Goal: Task Accomplishment & Management: Manage account settings

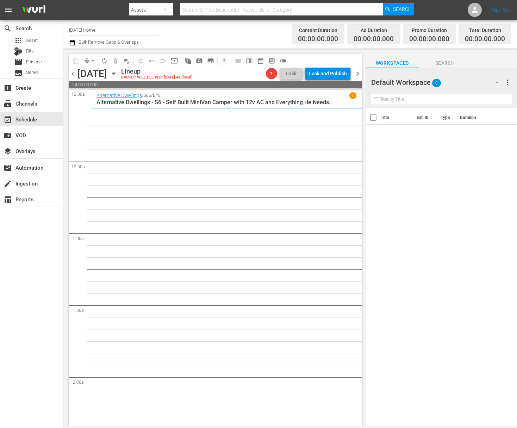
click at [115, 74] on icon "button" at bounding box center [113, 74] width 3 height 2
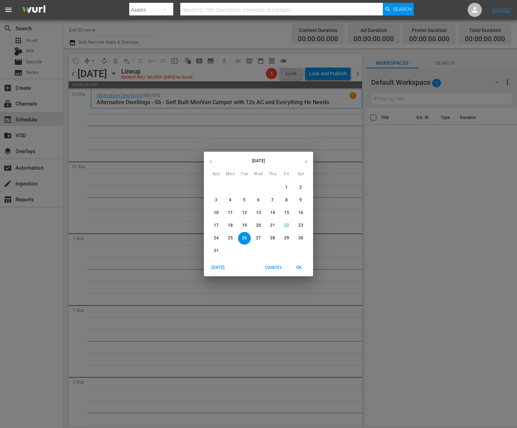
click at [261, 239] on span "27" at bounding box center [258, 238] width 13 height 6
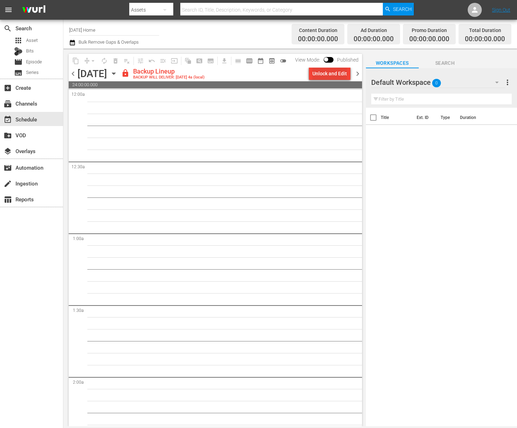
click at [339, 71] on div "Unlock and Edit" at bounding box center [329, 73] width 35 height 13
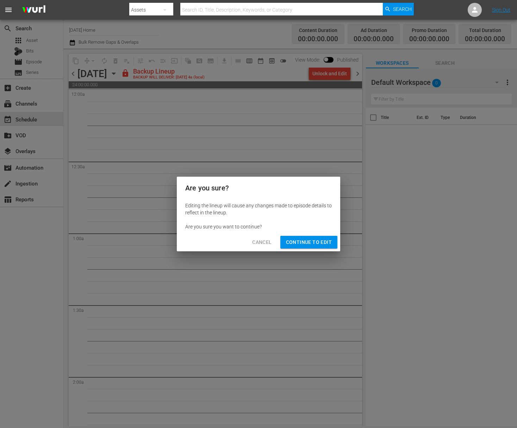
click at [313, 240] on span "Continue to Edit" at bounding box center [309, 242] width 46 height 9
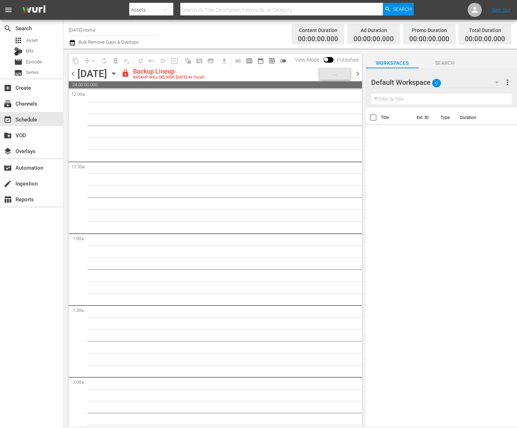
click at [115, 74] on icon "button" at bounding box center [113, 74] width 3 height 2
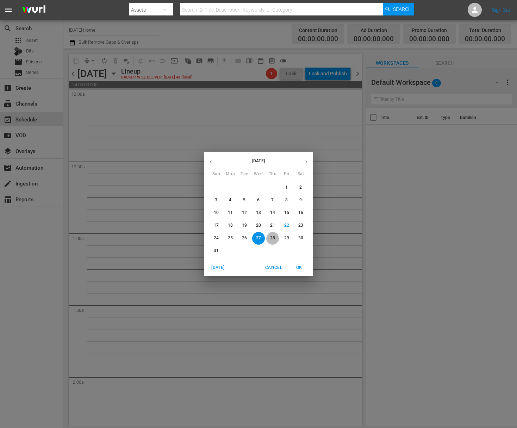
click at [274, 239] on p "28" at bounding box center [272, 238] width 5 height 6
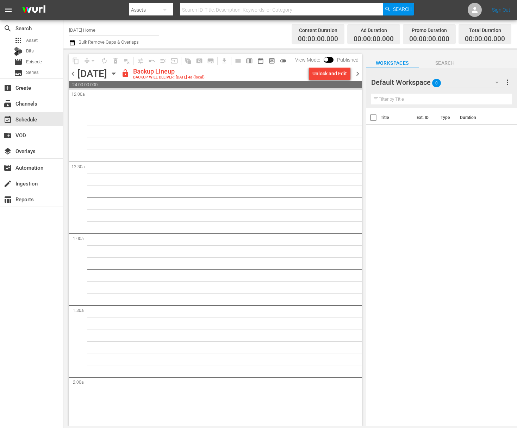
click at [335, 78] on div "Unlock and Edit" at bounding box center [329, 73] width 35 height 13
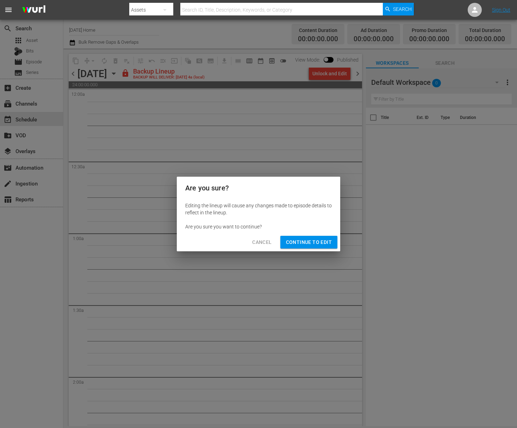
click at [316, 245] on span "Continue to Edit" at bounding box center [309, 242] width 46 height 9
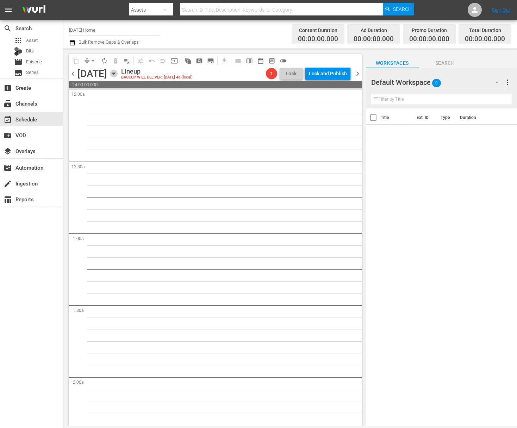
click at [118, 75] on icon "button" at bounding box center [114, 74] width 8 height 8
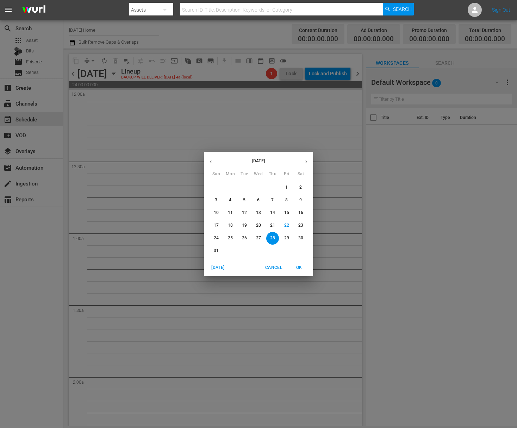
click at [243, 239] on p "26" at bounding box center [244, 238] width 5 height 6
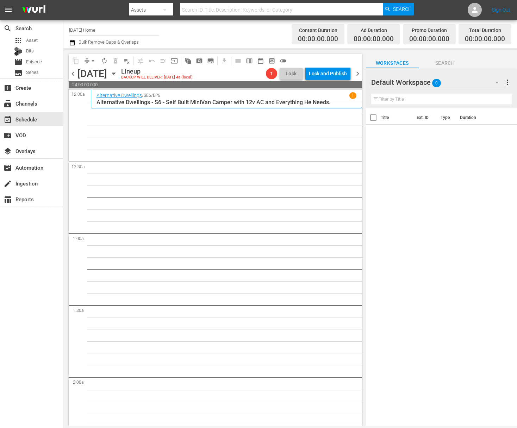
click at [118, 75] on icon "button" at bounding box center [114, 74] width 8 height 8
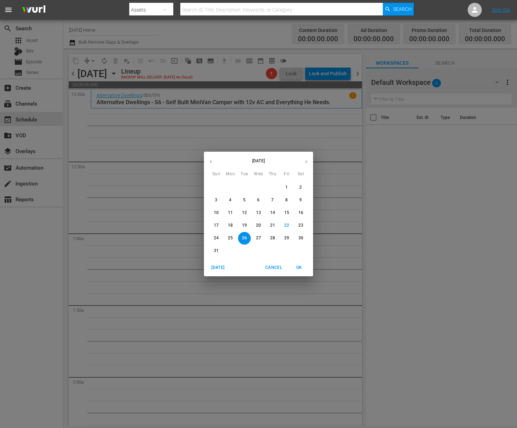
click at [212, 162] on icon "button" at bounding box center [210, 161] width 5 height 5
click at [234, 200] on span "5" at bounding box center [230, 200] width 13 height 6
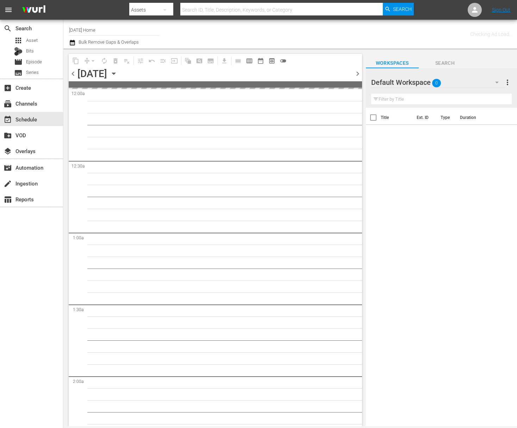
click at [118, 72] on icon "button" at bounding box center [114, 74] width 8 height 8
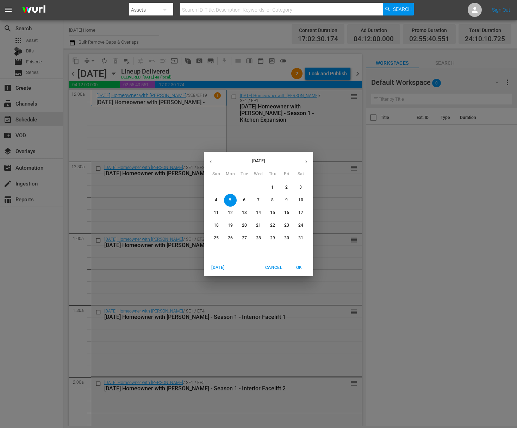
click at [275, 200] on span "8" at bounding box center [272, 200] width 13 height 6
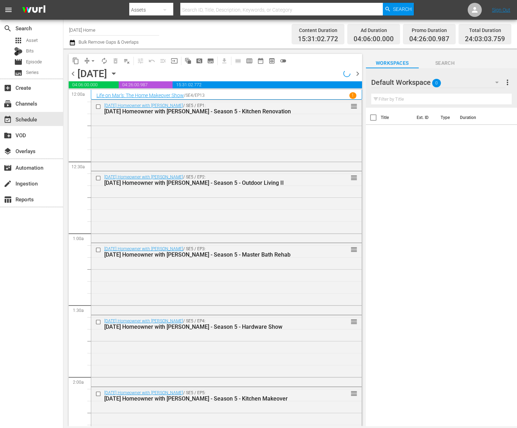
click at [118, 74] on icon "button" at bounding box center [114, 74] width 8 height 8
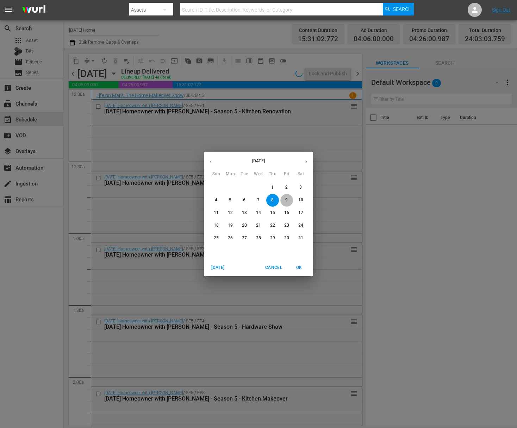
click at [288, 203] on span "9" at bounding box center [286, 200] width 13 height 6
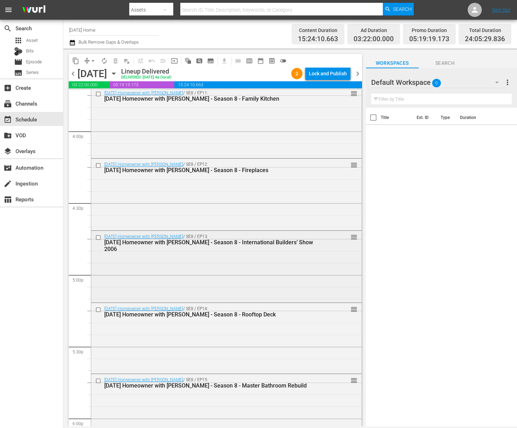
scroll to position [2261, 0]
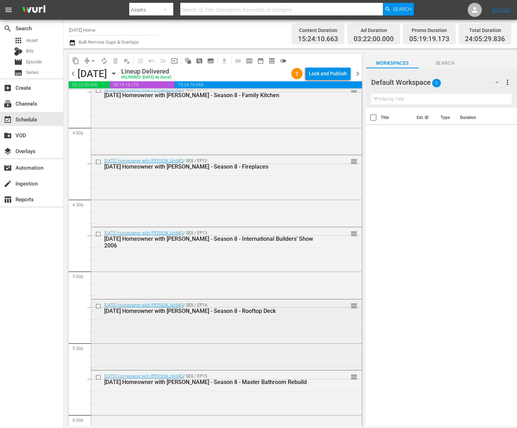
click at [97, 304] on input "checkbox" at bounding box center [98, 306] width 7 height 6
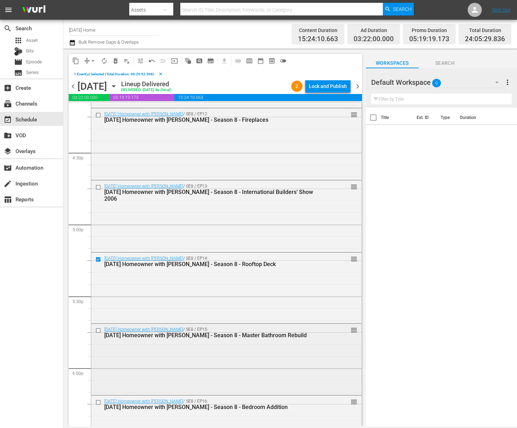
scroll to position [2332, 0]
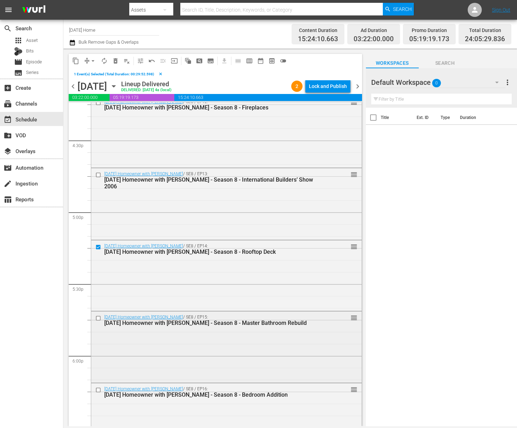
click at [99, 319] on input "checkbox" at bounding box center [98, 318] width 7 height 6
click at [98, 390] on input "checkbox" at bounding box center [98, 390] width 7 height 6
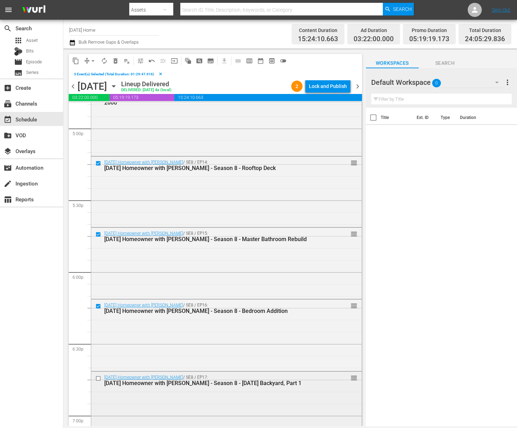
scroll to position [2489, 0]
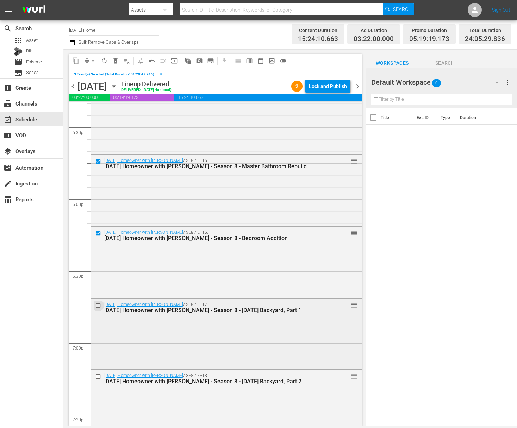
click at [97, 305] on input "checkbox" at bounding box center [98, 305] width 7 height 6
click at [100, 376] on input "checkbox" at bounding box center [98, 377] width 7 height 6
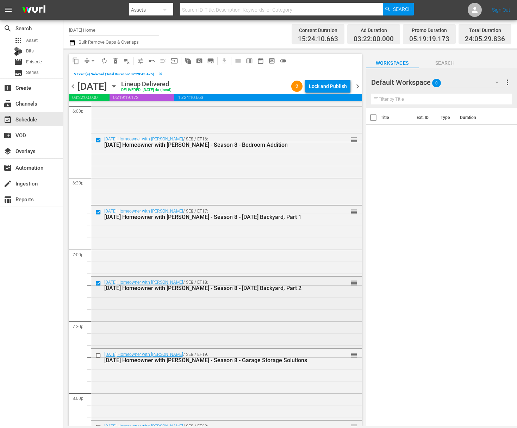
scroll to position [2645, 0]
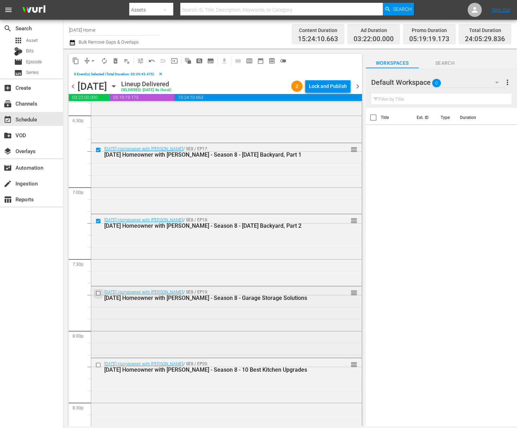
click at [97, 292] on input "checkbox" at bounding box center [98, 293] width 7 height 6
click at [98, 364] on input "checkbox" at bounding box center [98, 365] width 7 height 6
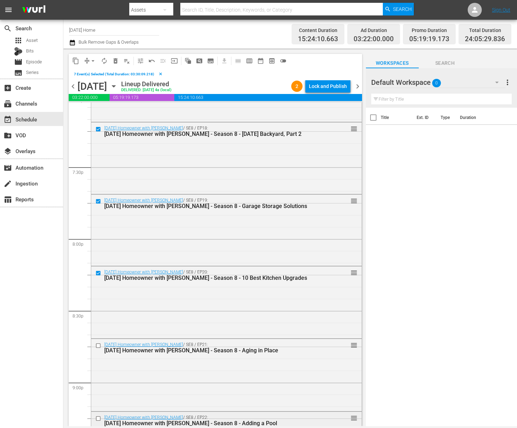
scroll to position [2800, 0]
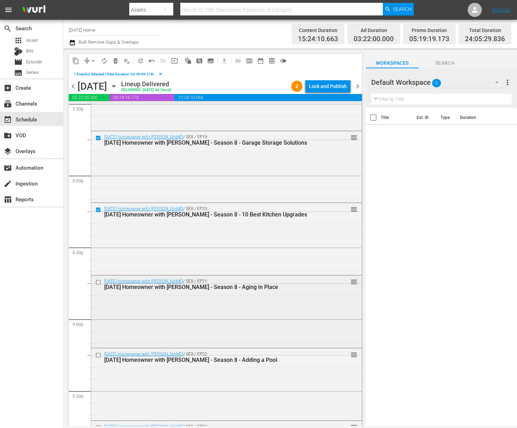
click at [98, 282] on input "checkbox" at bounding box center [98, 283] width 7 height 6
click at [99, 355] on input "checkbox" at bounding box center [98, 355] width 7 height 6
click at [100, 356] on input "checkbox" at bounding box center [98, 356] width 7 height 6
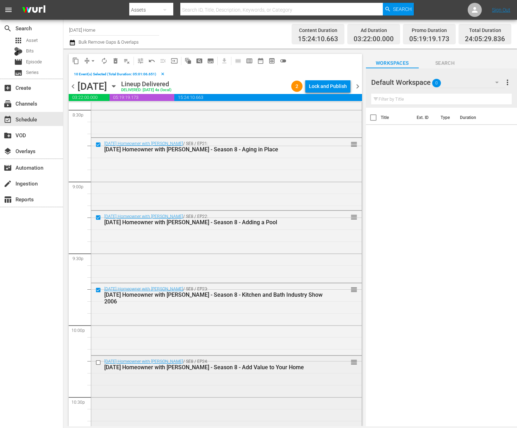
scroll to position [2948, 0]
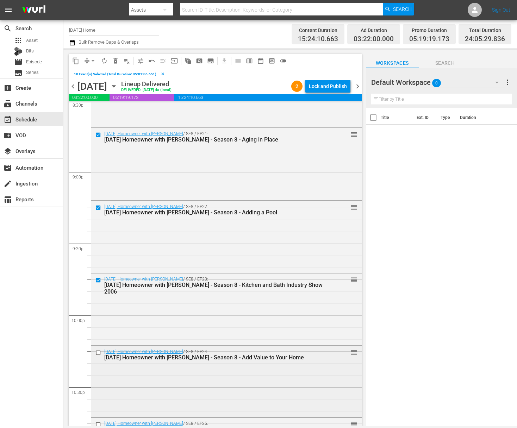
click at [98, 352] on input "checkbox" at bounding box center [98, 353] width 7 height 6
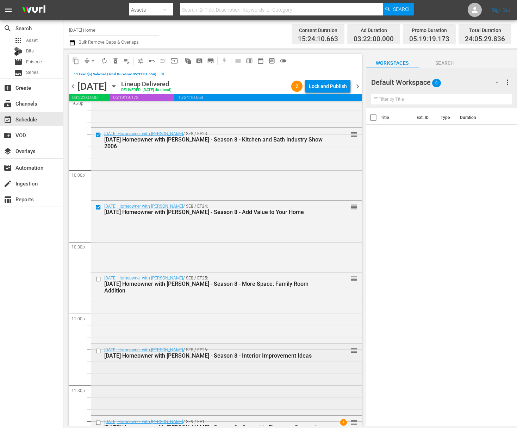
scroll to position [3100, 0]
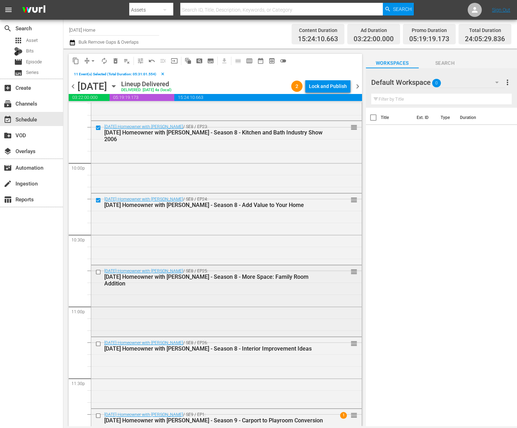
click at [99, 271] on input "checkbox" at bounding box center [98, 272] width 7 height 6
click at [98, 342] on input "checkbox" at bounding box center [98, 344] width 7 height 6
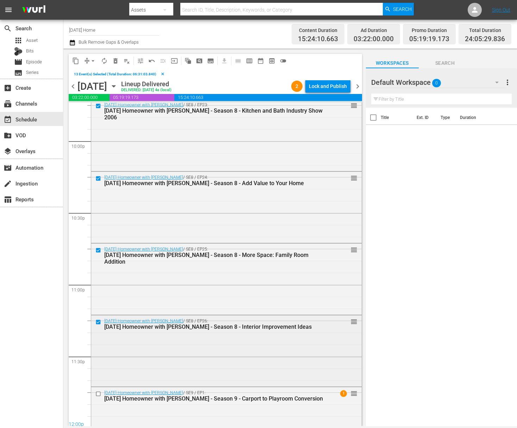
scroll to position [3154, 0]
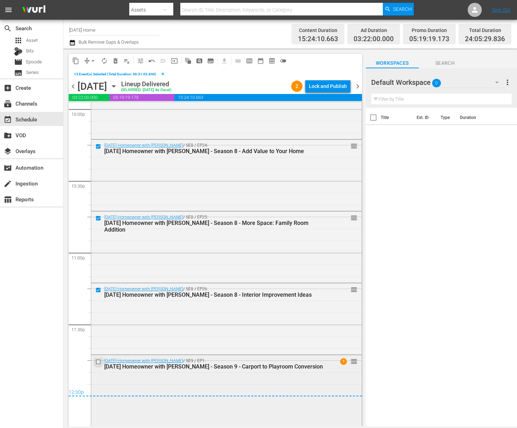
click at [100, 363] on input "checkbox" at bounding box center [98, 362] width 7 height 6
click at [78, 58] on span "content_copy" at bounding box center [75, 60] width 7 height 7
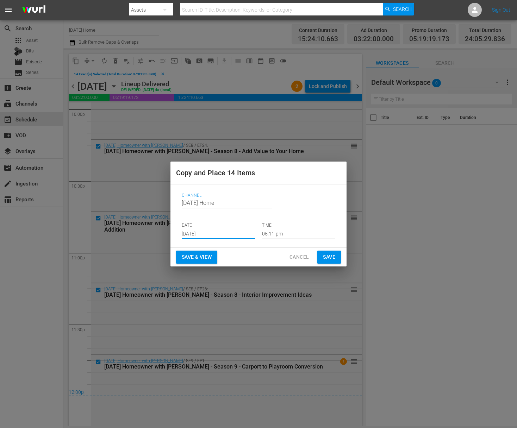
click at [220, 231] on input "[DATE]" at bounding box center [218, 234] width 73 height 11
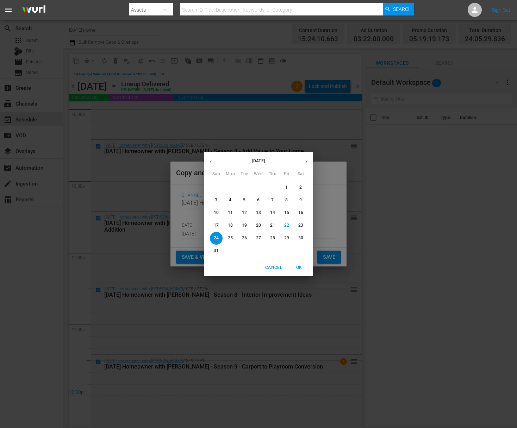
click at [247, 237] on span "26" at bounding box center [244, 238] width 13 height 6
type input "[DATE]"
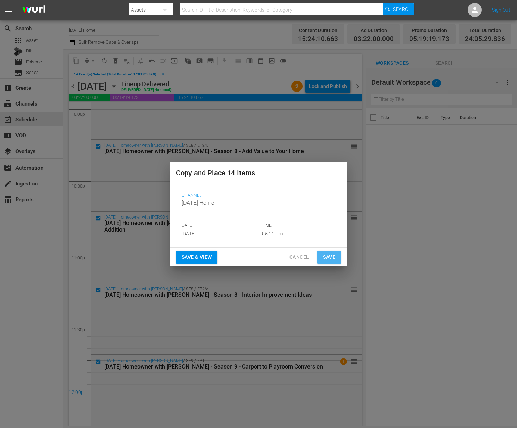
click at [327, 256] on span "Save" at bounding box center [329, 257] width 12 height 9
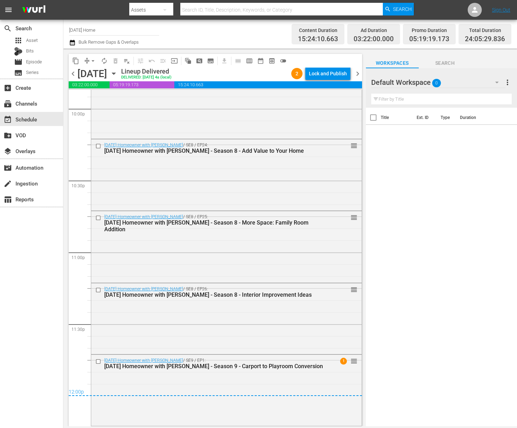
scroll to position [3141, 0]
click at [118, 73] on icon "button" at bounding box center [114, 74] width 8 height 8
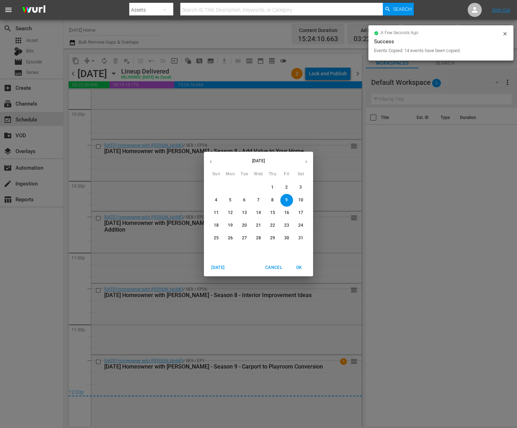
click at [306, 157] on button "button" at bounding box center [306, 162] width 14 height 14
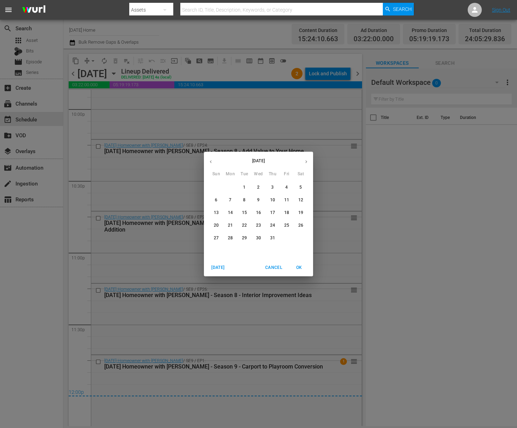
click at [309, 165] on button "button" at bounding box center [306, 162] width 14 height 14
click at [244, 241] on p "26" at bounding box center [244, 238] width 5 height 6
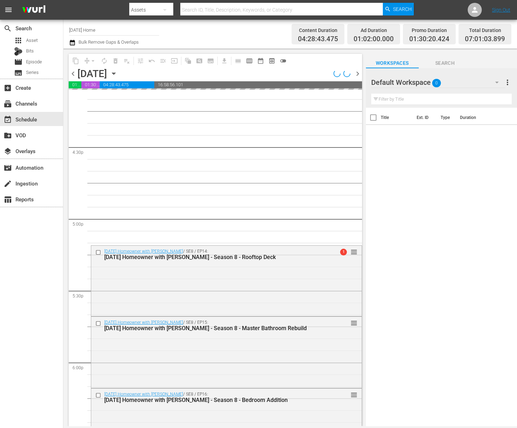
scroll to position [2237, 0]
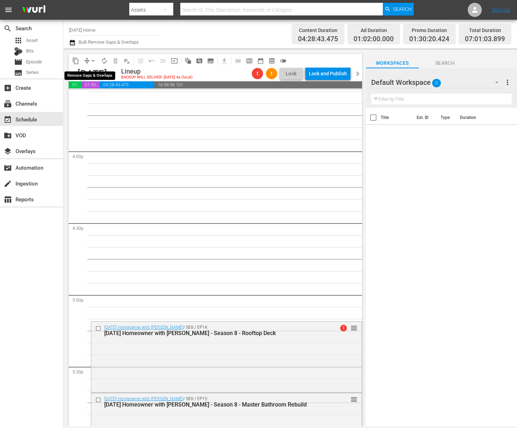
click at [91, 60] on span "arrow_drop_down" at bounding box center [92, 60] width 7 height 7
click at [108, 99] on li "Align to End of Previous Day" at bounding box center [93, 99] width 74 height 12
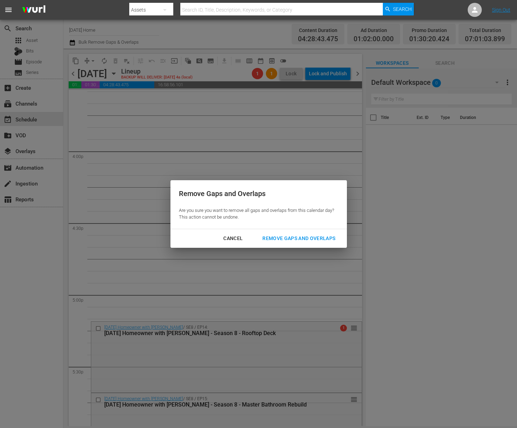
click at [292, 237] on div "Remove Gaps and Overlaps" at bounding box center [299, 238] width 84 height 9
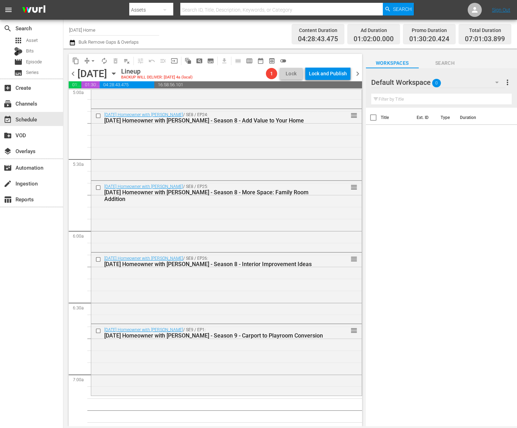
scroll to position [718, 0]
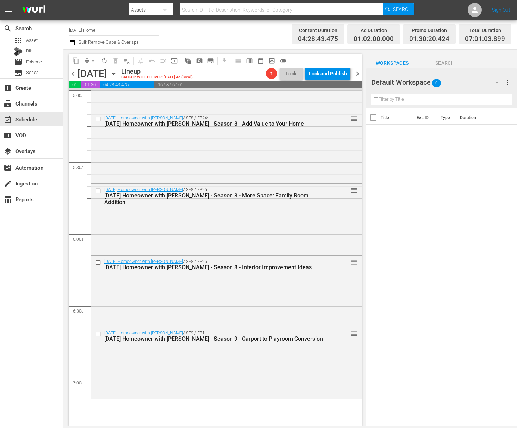
click at [118, 74] on icon "button" at bounding box center [114, 74] width 8 height 8
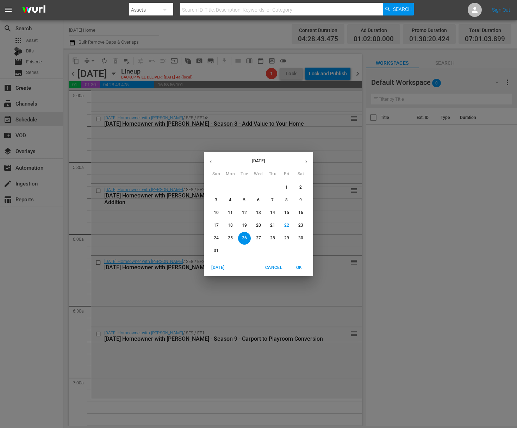
click at [253, 322] on div "[DATE] Sun Mon Tue Wed Thu Fri Sat 27 28 29 30 31 1 2 3 4 5 6 7 8 9 10 11 12 13…" at bounding box center [258, 214] width 517 height 428
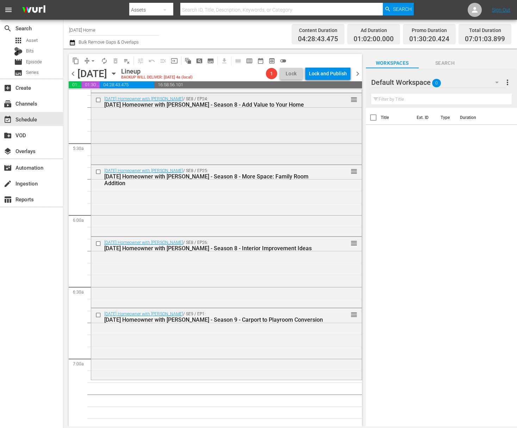
scroll to position [743, 0]
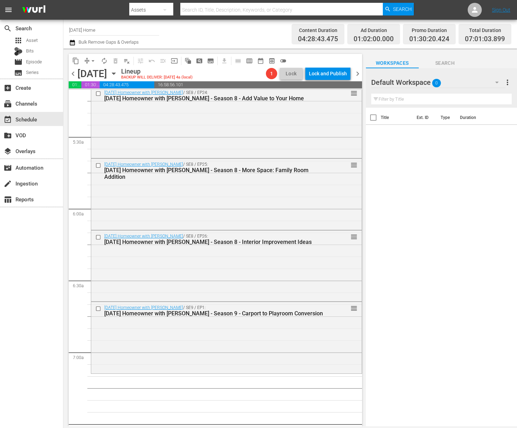
click at [115, 74] on icon "button" at bounding box center [113, 74] width 3 height 2
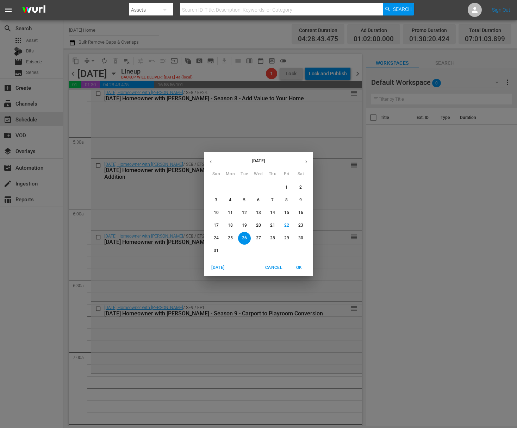
click at [210, 162] on icon "button" at bounding box center [211, 162] width 2 height 3
click at [211, 162] on icon "button" at bounding box center [210, 161] width 5 height 5
click at [270, 199] on p "12" at bounding box center [272, 200] width 5 height 6
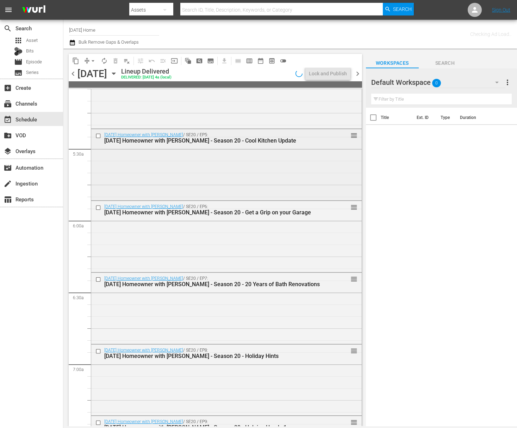
scroll to position [742, 0]
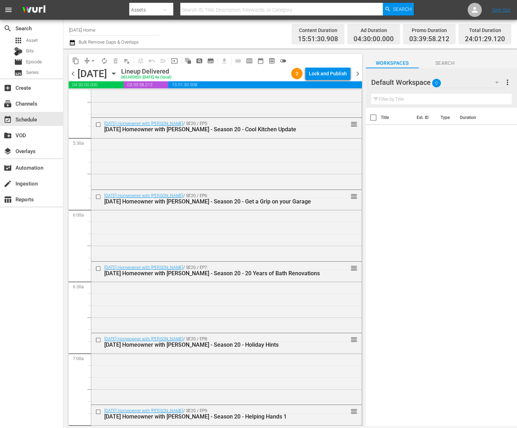
click at [119, 68] on div "[DATE] [DATE]" at bounding box center [98, 74] width 42 height 12
click at [115, 73] on icon "button" at bounding box center [113, 74] width 3 height 2
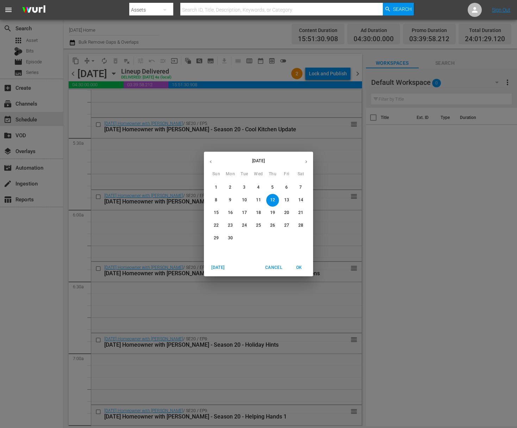
click at [211, 158] on button "button" at bounding box center [211, 162] width 14 height 14
click at [287, 202] on p "9" at bounding box center [286, 200] width 2 height 6
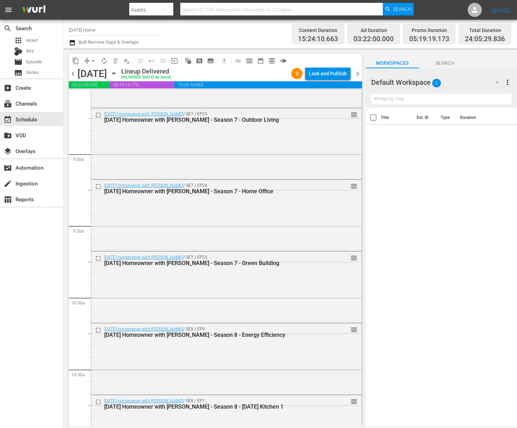
scroll to position [1708, 0]
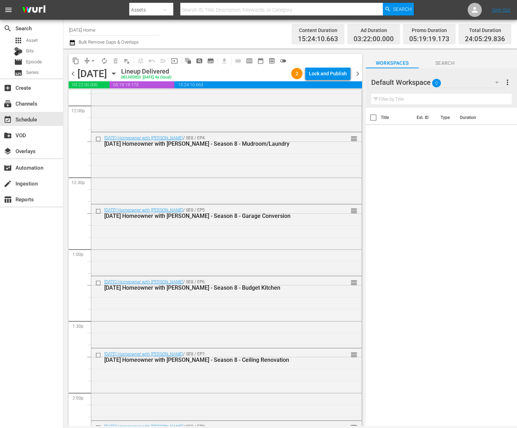
click at [118, 72] on icon "button" at bounding box center [114, 74] width 8 height 8
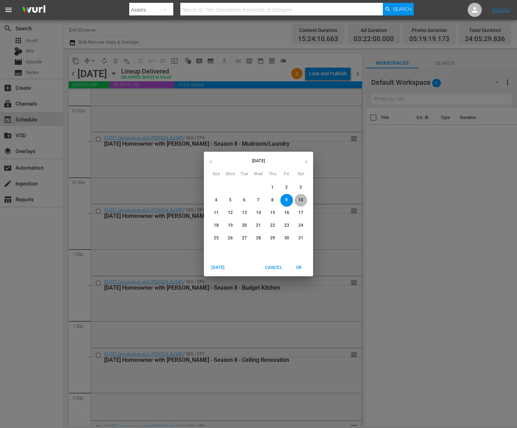
click at [300, 199] on p "10" at bounding box center [300, 200] width 5 height 6
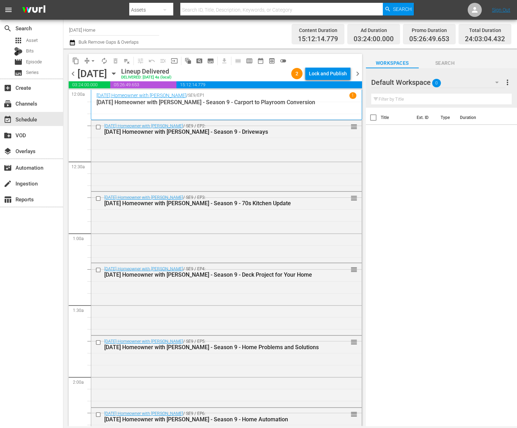
click at [77, 62] on span "content_copy" at bounding box center [75, 60] width 7 height 7
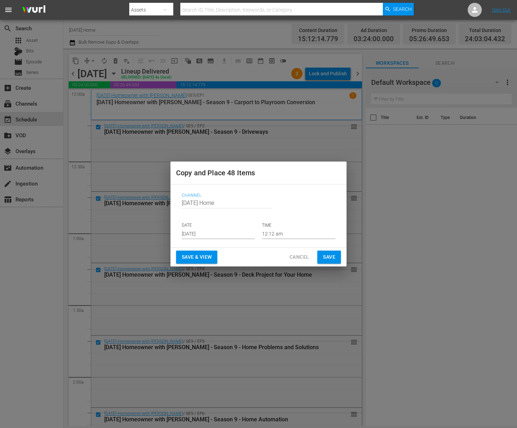
click at [217, 236] on input "[DATE]" at bounding box center [218, 234] width 73 height 11
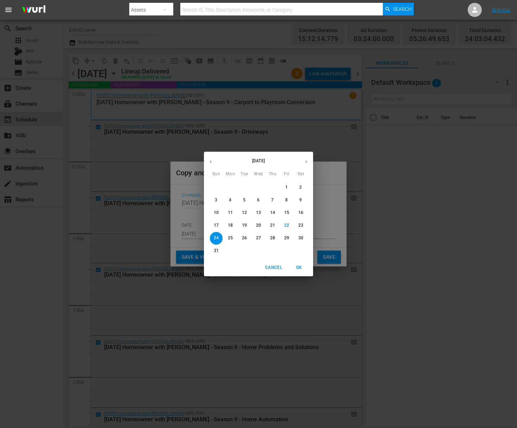
click at [247, 238] on span "26" at bounding box center [244, 238] width 13 height 6
type input "[DATE]"
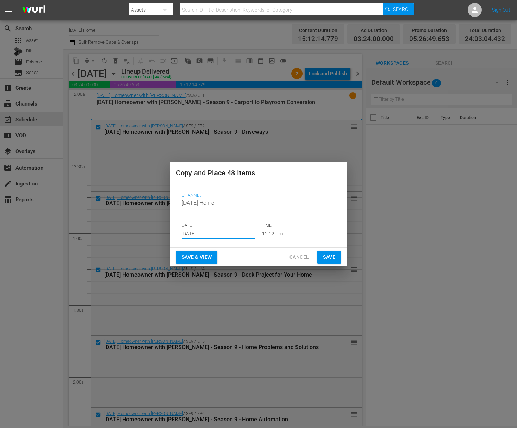
click at [276, 237] on input "12:12 am" at bounding box center [298, 234] width 73 height 11
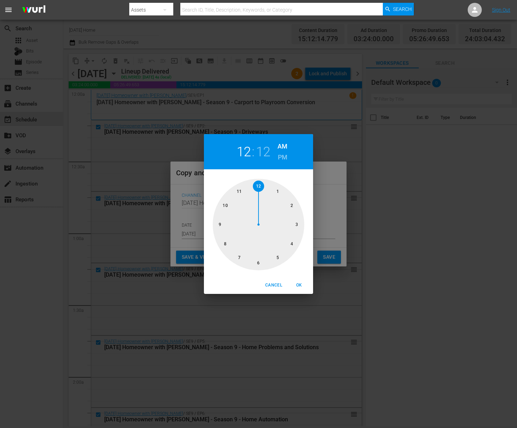
click at [239, 258] on div at bounding box center [259, 225] width 92 height 92
click at [260, 187] on div at bounding box center [259, 225] width 92 height 92
click at [299, 285] on span "OK" at bounding box center [298, 285] width 17 height 7
type input "07:00 am"
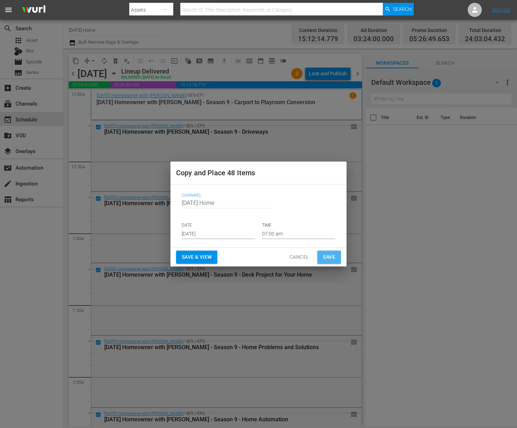
click at [332, 256] on span "Save" at bounding box center [329, 257] width 12 height 9
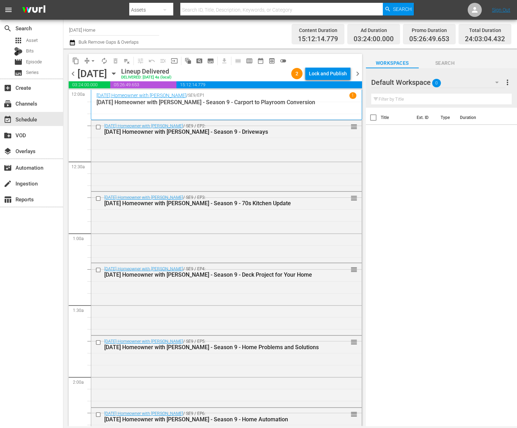
click at [115, 73] on icon "button" at bounding box center [113, 74] width 3 height 2
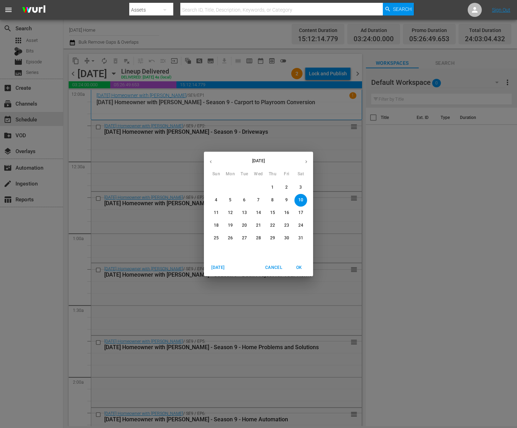
click at [370, 233] on div "[DATE] Sun Mon Tue Wed Thu Fri Sat 27 28 29 30 1 2 3 4 5 6 7 8 9 10 11 12 13 14…" at bounding box center [258, 214] width 517 height 428
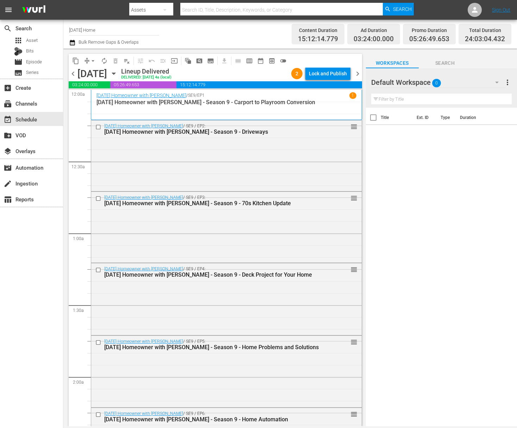
click at [118, 72] on icon "button" at bounding box center [114, 74] width 8 height 8
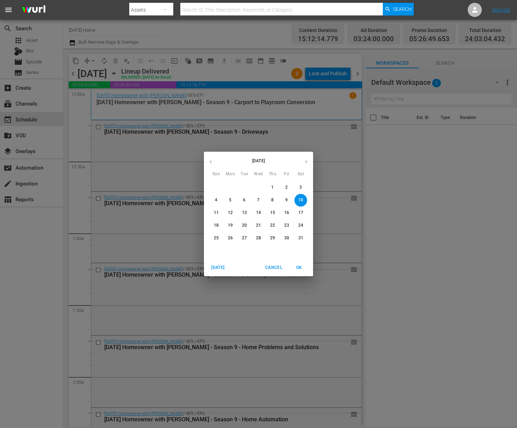
click at [305, 162] on icon "button" at bounding box center [306, 161] width 5 height 5
click at [211, 162] on icon "button" at bounding box center [211, 162] width 2 height 3
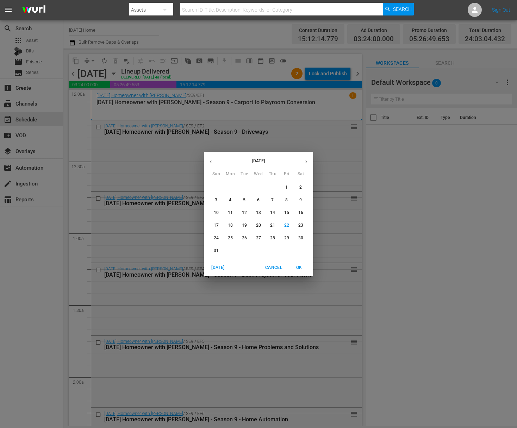
click at [244, 238] on p "26" at bounding box center [244, 238] width 5 height 6
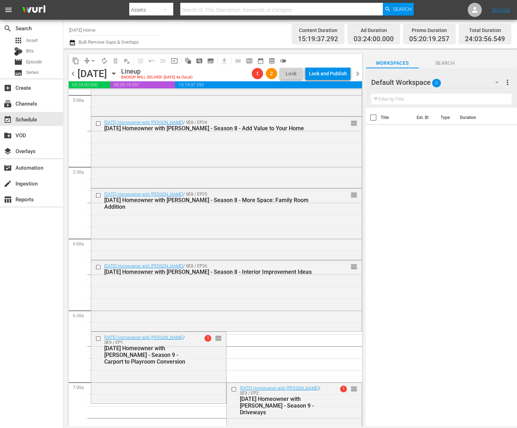
scroll to position [691, 0]
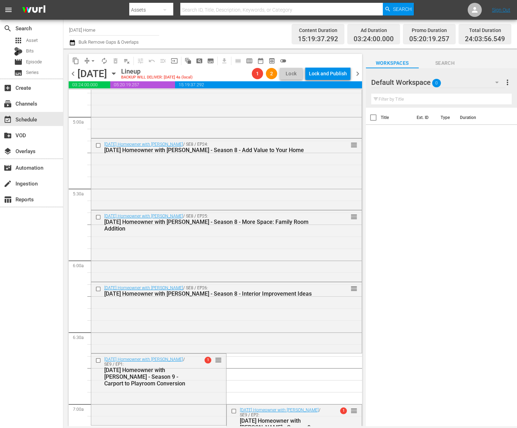
click at [91, 59] on span "arrow_drop_down" at bounding box center [92, 60] width 7 height 7
click at [93, 96] on li "Align to End of Previous Day" at bounding box center [93, 99] width 74 height 12
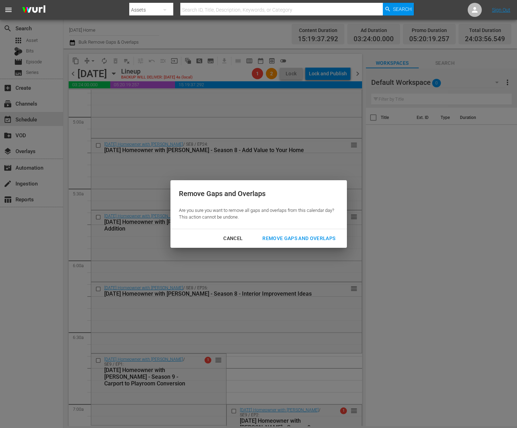
click at [325, 238] on div "Remove Gaps and Overlaps" at bounding box center [299, 238] width 84 height 9
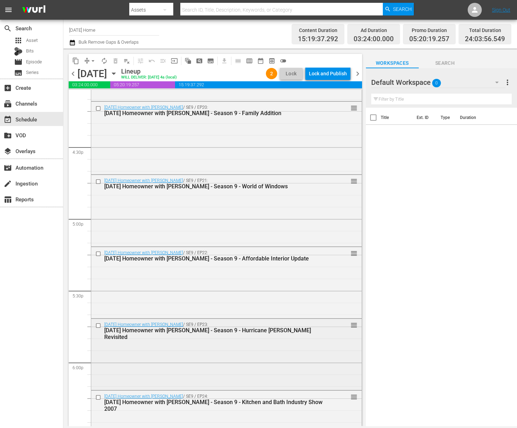
scroll to position [2379, 0]
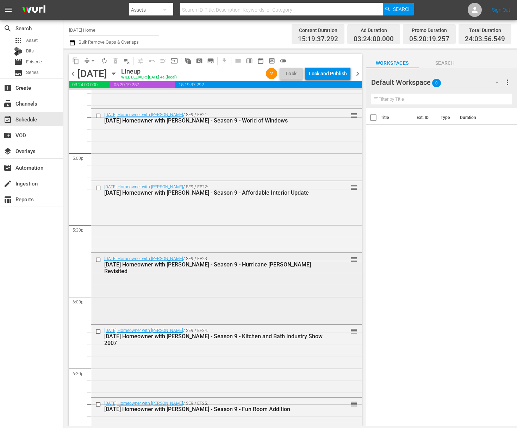
click at [96, 257] on input "checkbox" at bounding box center [98, 260] width 7 height 6
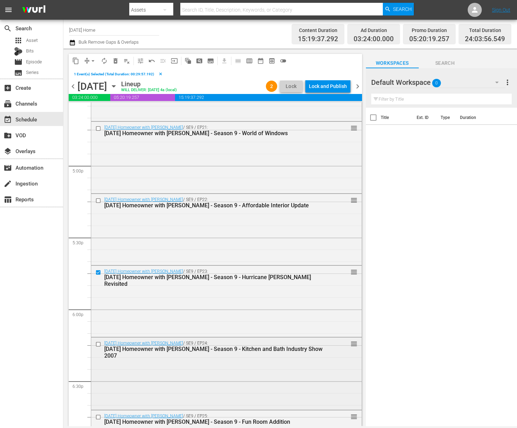
click at [97, 345] on input "checkbox" at bounding box center [98, 345] width 7 height 6
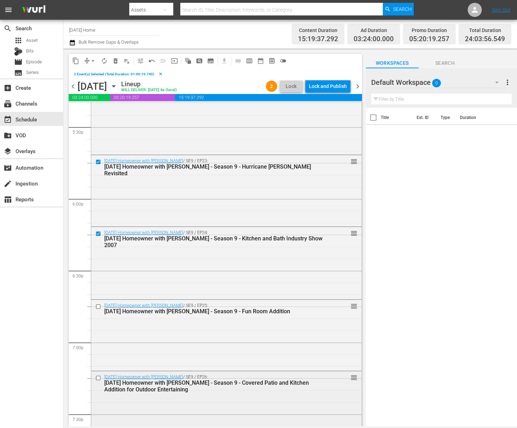
scroll to position [2534, 0]
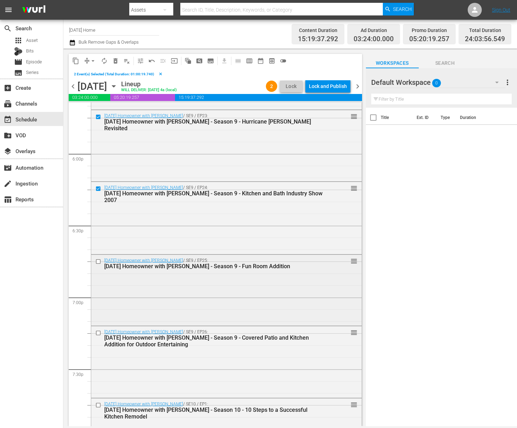
click at [97, 261] on input "checkbox" at bounding box center [98, 261] width 7 height 6
click at [100, 333] on input "checkbox" at bounding box center [98, 333] width 7 height 6
click at [117, 61] on span "delete_forever_outlined" at bounding box center [115, 60] width 7 height 7
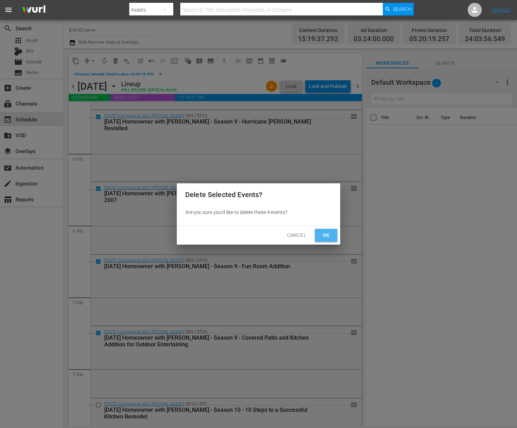
click at [324, 236] on span "Ok" at bounding box center [325, 235] width 11 height 9
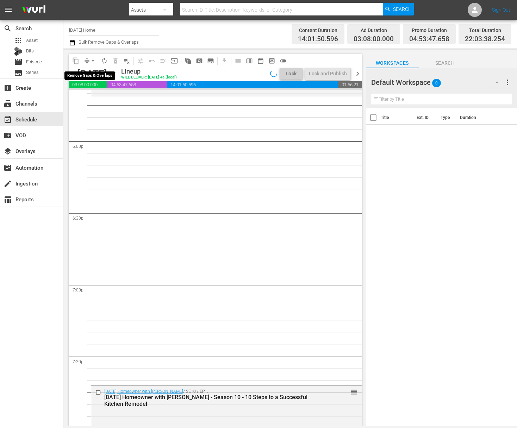
click at [91, 61] on span "arrow_drop_down" at bounding box center [92, 60] width 7 height 7
click at [99, 100] on li "Align to End of Previous Day" at bounding box center [93, 99] width 74 height 12
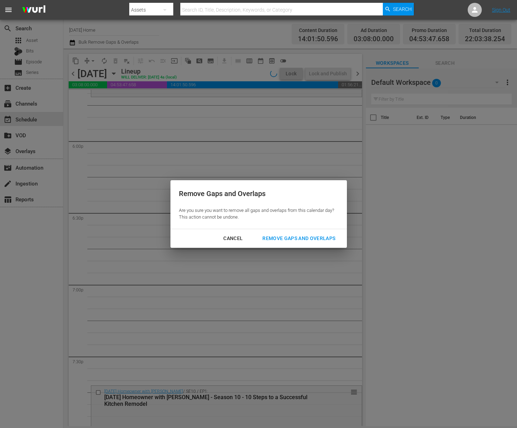
click at [321, 236] on div "Remove Gaps and Overlaps" at bounding box center [299, 238] width 84 height 9
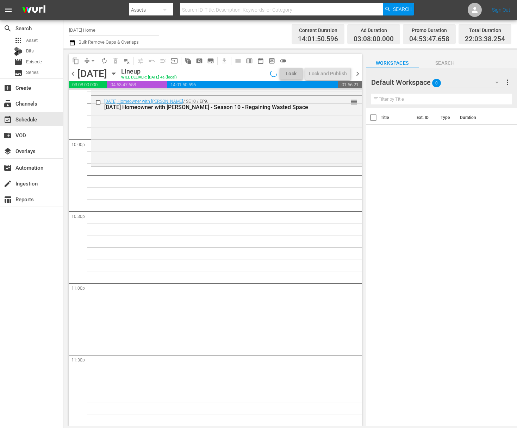
scroll to position [2955, 0]
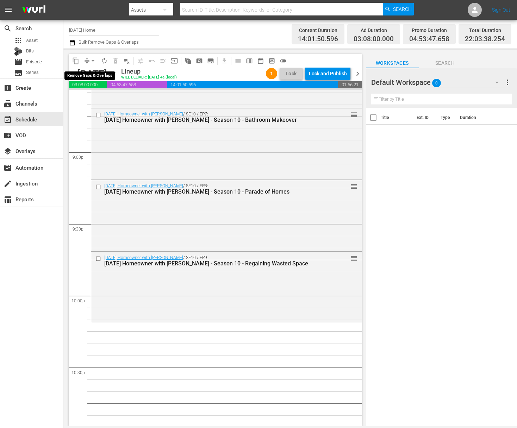
click at [92, 59] on span "arrow_drop_down" at bounding box center [92, 60] width 7 height 7
click at [109, 137] on div "[DATE] Homeowner with [PERSON_NAME] / SE10 / EP7: [DATE] Homeowner with [PERSON…" at bounding box center [226, 143] width 270 height 70
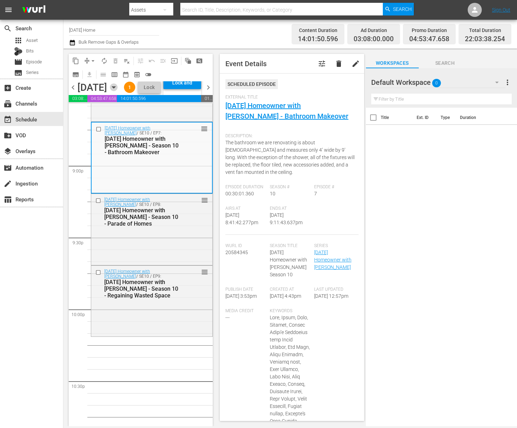
click at [118, 91] on icon "button" at bounding box center [114, 87] width 8 height 8
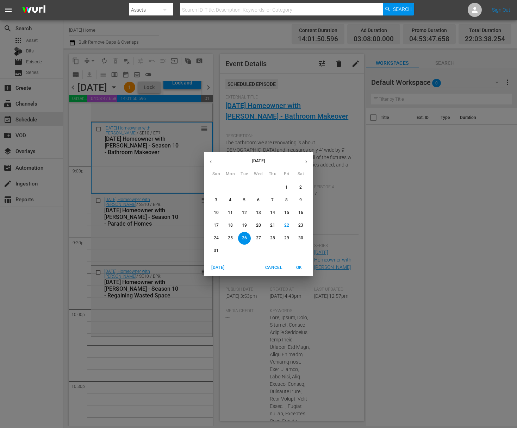
click at [209, 162] on icon "button" at bounding box center [210, 161] width 5 height 5
click at [211, 160] on icon "button" at bounding box center [210, 161] width 5 height 5
click at [285, 199] on p "9" at bounding box center [286, 200] width 2 height 6
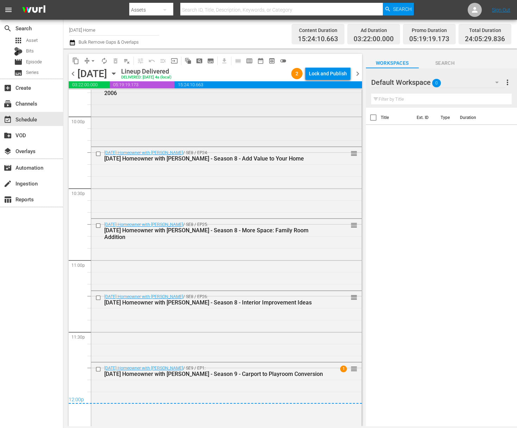
scroll to position [3141, 0]
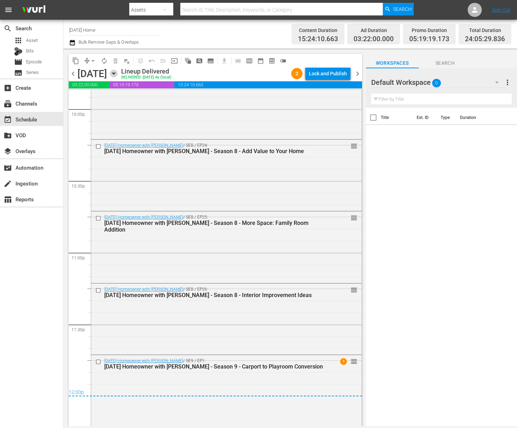
click at [118, 74] on icon "button" at bounding box center [114, 74] width 8 height 8
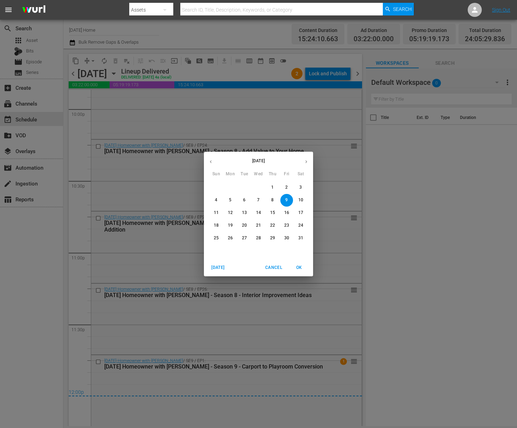
click at [303, 198] on p "10" at bounding box center [300, 200] width 5 height 6
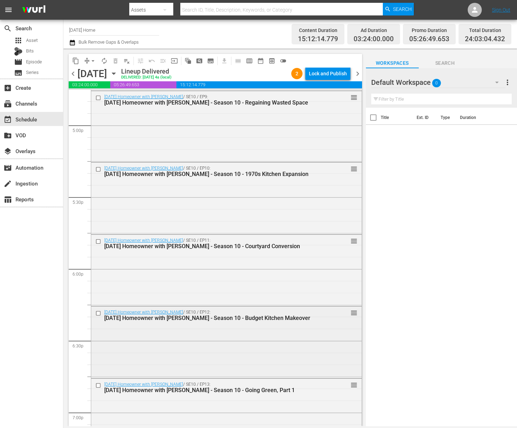
scroll to position [2378, 0]
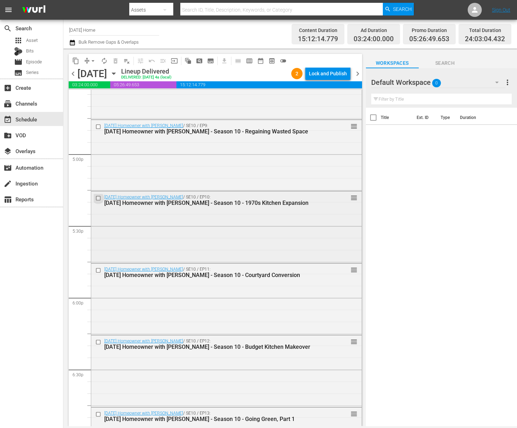
click at [99, 198] on input "checkbox" at bounding box center [98, 198] width 7 height 6
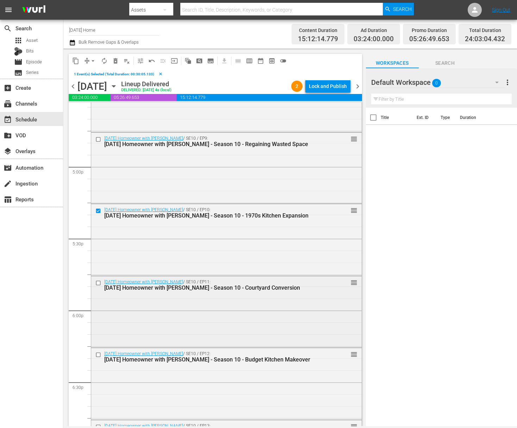
click at [96, 284] on input "checkbox" at bounding box center [98, 283] width 7 height 6
click at [99, 355] on input "checkbox" at bounding box center [98, 355] width 7 height 6
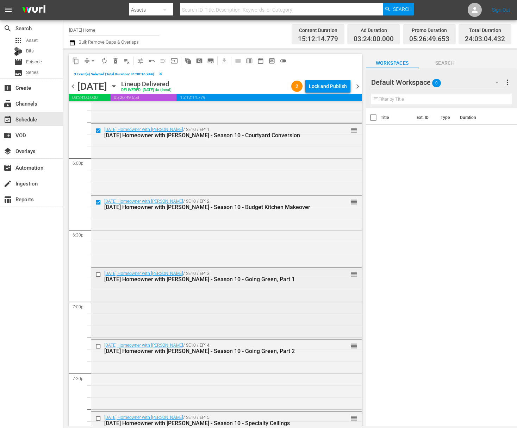
click at [98, 275] on input "checkbox" at bounding box center [98, 275] width 7 height 6
click at [99, 346] on input "checkbox" at bounding box center [98, 346] width 7 height 6
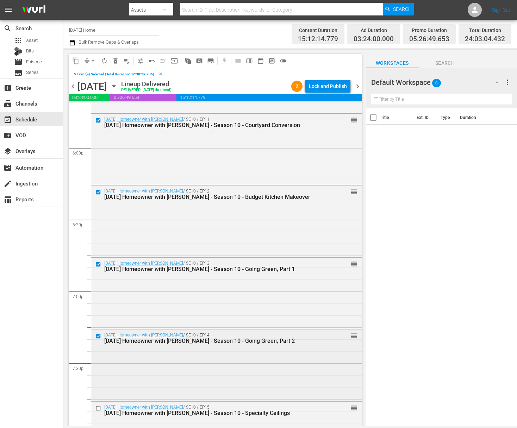
scroll to position [2546, 0]
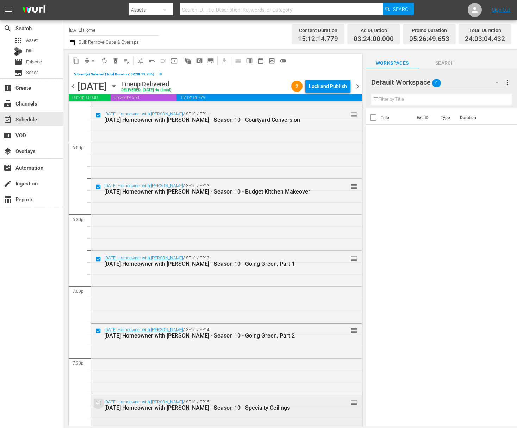
click at [99, 402] on input "checkbox" at bounding box center [98, 403] width 7 height 6
click at [79, 61] on span "content_copy" at bounding box center [75, 60] width 7 height 7
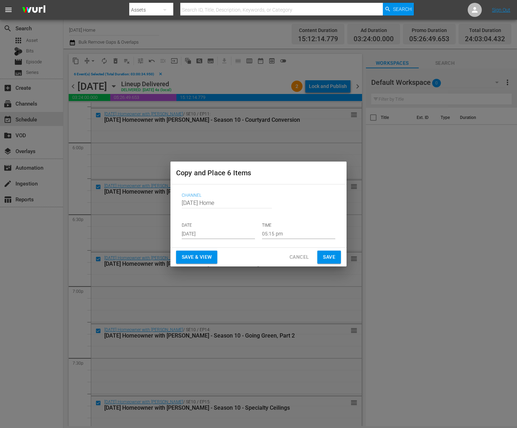
click at [238, 234] on input "[DATE]" at bounding box center [218, 234] width 73 height 11
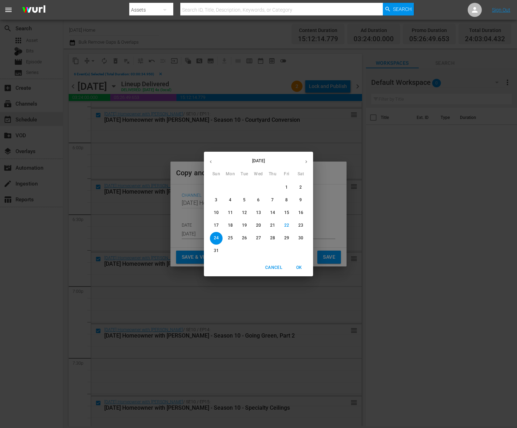
click at [247, 240] on span "26" at bounding box center [244, 238] width 13 height 6
type input "[DATE]"
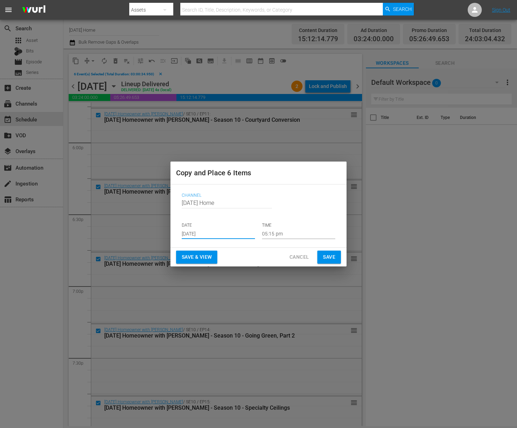
click at [278, 236] on input "05:15 pm" at bounding box center [298, 234] width 73 height 11
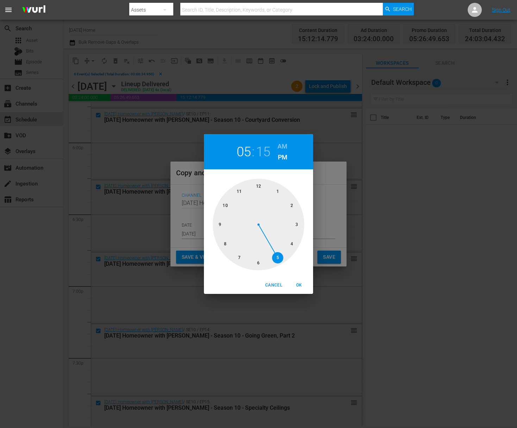
click at [225, 206] on div at bounding box center [259, 225] width 92 height 92
click at [300, 287] on span "OK" at bounding box center [298, 285] width 17 height 7
type input "10:15 pm"
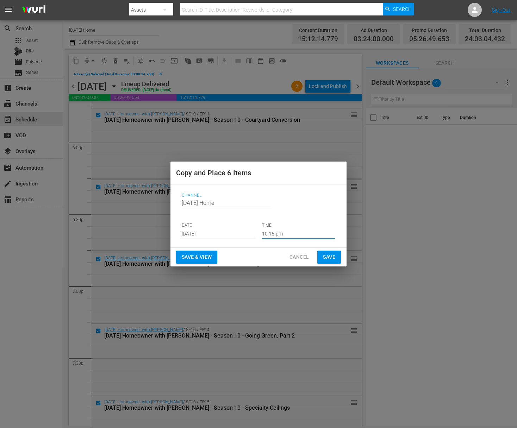
click at [330, 254] on span "Save" at bounding box center [329, 257] width 12 height 9
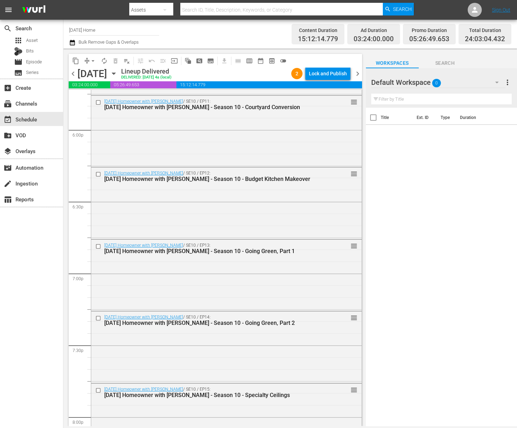
click at [115, 73] on icon "button" at bounding box center [113, 74] width 3 height 2
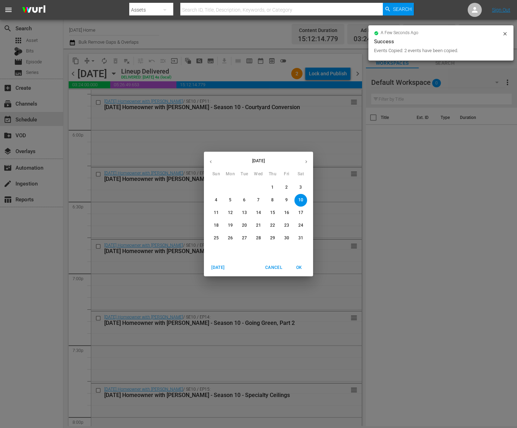
click at [306, 160] on icon "button" at bounding box center [306, 161] width 5 height 5
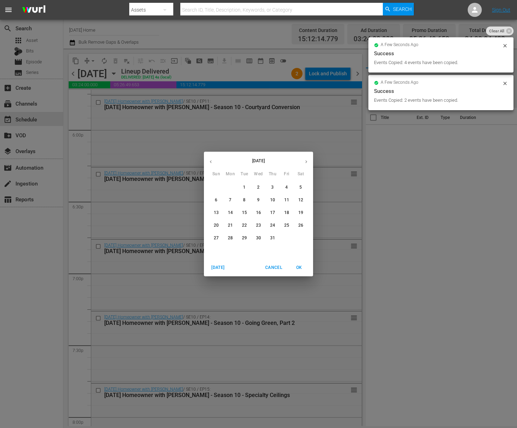
click at [306, 160] on icon "button" at bounding box center [306, 161] width 5 height 5
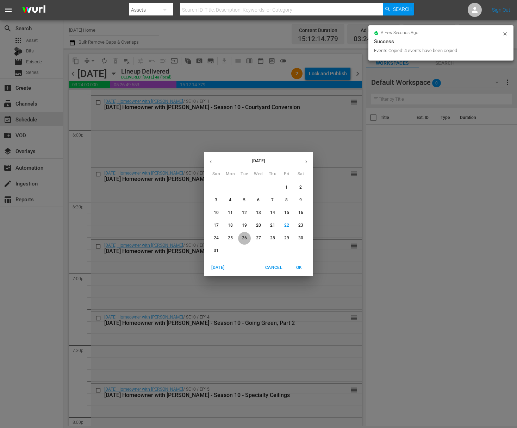
click at [244, 238] on p "26" at bounding box center [244, 238] width 5 height 6
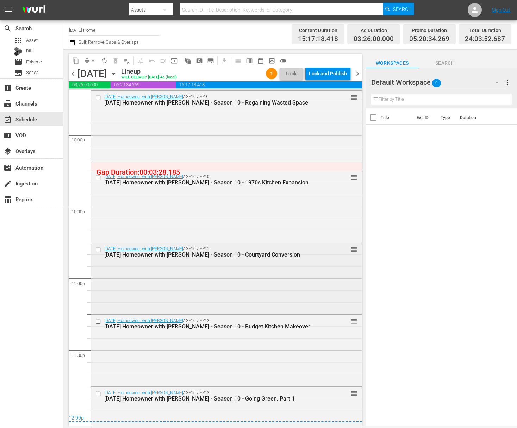
scroll to position [3077, 0]
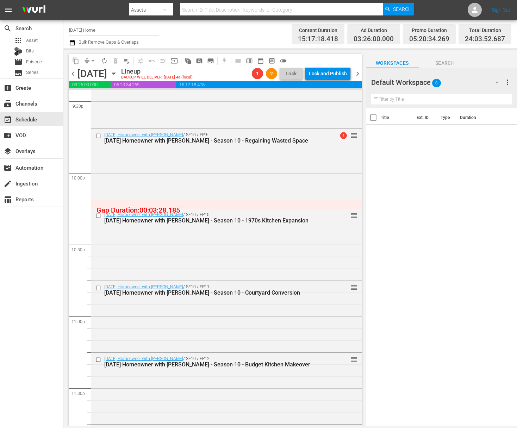
click at [95, 58] on span "arrow_drop_down" at bounding box center [92, 60] width 7 height 7
click at [102, 100] on li "Align to End of Previous Day" at bounding box center [93, 99] width 74 height 12
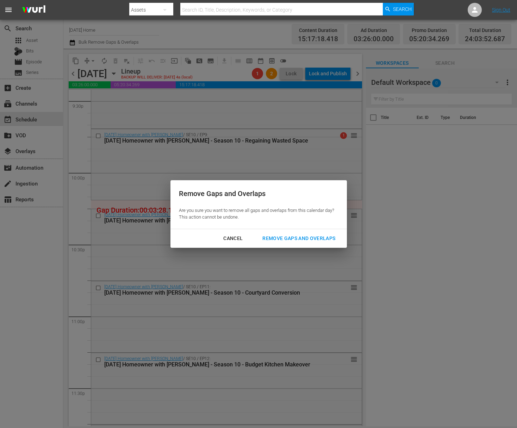
click at [325, 235] on div "Remove Gaps and Overlaps" at bounding box center [299, 238] width 84 height 9
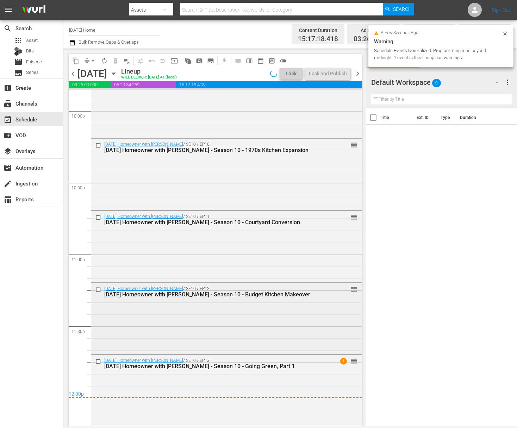
scroll to position [3139, 0]
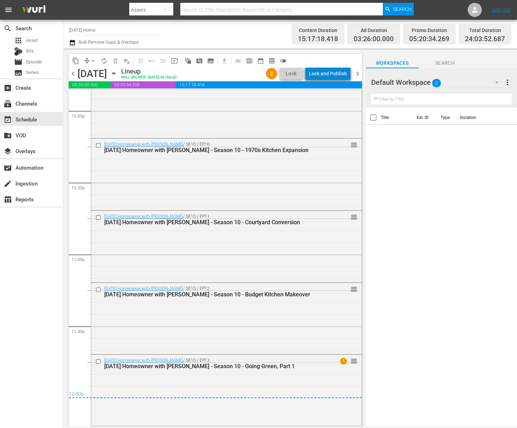
click at [332, 73] on div "Lock and Publish" at bounding box center [328, 73] width 38 height 13
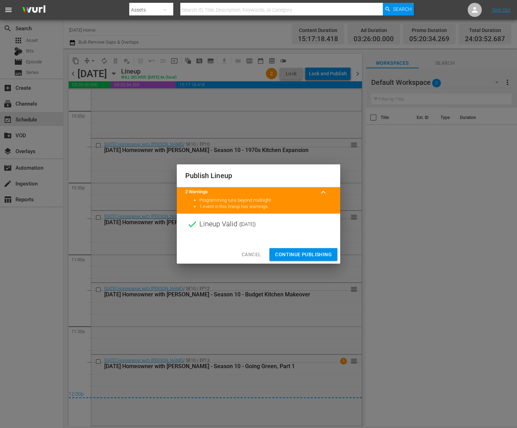
click at [308, 254] on span "Continue Publishing" at bounding box center [303, 254] width 57 height 9
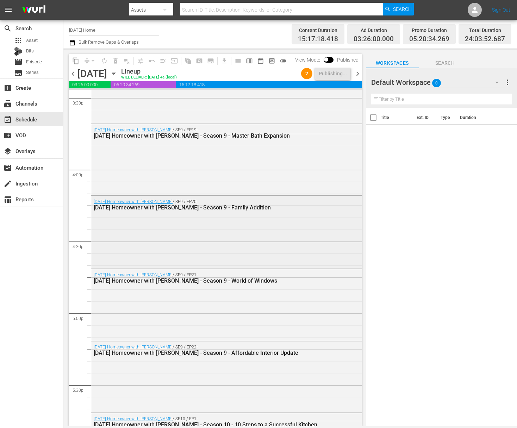
scroll to position [2243, 0]
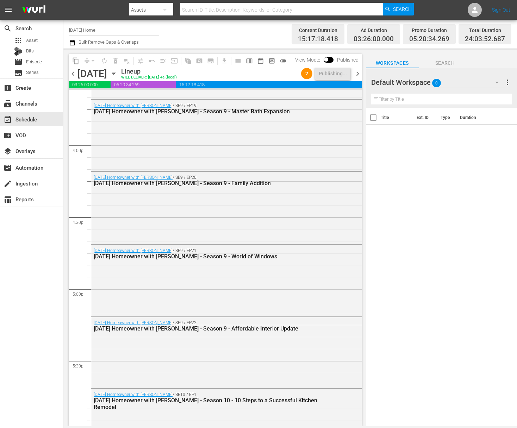
click at [118, 71] on icon "button" at bounding box center [114, 74] width 8 height 8
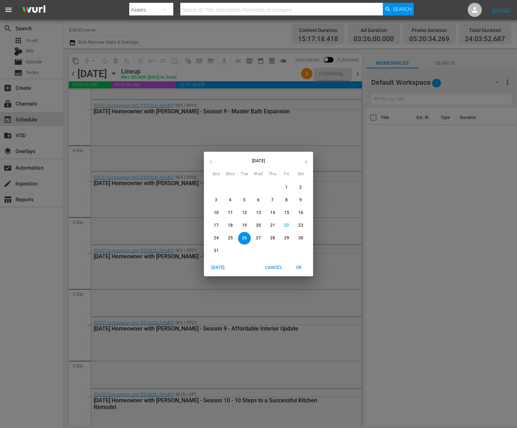
click at [256, 237] on p "27" at bounding box center [258, 238] width 5 height 6
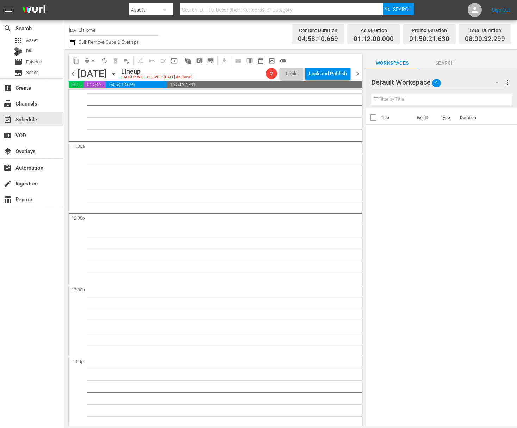
scroll to position [1343, 0]
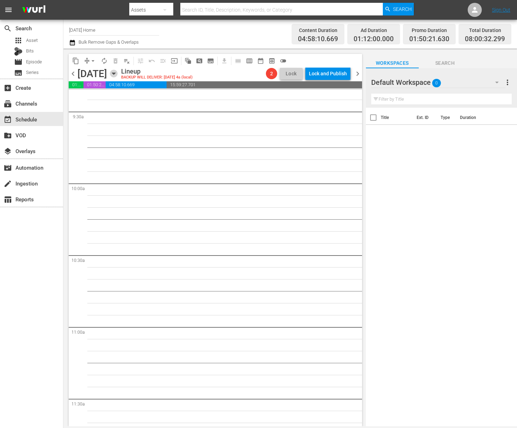
click at [118, 71] on icon "button" at bounding box center [114, 74] width 8 height 8
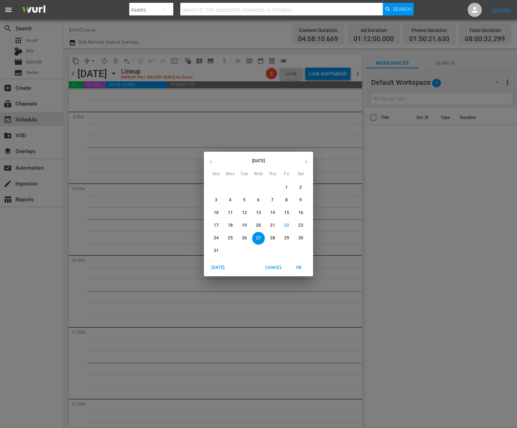
click at [211, 161] on icon "button" at bounding box center [211, 162] width 2 height 3
click at [211, 161] on icon "button" at bounding box center [210, 161] width 5 height 5
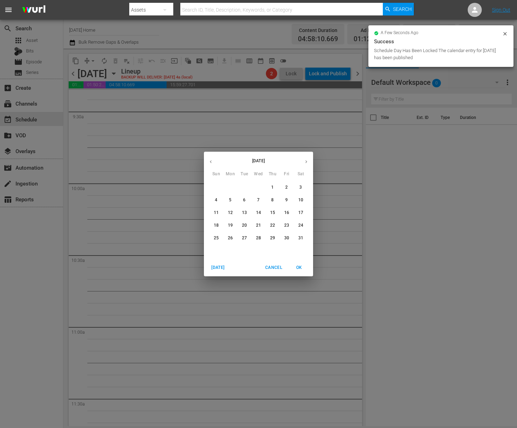
click at [284, 213] on p "16" at bounding box center [286, 213] width 5 height 6
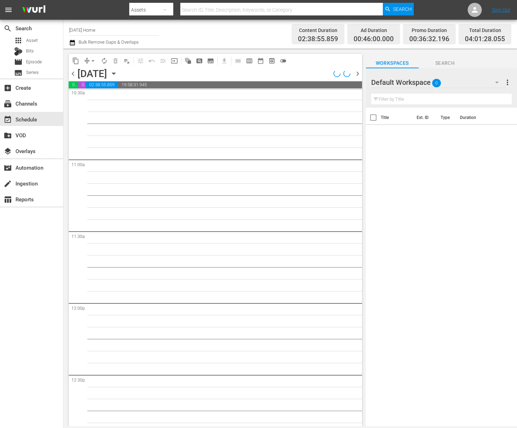
scroll to position [1415, 0]
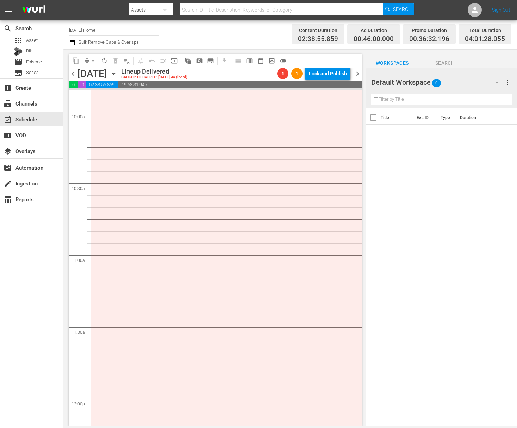
click at [118, 74] on icon "button" at bounding box center [114, 74] width 8 height 8
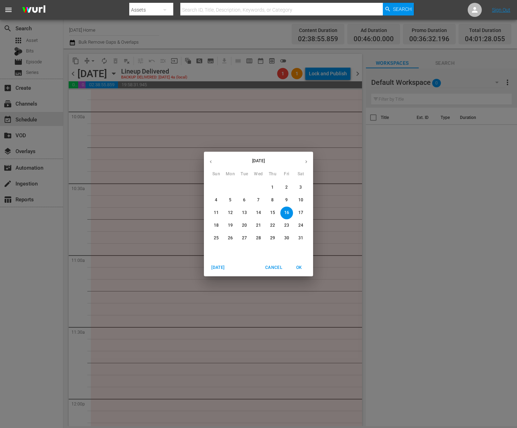
click at [266, 214] on span "15" at bounding box center [272, 213] width 13 height 6
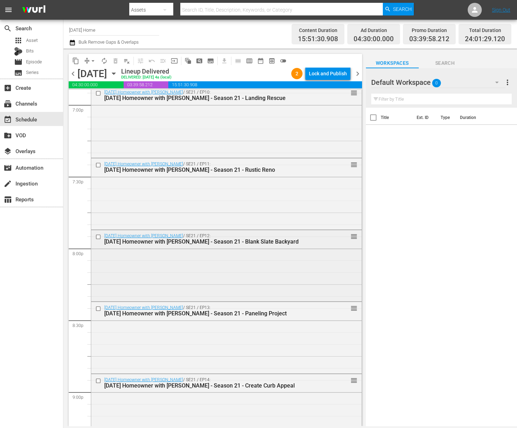
scroll to position [2709, 0]
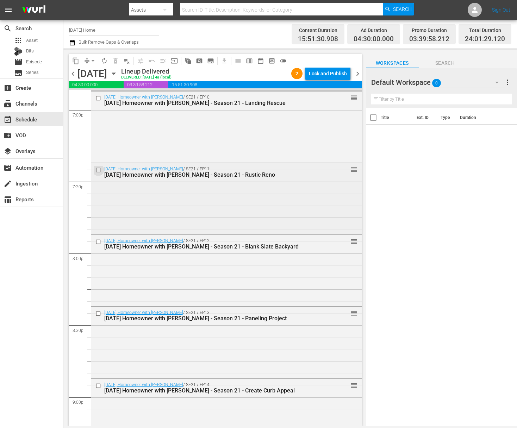
click at [99, 169] on input "checkbox" at bounding box center [98, 170] width 7 height 6
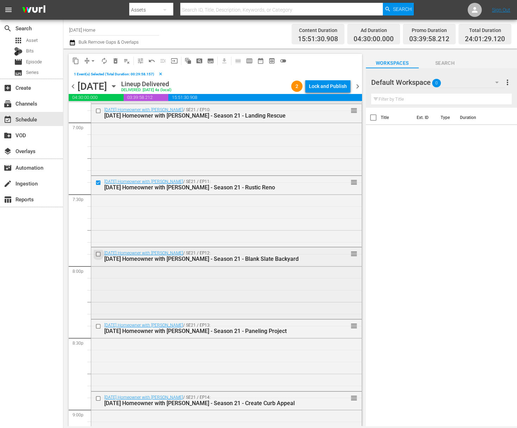
click at [99, 255] on input "checkbox" at bounding box center [98, 254] width 7 height 6
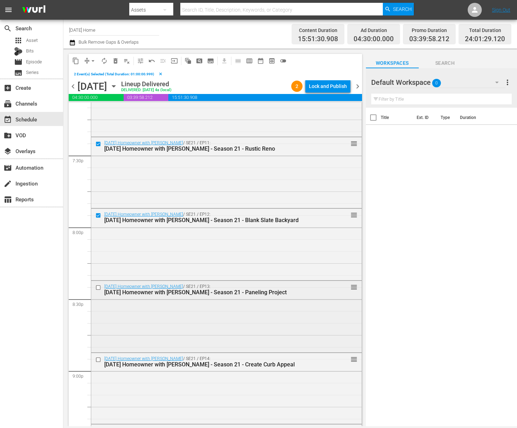
click at [100, 287] on input "checkbox" at bounding box center [98, 288] width 7 height 6
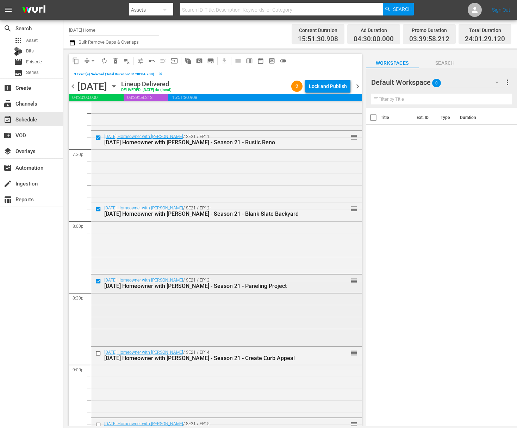
scroll to position [2763, 0]
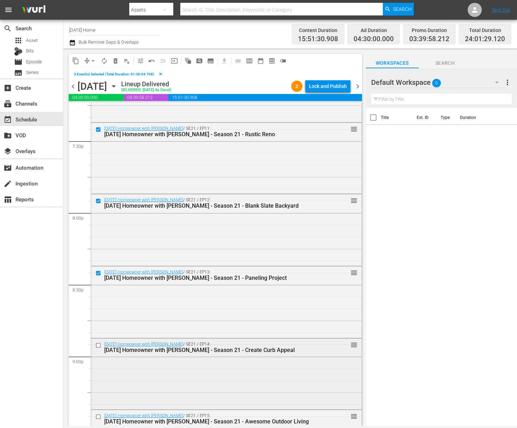
click at [99, 342] on div at bounding box center [99, 345] width 11 height 8
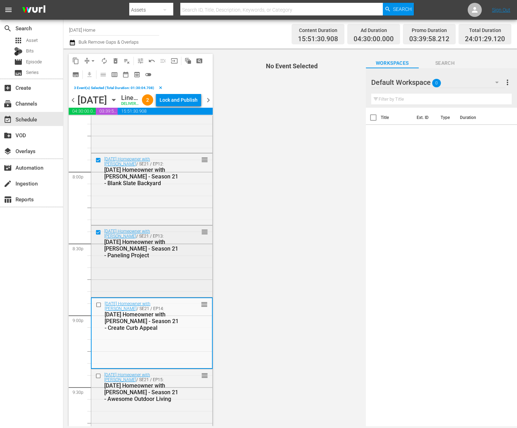
scroll to position [2880, 0]
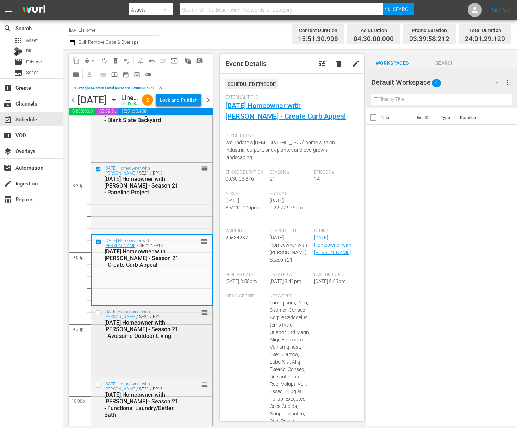
click at [98, 316] on input "checkbox" at bounding box center [98, 313] width 7 height 6
click at [79, 60] on span "content_copy" at bounding box center [75, 60] width 7 height 7
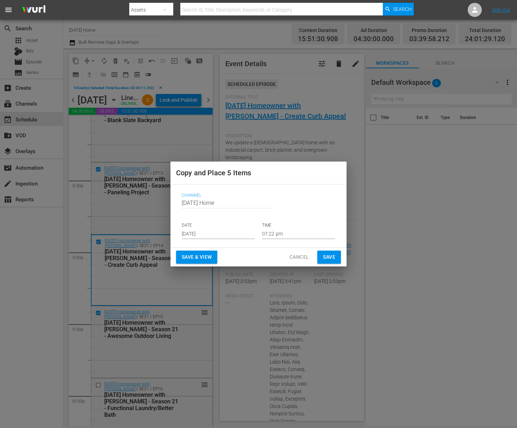
click at [226, 233] on input "[DATE]" at bounding box center [218, 234] width 73 height 11
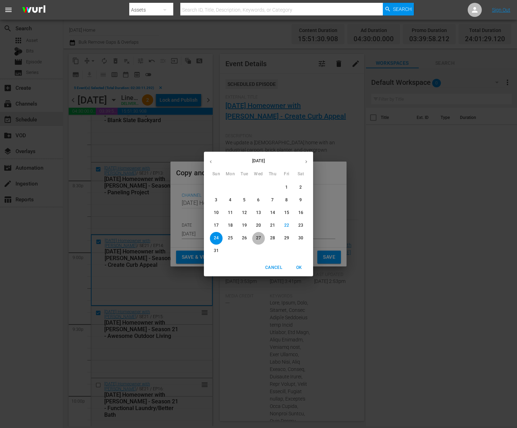
click at [260, 238] on p "27" at bounding box center [258, 238] width 5 height 6
type input "[DATE]"
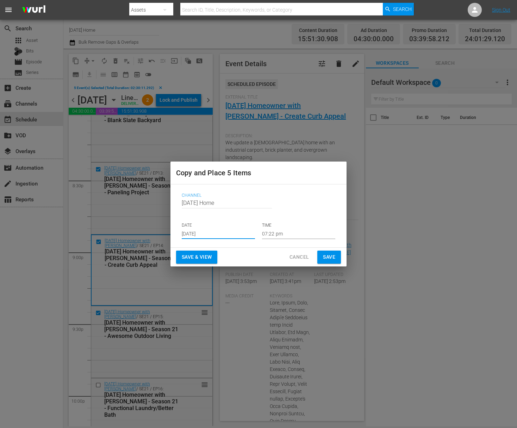
click at [285, 233] on input "07:22 pm" at bounding box center [298, 234] width 73 height 11
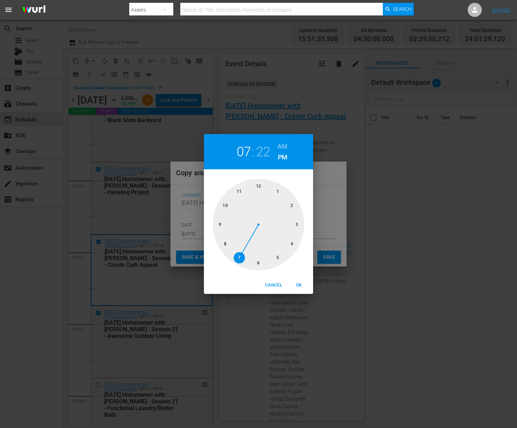
click at [259, 187] on div at bounding box center [259, 225] width 92 height 92
click at [259, 185] on div at bounding box center [259, 225] width 92 height 92
click at [282, 144] on h6 "AM" at bounding box center [282, 146] width 10 height 11
click at [296, 284] on span "OK" at bounding box center [298, 285] width 17 height 7
type input "12:00 am"
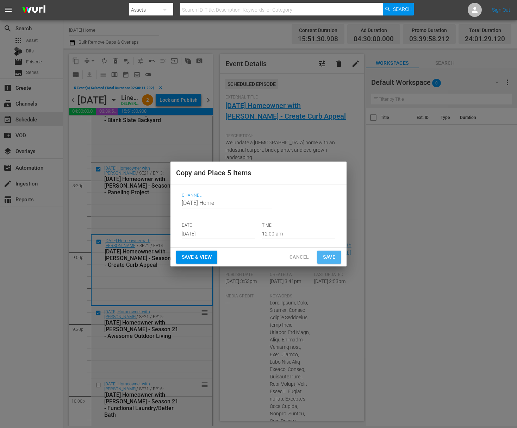
click at [333, 254] on span "Save" at bounding box center [329, 257] width 12 height 9
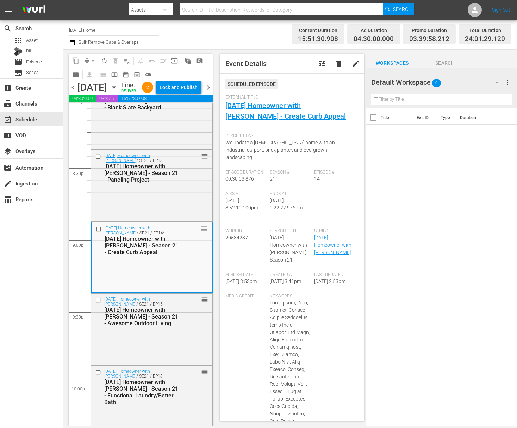
click at [118, 91] on icon "button" at bounding box center [114, 87] width 8 height 8
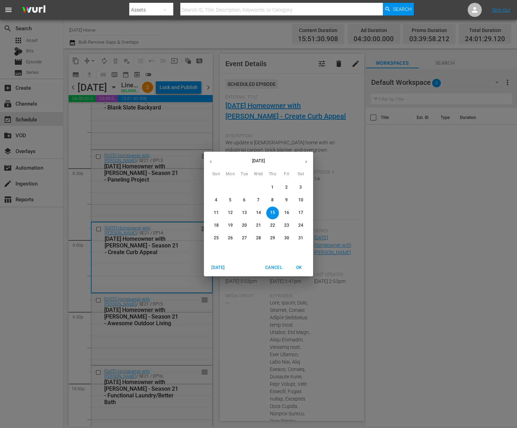
click at [247, 214] on span "13" at bounding box center [244, 213] width 13 height 6
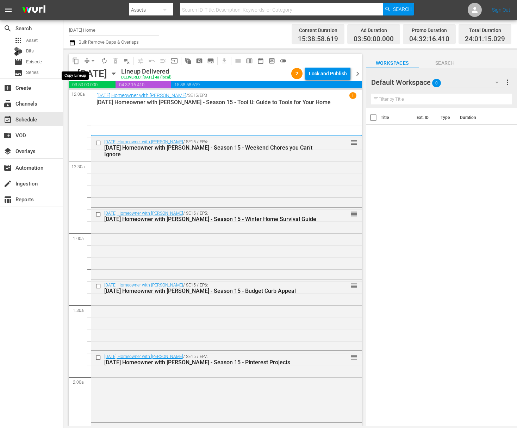
click at [77, 61] on span "content_copy" at bounding box center [75, 60] width 7 height 7
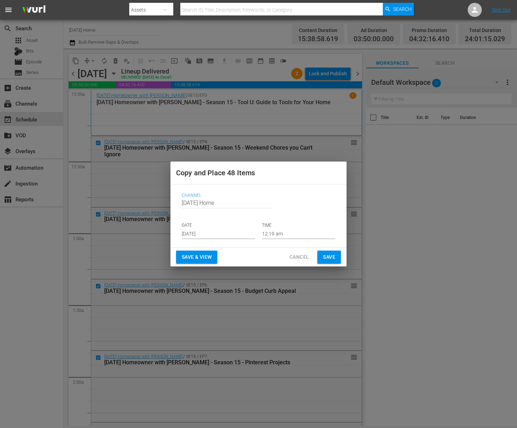
click at [288, 260] on button "Cancel" at bounding box center [299, 257] width 31 height 13
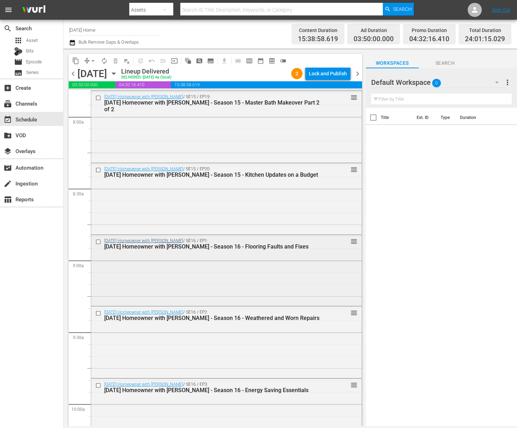
scroll to position [1163, 0]
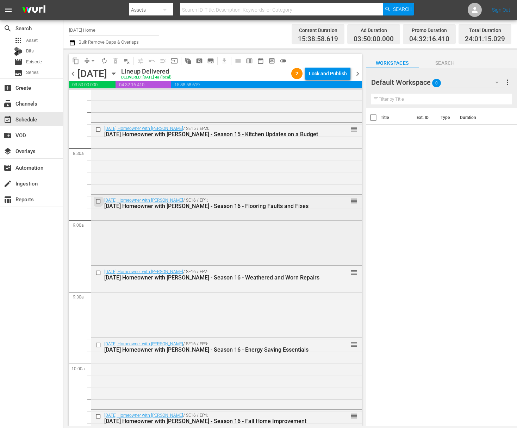
click at [98, 201] on input "checkbox" at bounding box center [98, 202] width 7 height 6
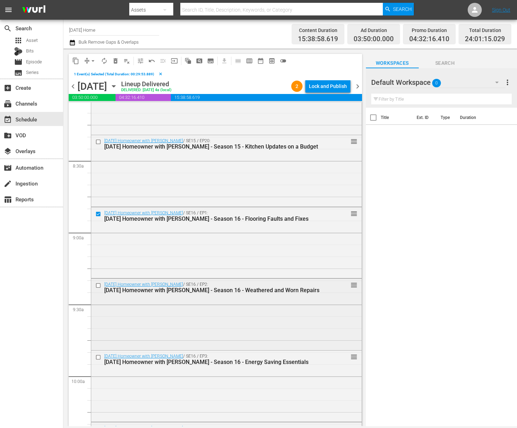
click at [100, 286] on input "checkbox" at bounding box center [98, 285] width 7 height 6
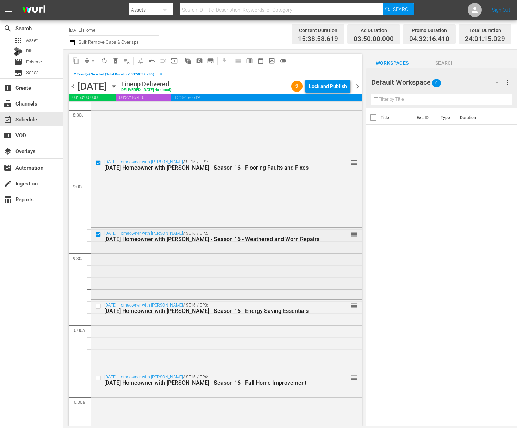
scroll to position [1236, 0]
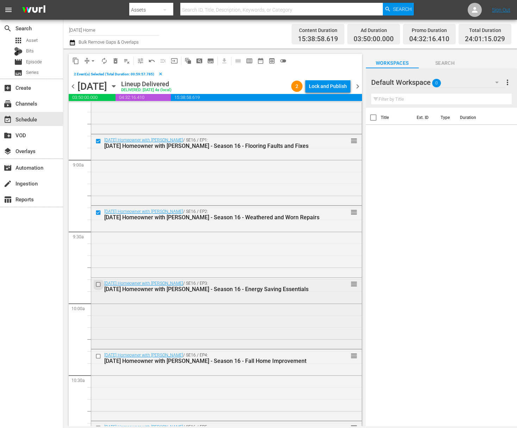
click at [97, 282] on input "checkbox" at bounding box center [98, 285] width 7 height 6
click at [97, 354] on input "checkbox" at bounding box center [98, 357] width 7 height 6
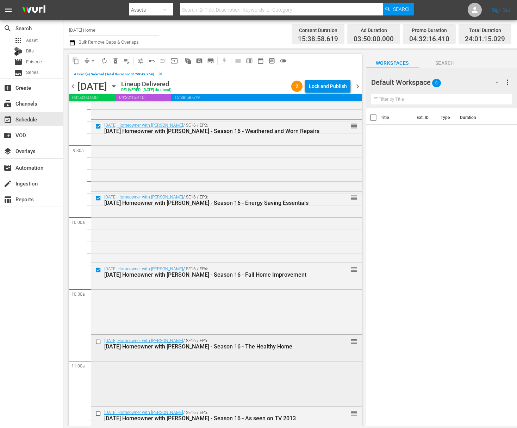
scroll to position [1380, 0]
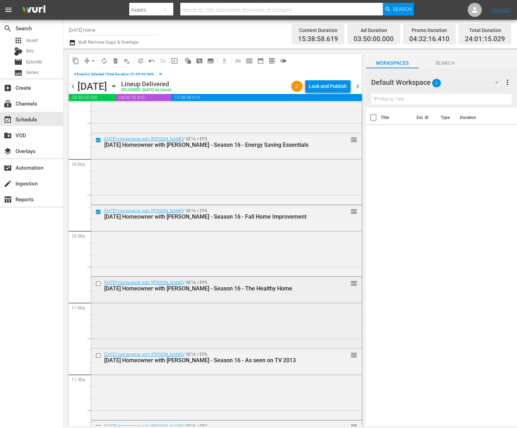
click at [97, 282] on input "checkbox" at bounding box center [98, 284] width 7 height 6
click at [97, 356] on input "checkbox" at bounding box center [98, 356] width 7 height 6
click at [99, 356] on input "checkbox" at bounding box center [98, 356] width 7 height 6
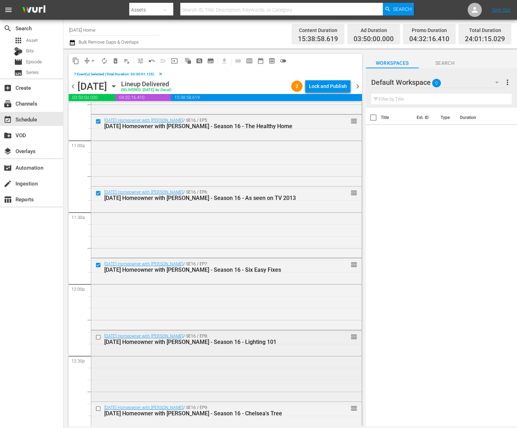
scroll to position [1696, 0]
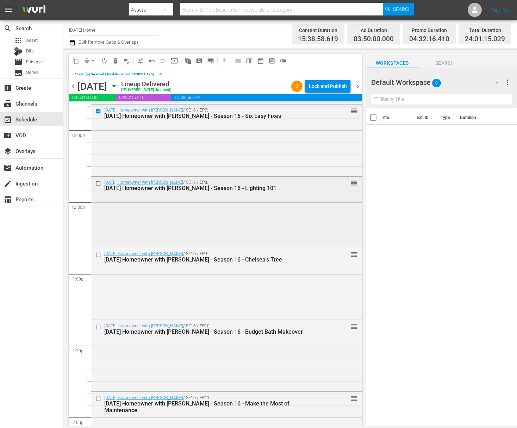
click at [101, 185] on input "checkbox" at bounding box center [98, 183] width 7 height 6
click at [98, 252] on div at bounding box center [99, 255] width 11 height 8
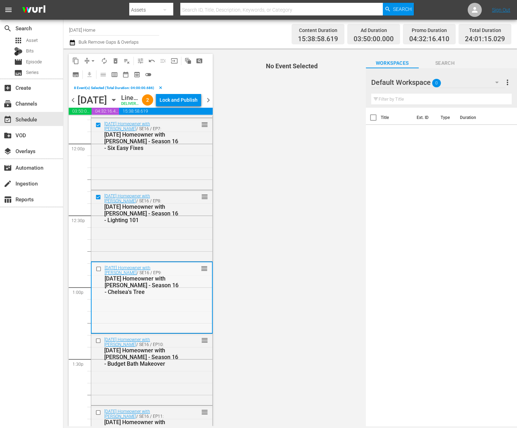
click at [100, 272] on input "checkbox" at bounding box center [99, 269] width 7 height 6
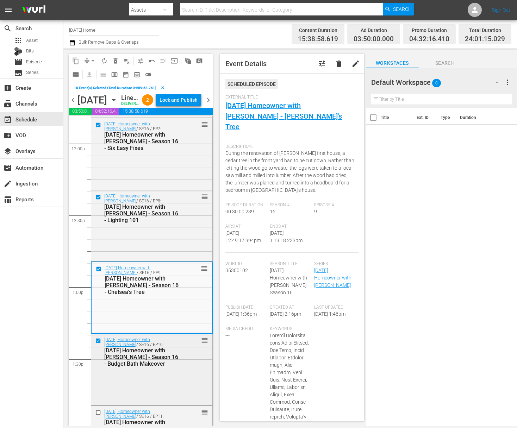
scroll to position [1764, 0]
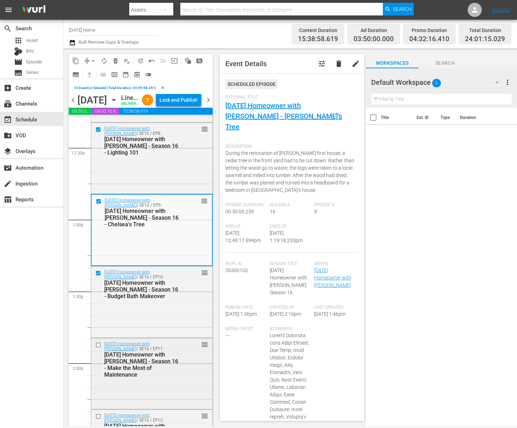
click at [100, 348] on input "checkbox" at bounding box center [98, 345] width 7 height 6
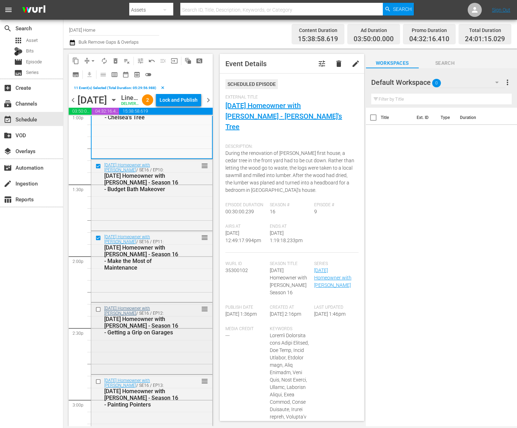
scroll to position [2018, 0]
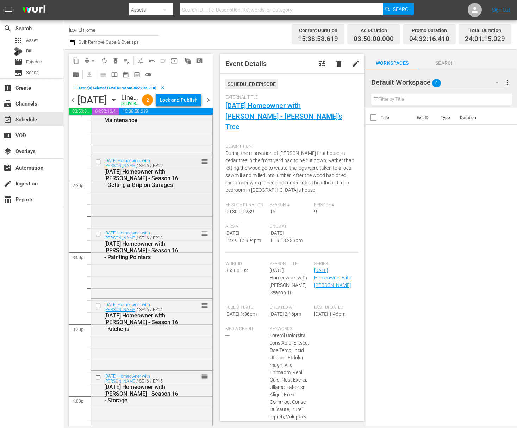
click at [100, 165] on input "checkbox" at bounding box center [98, 162] width 7 height 6
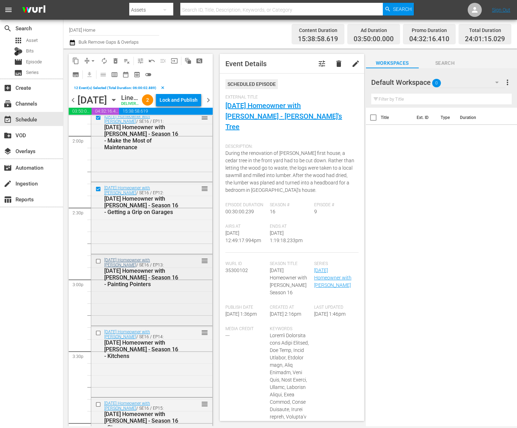
scroll to position [1956, 0]
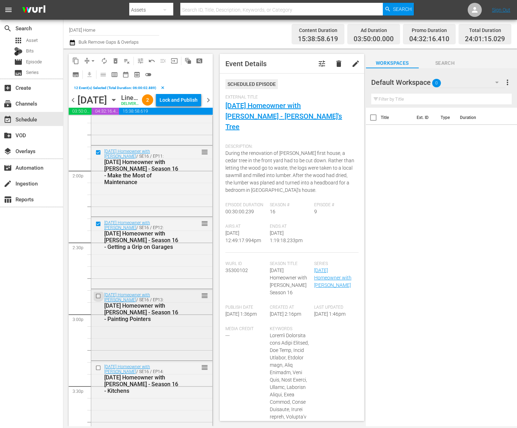
click at [98, 299] on input "checkbox" at bounding box center [98, 296] width 7 height 6
click at [99, 299] on input "checkbox" at bounding box center [98, 296] width 7 height 6
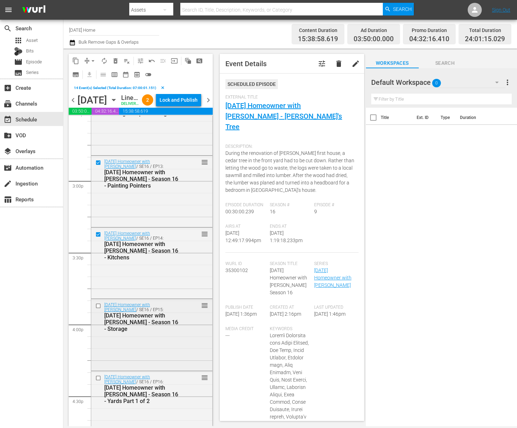
scroll to position [2096, 0]
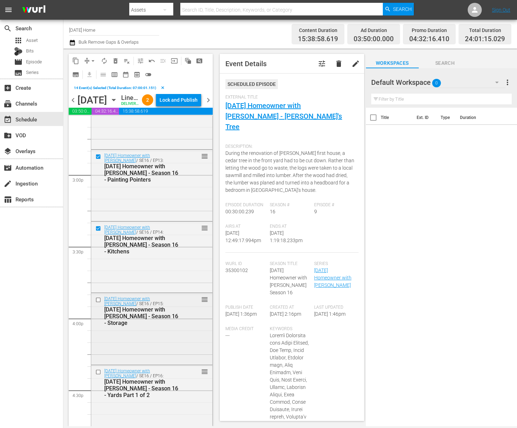
click at [100, 303] on input "checkbox" at bounding box center [98, 300] width 7 height 6
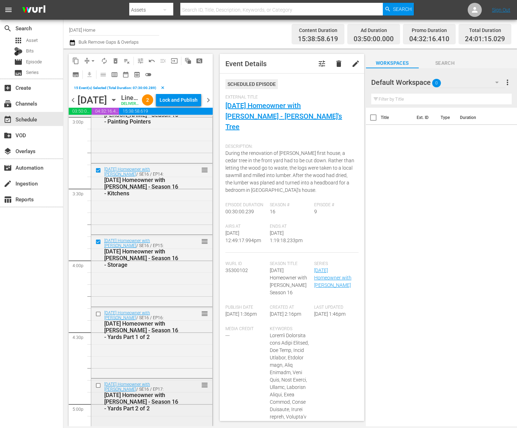
scroll to position [2236, 0]
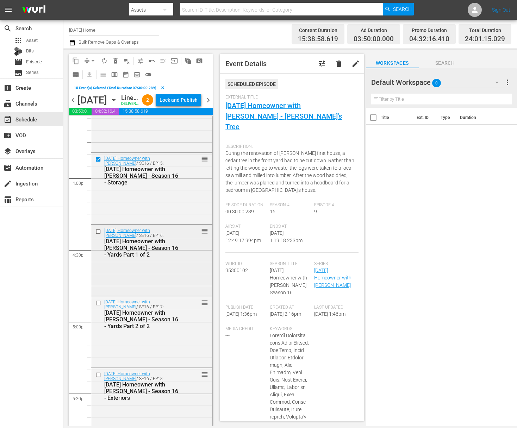
click at [98, 235] on input "checkbox" at bounding box center [98, 232] width 7 height 6
click at [99, 306] on input "checkbox" at bounding box center [98, 303] width 7 height 6
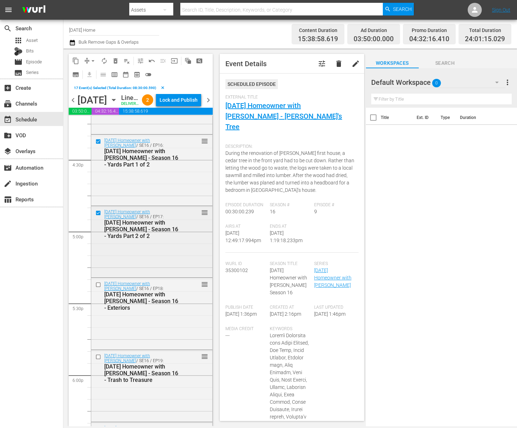
scroll to position [2385, 0]
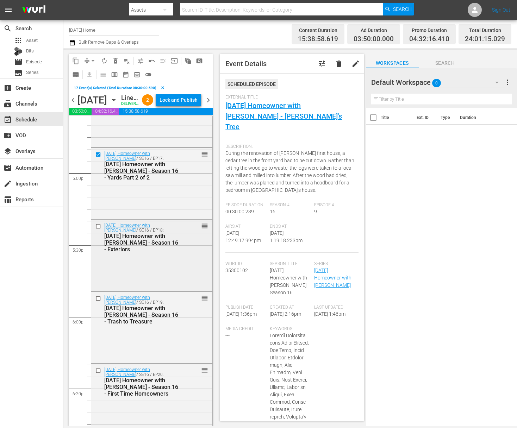
click at [97, 233] on div "[DATE] Homeowner with [PERSON_NAME] / SE16 / EP18: [DATE] Homeowner with [PERSO…" at bounding box center [151, 238] width 121 height 36
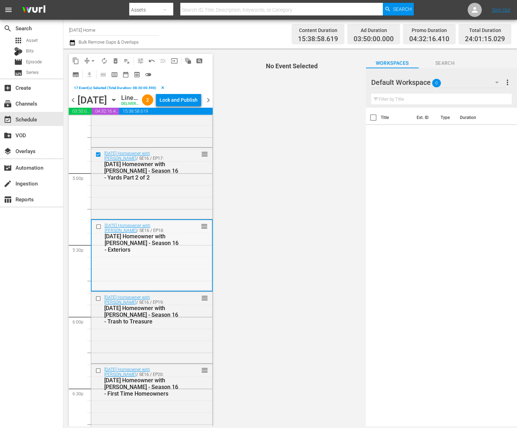
click at [98, 230] on input "checkbox" at bounding box center [99, 227] width 7 height 6
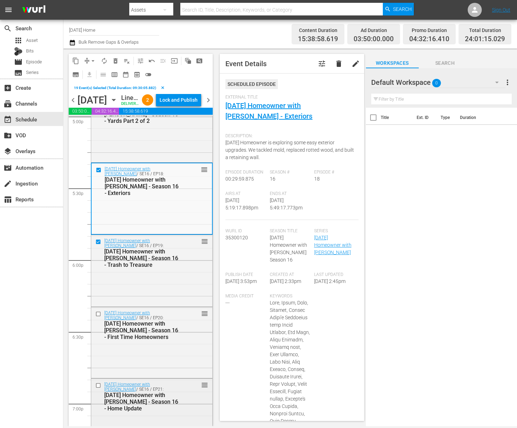
scroll to position [2528, 0]
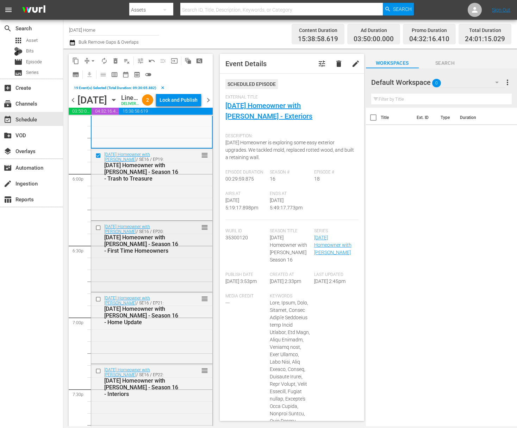
click at [100, 231] on input "checkbox" at bounding box center [98, 228] width 7 height 6
click at [99, 302] on input "checkbox" at bounding box center [98, 299] width 7 height 6
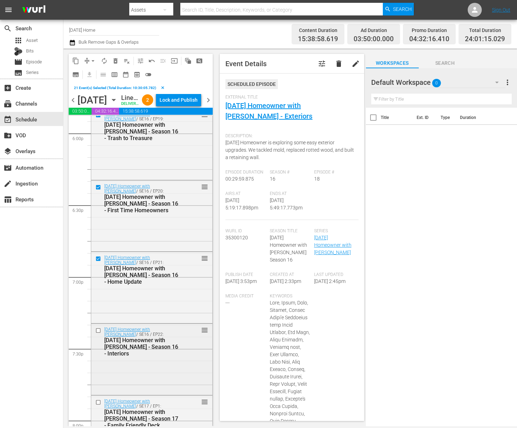
scroll to position [2596, 0]
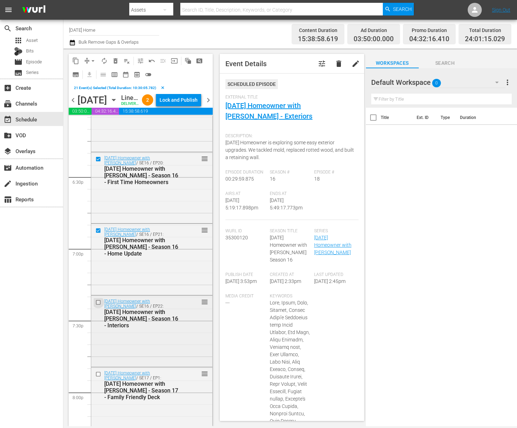
click at [98, 306] on input "checkbox" at bounding box center [98, 303] width 7 height 6
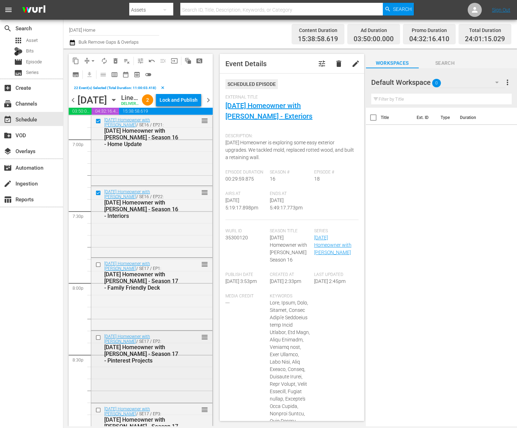
scroll to position [2749, 0]
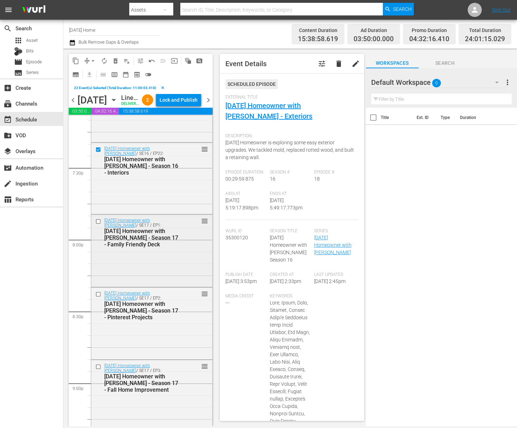
click at [99, 224] on input "checkbox" at bounding box center [98, 221] width 7 height 6
click at [99, 298] on input "checkbox" at bounding box center [98, 295] width 7 height 6
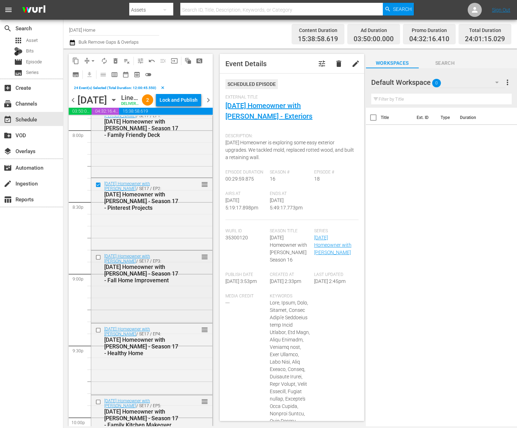
scroll to position [2893, 0]
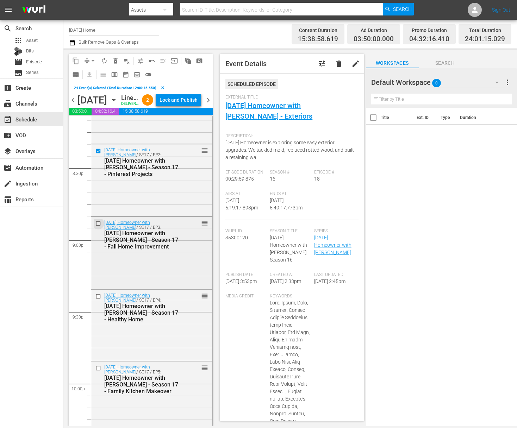
click at [99, 226] on input "checkbox" at bounding box center [98, 223] width 7 height 6
click at [98, 300] on input "checkbox" at bounding box center [98, 297] width 7 height 6
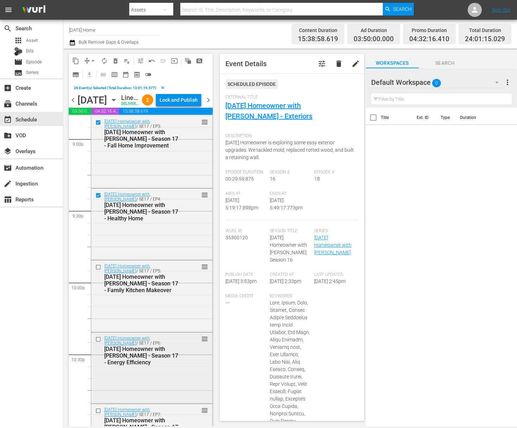
scroll to position [3054, 0]
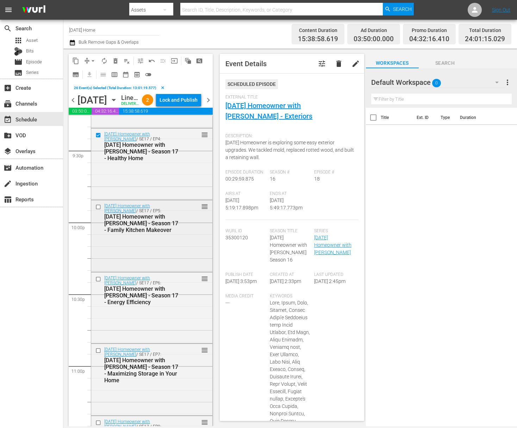
click at [98, 211] on div at bounding box center [99, 207] width 11 height 8
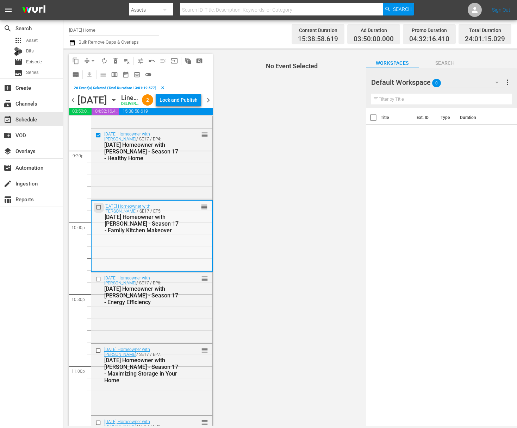
click at [98, 211] on input "checkbox" at bounding box center [99, 208] width 7 height 6
click at [99, 282] on input "checkbox" at bounding box center [98, 279] width 7 height 6
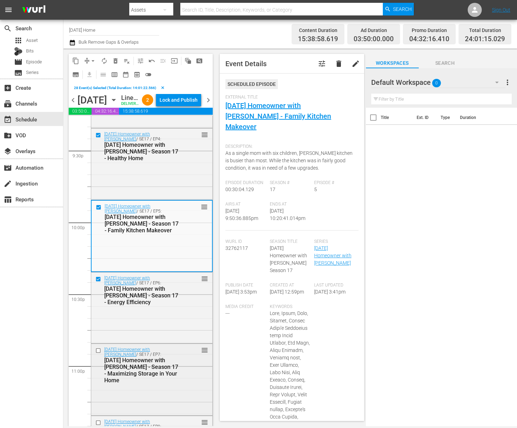
click at [99, 354] on input "checkbox" at bounding box center [98, 351] width 7 height 6
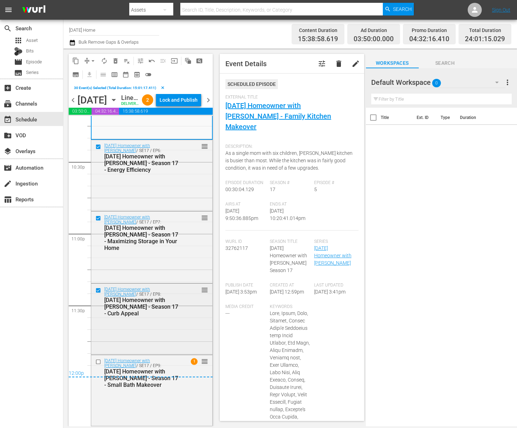
scroll to position [3198, 0]
click at [98, 360] on input "checkbox" at bounding box center [98, 362] width 7 height 6
click at [77, 61] on span "content_copy" at bounding box center [75, 60] width 7 height 7
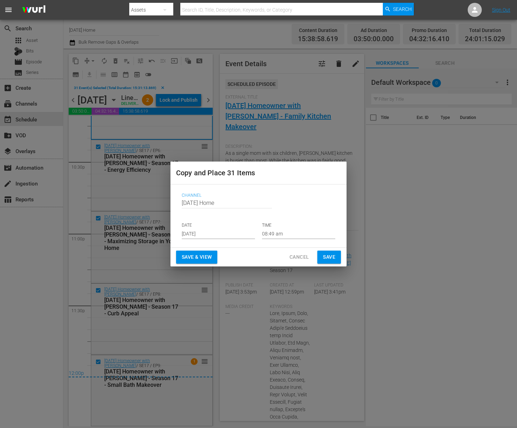
click at [218, 233] on input "[DATE]" at bounding box center [218, 234] width 73 height 11
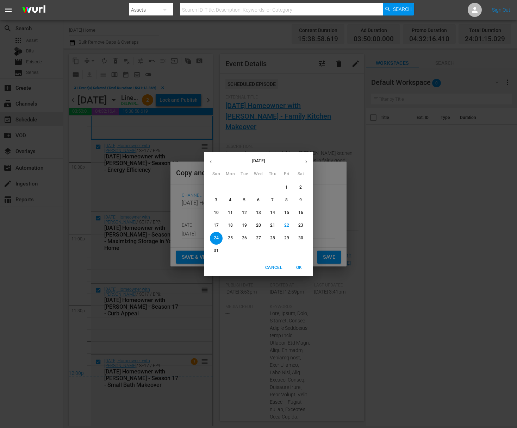
click at [261, 238] on span "27" at bounding box center [258, 238] width 13 height 6
type input "[DATE]"
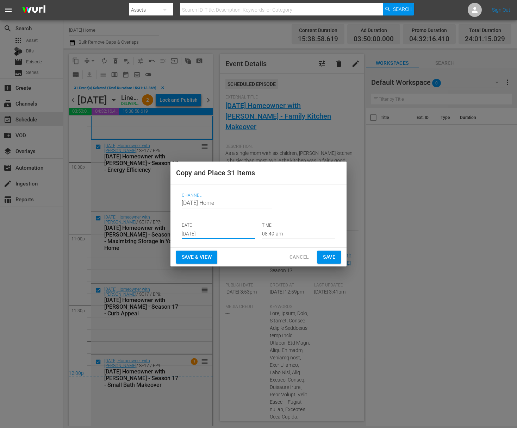
click at [285, 235] on input "08:49 am" at bounding box center [298, 234] width 73 height 11
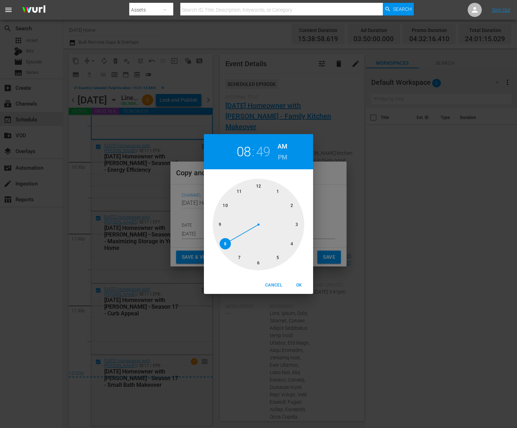
click at [293, 202] on div at bounding box center [259, 225] width 92 height 92
click at [257, 262] on div at bounding box center [259, 225] width 92 height 92
click at [294, 283] on span "OK" at bounding box center [298, 285] width 17 height 7
type input "02:30 am"
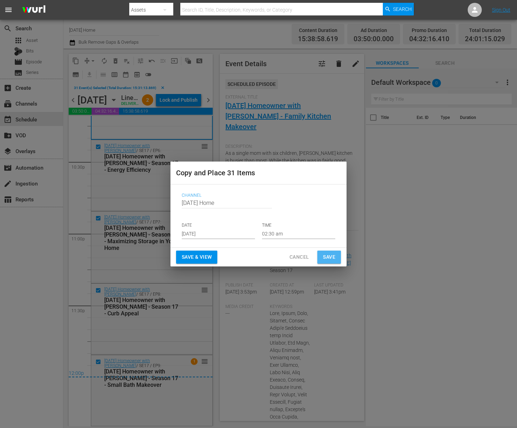
click at [324, 258] on span "Save" at bounding box center [329, 257] width 12 height 9
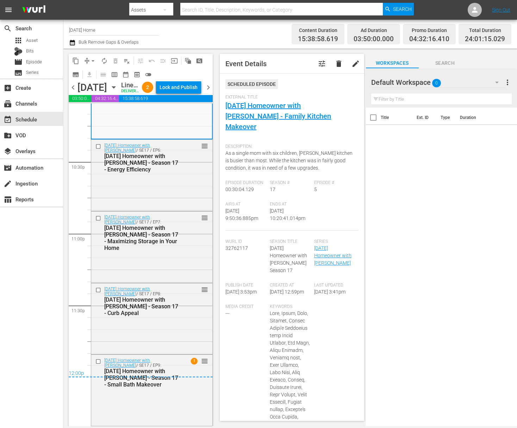
scroll to position [3185, 0]
click at [118, 90] on icon "button" at bounding box center [114, 87] width 8 height 8
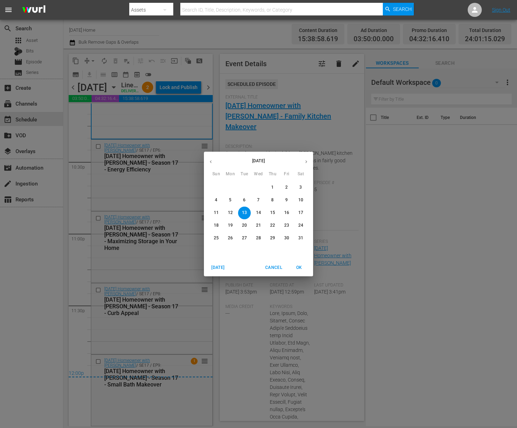
click at [259, 217] on button "14" at bounding box center [258, 213] width 13 height 13
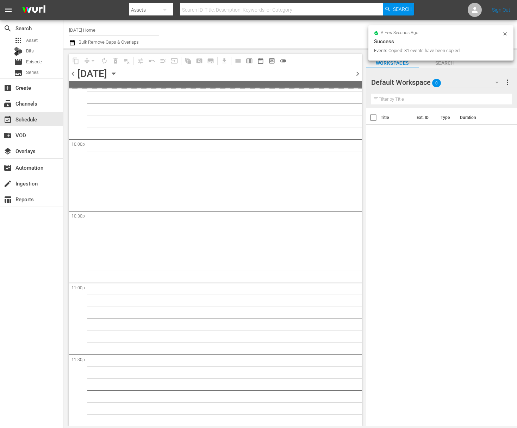
scroll to position [3111, 0]
click at [118, 74] on icon "button" at bounding box center [114, 74] width 8 height 8
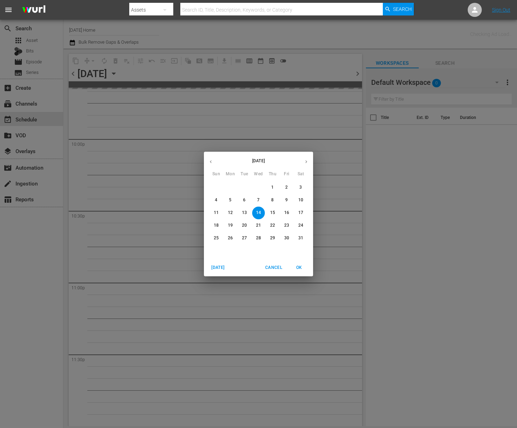
click at [301, 160] on button "button" at bounding box center [306, 162] width 14 height 14
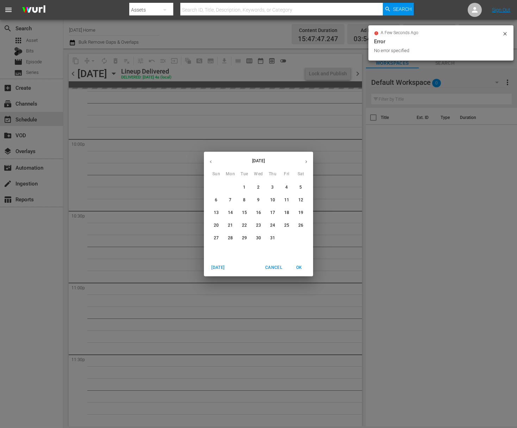
click at [301, 160] on button "button" at bounding box center [306, 162] width 14 height 14
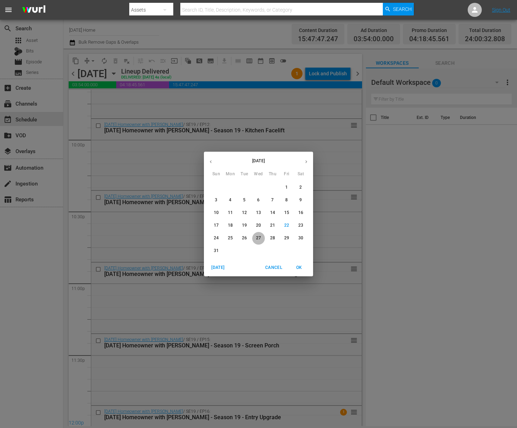
click at [257, 239] on p "27" at bounding box center [258, 238] width 5 height 6
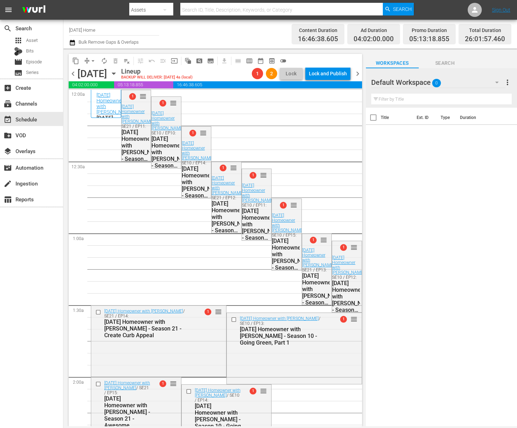
click at [126, 62] on span "playlist_remove_outlined" at bounding box center [126, 60] width 7 height 7
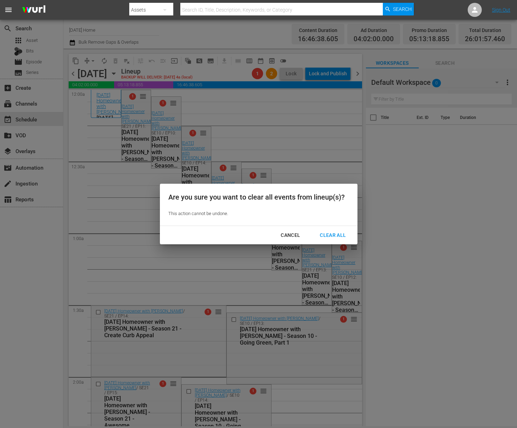
click at [336, 234] on div "Clear All" at bounding box center [332, 235] width 37 height 9
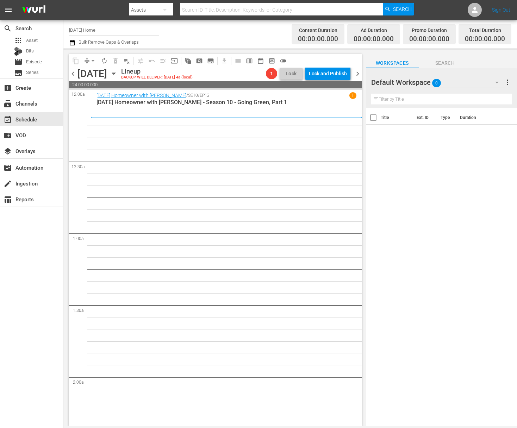
click at [118, 74] on icon "button" at bounding box center [114, 74] width 8 height 8
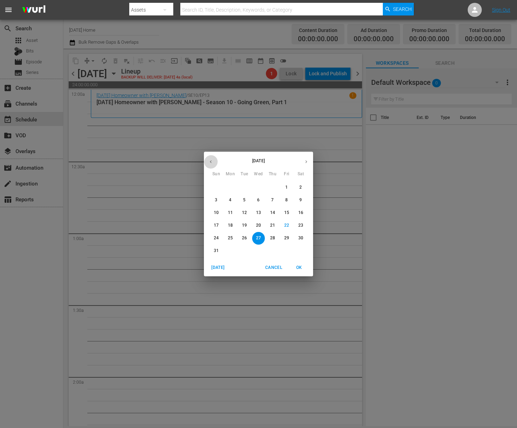
click at [210, 161] on icon "button" at bounding box center [210, 161] width 5 height 5
click at [284, 211] on p "16" at bounding box center [286, 213] width 5 height 6
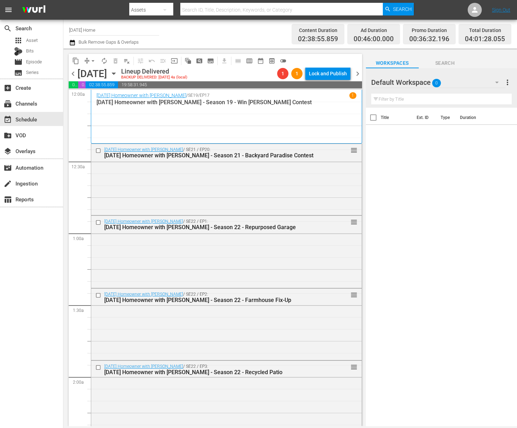
click at [118, 72] on icon "button" at bounding box center [114, 74] width 8 height 8
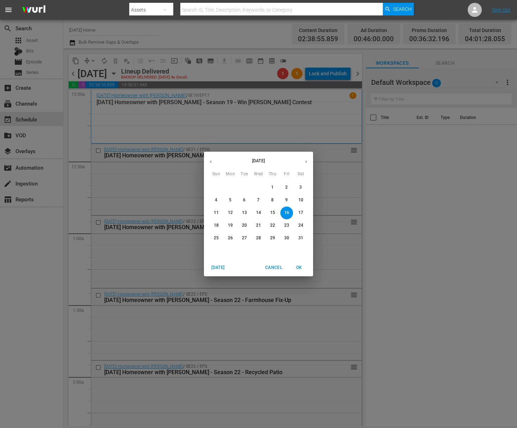
click at [256, 210] on p "14" at bounding box center [258, 213] width 5 height 6
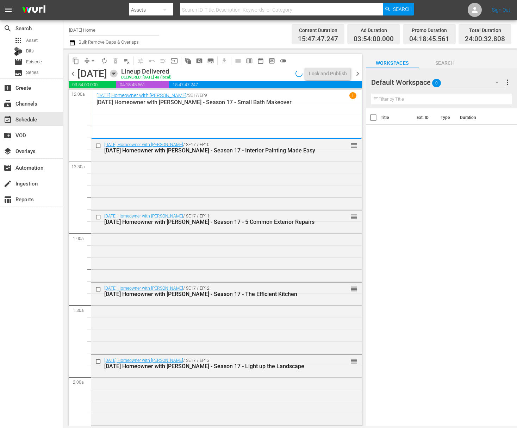
click at [118, 77] on icon "button" at bounding box center [114, 74] width 8 height 8
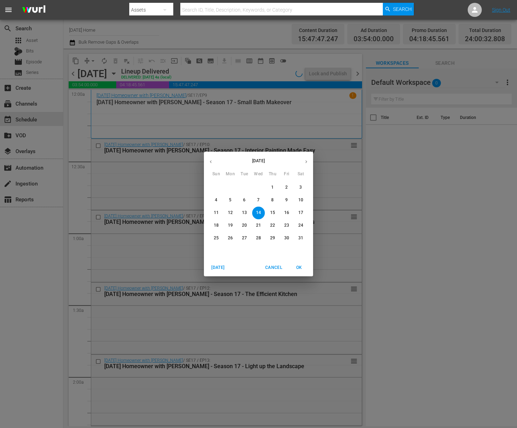
click at [162, 198] on div "[DATE] Sun Mon Tue Wed Thu Fri Sat 27 28 29 30 1 2 3 4 5 6 7 8 9 10 11 12 13 14…" at bounding box center [258, 214] width 517 height 428
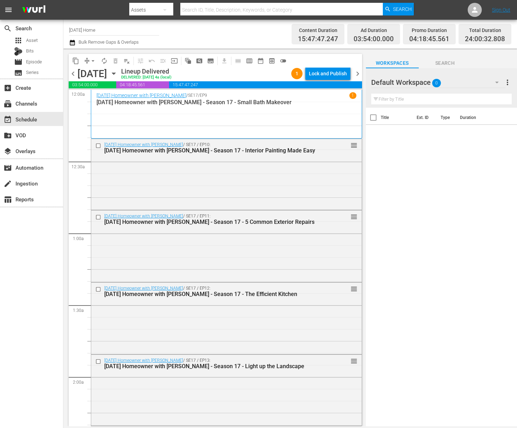
click at [118, 74] on icon "button" at bounding box center [114, 74] width 8 height 8
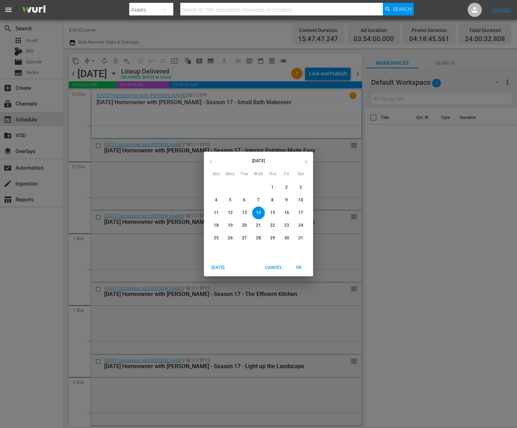
click at [243, 215] on p "13" at bounding box center [244, 213] width 5 height 6
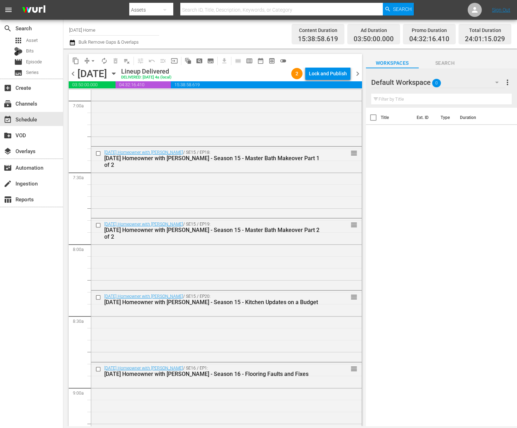
scroll to position [1357, 0]
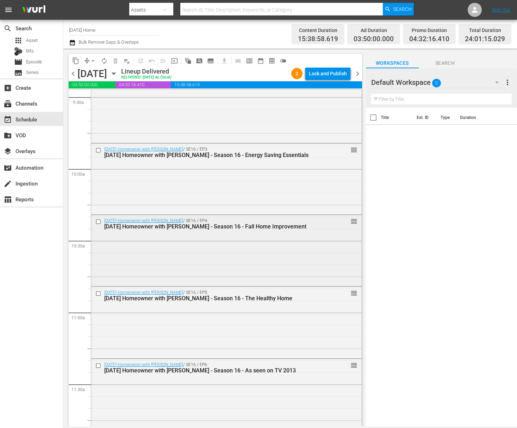
click at [99, 222] on input "checkbox" at bounding box center [98, 222] width 7 height 6
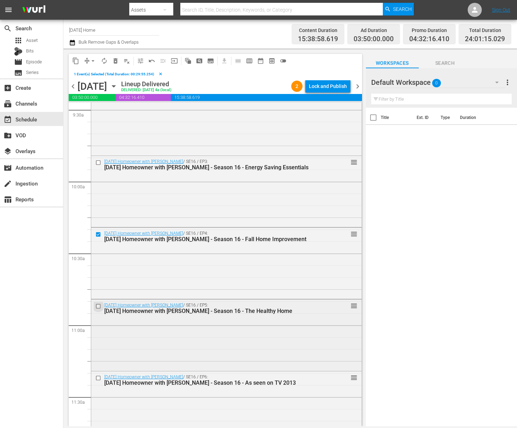
click at [100, 307] on input "checkbox" at bounding box center [98, 306] width 7 height 6
click at [98, 162] on input "checkbox" at bounding box center [98, 163] width 7 height 6
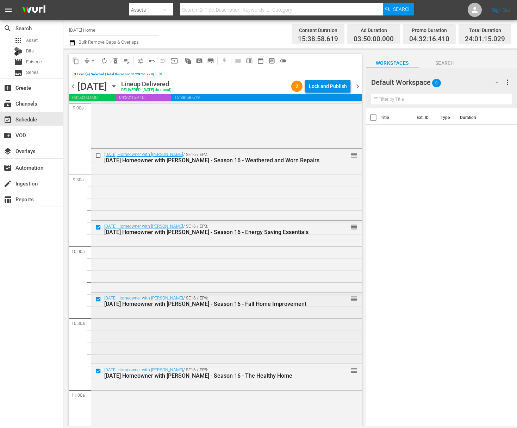
scroll to position [1231, 0]
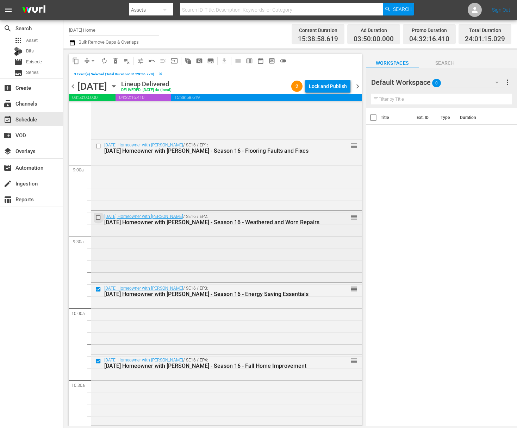
click at [98, 217] on input "checkbox" at bounding box center [98, 217] width 7 height 6
click at [98, 143] on input "checkbox" at bounding box center [98, 146] width 7 height 6
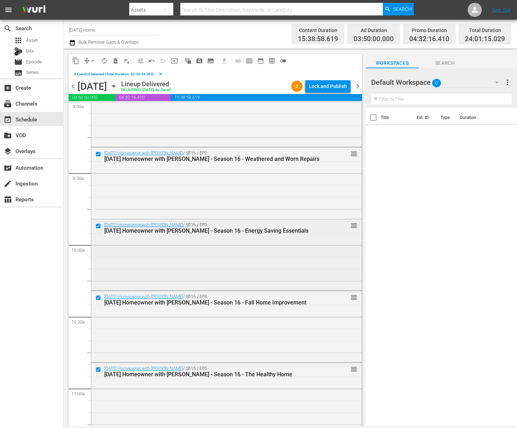
scroll to position [1387, 0]
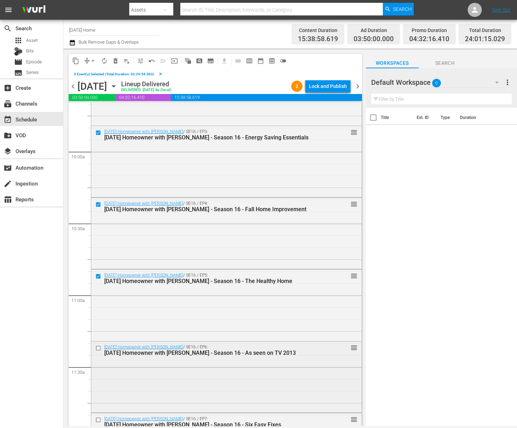
click at [101, 349] on input "checkbox" at bounding box center [98, 348] width 7 height 6
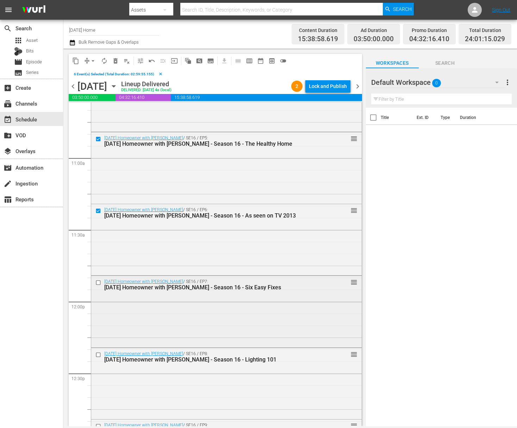
scroll to position [1532, 0]
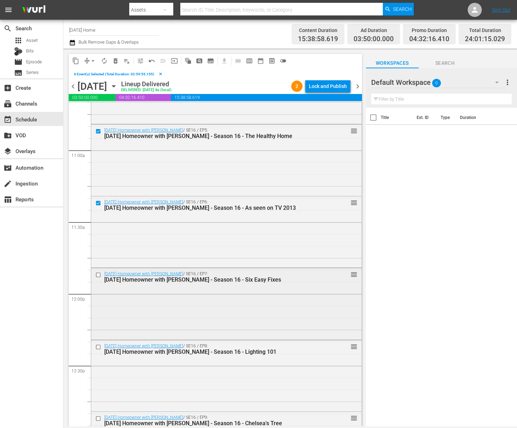
click at [98, 276] on input "checkbox" at bounding box center [98, 275] width 7 height 6
click at [100, 348] on input "checkbox" at bounding box center [98, 347] width 7 height 6
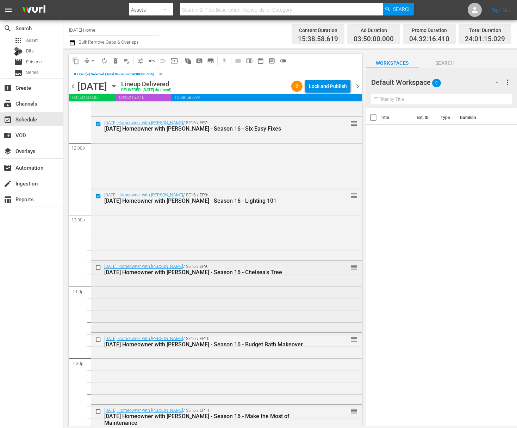
click at [99, 266] on input "checkbox" at bounding box center [98, 268] width 7 height 6
click at [99, 339] on input "checkbox" at bounding box center [98, 340] width 7 height 6
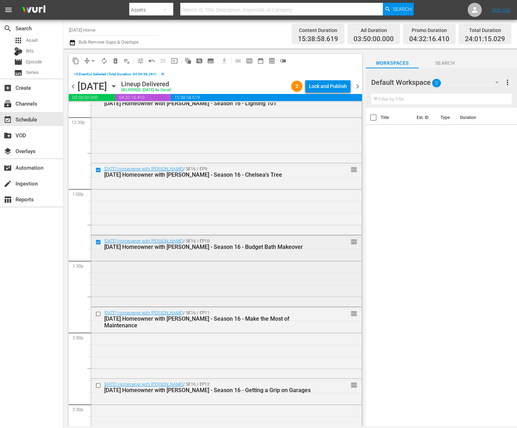
scroll to position [1839, 0]
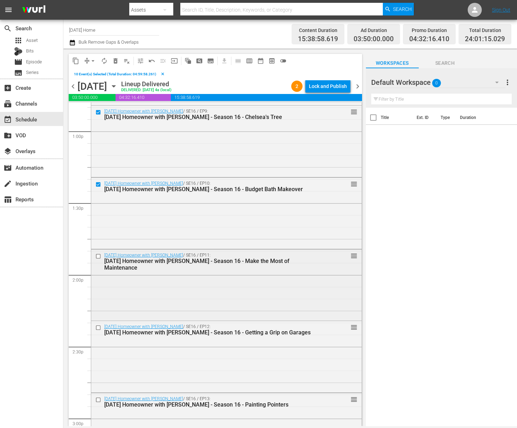
click at [98, 255] on input "checkbox" at bounding box center [98, 256] width 7 height 6
click at [98, 327] on input "checkbox" at bounding box center [98, 328] width 7 height 6
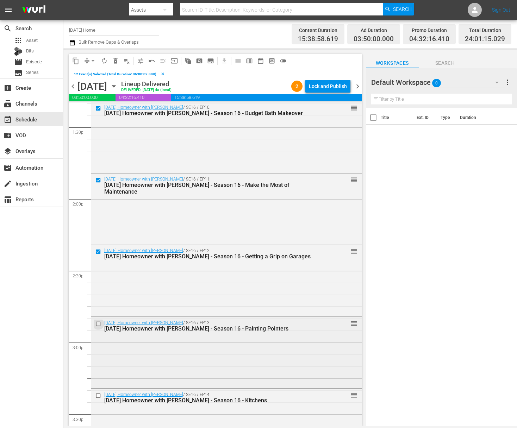
click at [99, 323] on input "checkbox" at bounding box center [98, 324] width 7 height 6
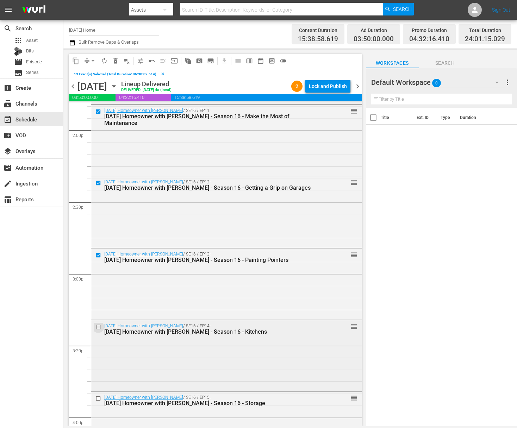
click at [98, 326] on input "checkbox" at bounding box center [98, 327] width 7 height 6
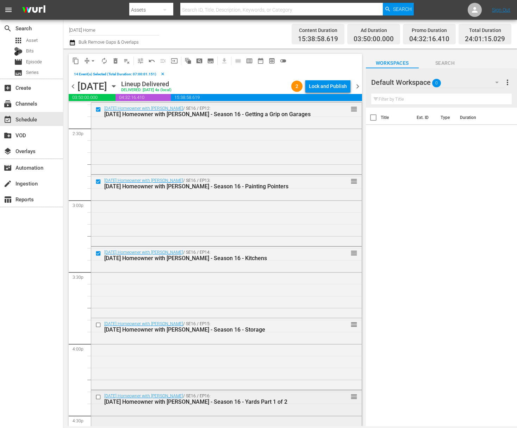
scroll to position [2130, 0]
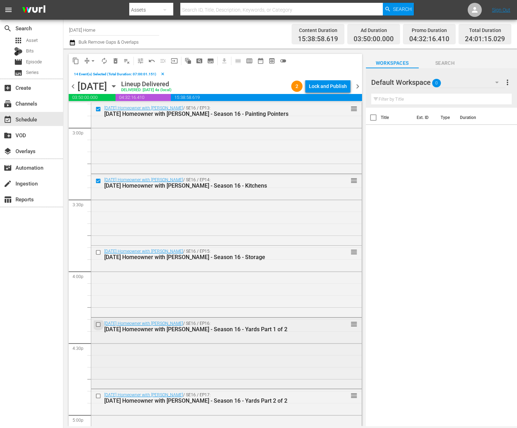
click at [100, 325] on input "checkbox" at bounding box center [98, 325] width 7 height 6
click at [98, 252] on input "checkbox" at bounding box center [98, 253] width 7 height 6
click at [98, 325] on input "checkbox" at bounding box center [98, 324] width 7 height 6
click at [98, 325] on input "checkbox" at bounding box center [98, 325] width 7 height 6
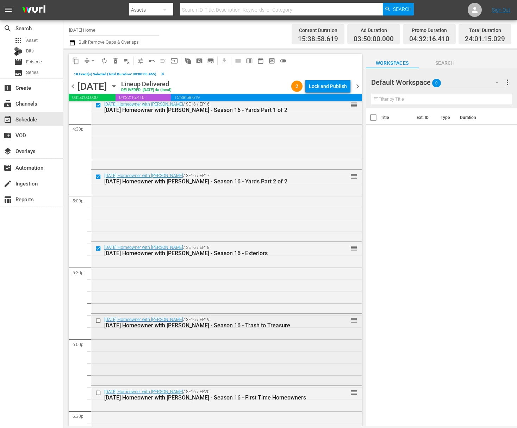
click at [99, 320] on input "checkbox" at bounding box center [98, 321] width 7 height 6
click at [98, 319] on input "checkbox" at bounding box center [98, 321] width 7 height 6
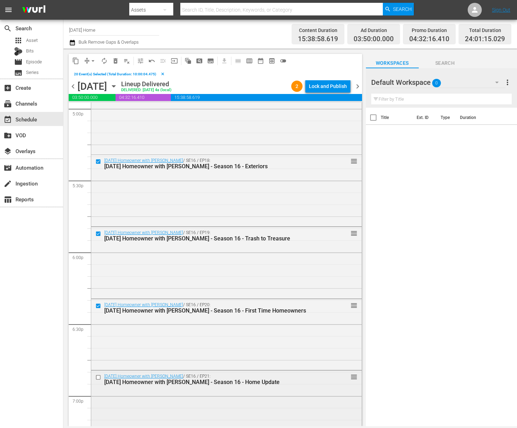
click at [98, 377] on input "checkbox" at bounding box center [98, 378] width 7 height 6
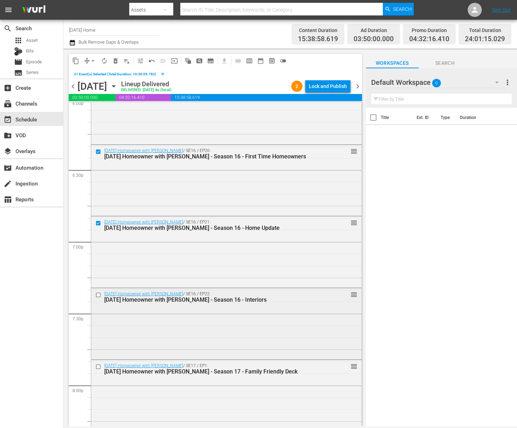
click at [100, 295] on input "checkbox" at bounding box center [98, 295] width 7 height 6
click at [99, 367] on input "checkbox" at bounding box center [98, 367] width 7 height 6
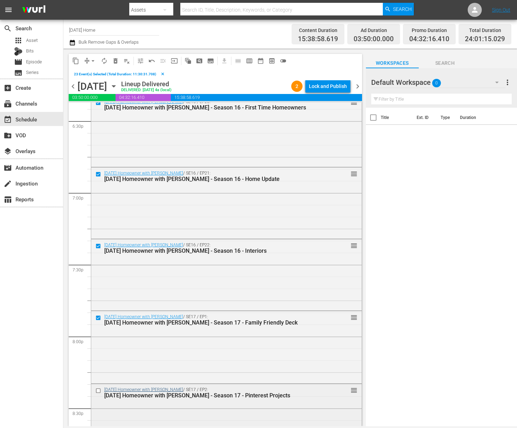
scroll to position [2662, 0]
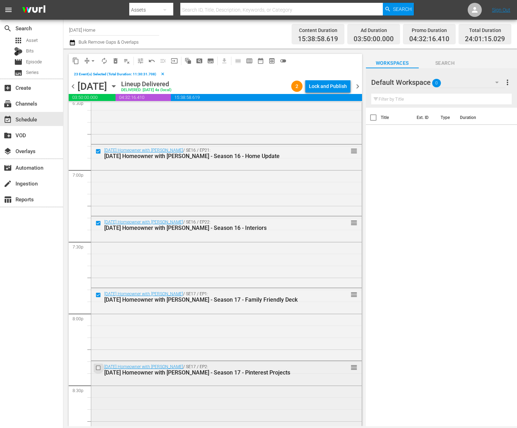
click at [99, 367] on input "checkbox" at bounding box center [98, 368] width 7 height 6
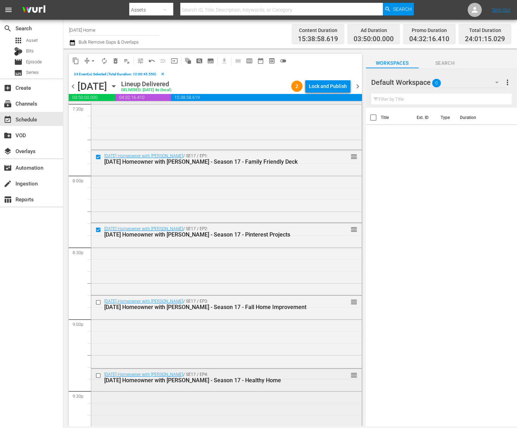
scroll to position [2816, 0]
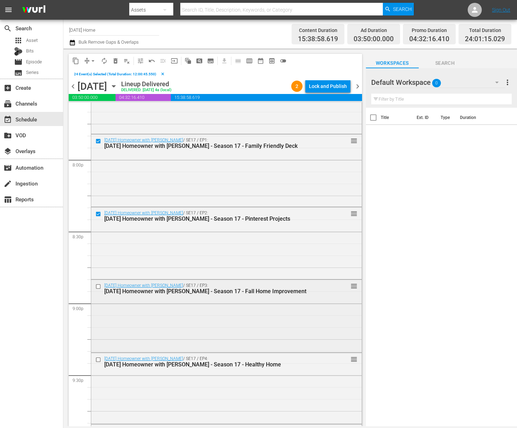
click at [96, 287] on input "checkbox" at bounding box center [98, 287] width 7 height 6
click at [98, 358] on input "checkbox" at bounding box center [98, 360] width 7 height 6
click at [98, 360] on input "checkbox" at bounding box center [98, 360] width 7 height 6
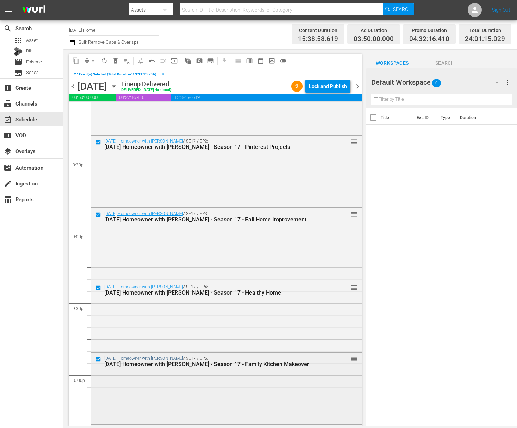
scroll to position [3033, 0]
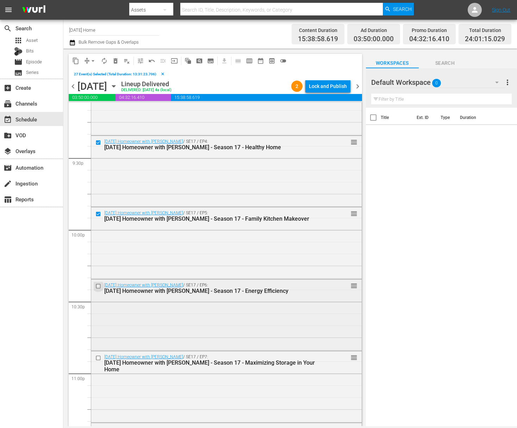
click at [99, 285] on input "checkbox" at bounding box center [98, 286] width 7 height 6
click at [99, 356] on input "checkbox" at bounding box center [98, 358] width 7 height 6
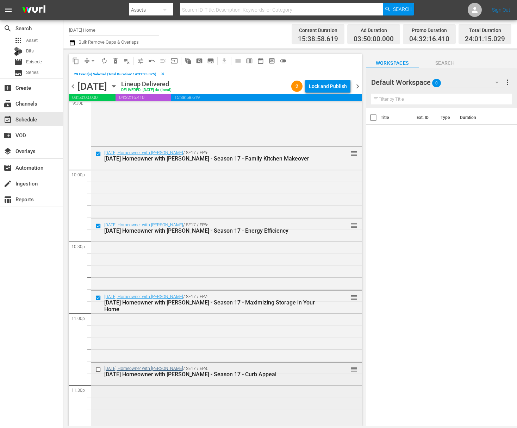
scroll to position [3102, 0]
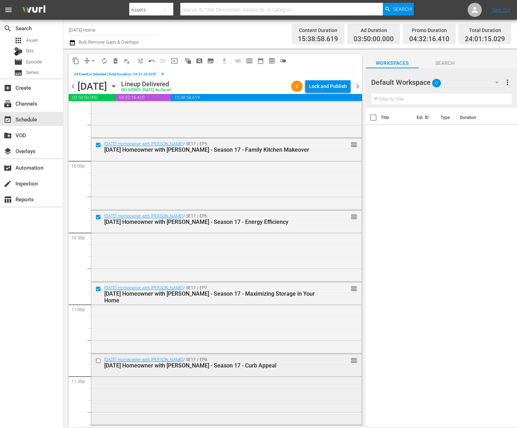
click at [99, 361] on input "checkbox" at bounding box center [98, 361] width 7 height 6
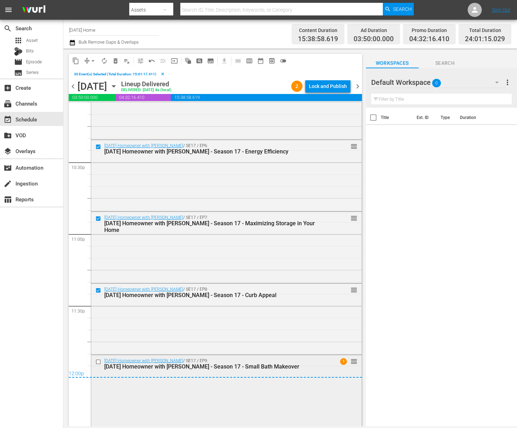
click at [99, 361] on input "checkbox" at bounding box center [98, 362] width 7 height 6
click at [75, 61] on span "content_copy" at bounding box center [75, 60] width 7 height 7
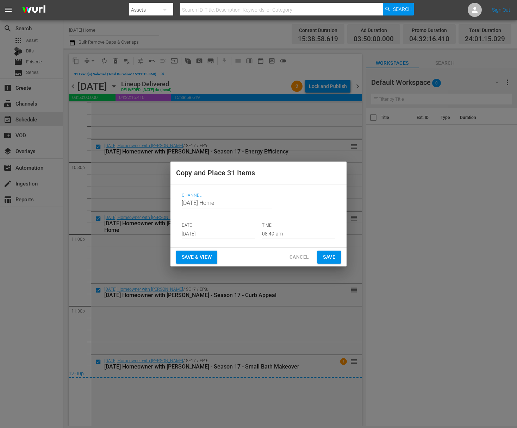
click at [208, 230] on input "[DATE]" at bounding box center [218, 234] width 73 height 11
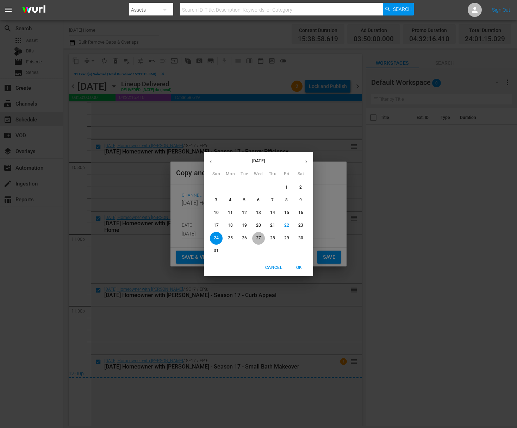
click at [256, 237] on p "27" at bounding box center [258, 238] width 5 height 6
type input "[DATE]"
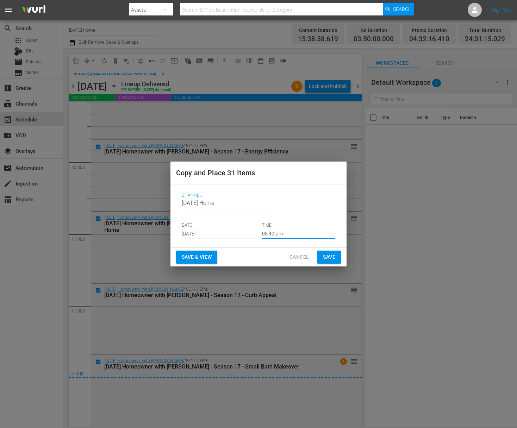
click at [279, 237] on input "08:49 am" at bounding box center [298, 234] width 73 height 11
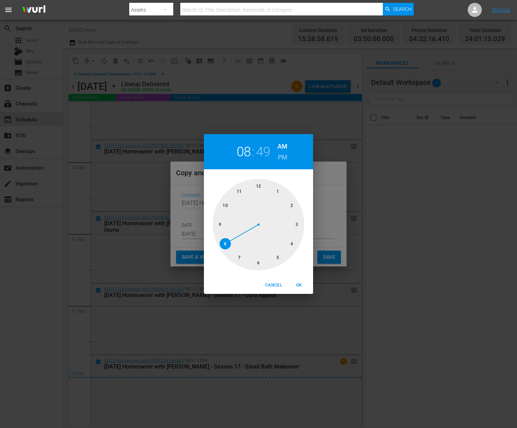
click at [298, 223] on div at bounding box center [259, 225] width 92 height 92
click at [261, 187] on div at bounding box center [259, 225] width 92 height 92
click at [299, 284] on span "OK" at bounding box center [298, 285] width 17 height 7
type input "03:00 am"
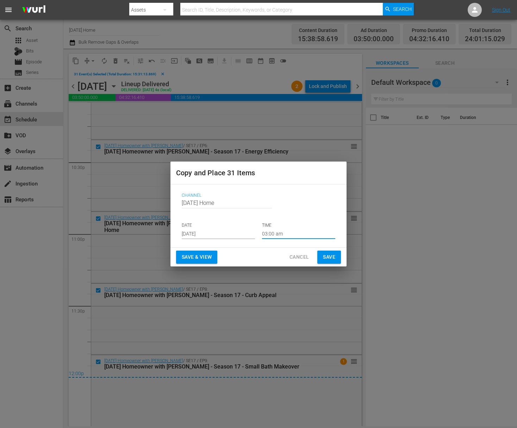
click at [330, 262] on button "Save" at bounding box center [329, 257] width 24 height 13
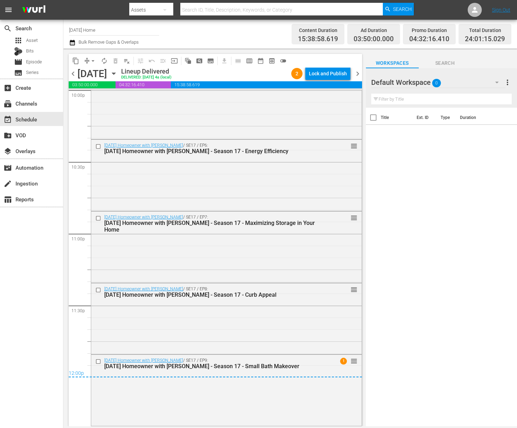
scroll to position [3160, 0]
click at [115, 74] on icon "button" at bounding box center [113, 74] width 3 height 2
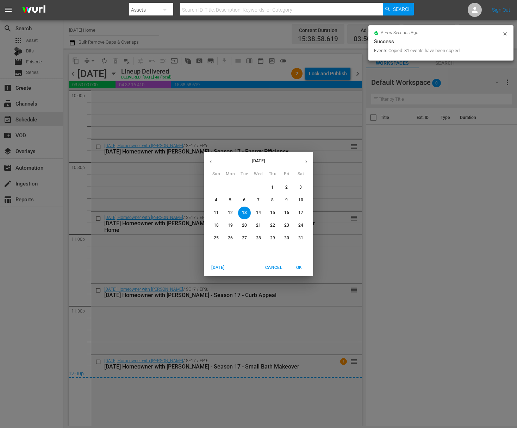
click at [258, 201] on p "7" at bounding box center [258, 200] width 2 height 6
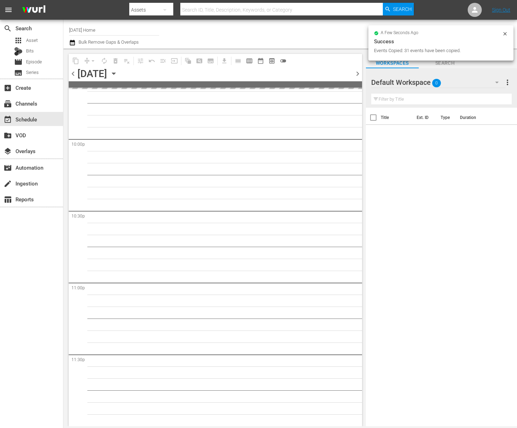
scroll to position [3111, 0]
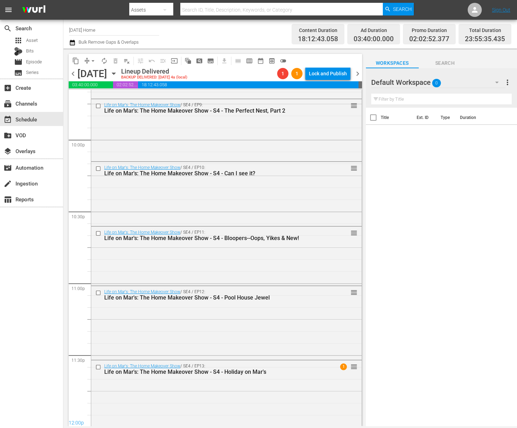
click at [118, 76] on icon "button" at bounding box center [114, 74] width 8 height 8
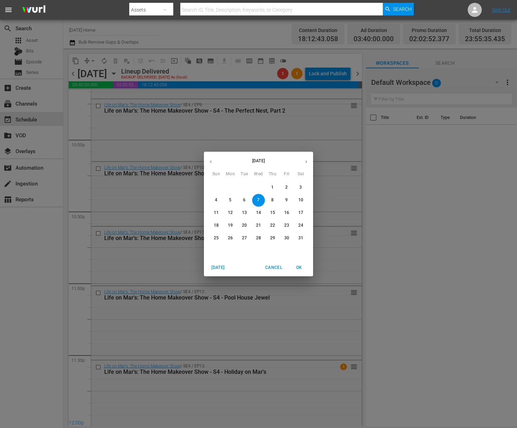
click at [274, 214] on p "15" at bounding box center [272, 213] width 5 height 6
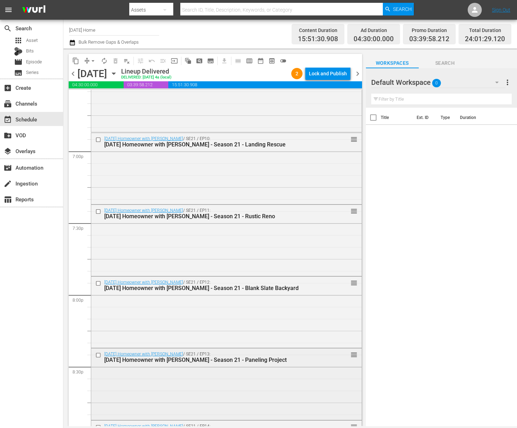
scroll to position [2624, 0]
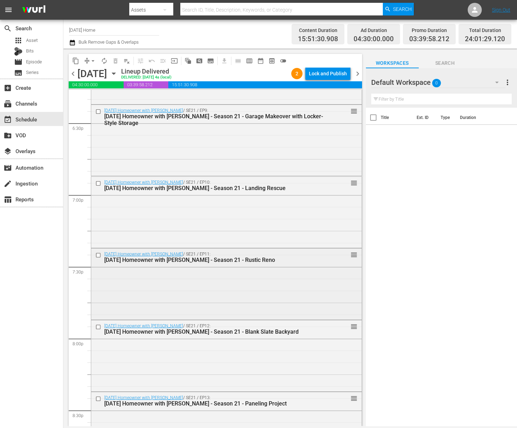
click at [99, 253] on input "checkbox" at bounding box center [98, 255] width 7 height 6
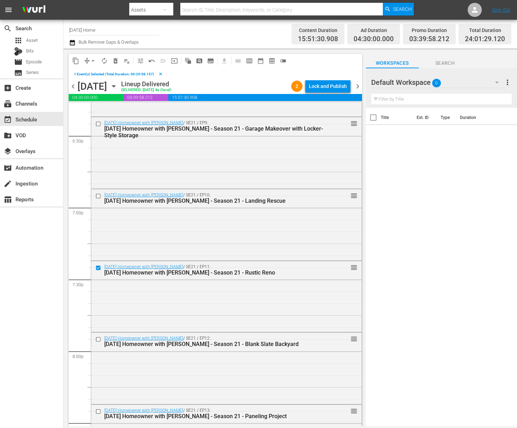
scroll to position [2690, 0]
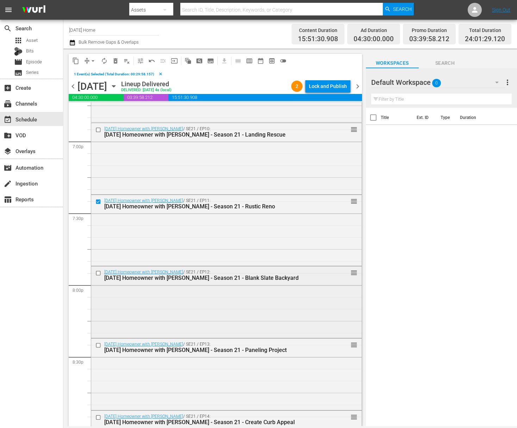
click at [100, 273] on input "checkbox" at bounding box center [98, 273] width 7 height 6
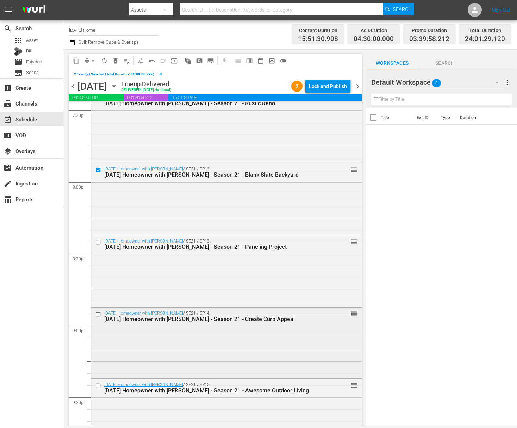
scroll to position [2842, 0]
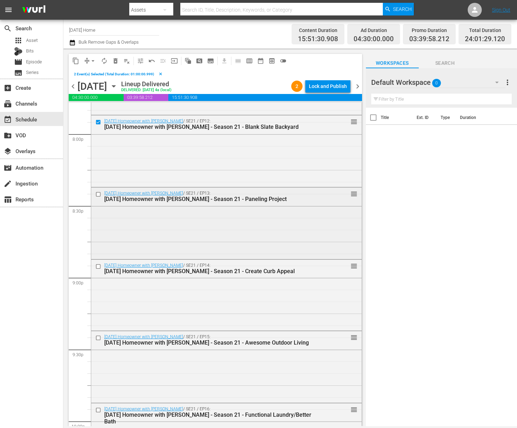
click at [98, 196] on input "checkbox" at bounding box center [98, 195] width 7 height 6
click at [99, 265] on input "checkbox" at bounding box center [98, 266] width 7 height 6
click at [99, 336] on input "checkbox" at bounding box center [98, 338] width 7 height 6
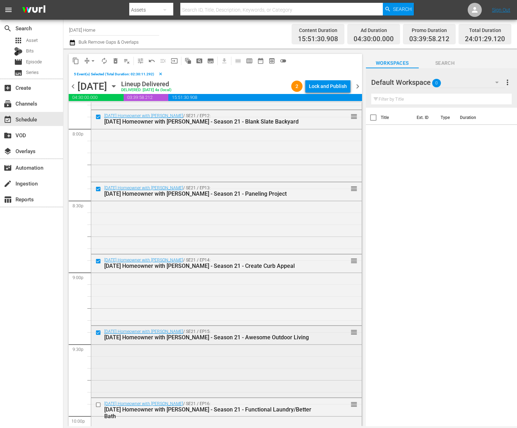
scroll to position [2855, 0]
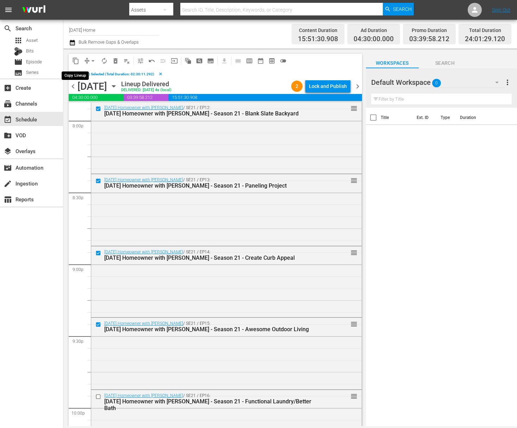
click at [77, 61] on span "content_copy" at bounding box center [75, 60] width 7 height 7
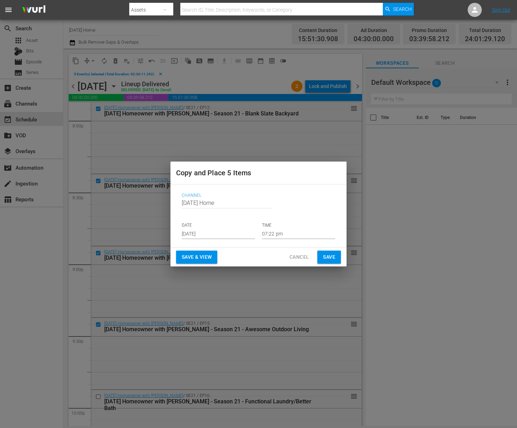
click at [216, 231] on input "[DATE]" at bounding box center [218, 234] width 73 height 11
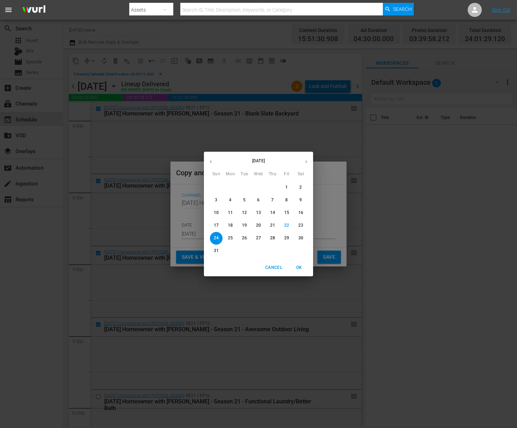
click at [261, 238] on span "27" at bounding box center [258, 238] width 13 height 6
type input "[DATE]"
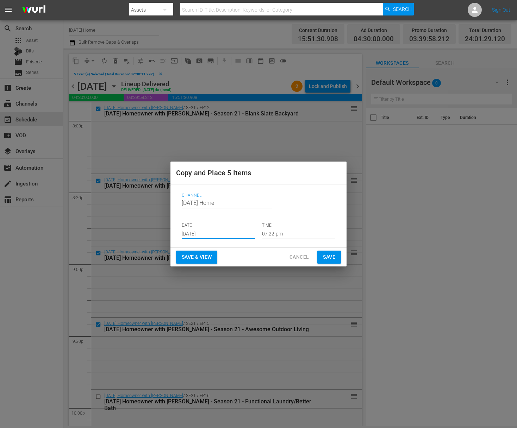
click at [268, 235] on input "07:22 pm" at bounding box center [298, 234] width 73 height 11
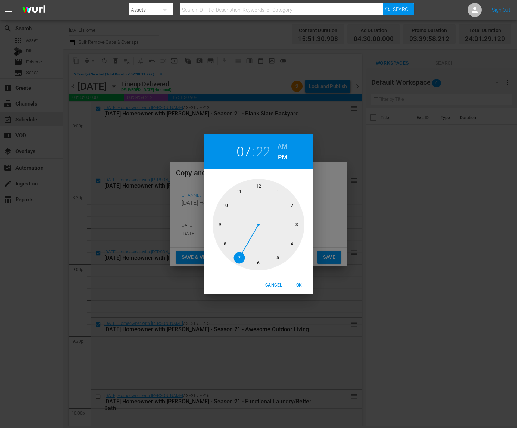
click at [261, 187] on div at bounding box center [259, 225] width 92 height 92
click at [259, 184] on div at bounding box center [259, 225] width 92 height 92
click at [286, 142] on h6 "AM" at bounding box center [282, 146] width 10 height 11
click at [298, 283] on span "OK" at bounding box center [298, 285] width 17 height 7
type input "12:00 am"
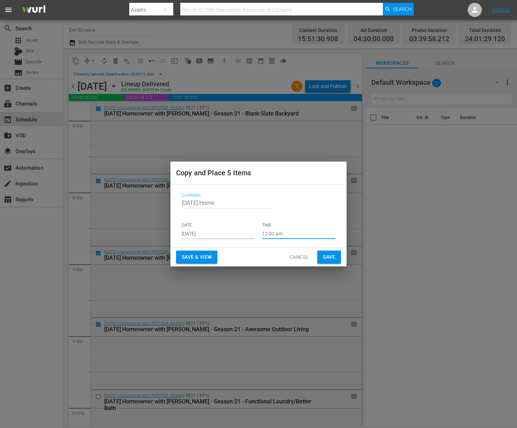
click at [245, 236] on input "[DATE]" at bounding box center [218, 234] width 73 height 11
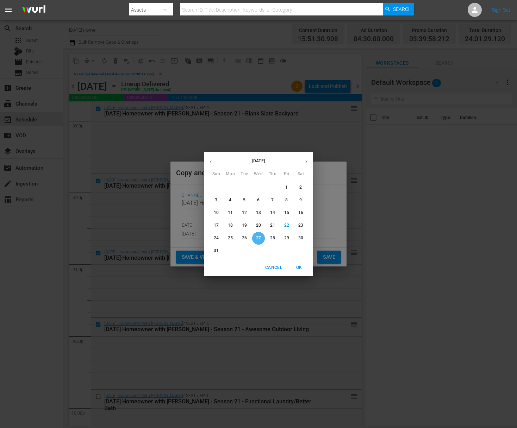
click at [261, 239] on span "27" at bounding box center [258, 238] width 13 height 6
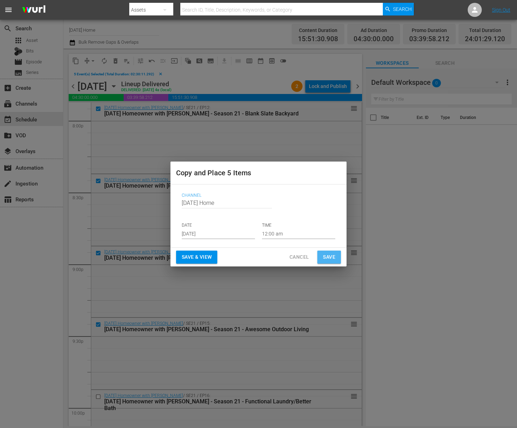
click at [328, 258] on span "Save" at bounding box center [329, 257] width 12 height 9
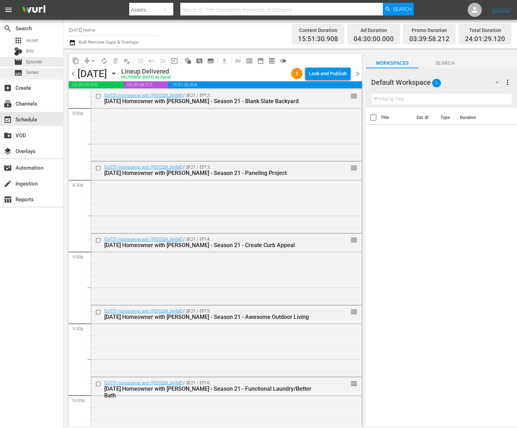
click at [38, 68] on div "subtitles Series" at bounding box center [26, 73] width 25 height 10
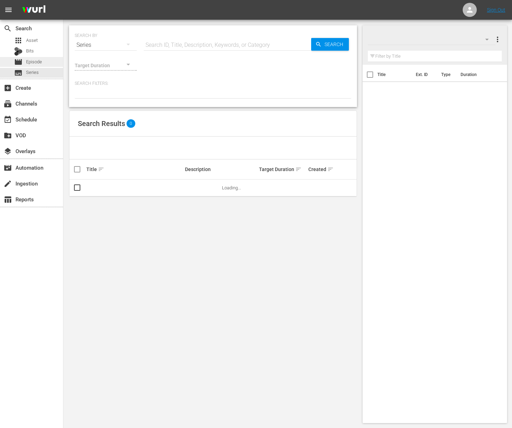
click at [39, 61] on span "Episode" at bounding box center [34, 61] width 16 height 7
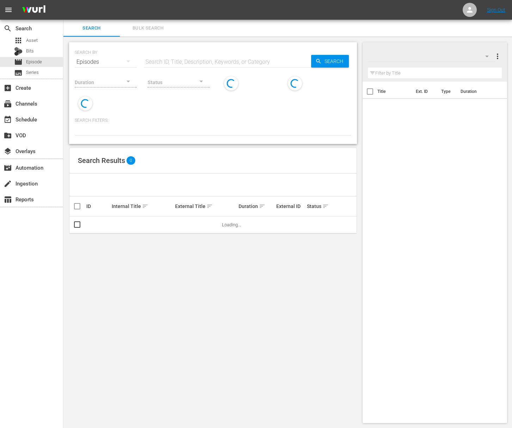
click at [163, 56] on input "text" at bounding box center [227, 62] width 167 height 17
paste input "Kitchen Updates on a Budget"
type input "Kitchen Updates on a Budget"
click at [326, 59] on span "Search" at bounding box center [334, 61] width 27 height 13
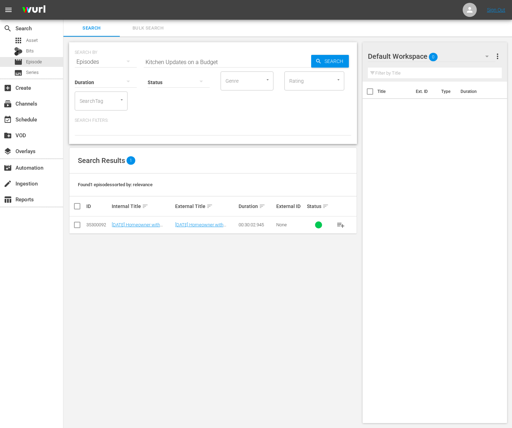
click at [340, 225] on span "playlist_add" at bounding box center [340, 225] width 8 height 8
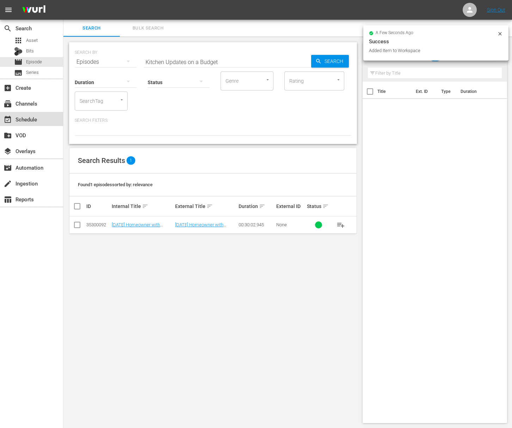
click at [38, 120] on div "event_available Schedule" at bounding box center [19, 118] width 39 height 6
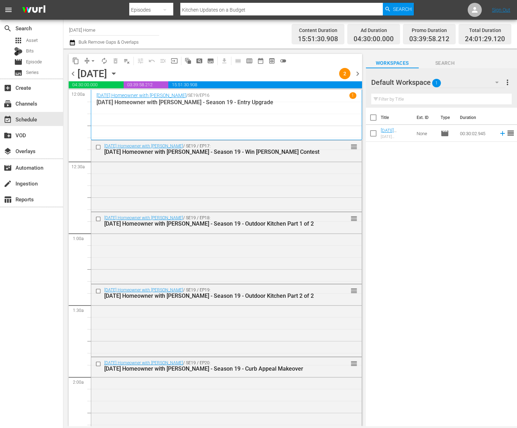
click at [115, 73] on icon "button" at bounding box center [113, 74] width 3 height 2
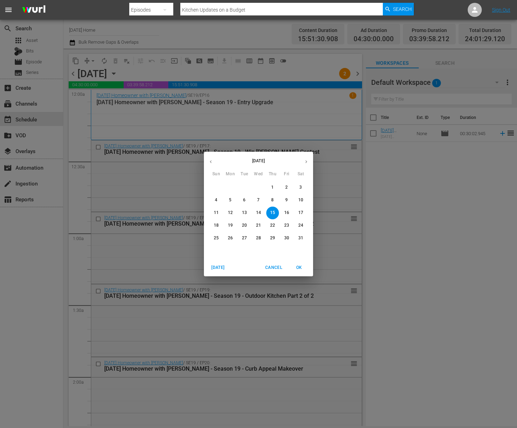
click at [308, 165] on button "button" at bounding box center [306, 162] width 14 height 14
click at [307, 165] on button "button" at bounding box center [306, 162] width 14 height 14
click at [260, 236] on p "27" at bounding box center [258, 238] width 5 height 6
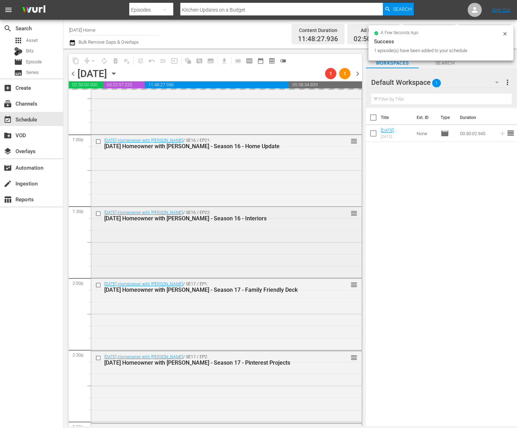
scroll to position [1824, 0]
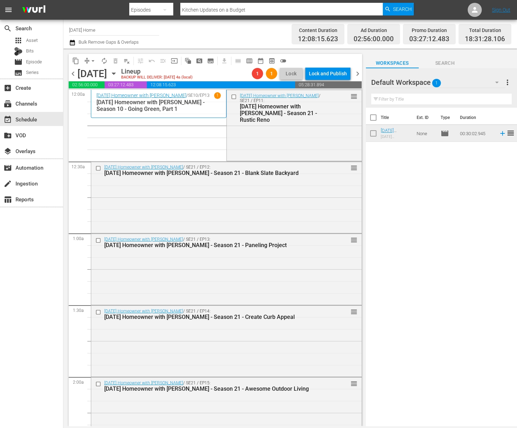
scroll to position [1824, 0]
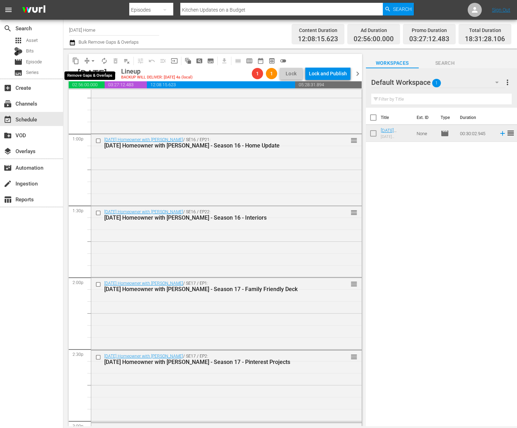
click at [90, 62] on span "arrow_drop_down" at bounding box center [92, 60] width 7 height 7
click at [99, 99] on li "Align to End of Previous Day" at bounding box center [93, 99] width 74 height 12
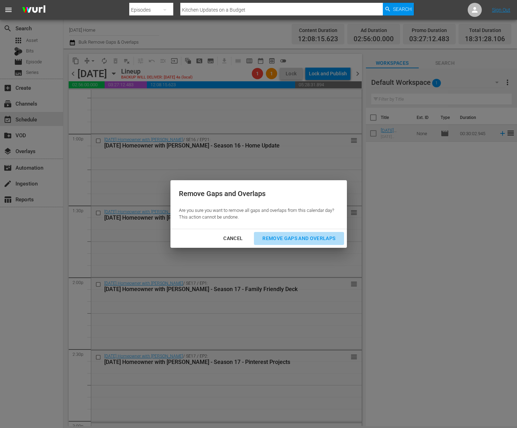
click at [307, 240] on div "Remove Gaps and Overlaps" at bounding box center [299, 238] width 84 height 9
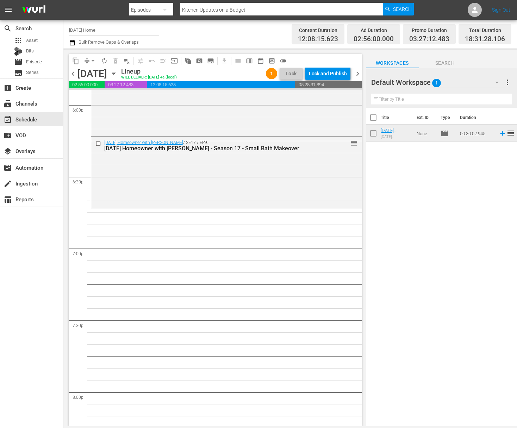
scroll to position [2500, 0]
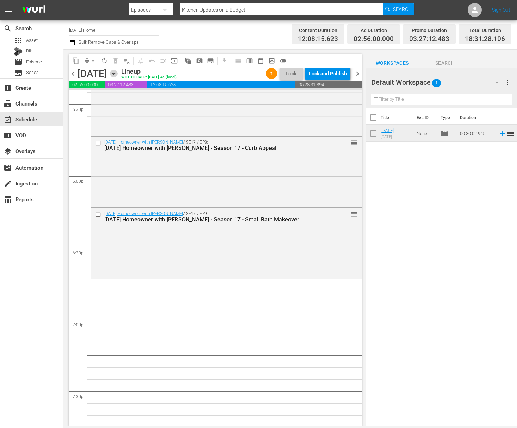
click at [118, 72] on icon "button" at bounding box center [114, 74] width 8 height 8
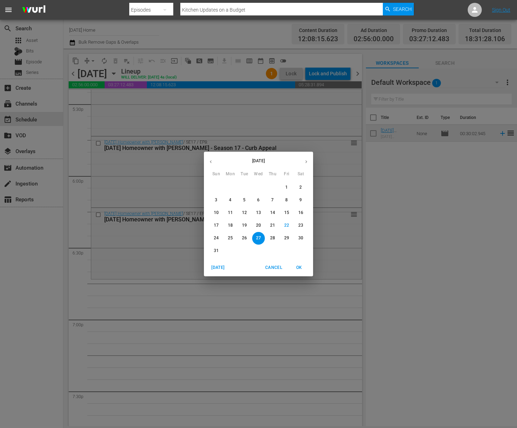
click at [275, 244] on button "28" at bounding box center [272, 238] width 13 height 13
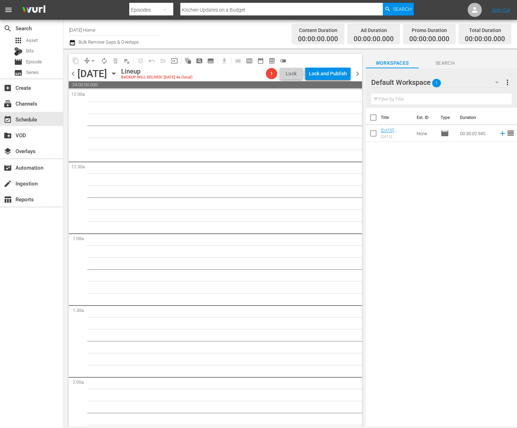
click at [125, 63] on span "playlist_remove_outlined" at bounding box center [126, 60] width 7 height 7
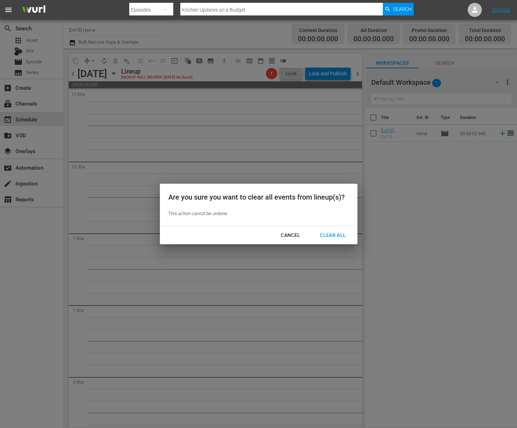
click at [326, 237] on div "Clear All" at bounding box center [332, 235] width 37 height 9
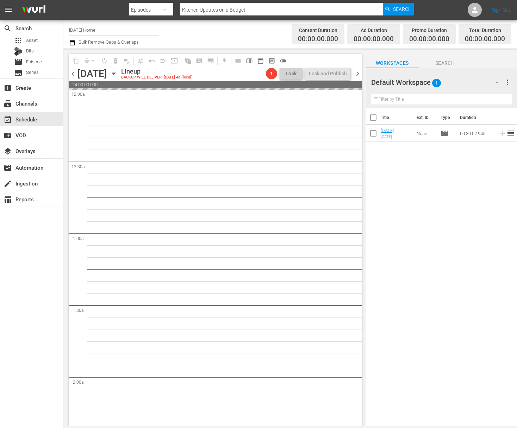
click at [189, 74] on div "chevron_left Thursday, August 28th August 28th Lineup BACKUP WILL DELIVER: 8/27…" at bounding box center [215, 75] width 293 height 14
click at [118, 74] on icon "button" at bounding box center [114, 74] width 8 height 8
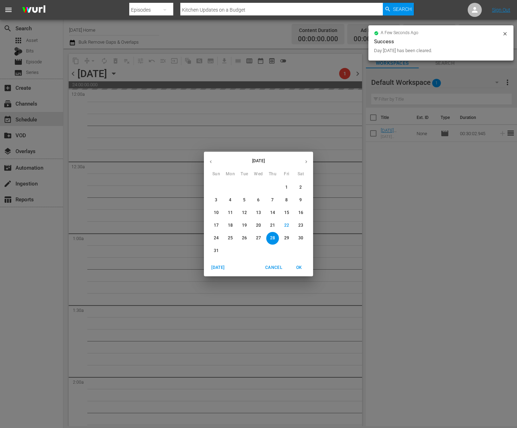
click at [260, 238] on p "27" at bounding box center [258, 238] width 5 height 6
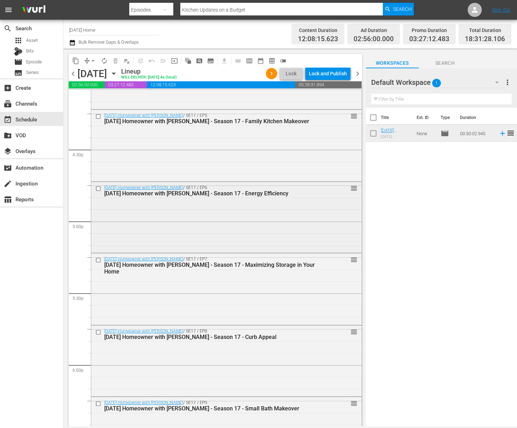
scroll to position [2586, 0]
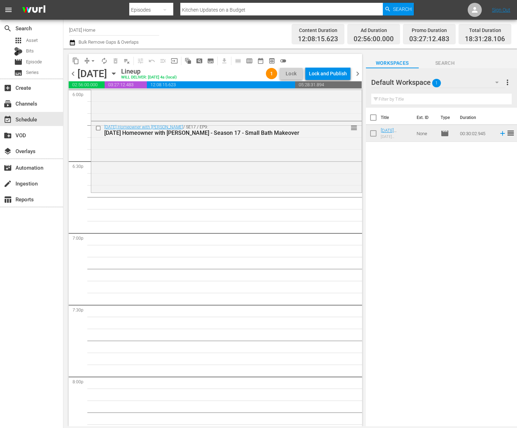
click at [118, 75] on icon "button" at bounding box center [114, 74] width 8 height 8
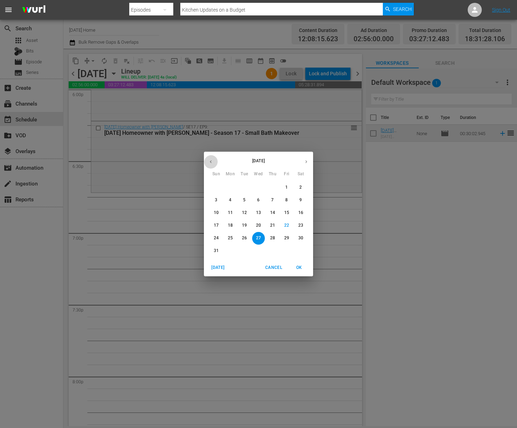
click at [210, 159] on icon "button" at bounding box center [210, 161] width 5 height 5
click at [259, 212] on p "14" at bounding box center [258, 213] width 5 height 6
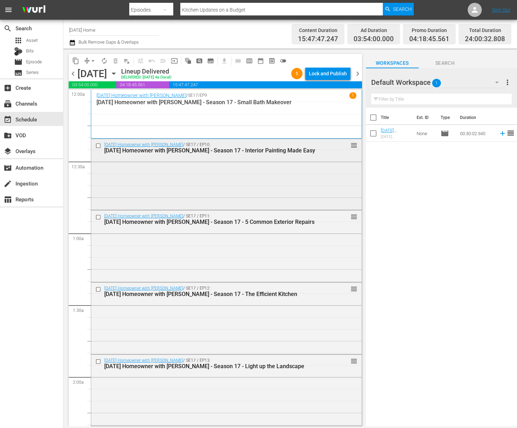
click at [98, 145] on input "checkbox" at bounding box center [98, 146] width 7 height 6
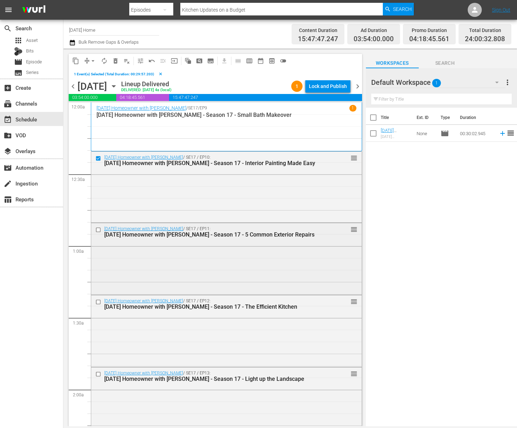
click at [99, 228] on input "checkbox" at bounding box center [98, 230] width 7 height 6
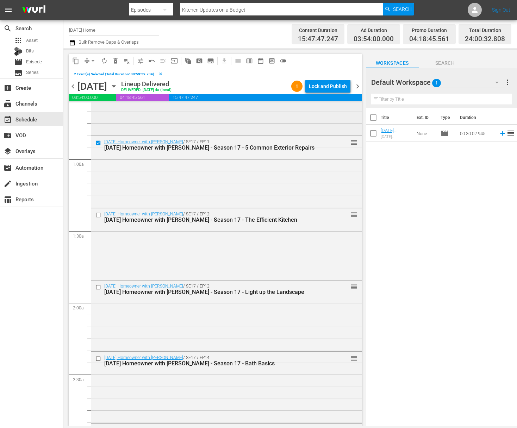
scroll to position [150, 0]
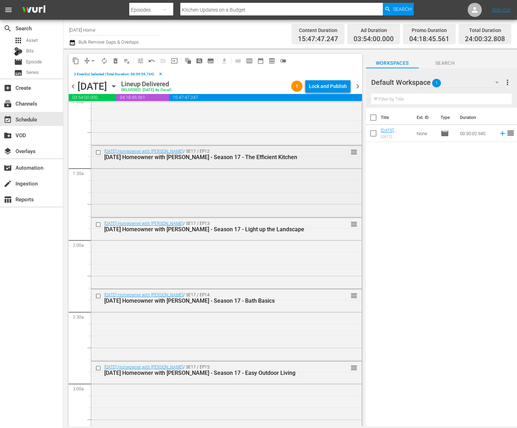
click at [99, 151] on input "checkbox" at bounding box center [98, 153] width 7 height 6
click at [100, 224] on input "checkbox" at bounding box center [98, 224] width 7 height 6
click at [98, 296] on input "checkbox" at bounding box center [98, 296] width 7 height 6
click at [99, 369] on input "checkbox" at bounding box center [98, 368] width 7 height 6
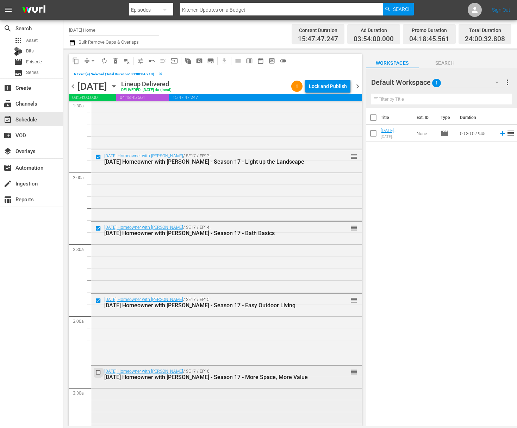
click at [98, 372] on input "checkbox" at bounding box center [98, 372] width 7 height 6
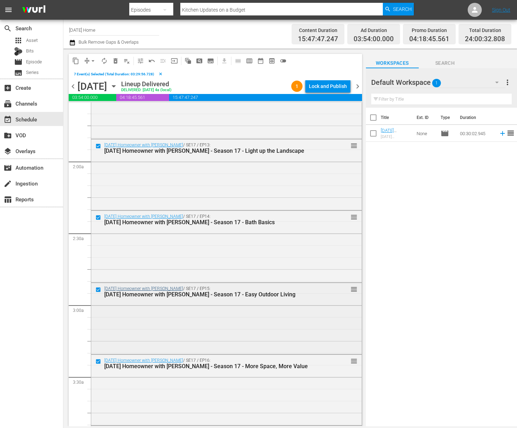
scroll to position [276, 0]
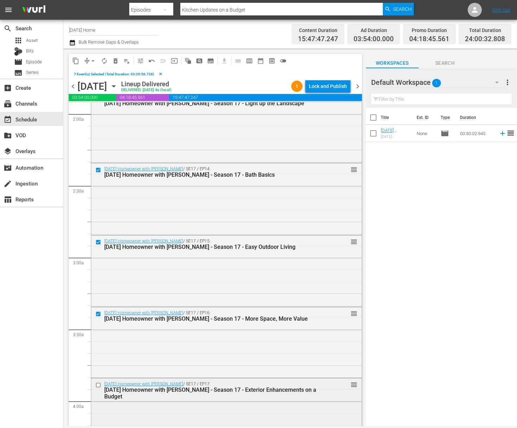
click at [98, 385] on input "checkbox" at bounding box center [98, 385] width 7 height 6
click at [98, 384] on input "checkbox" at bounding box center [98, 386] width 7 height 6
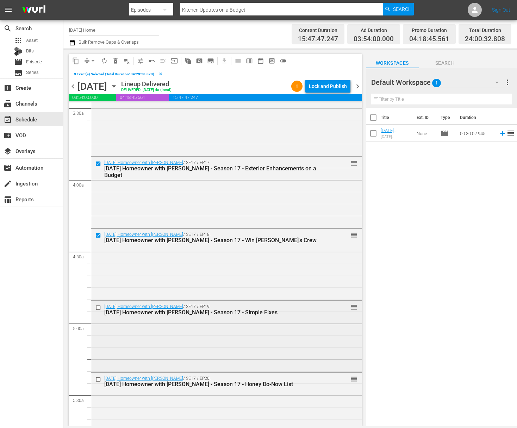
click at [98, 308] on input "checkbox" at bounding box center [98, 308] width 7 height 6
click at [99, 379] on input "checkbox" at bounding box center [98, 380] width 7 height 6
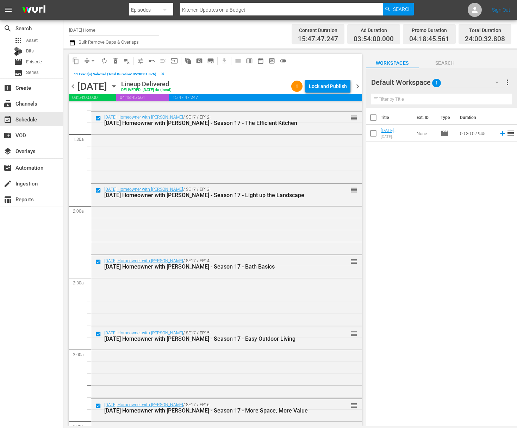
scroll to position [0, 0]
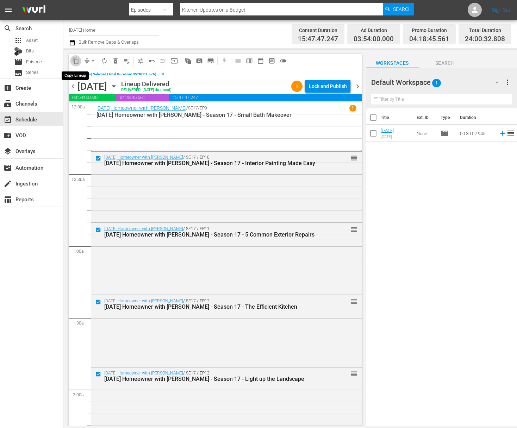
click at [75, 61] on span "content_copy" at bounding box center [75, 60] width 7 height 7
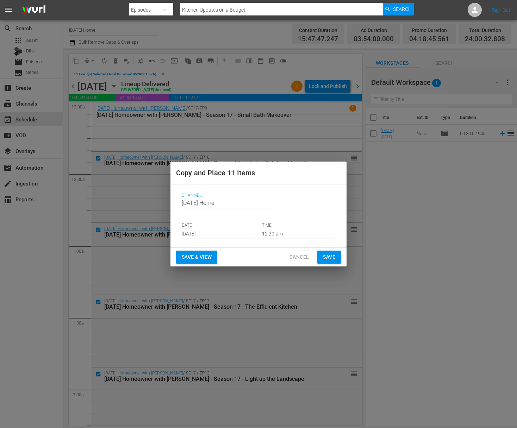
click at [274, 233] on input "12:20 am" at bounding box center [298, 234] width 73 height 11
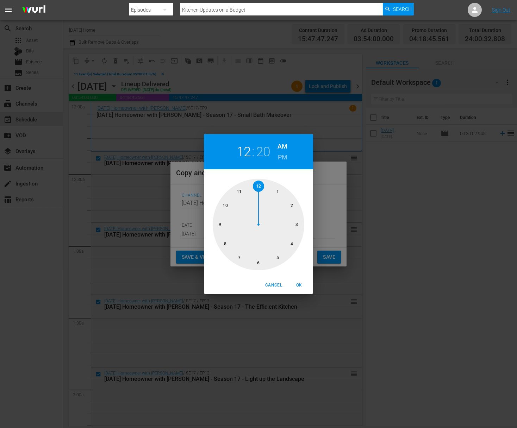
click at [258, 263] on div at bounding box center [259, 225] width 92 height 92
click at [218, 221] on div at bounding box center [259, 225] width 92 height 92
click at [283, 158] on h6 "PM" at bounding box center [283, 157] width 10 height 11
click at [274, 285] on span "Cancel" at bounding box center [273, 285] width 17 height 7
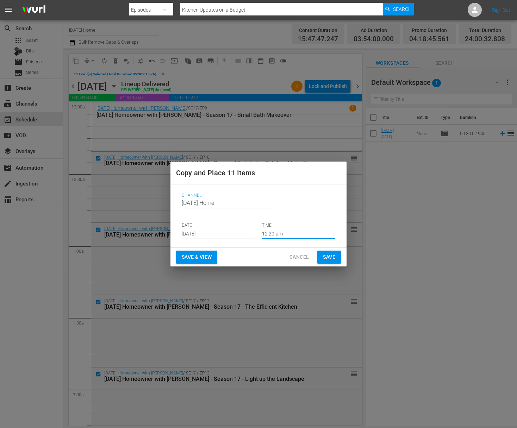
click at [213, 235] on input "[DATE]" at bounding box center [218, 234] width 73 height 11
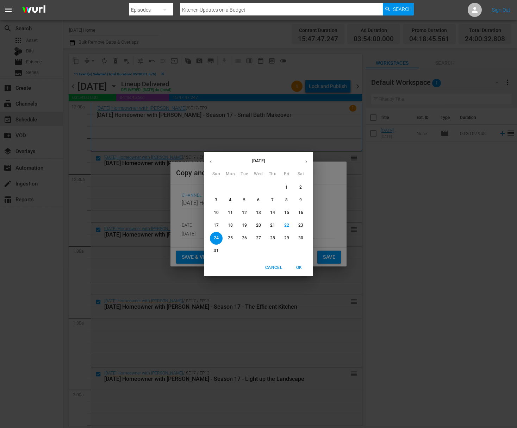
click at [265, 237] on div "28" at bounding box center [272, 238] width 14 height 13
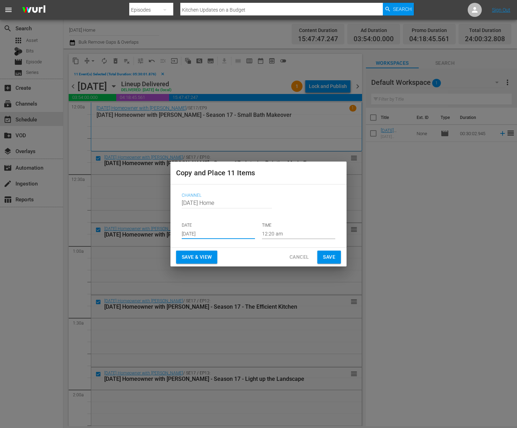
click at [230, 237] on input "Aug 28th 2025" at bounding box center [218, 234] width 73 height 11
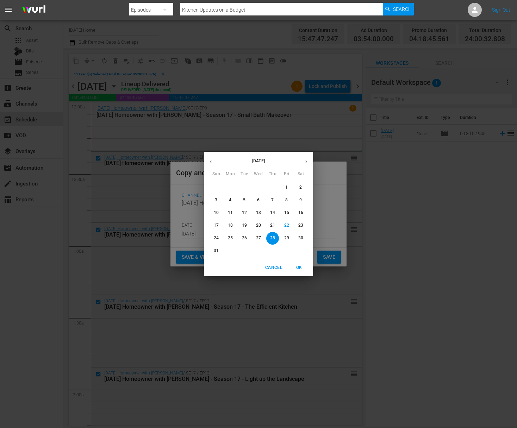
click at [258, 241] on p "27" at bounding box center [258, 238] width 5 height 6
type input "[DATE]"
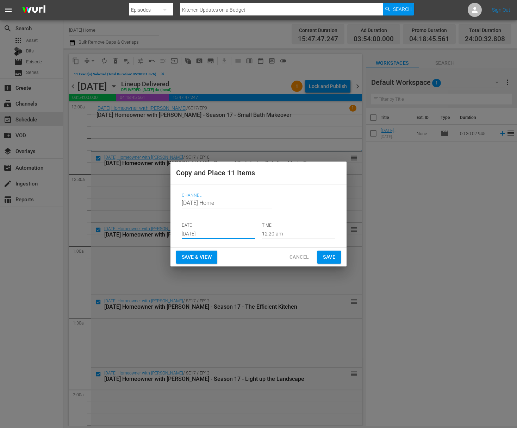
click at [288, 234] on input "12:20 am" at bounding box center [298, 234] width 73 height 11
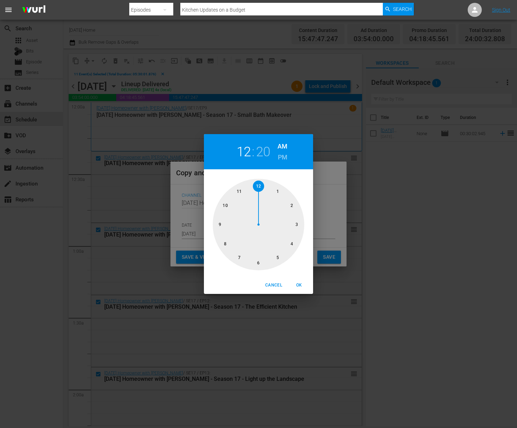
click at [258, 264] on div at bounding box center [259, 225] width 92 height 92
click at [222, 202] on div at bounding box center [259, 225] width 92 height 92
click at [279, 158] on h6 "PM" at bounding box center [283, 157] width 10 height 11
click at [301, 283] on span "OK" at bounding box center [298, 285] width 17 height 7
type input "06:50 pm"
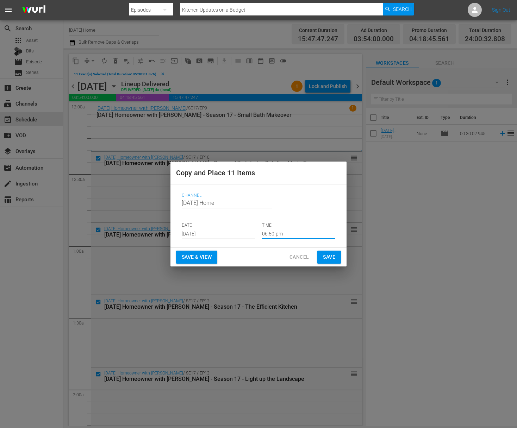
click at [323, 257] on span "Save" at bounding box center [329, 257] width 12 height 9
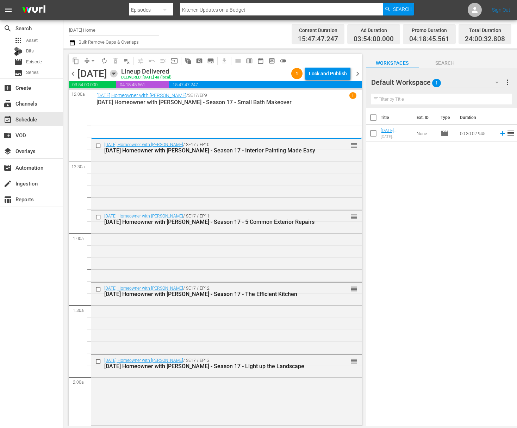
click at [118, 72] on icon "button" at bounding box center [114, 74] width 8 height 8
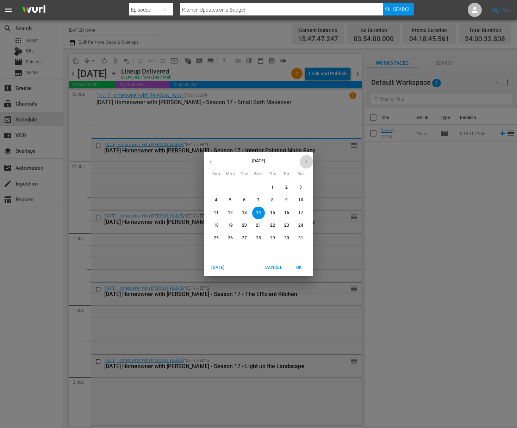
click at [306, 160] on icon "button" at bounding box center [306, 161] width 5 height 5
click at [307, 160] on icon "button" at bounding box center [306, 161] width 5 height 5
click at [260, 241] on p "27" at bounding box center [258, 238] width 5 height 6
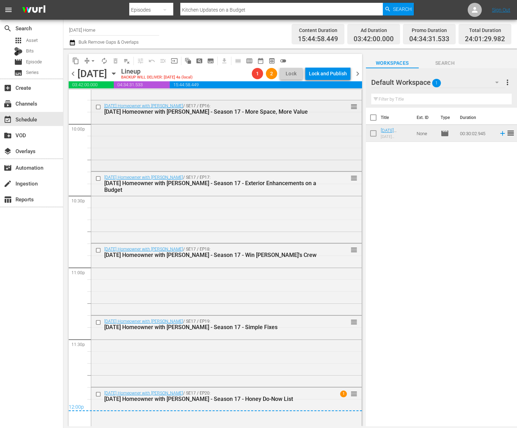
scroll to position [3159, 0]
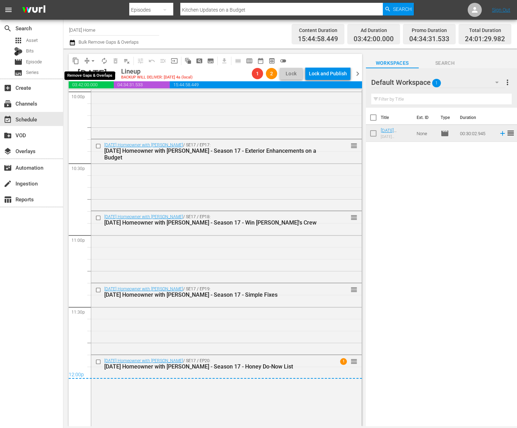
click at [91, 59] on span "arrow_drop_down" at bounding box center [92, 60] width 7 height 7
click at [113, 101] on li "Align to End of Previous Day" at bounding box center [93, 99] width 74 height 12
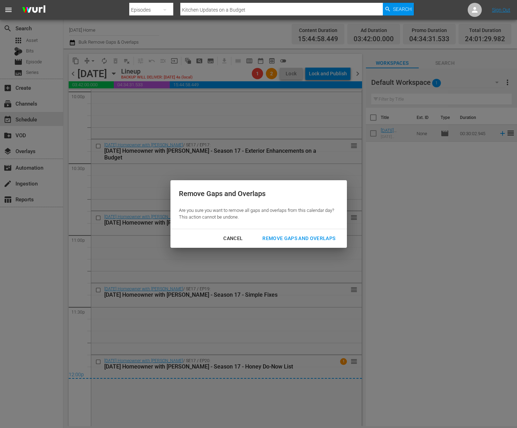
click at [286, 240] on div "Remove Gaps and Overlaps" at bounding box center [299, 238] width 84 height 9
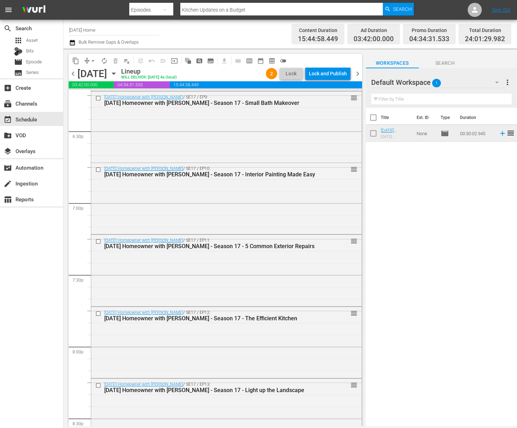
scroll to position [2366, 0]
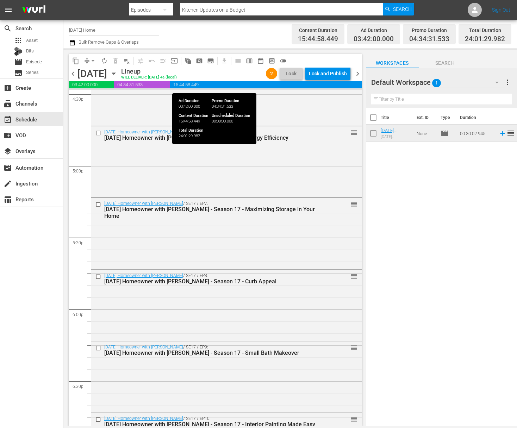
click at [337, 72] on div "Lock and Publish" at bounding box center [328, 73] width 38 height 13
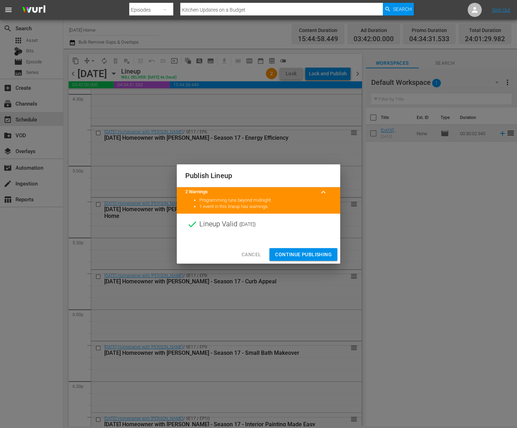
click at [308, 255] on span "Continue Publishing" at bounding box center [303, 254] width 57 height 9
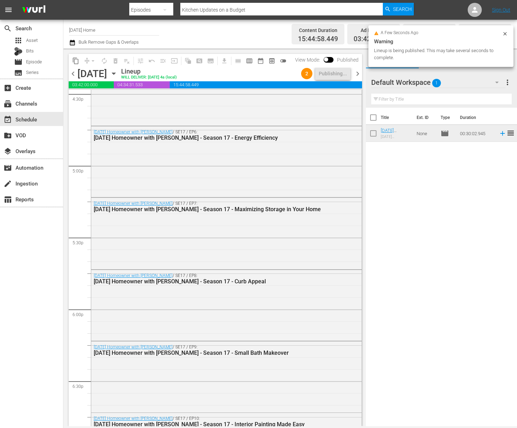
click at [509, 82] on span "more_vert" at bounding box center [507, 82] width 8 height 8
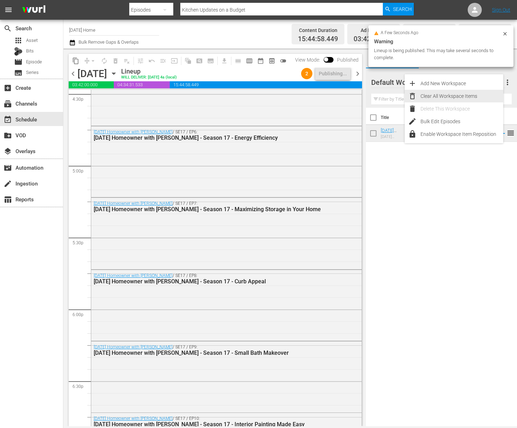
click at [478, 95] on div "Clear All Workspace Items" at bounding box center [461, 96] width 83 height 13
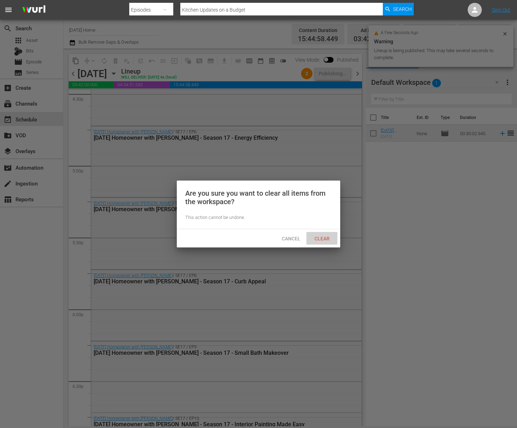
click at [326, 243] on div "Clear" at bounding box center [321, 238] width 31 height 13
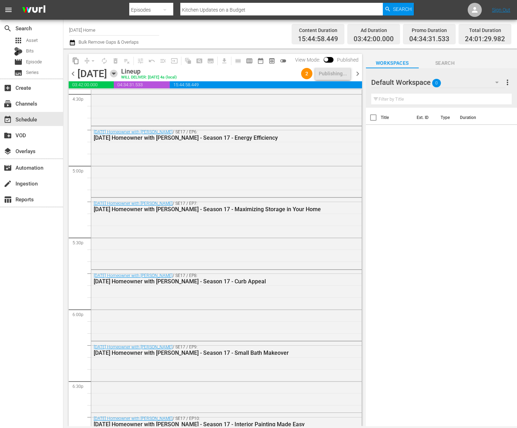
click at [118, 74] on icon "button" at bounding box center [114, 74] width 8 height 8
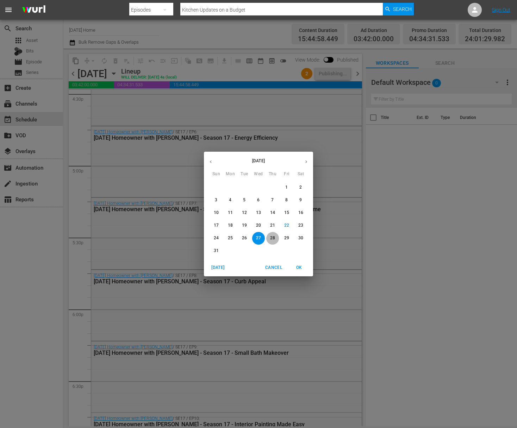
click at [274, 237] on p "28" at bounding box center [272, 238] width 5 height 6
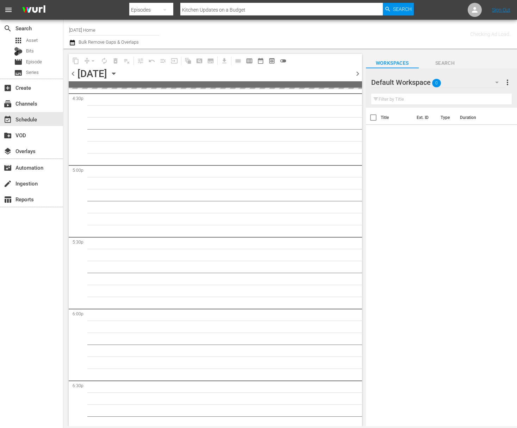
scroll to position [2762, 0]
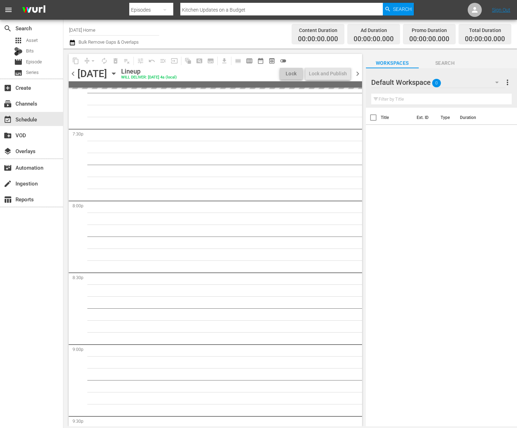
click at [118, 73] on icon "button" at bounding box center [114, 74] width 8 height 8
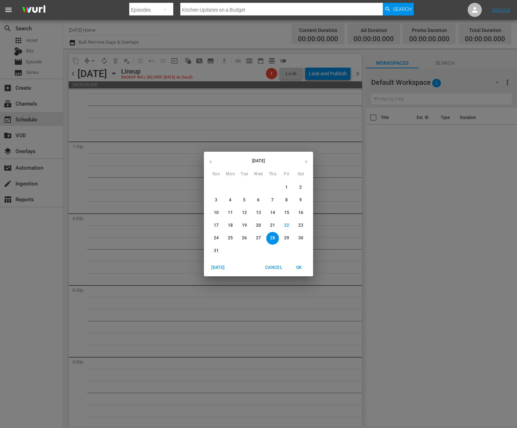
click at [213, 163] on icon "button" at bounding box center [210, 161] width 5 height 5
click at [235, 202] on span "5" at bounding box center [230, 200] width 13 height 6
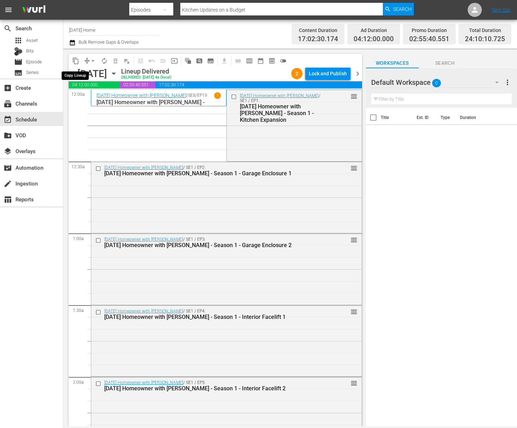
click at [74, 61] on span "content_copy" at bounding box center [75, 60] width 7 height 7
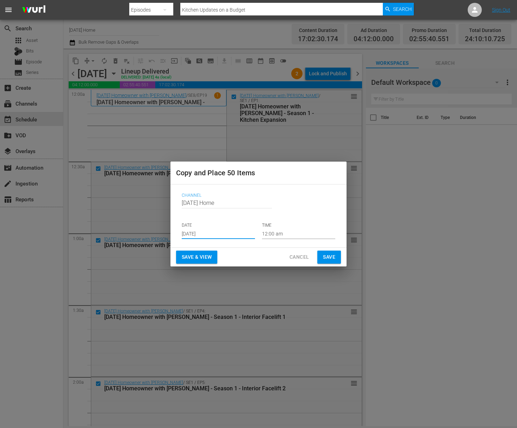
click at [225, 235] on input "[DATE]" at bounding box center [218, 234] width 73 height 11
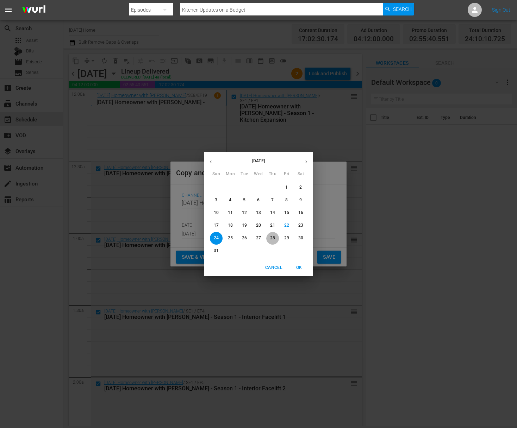
click at [271, 237] on p "28" at bounding box center [272, 238] width 5 height 6
type input "Aug 28th 2025"
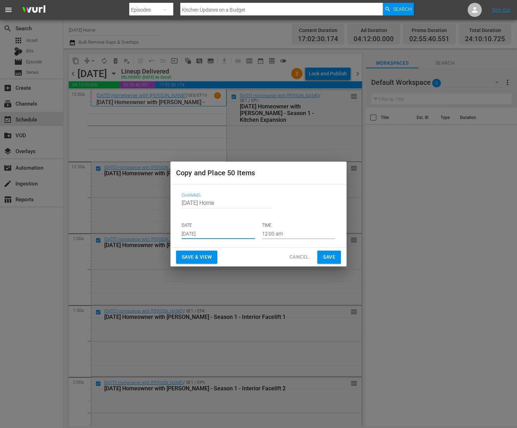
click at [334, 258] on span "Save" at bounding box center [329, 257] width 12 height 9
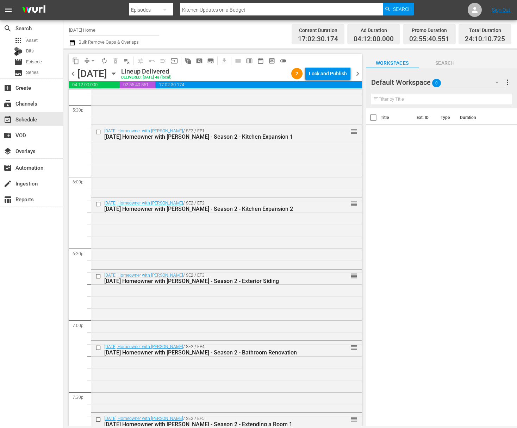
scroll to position [2265, 0]
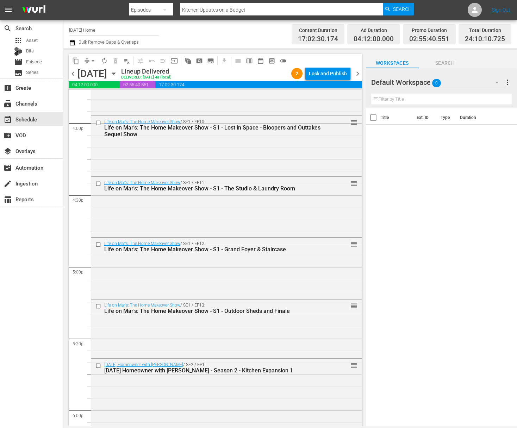
click at [118, 72] on icon "button" at bounding box center [114, 74] width 8 height 8
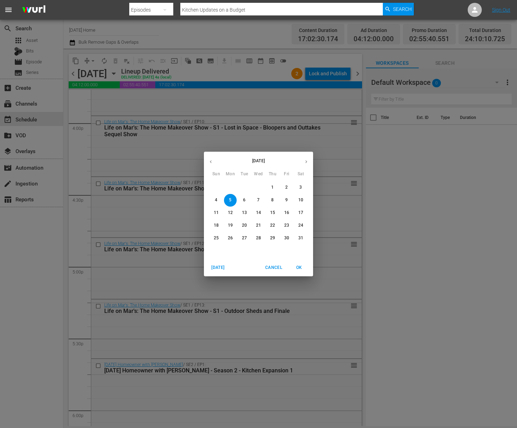
click at [304, 161] on icon "button" at bounding box center [306, 161] width 5 height 5
click at [274, 239] on p "28" at bounding box center [272, 238] width 5 height 6
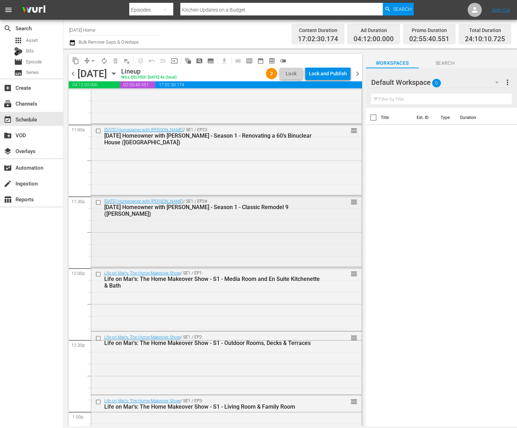
scroll to position [1550, 0]
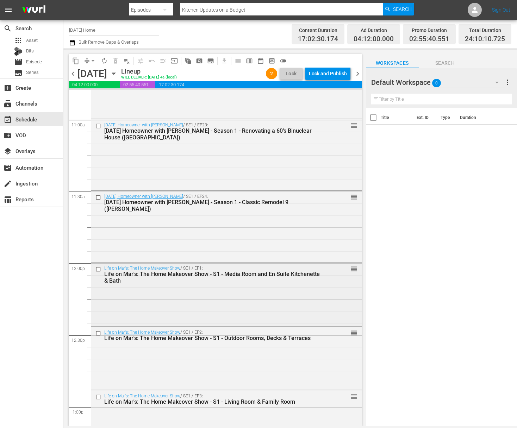
click at [100, 269] on input "checkbox" at bounding box center [98, 269] width 7 height 6
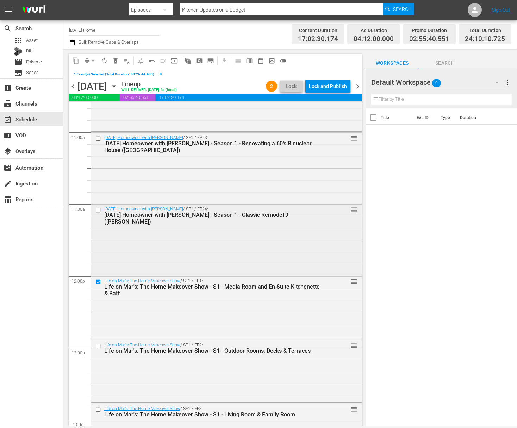
scroll to position [1613, 0]
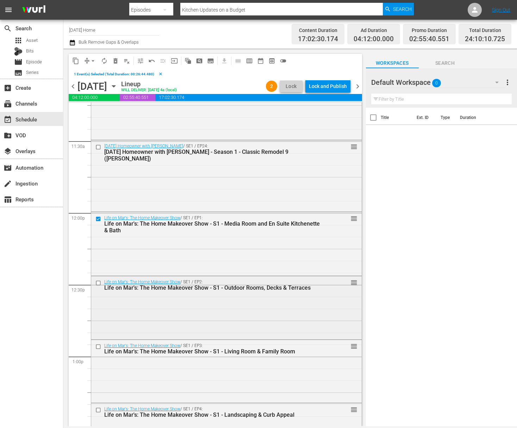
click at [99, 285] on input "checkbox" at bounding box center [98, 283] width 7 height 6
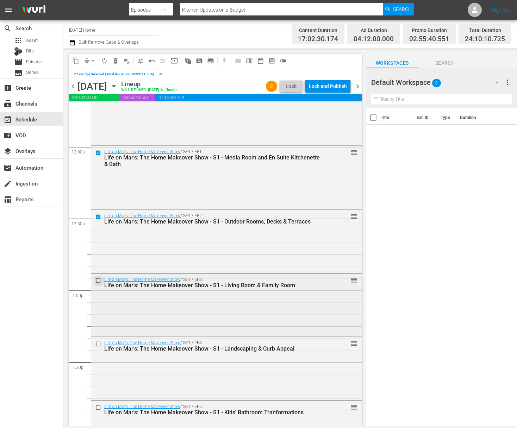
click at [99, 280] on input "checkbox" at bounding box center [98, 281] width 7 height 6
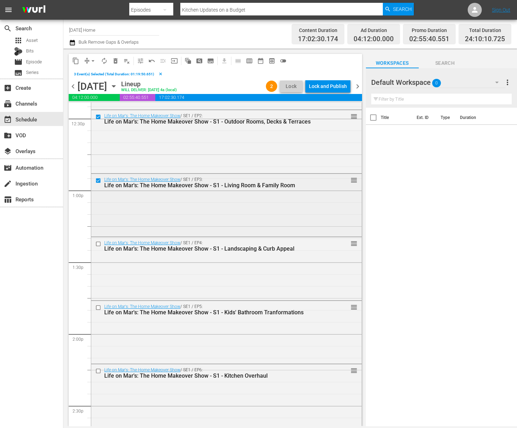
scroll to position [1833, 0]
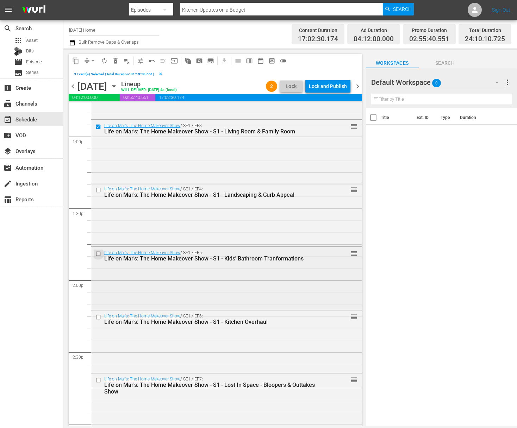
click at [98, 254] on input "checkbox" at bounding box center [98, 254] width 7 height 6
click at [98, 191] on input "checkbox" at bounding box center [98, 190] width 7 height 6
click at [98, 317] on input "checkbox" at bounding box center [98, 317] width 7 height 6
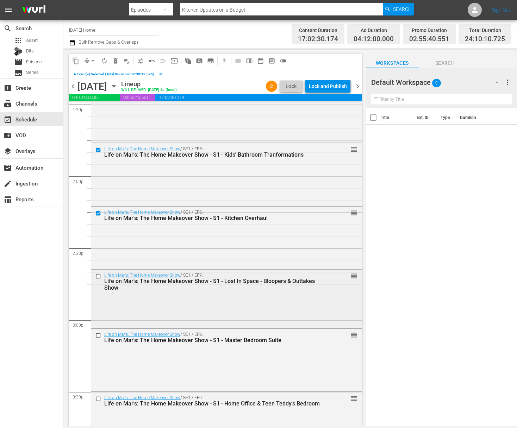
scroll to position [1988, 0]
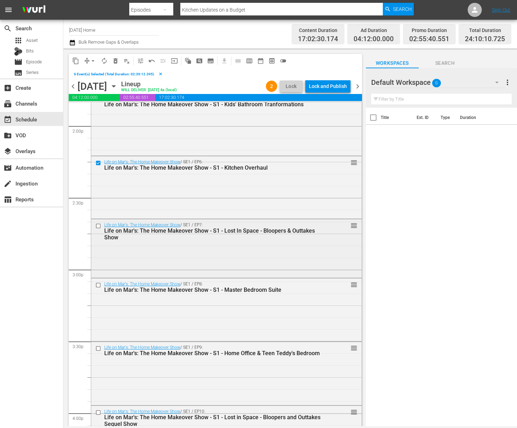
click at [99, 226] on input "checkbox" at bounding box center [98, 226] width 7 height 6
click at [99, 283] on input "checkbox" at bounding box center [98, 285] width 7 height 6
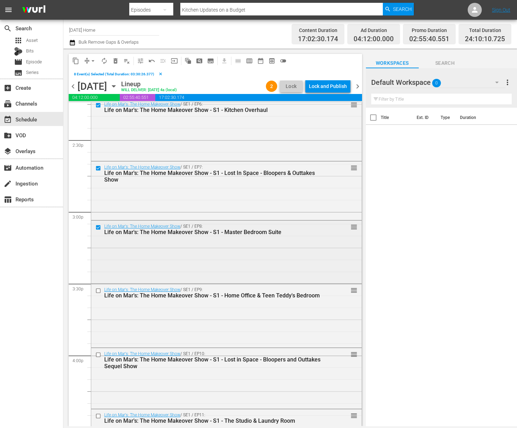
scroll to position [2056, 0]
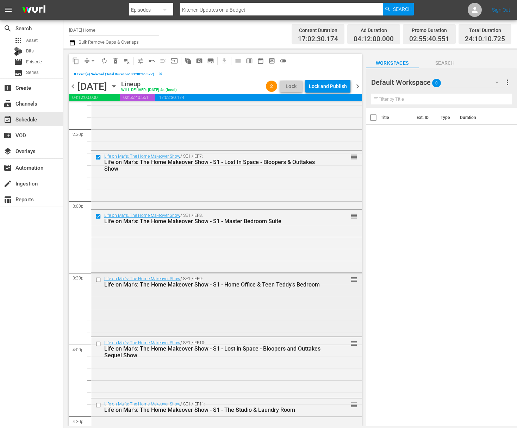
click at [97, 280] on input "checkbox" at bounding box center [98, 280] width 7 height 6
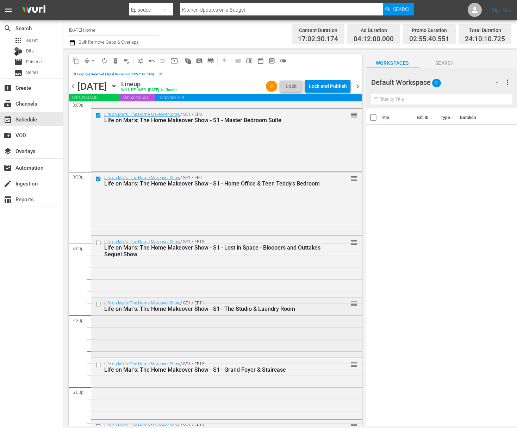
scroll to position [2205, 0]
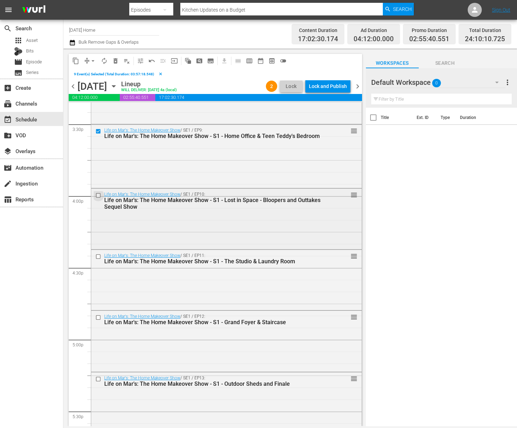
click at [98, 195] on input "checkbox" at bounding box center [98, 196] width 7 height 6
click at [98, 256] on input "checkbox" at bounding box center [98, 257] width 7 height 6
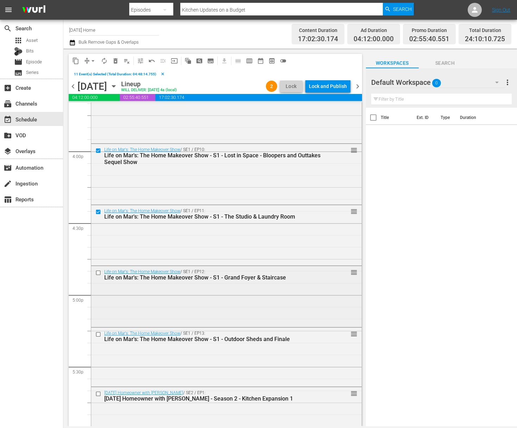
scroll to position [2277, 0]
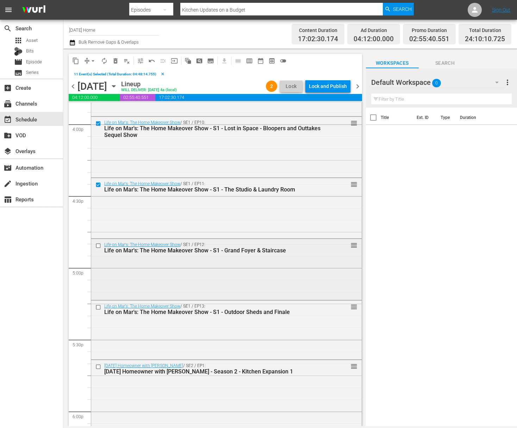
click at [99, 245] on input "checkbox" at bounding box center [98, 246] width 7 height 6
click at [97, 306] on input "checkbox" at bounding box center [98, 308] width 7 height 6
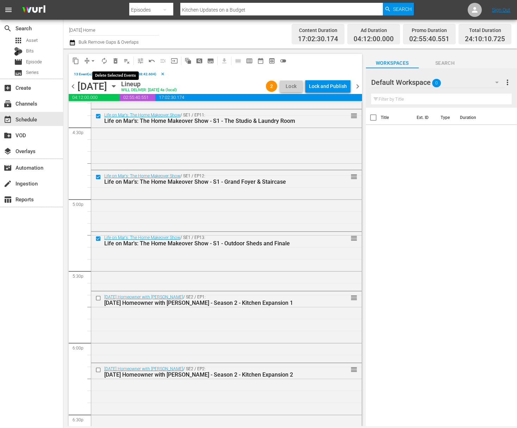
click at [118, 62] on span "delete_forever_outlined" at bounding box center [115, 60] width 7 height 7
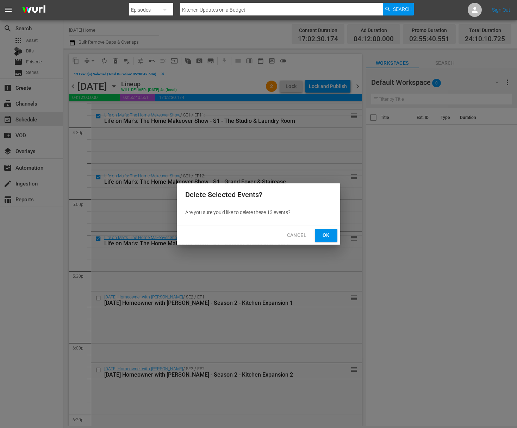
click at [330, 238] on span "Ok" at bounding box center [325, 235] width 11 height 9
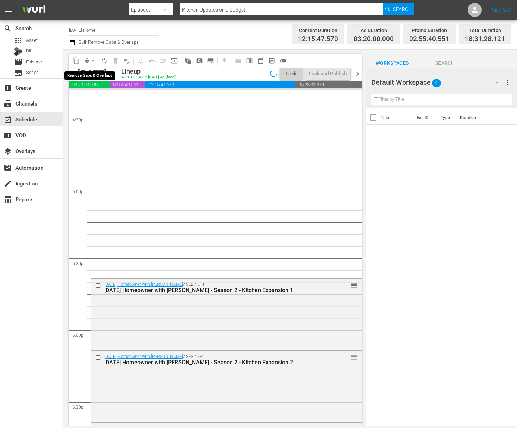
scroll to position [2430, 0]
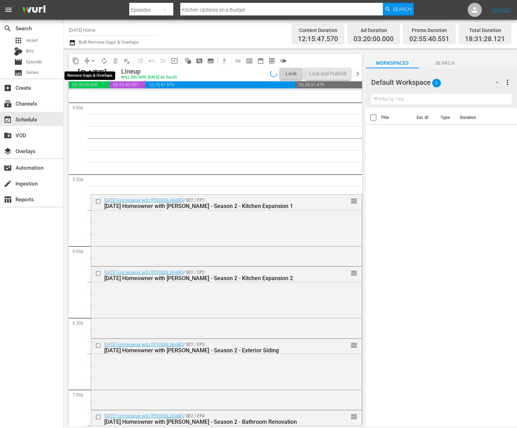
click at [94, 61] on span "arrow_drop_down" at bounding box center [92, 60] width 7 height 7
click at [94, 101] on li "Align to End of Previous Day" at bounding box center [93, 99] width 74 height 12
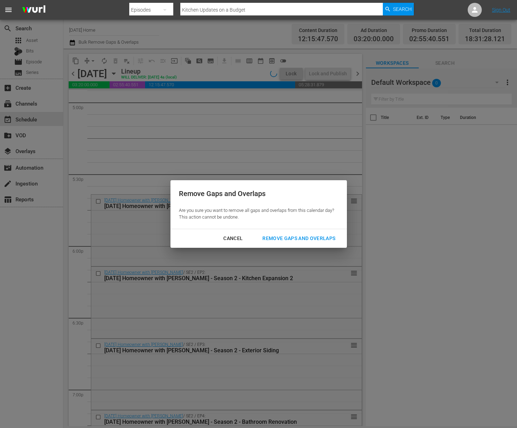
click at [323, 246] on div "Cancel Remove Gaps and Overlaps" at bounding box center [258, 238] width 176 height 19
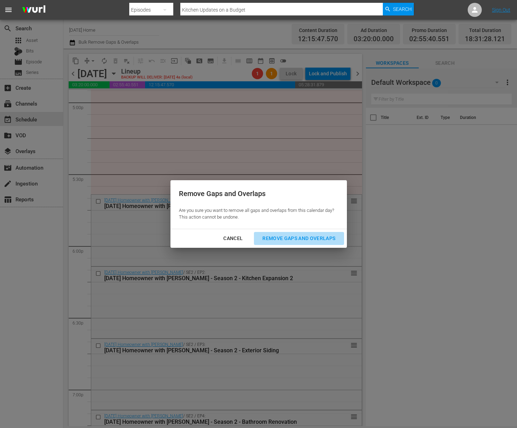
click at [322, 239] on div "Remove Gaps and Overlaps" at bounding box center [299, 238] width 84 height 9
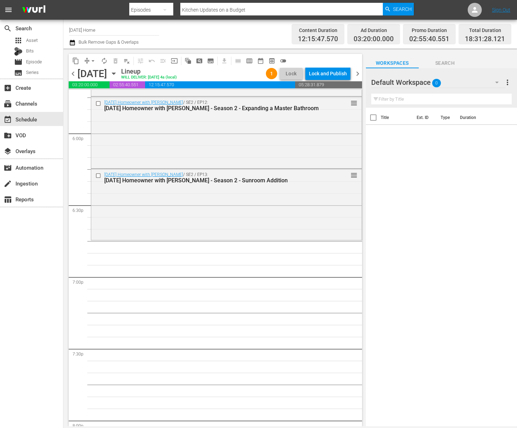
scroll to position [2492, 0]
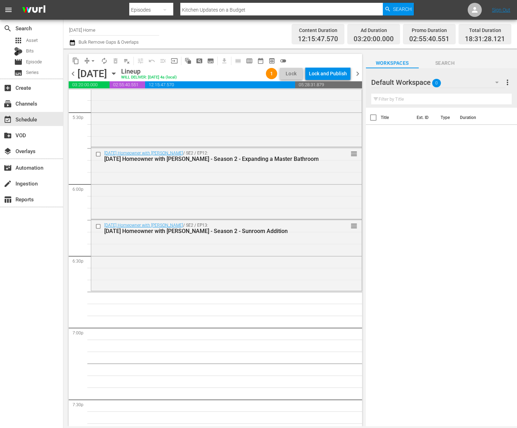
click at [118, 73] on icon "button" at bounding box center [114, 74] width 8 height 8
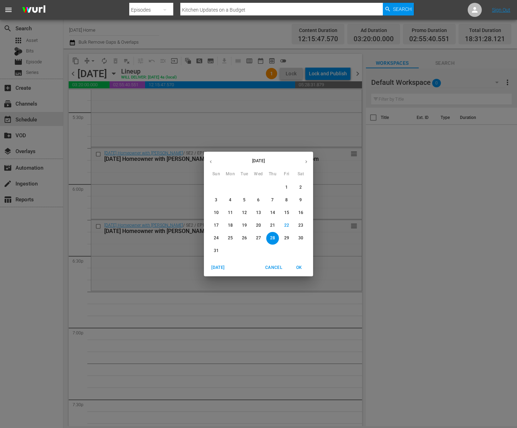
click at [214, 160] on button "button" at bounding box center [211, 162] width 14 height 14
click at [232, 199] on span "7" at bounding box center [230, 200] width 13 height 6
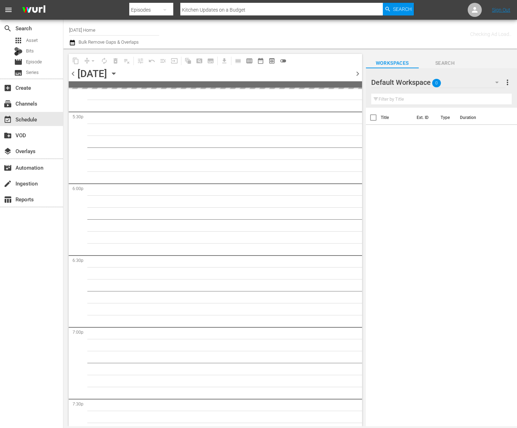
scroll to position [2863, 0]
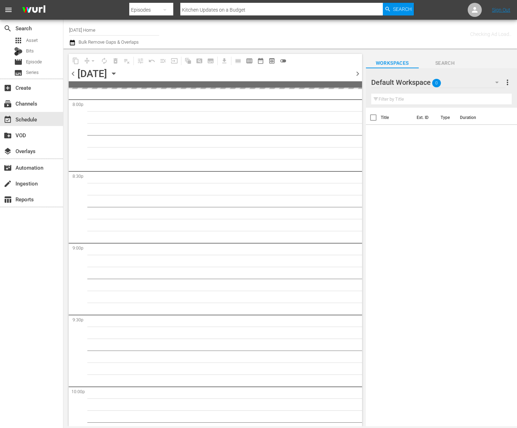
click at [119, 69] on div "Monday, July 7th July 7th" at bounding box center [98, 74] width 42 height 12
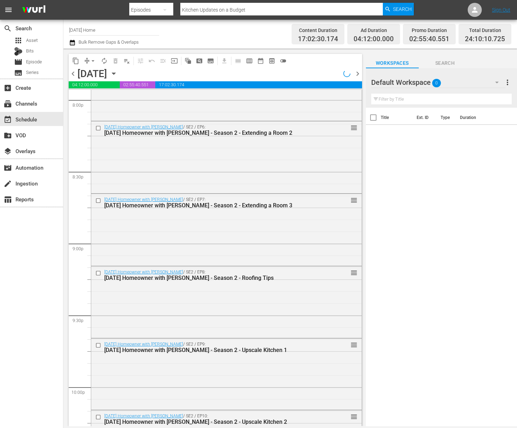
scroll to position [2695, 0]
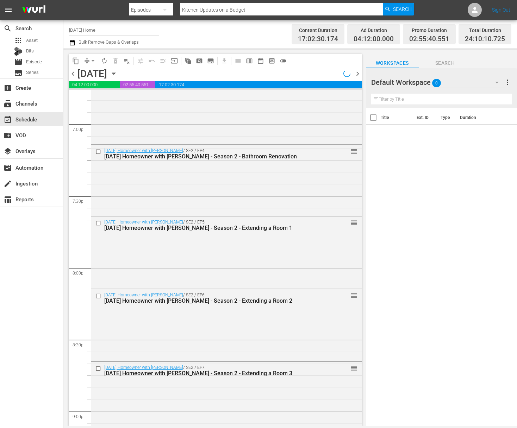
click at [115, 74] on icon "button" at bounding box center [113, 74] width 3 height 2
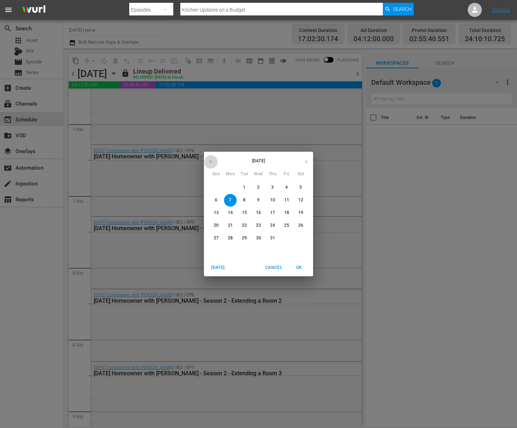
click at [209, 160] on icon "button" at bounding box center [210, 161] width 5 height 5
click at [210, 160] on icon "button" at bounding box center [210, 161] width 5 height 5
click at [246, 201] on span "6" at bounding box center [244, 200] width 13 height 6
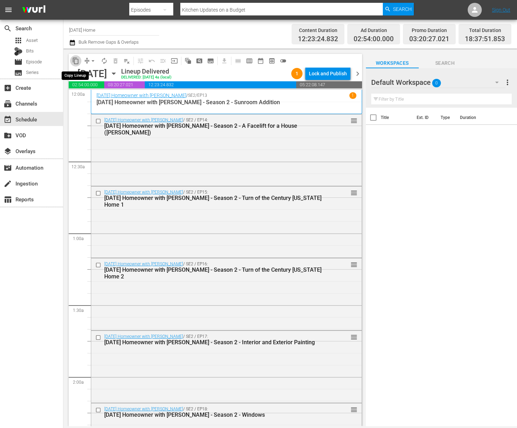
click at [75, 57] on span "content_copy" at bounding box center [75, 60] width 7 height 7
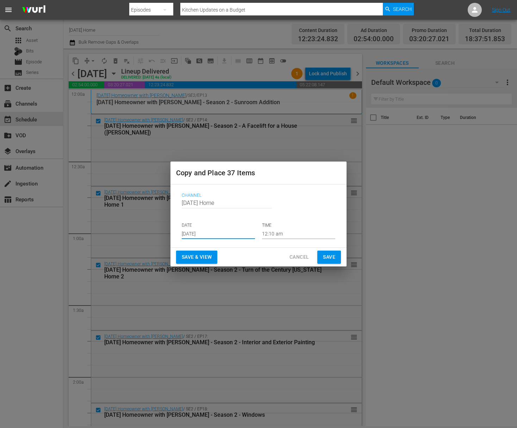
click at [226, 232] on input "[DATE]" at bounding box center [218, 234] width 73 height 11
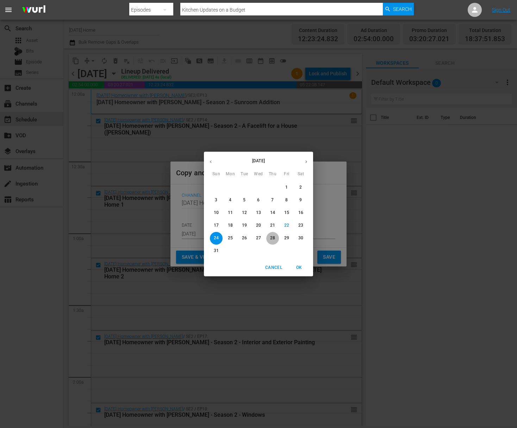
click at [275, 241] on span "28" at bounding box center [272, 238] width 13 height 6
type input "Aug 28th 2025"
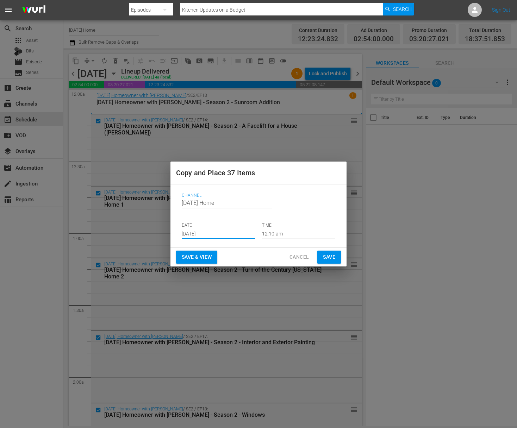
click at [276, 233] on input "12:10 am" at bounding box center [298, 234] width 73 height 11
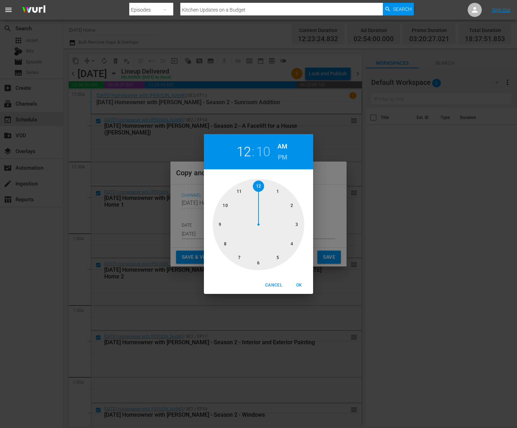
click at [258, 265] on div at bounding box center [259, 225] width 92 height 92
click at [222, 223] on div at bounding box center [259, 225] width 92 height 92
click at [280, 154] on h6 "PM" at bounding box center [283, 157] width 10 height 11
click at [297, 286] on span "OK" at bounding box center [298, 285] width 17 height 7
type input "06:45 pm"
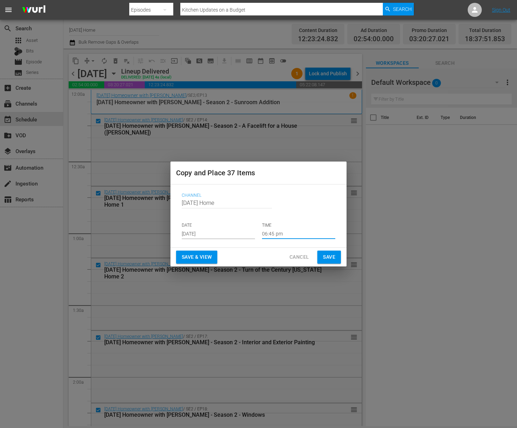
click at [327, 258] on span "Save" at bounding box center [329, 257] width 12 height 9
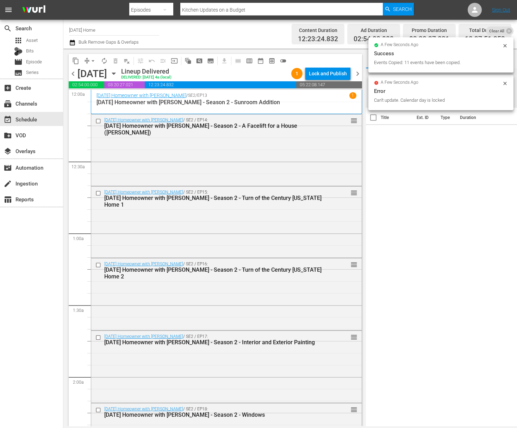
click at [118, 72] on icon "button" at bounding box center [114, 74] width 8 height 8
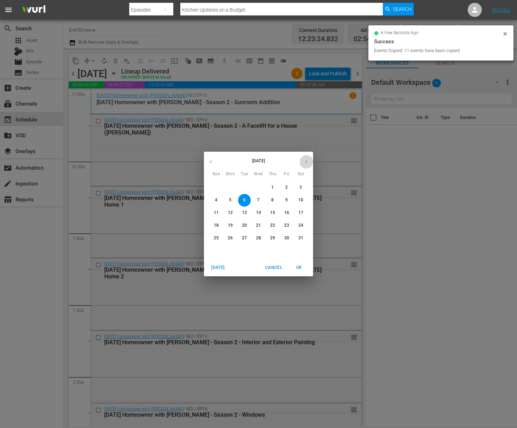
click at [306, 157] on button "button" at bounding box center [306, 162] width 14 height 14
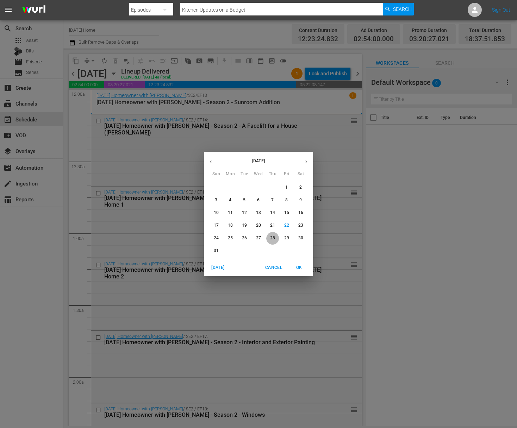
click at [276, 240] on span "28" at bounding box center [272, 238] width 13 height 6
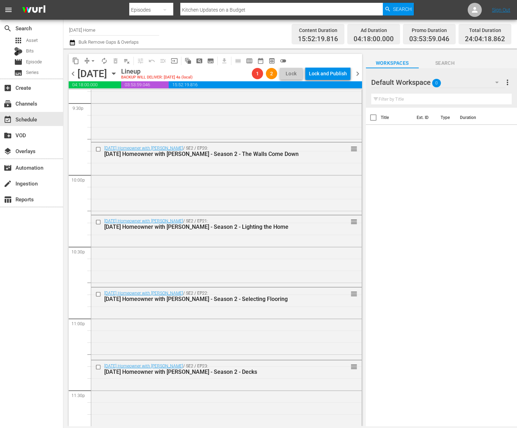
scroll to position [3154, 0]
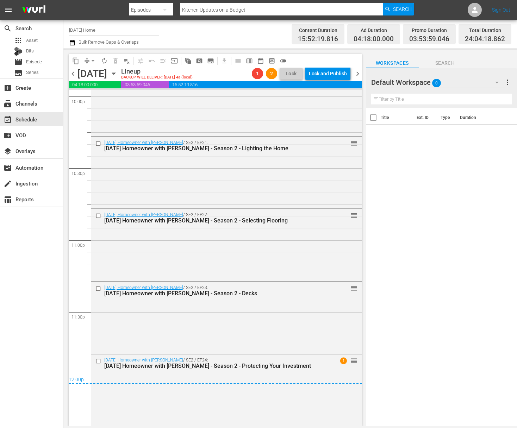
click at [88, 59] on button "arrow_drop_down" at bounding box center [92, 60] width 11 height 11
click at [105, 101] on li "Align to End of Previous Day" at bounding box center [93, 99] width 74 height 12
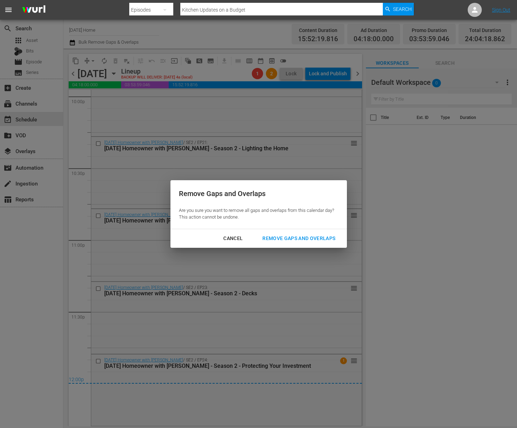
click at [322, 239] on div "Remove Gaps and Overlaps" at bounding box center [299, 238] width 84 height 9
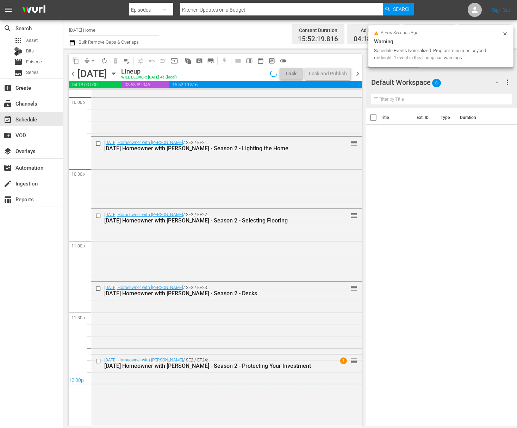
scroll to position [3153, 0]
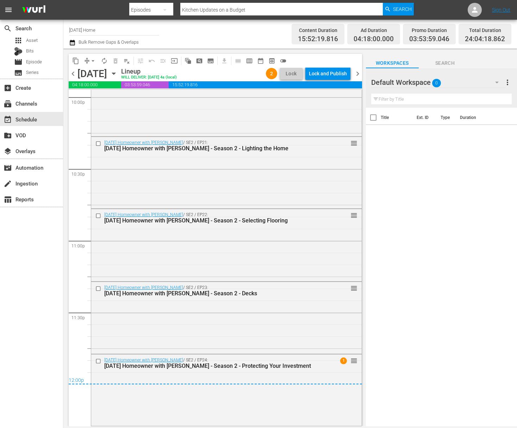
click at [329, 74] on div "Lock and Publish" at bounding box center [328, 73] width 38 height 13
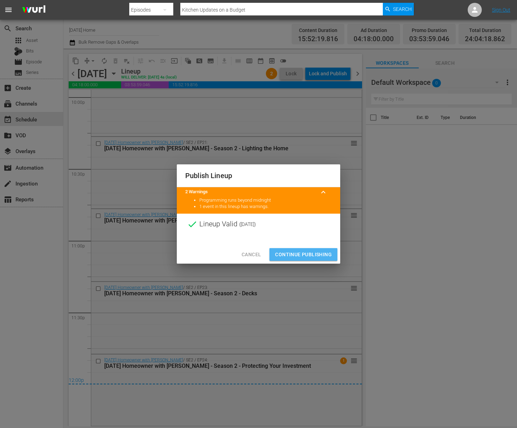
click at [305, 252] on span "Continue Publishing" at bounding box center [303, 254] width 57 height 9
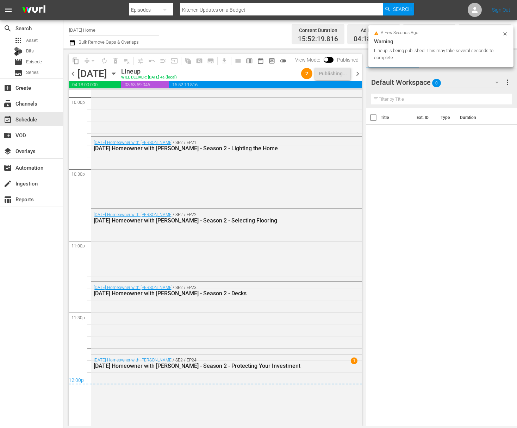
click at [115, 74] on icon "button" at bounding box center [113, 74] width 3 height 2
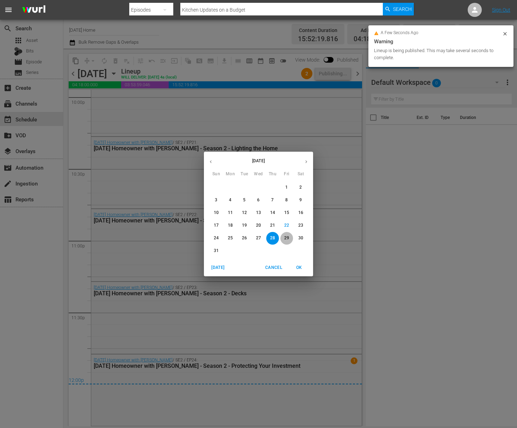
click at [287, 236] on p "29" at bounding box center [286, 238] width 5 height 6
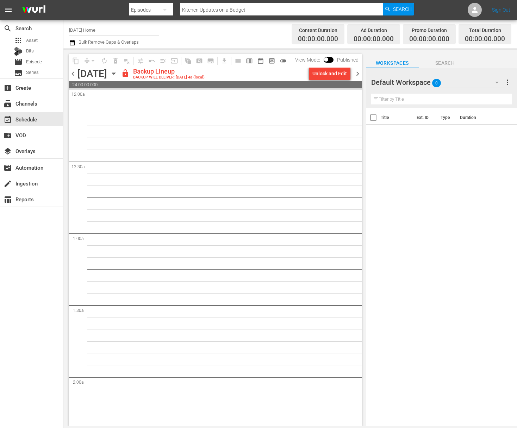
click at [331, 63] on div "View Mode: Published" at bounding box center [327, 60] width 70 height 12
click at [329, 77] on div "Unlock and Edit" at bounding box center [329, 73] width 35 height 13
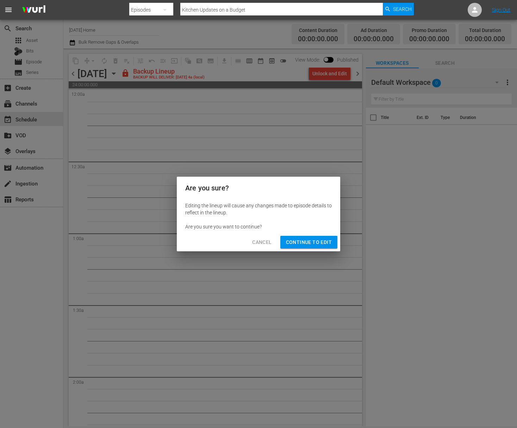
click at [320, 241] on span "Continue to Edit" at bounding box center [309, 242] width 46 height 9
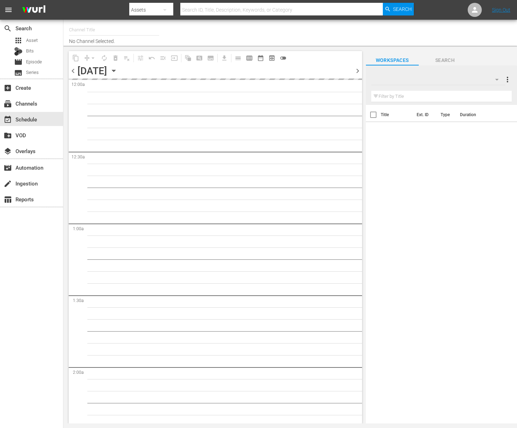
type input "[DATE] Home (1162)"
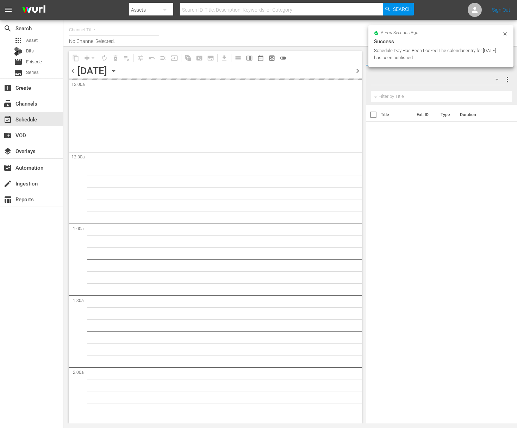
type input "Today's Home (1162)"
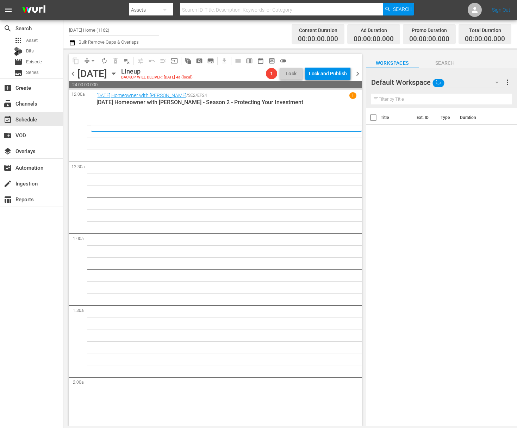
click at [118, 73] on icon "button" at bounding box center [114, 74] width 8 height 8
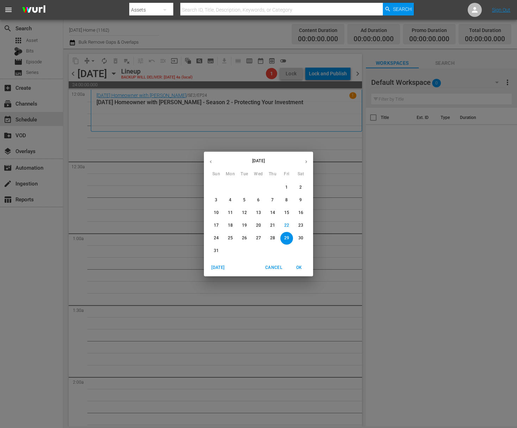
click at [215, 162] on button "button" at bounding box center [211, 162] width 14 height 14
click at [257, 199] on p "7" at bounding box center [258, 200] width 2 height 6
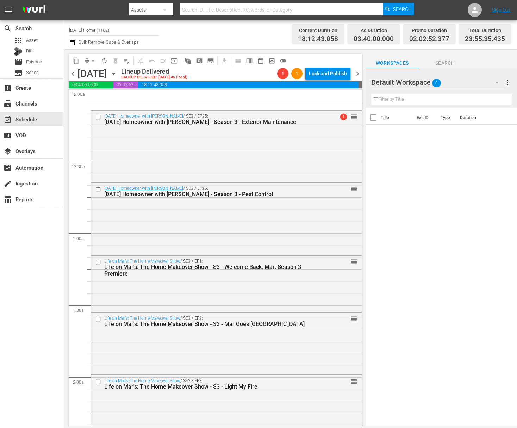
click at [115, 74] on icon "button" at bounding box center [113, 74] width 3 height 2
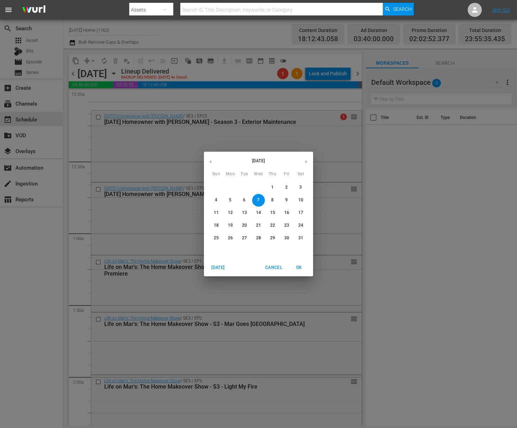
click at [245, 203] on p "6" at bounding box center [244, 200] width 2 height 6
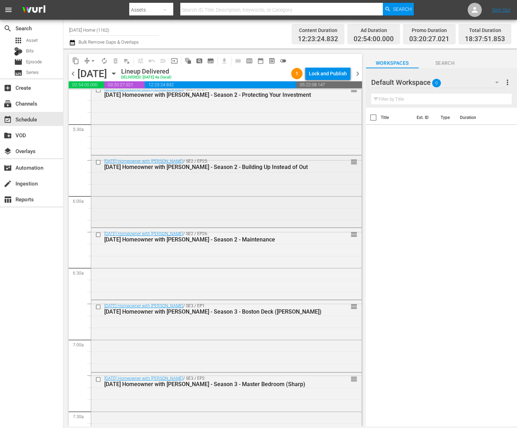
scroll to position [664, 0]
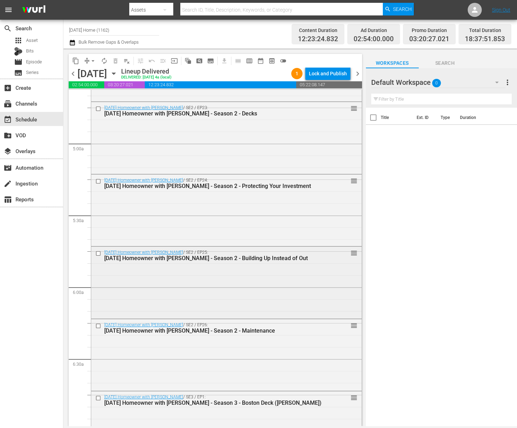
click at [96, 251] on input "checkbox" at bounding box center [98, 254] width 7 height 6
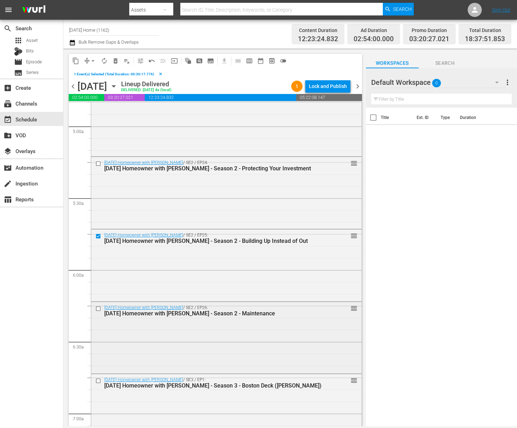
scroll to position [729, 0]
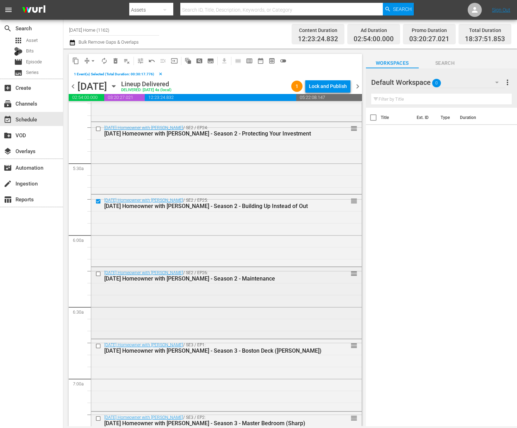
click at [99, 273] on input "checkbox" at bounding box center [98, 274] width 7 height 6
click at [98, 343] on input "checkbox" at bounding box center [98, 346] width 7 height 6
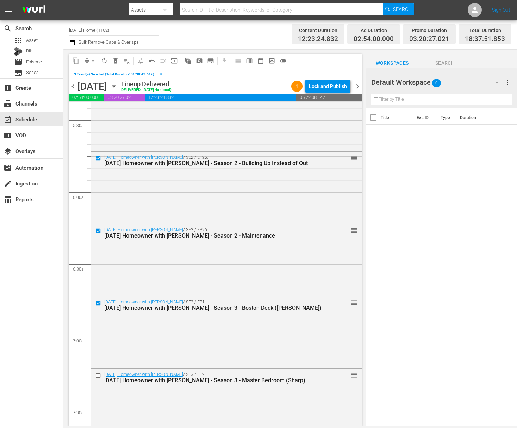
scroll to position [878, 0]
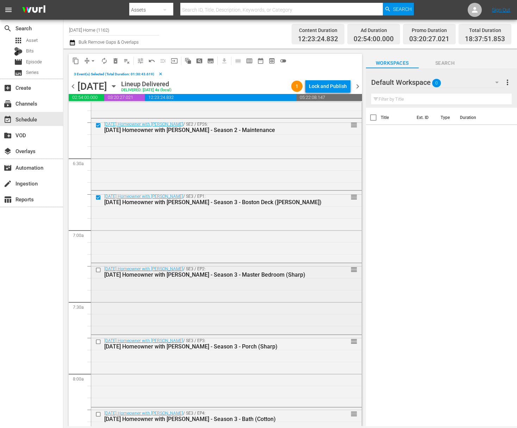
click at [97, 267] on input "checkbox" at bounding box center [98, 270] width 7 height 6
click at [99, 340] on input "checkbox" at bounding box center [98, 342] width 7 height 6
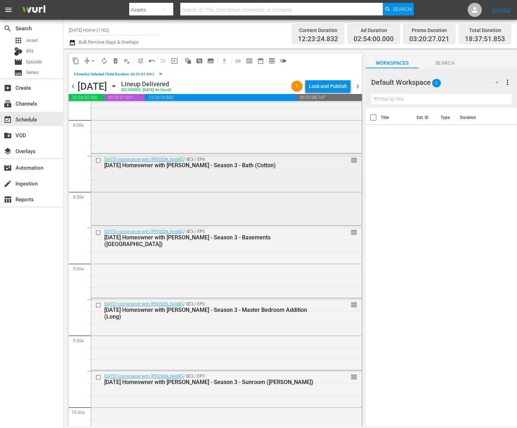
scroll to position [992, 0]
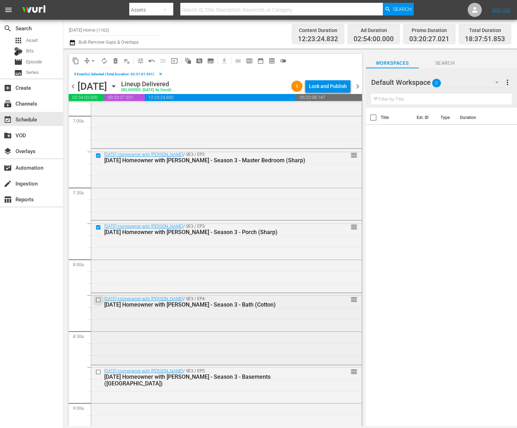
click at [98, 300] on input "checkbox" at bounding box center [98, 300] width 7 height 6
click at [99, 372] on input "checkbox" at bounding box center [98, 372] width 7 height 6
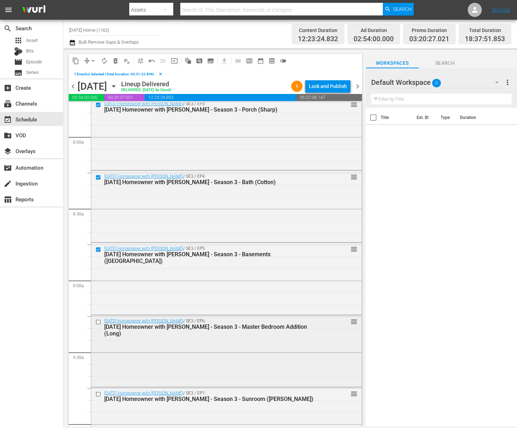
scroll to position [1144, 0]
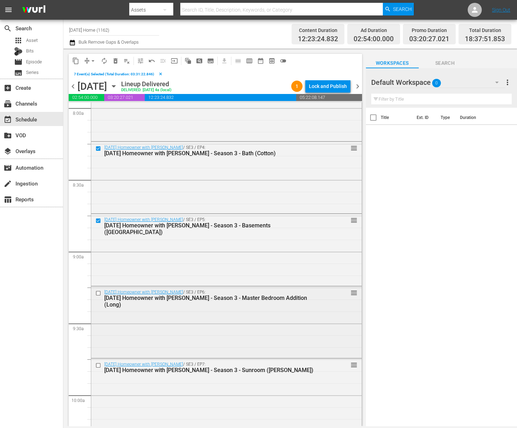
click at [98, 293] on input "checkbox" at bounding box center [98, 293] width 7 height 6
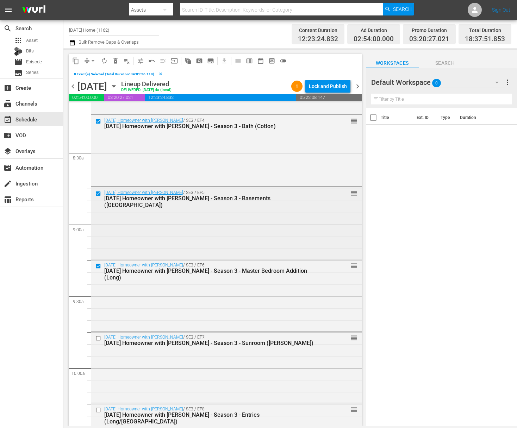
scroll to position [1215, 0]
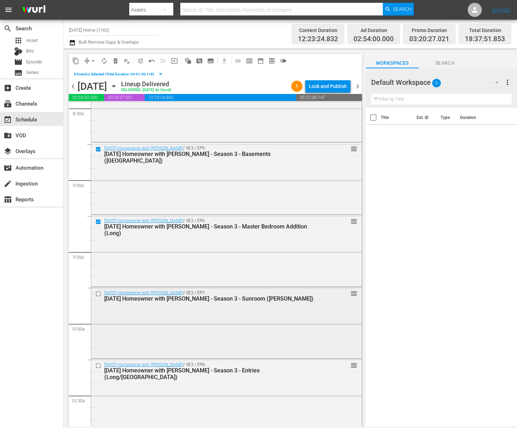
click at [97, 294] on input "checkbox" at bounding box center [98, 294] width 7 height 6
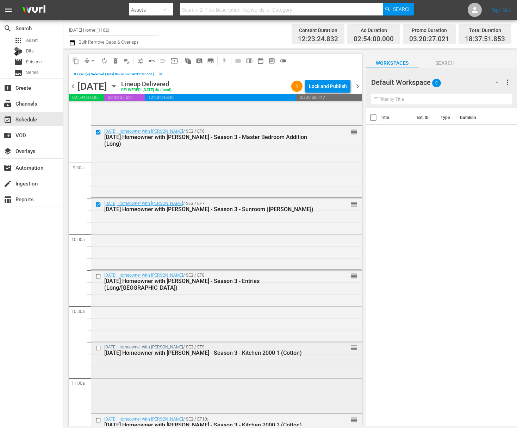
scroll to position [1361, 0]
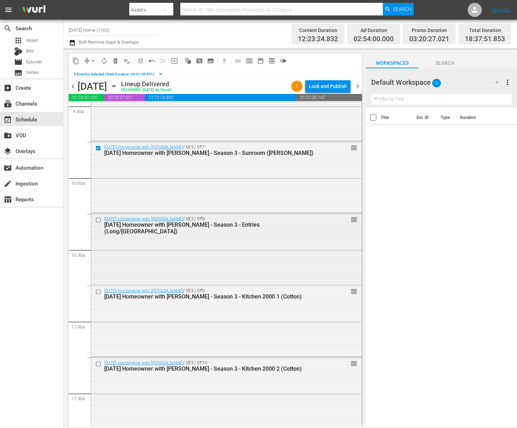
click at [97, 220] on input "checkbox" at bounding box center [98, 220] width 7 height 6
click at [98, 292] on input "checkbox" at bounding box center [98, 292] width 7 height 6
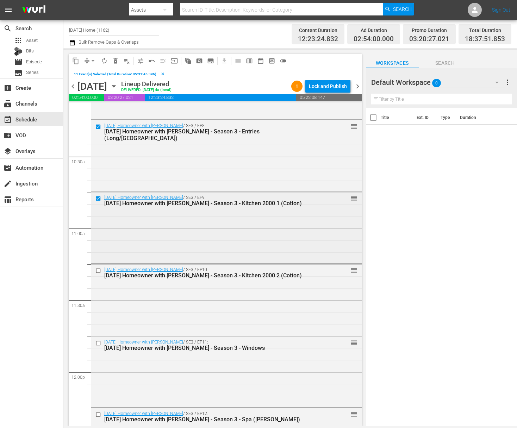
scroll to position [1511, 0]
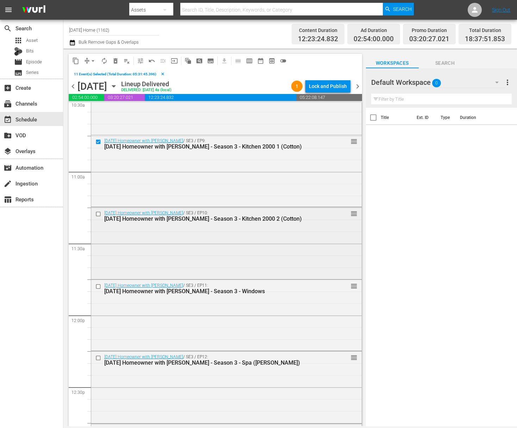
click at [96, 213] on input "checkbox" at bounding box center [98, 214] width 7 height 6
click at [98, 287] on input "checkbox" at bounding box center [98, 286] width 7 height 6
click at [100, 355] on input "checkbox" at bounding box center [98, 358] width 7 height 6
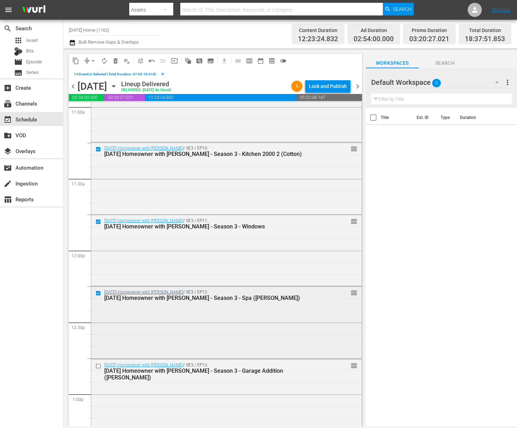
scroll to position [1595, 0]
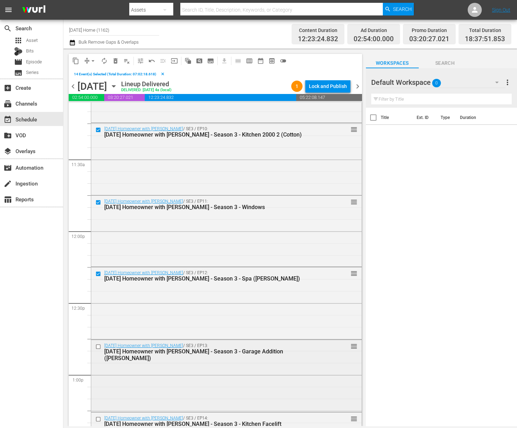
click at [98, 347] on input "checkbox" at bounding box center [98, 347] width 7 height 6
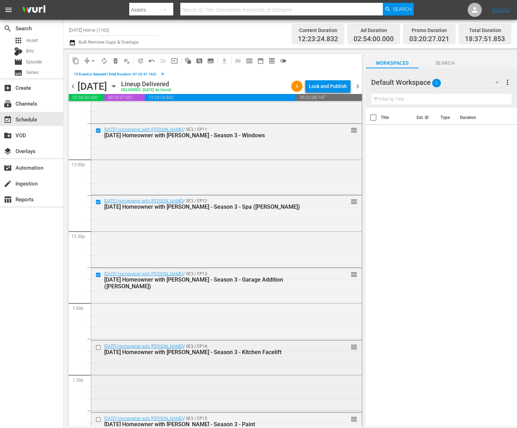
click at [99, 347] on input "checkbox" at bounding box center [98, 347] width 7 height 6
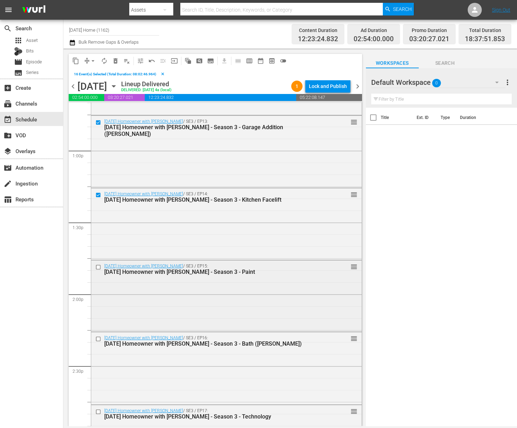
click at [98, 265] on input "checkbox" at bounding box center [98, 267] width 7 height 6
click at [98, 338] on input "checkbox" at bounding box center [98, 339] width 7 height 6
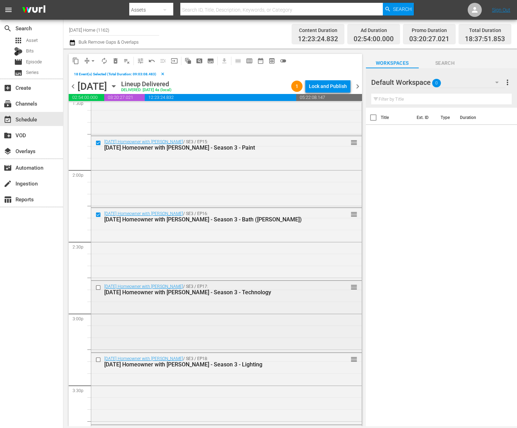
scroll to position [1970, 0]
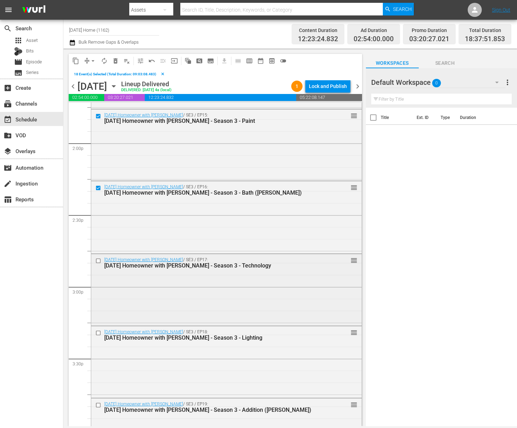
click at [96, 258] on input "checkbox" at bounding box center [98, 261] width 7 height 6
click at [99, 333] on input "checkbox" at bounding box center [98, 333] width 7 height 6
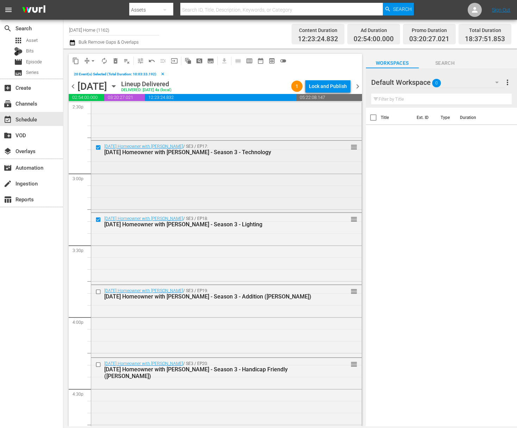
scroll to position [2122, 0]
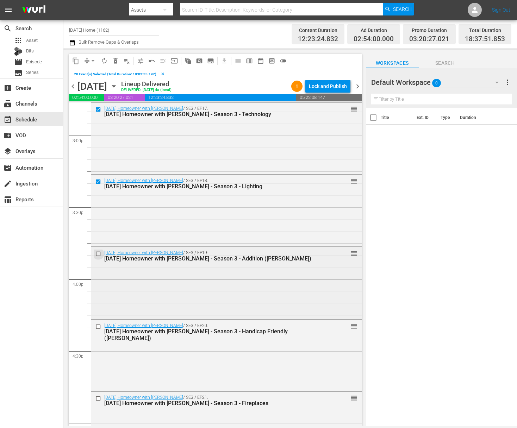
click at [98, 251] on input "checkbox" at bounding box center [98, 254] width 7 height 6
click at [98, 325] on input "checkbox" at bounding box center [98, 327] width 7 height 6
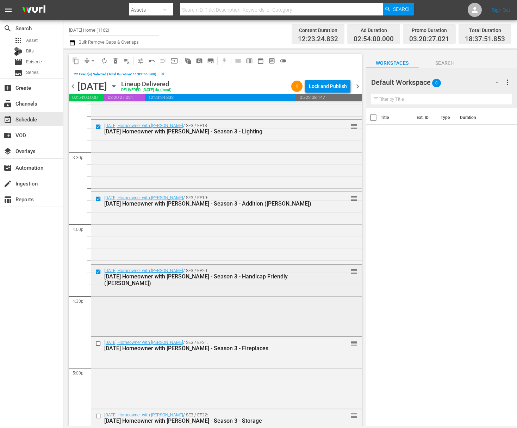
scroll to position [2193, 0]
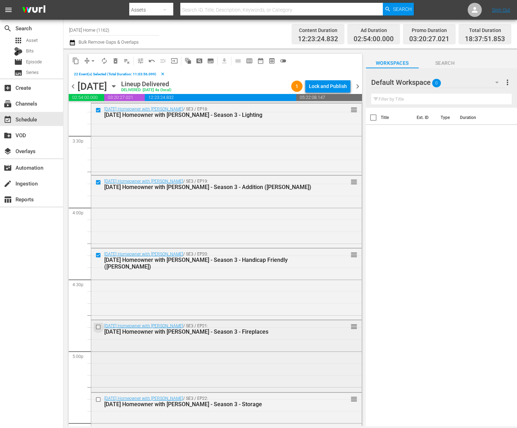
click at [96, 328] on input "checkbox" at bounding box center [98, 327] width 7 height 6
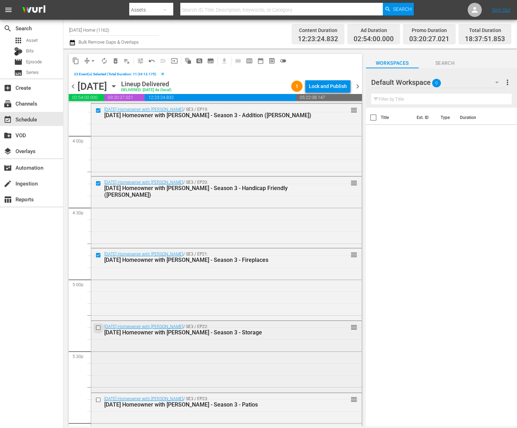
click at [99, 326] on input "checkbox" at bounding box center [98, 328] width 7 height 6
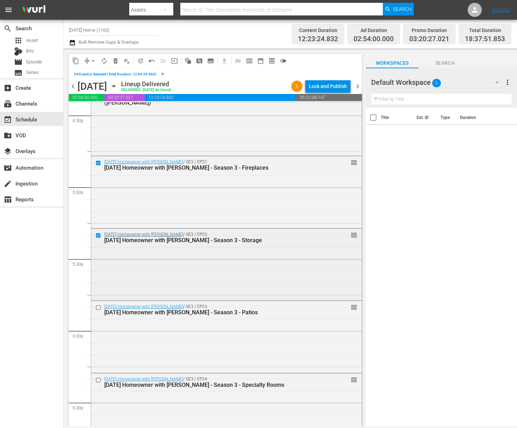
scroll to position [2420, 0]
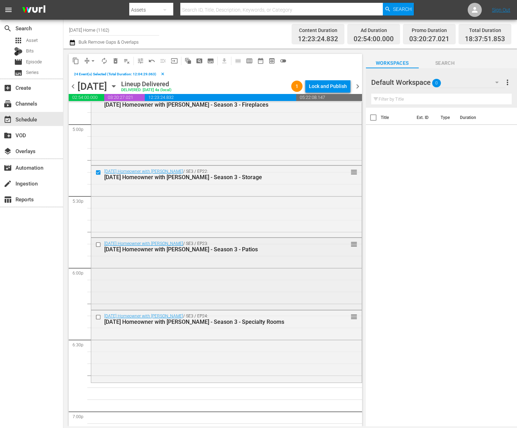
click at [98, 244] on input "checkbox" at bounding box center [98, 245] width 7 height 6
click at [98, 319] on input "checkbox" at bounding box center [98, 317] width 7 height 6
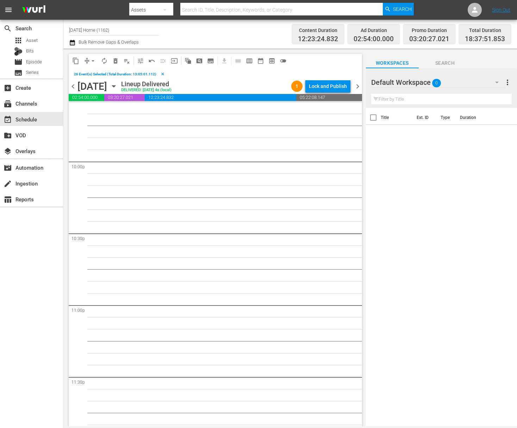
scroll to position [3124, 0]
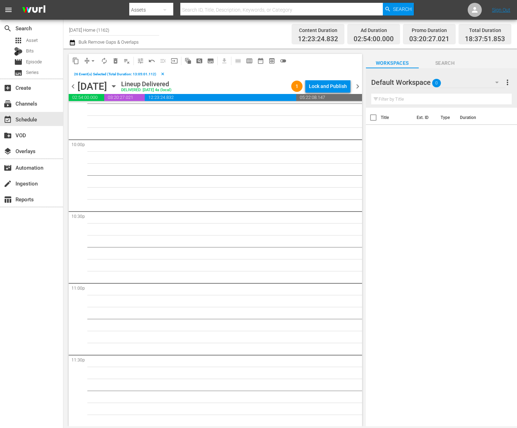
click at [79, 60] on span "content_copy" at bounding box center [75, 60] width 7 height 7
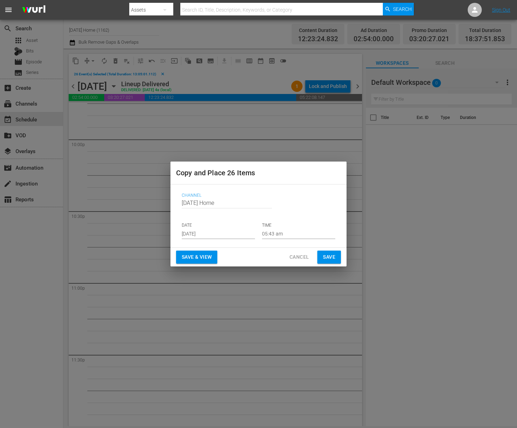
click at [215, 232] on input "[DATE]" at bounding box center [218, 234] width 73 height 11
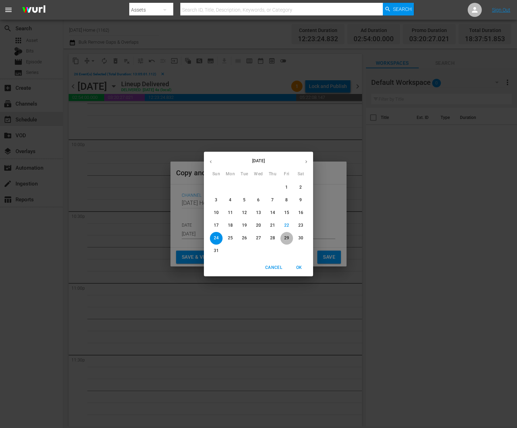
click at [287, 240] on p "29" at bounding box center [286, 238] width 5 height 6
type input "Aug 29th 2025"
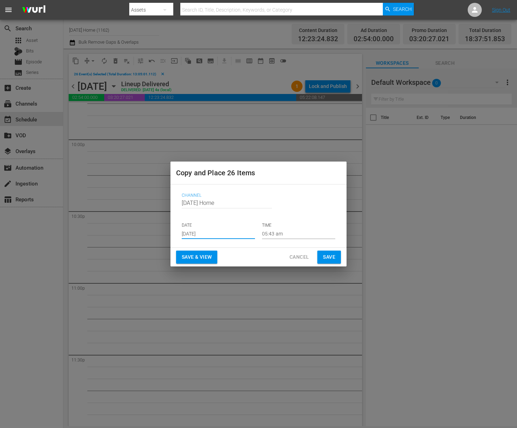
click at [289, 236] on input "05:43 am" at bounding box center [298, 234] width 73 height 11
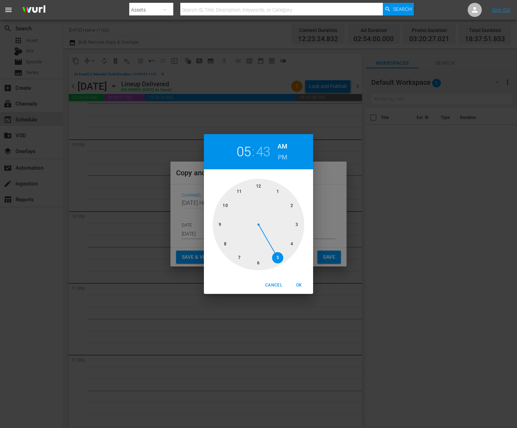
click at [260, 188] on div at bounding box center [259, 225] width 92 height 92
click at [258, 188] on div at bounding box center [259, 225] width 92 height 92
click at [280, 187] on div at bounding box center [259, 225] width 92 height 92
click at [295, 218] on div at bounding box center [259, 225] width 92 height 92
click at [299, 288] on span "OK" at bounding box center [298, 285] width 17 height 7
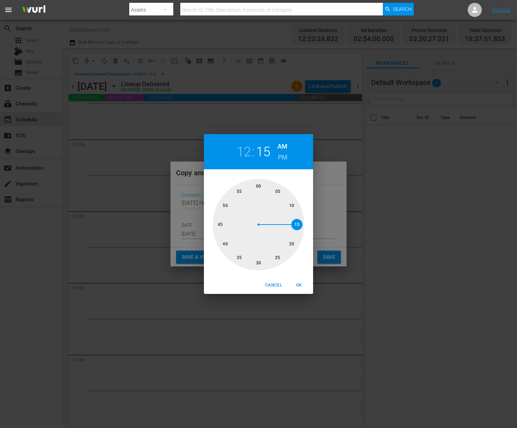
type input "12:15 am"
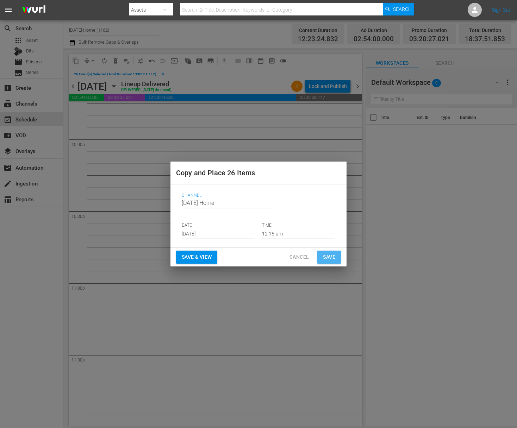
click at [333, 257] on span "Save" at bounding box center [329, 257] width 12 height 9
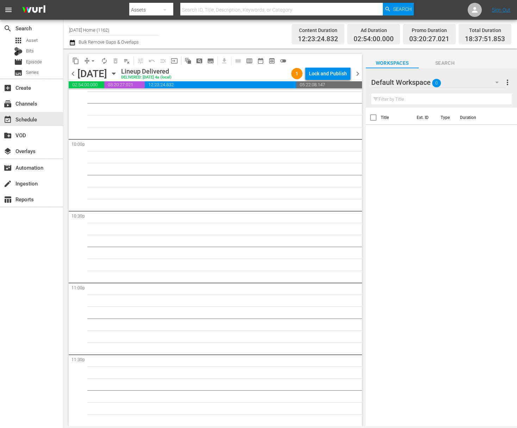
scroll to position [3111, 0]
click at [118, 72] on icon "button" at bounding box center [114, 74] width 8 height 8
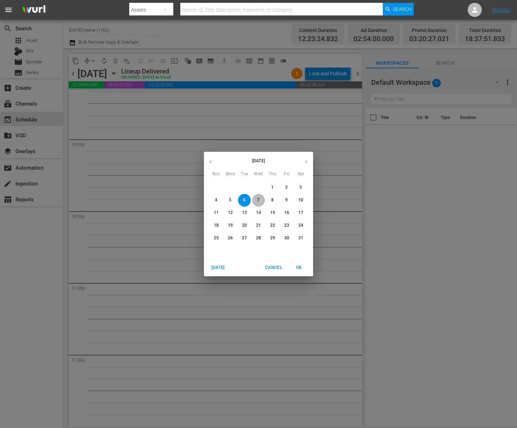
click at [261, 199] on span "7" at bounding box center [258, 200] width 13 height 6
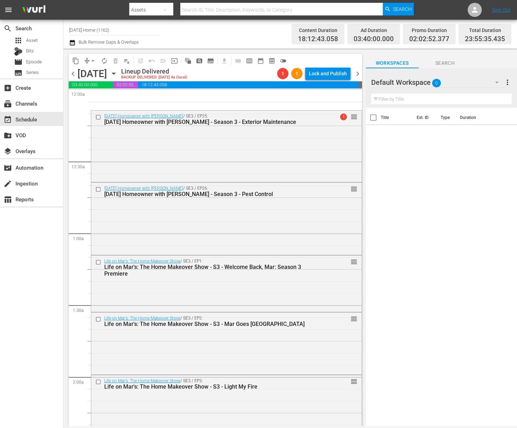
click at [118, 73] on icon "button" at bounding box center [114, 74] width 8 height 8
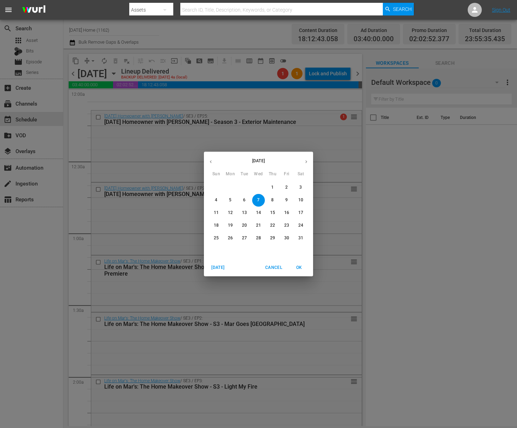
click at [306, 160] on icon "button" at bounding box center [306, 161] width 5 height 5
click at [289, 236] on p "29" at bounding box center [286, 238] width 5 height 6
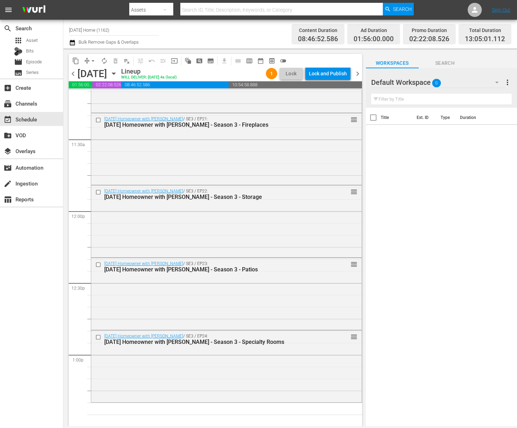
scroll to position [1615, 0]
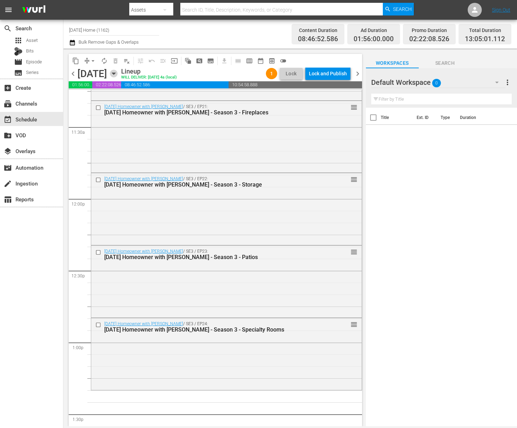
click at [118, 75] on icon "button" at bounding box center [114, 74] width 8 height 8
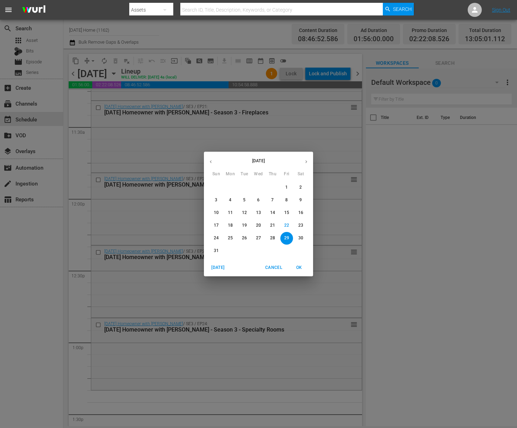
click at [215, 162] on button "button" at bounding box center [211, 162] width 14 height 14
click at [215, 161] on button "button" at bounding box center [211, 162] width 14 height 14
click at [258, 202] on p "7" at bounding box center [258, 200] width 2 height 6
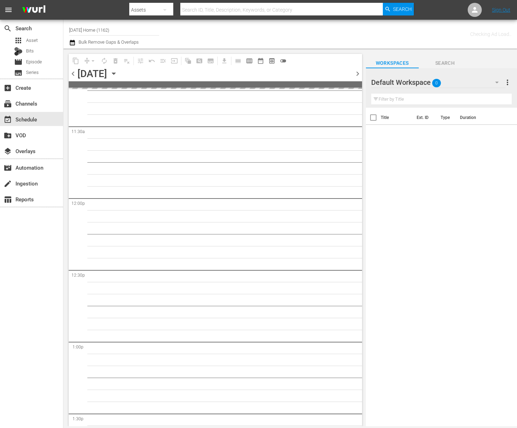
scroll to position [1830, 0]
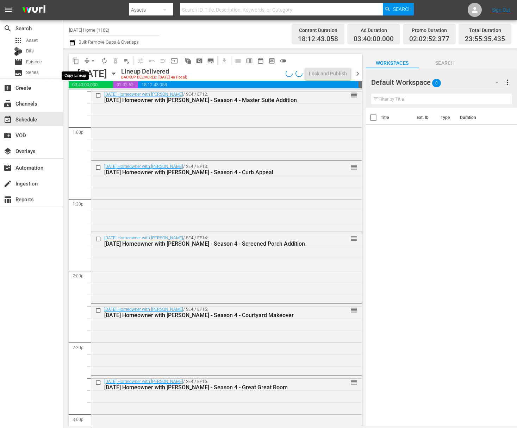
click at [76, 63] on span "content_copy" at bounding box center [75, 60] width 7 height 7
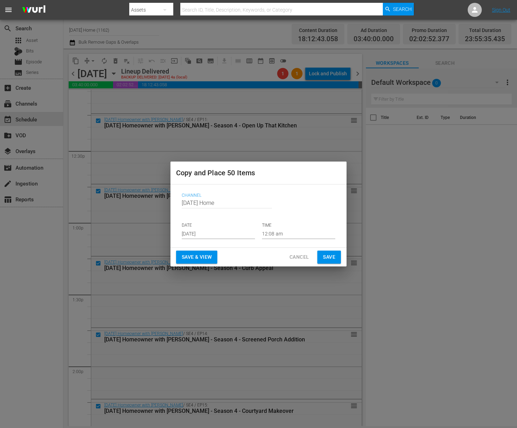
click at [226, 231] on input "[DATE]" at bounding box center [218, 234] width 73 height 11
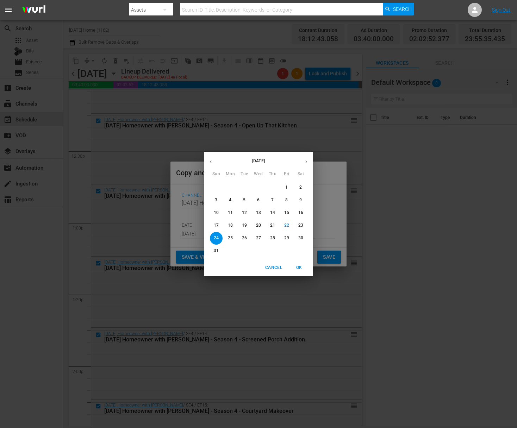
click at [287, 240] on p "29" at bounding box center [286, 238] width 5 height 6
type input "Aug 29th 2025"
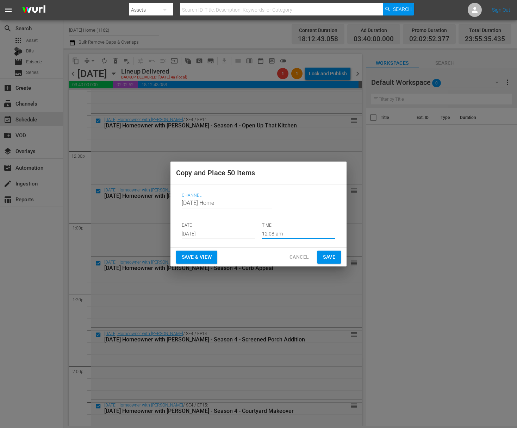
click at [283, 230] on input "12:08 am" at bounding box center [298, 234] width 73 height 11
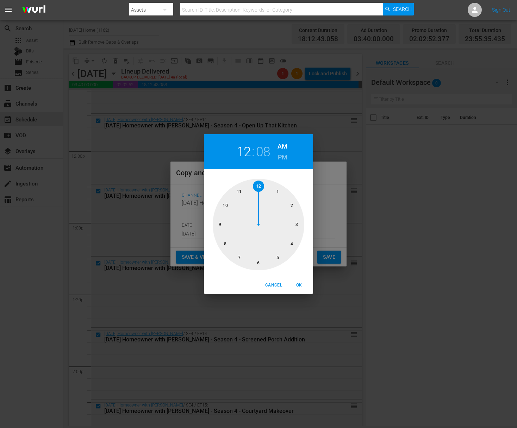
click at [277, 190] on div at bounding box center [259, 225] width 92 height 92
click at [221, 225] on div at bounding box center [259, 225] width 92 height 92
click at [276, 151] on div "01 : 45 AM PM" at bounding box center [258, 151] width 109 height 35
click at [277, 157] on div "01 : 45 AM PM" at bounding box center [258, 151] width 109 height 35
click at [288, 157] on div "01 : 45 AM PM" at bounding box center [258, 151] width 109 height 35
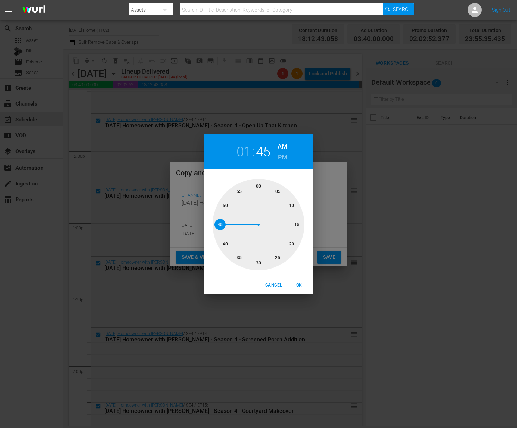
click at [281, 158] on h6 "PM" at bounding box center [283, 157] width 10 height 11
click at [302, 285] on span "OK" at bounding box center [298, 285] width 17 height 7
type input "01:45 pm"
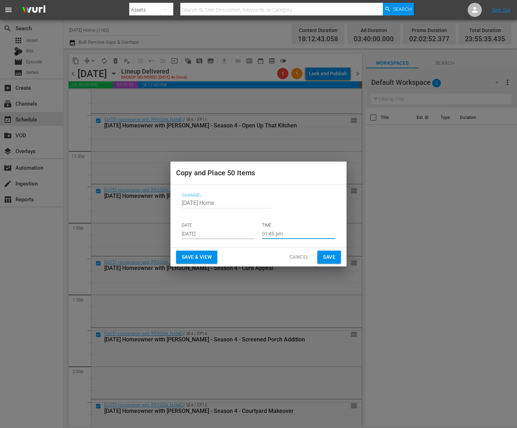
click at [333, 259] on span "Save" at bounding box center [329, 257] width 12 height 9
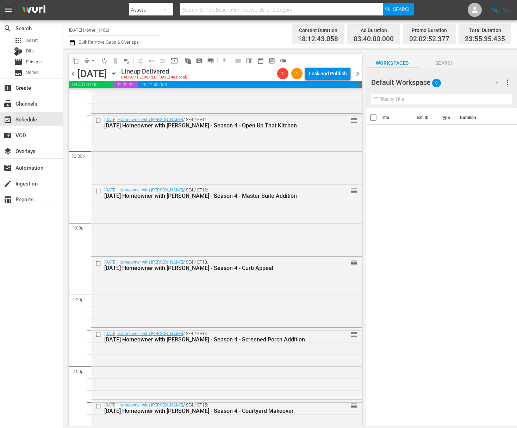
click at [115, 74] on icon "button" at bounding box center [113, 74] width 3 height 2
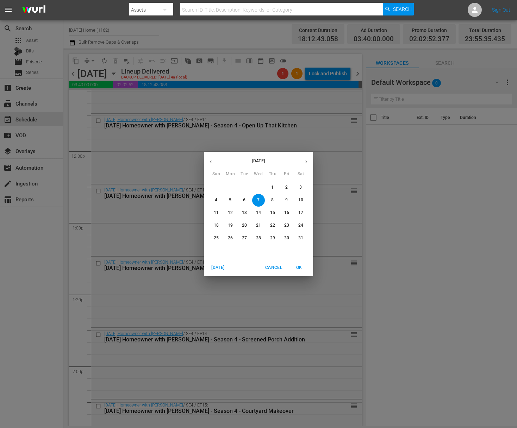
click at [304, 163] on icon "button" at bounding box center [306, 161] width 5 height 5
click at [307, 159] on icon "button" at bounding box center [306, 161] width 5 height 5
click at [290, 237] on span "29" at bounding box center [286, 238] width 13 height 6
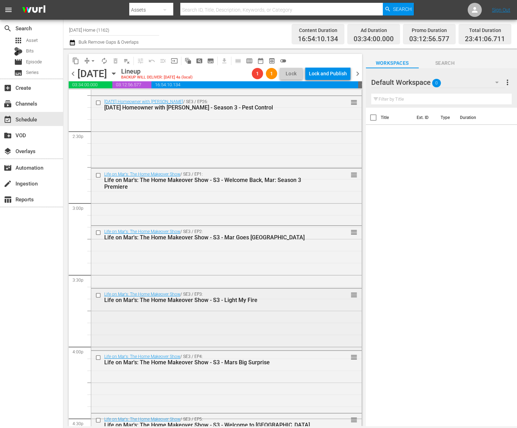
scroll to position [1934, 0]
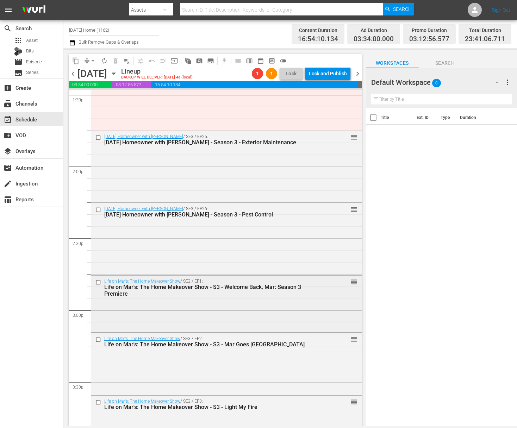
click at [99, 281] on input "checkbox" at bounding box center [98, 282] width 7 height 6
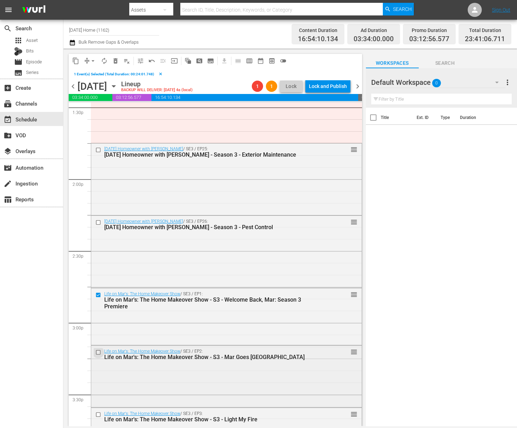
click at [99, 352] on input "checkbox" at bounding box center [98, 353] width 7 height 6
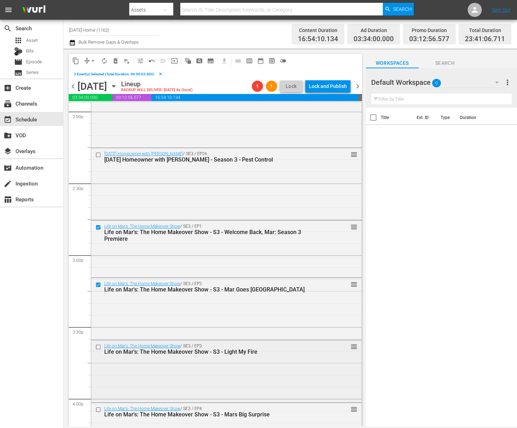
click at [98, 346] on input "checkbox" at bounding box center [98, 347] width 7 height 6
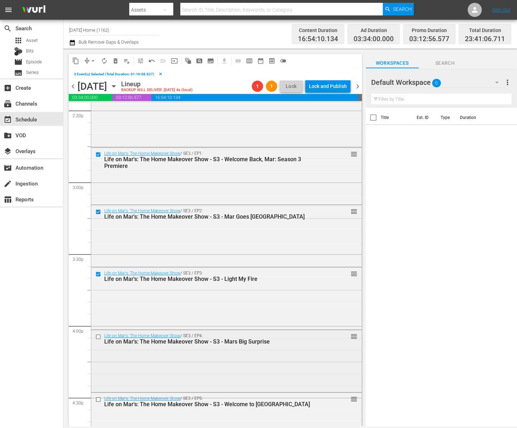
click at [98, 334] on input "checkbox" at bounding box center [98, 337] width 7 height 6
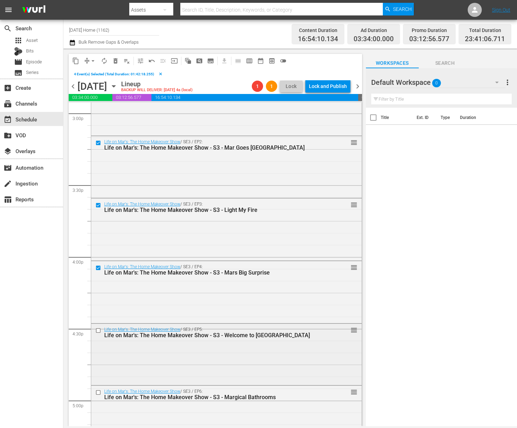
click at [99, 330] on input "checkbox" at bounding box center [98, 331] width 7 height 6
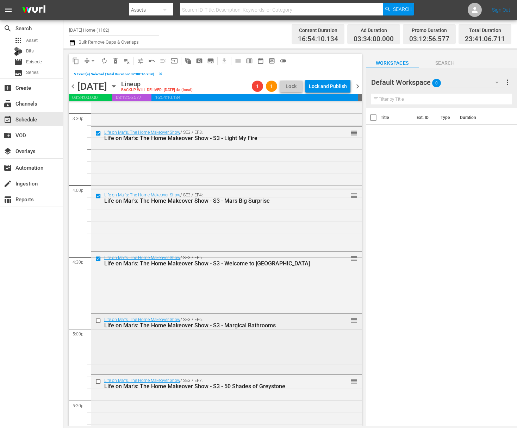
click at [98, 319] on input "checkbox" at bounding box center [98, 321] width 7 height 6
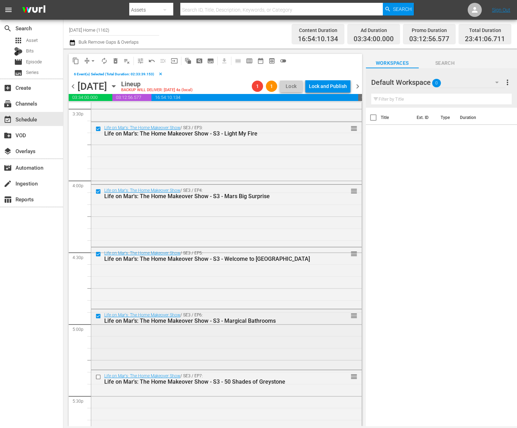
scroll to position [2230, 0]
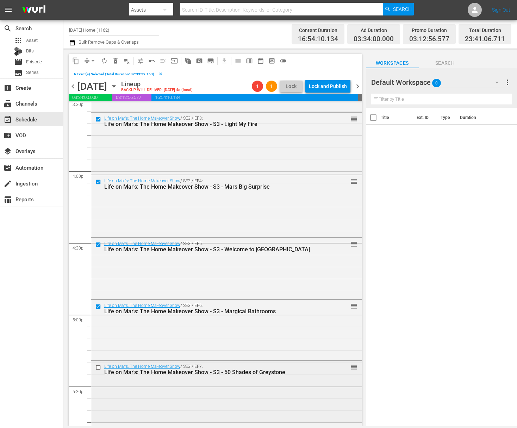
click at [99, 368] on input "checkbox" at bounding box center [98, 367] width 7 height 6
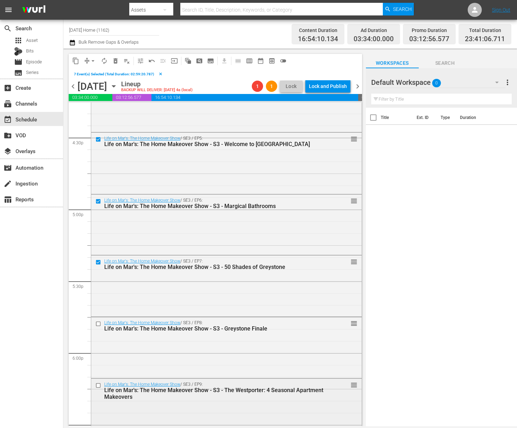
scroll to position [2381, 0]
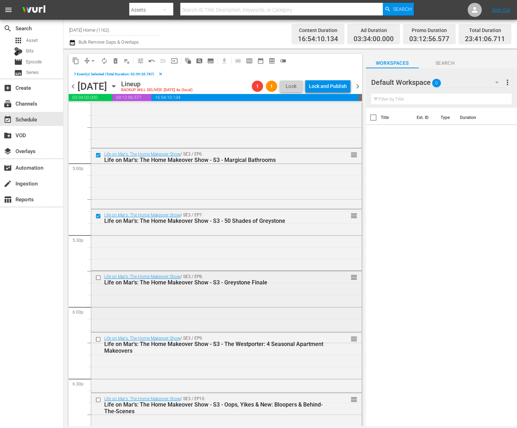
click at [99, 279] on input "checkbox" at bounding box center [98, 278] width 7 height 6
click at [98, 339] on input "checkbox" at bounding box center [98, 340] width 7 height 6
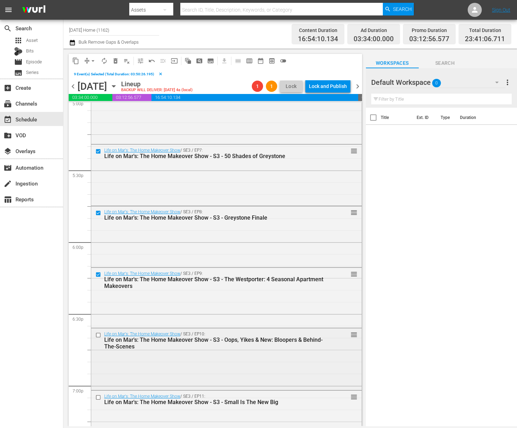
click at [100, 336] on input "checkbox" at bounding box center [98, 335] width 7 height 6
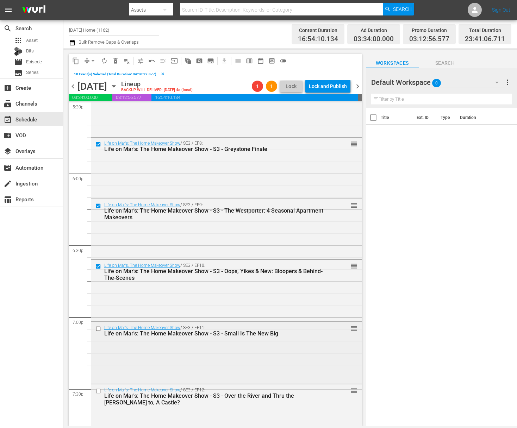
click at [98, 329] on input "checkbox" at bounding box center [98, 329] width 7 height 6
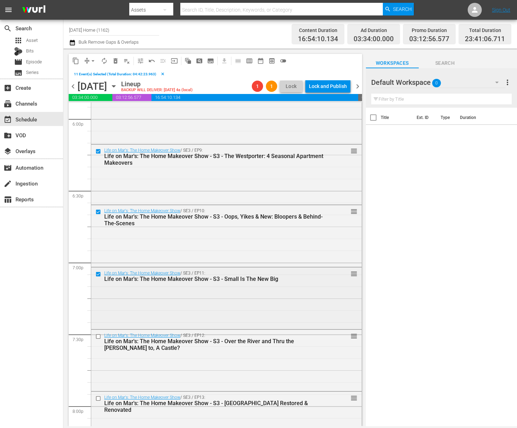
scroll to position [2587, 0]
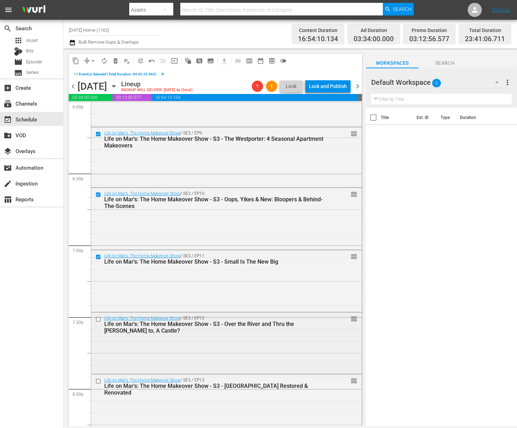
click at [99, 319] on input "checkbox" at bounding box center [98, 319] width 7 height 6
click at [98, 381] on input "checkbox" at bounding box center [98, 382] width 7 height 6
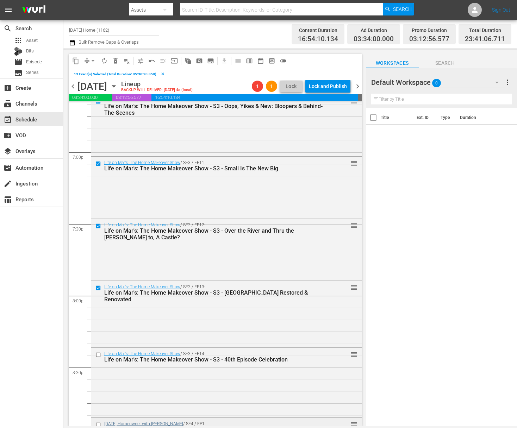
scroll to position [2735, 0]
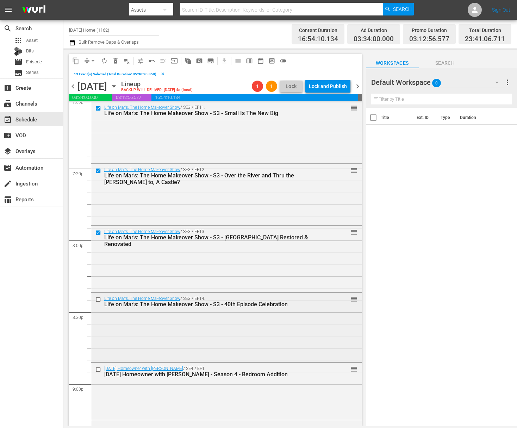
click at [98, 301] on input "checkbox" at bounding box center [98, 300] width 7 height 6
click at [114, 59] on span "delete_forever_outlined" at bounding box center [115, 60] width 7 height 7
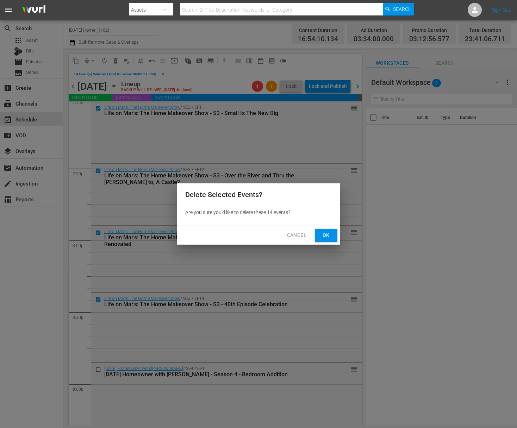
click at [320, 237] on button "Ok" at bounding box center [326, 235] width 23 height 13
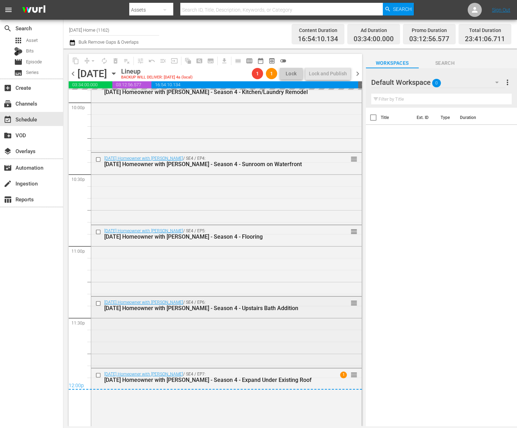
scroll to position [3161, 0]
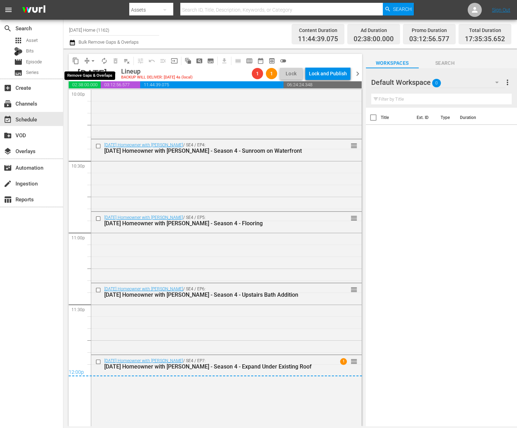
click at [95, 62] on span "arrow_drop_down" at bounding box center [92, 60] width 7 height 7
click at [97, 93] on li "Align to End of Previous Day" at bounding box center [93, 99] width 74 height 12
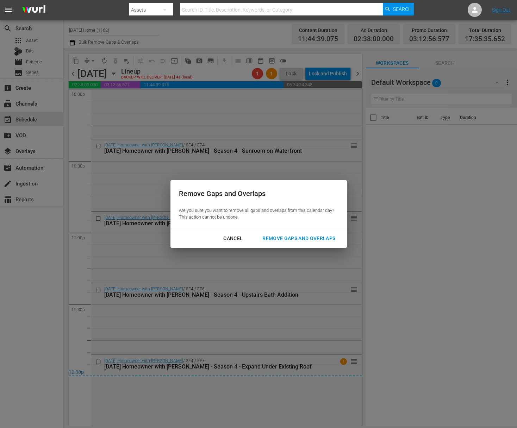
drag, startPoint x: 286, startPoint y: 238, endPoint x: 287, endPoint y: 235, distance: 3.5
click at [286, 239] on div "Remove Gaps and Overlaps" at bounding box center [299, 238] width 84 height 9
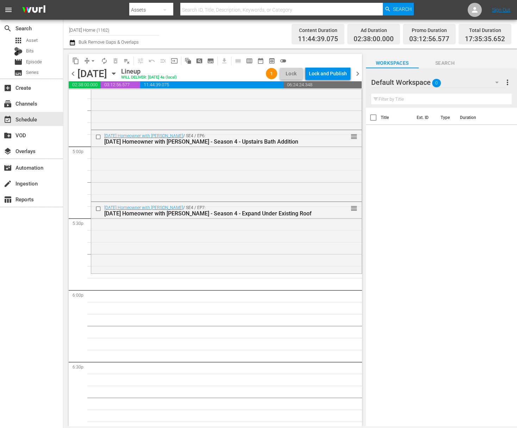
scroll to position [2350, 0]
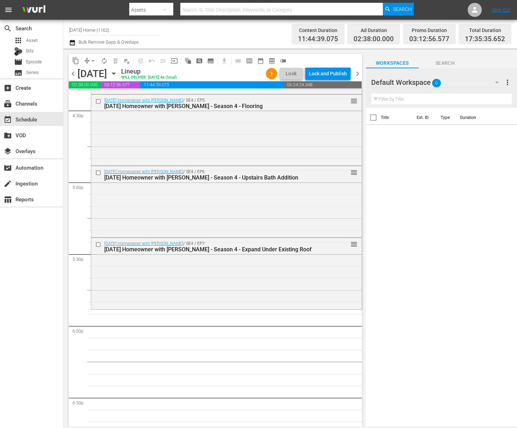
click at [118, 71] on icon "button" at bounding box center [114, 74] width 8 height 8
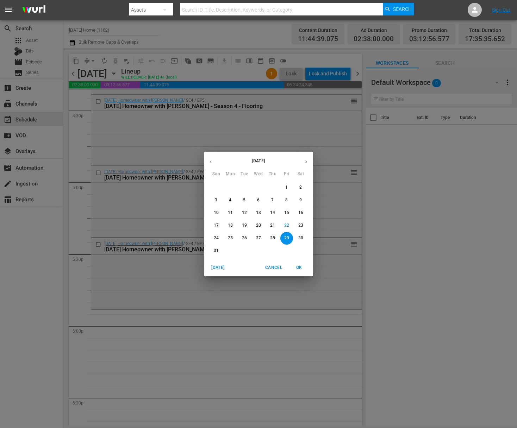
click at [211, 160] on icon "button" at bounding box center [210, 161] width 5 height 5
click at [273, 200] on p "8" at bounding box center [272, 200] width 2 height 6
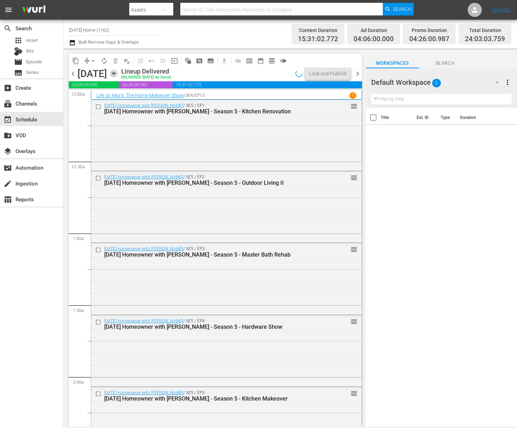
click at [115, 73] on icon "button" at bounding box center [113, 74] width 3 height 2
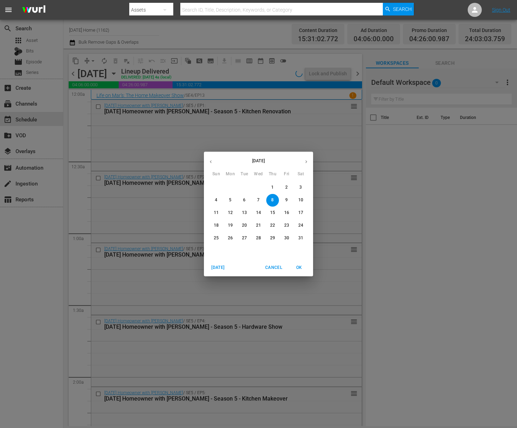
click at [258, 196] on button "7" at bounding box center [258, 200] width 13 height 13
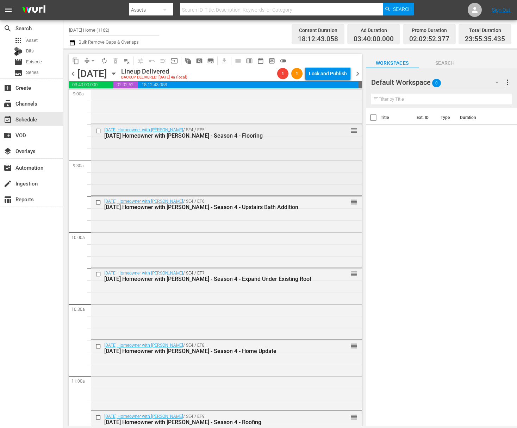
scroll to position [1349, 0]
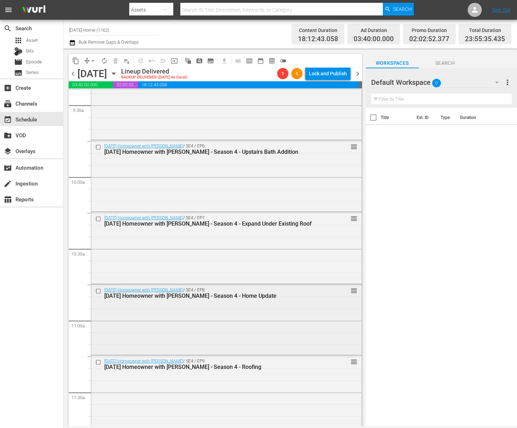
click at [96, 291] on input "checkbox" at bounding box center [98, 291] width 7 height 6
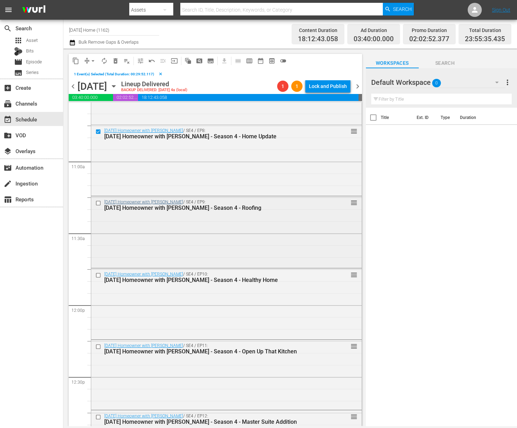
scroll to position [1452, 0]
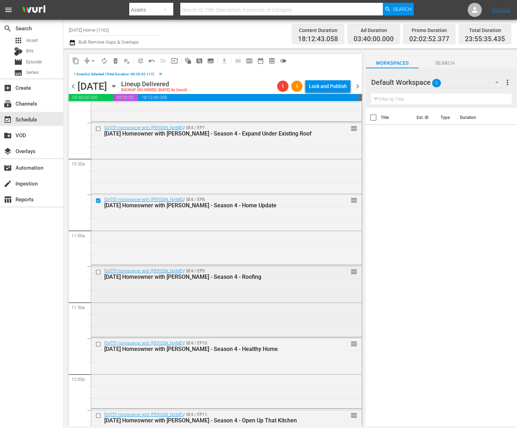
click at [98, 273] on input "checkbox" at bounding box center [98, 272] width 7 height 6
click at [97, 342] on input "checkbox" at bounding box center [98, 344] width 7 height 6
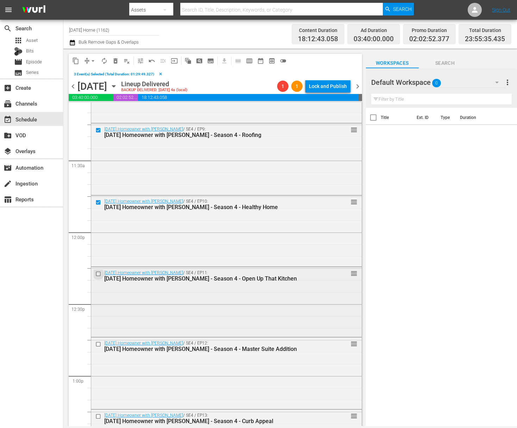
click at [99, 274] on input "checkbox" at bounding box center [98, 274] width 7 height 6
click at [99, 344] on input "checkbox" at bounding box center [98, 345] width 7 height 6
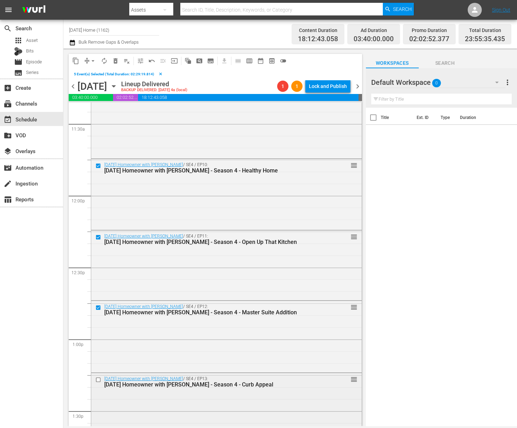
scroll to position [1666, 0]
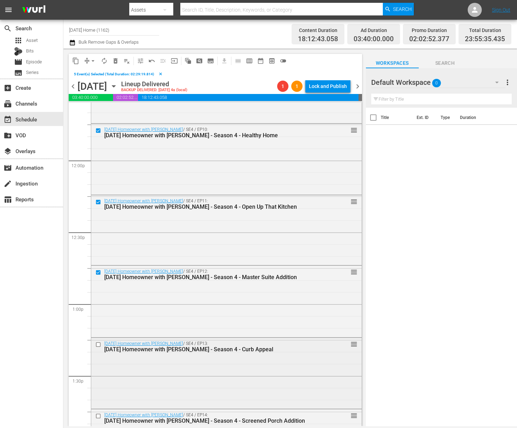
click at [99, 343] on input "checkbox" at bounding box center [98, 345] width 7 height 6
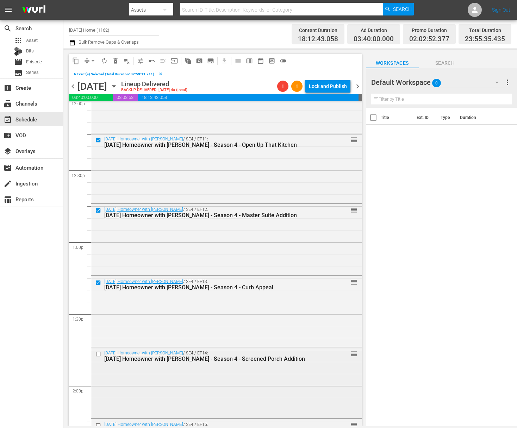
click at [99, 354] on input "checkbox" at bounding box center [98, 354] width 7 height 6
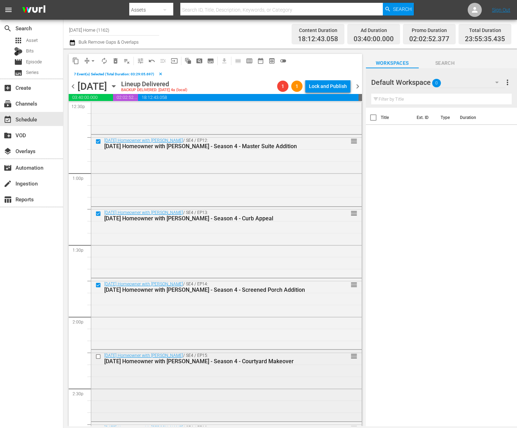
click at [98, 357] on input "checkbox" at bounding box center [98, 357] width 7 height 6
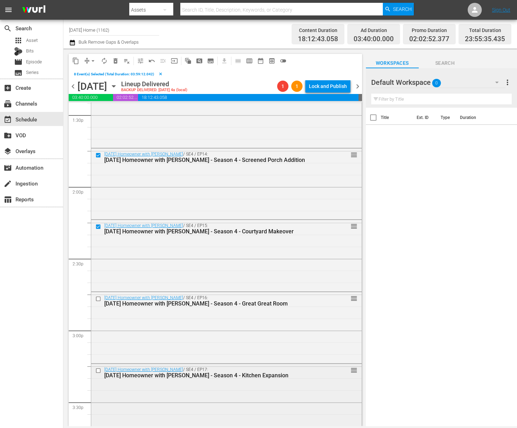
scroll to position [1952, 0]
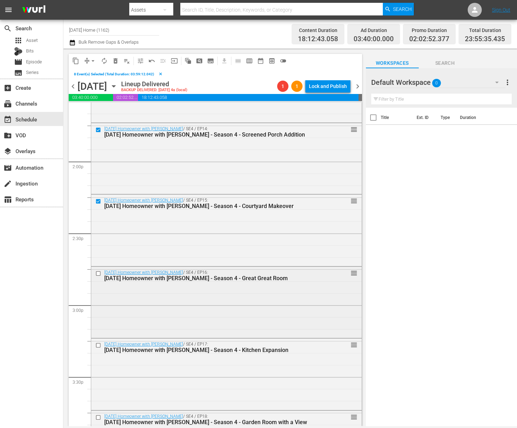
click at [100, 273] on input "checkbox" at bounding box center [98, 274] width 7 height 6
click at [98, 344] on input "checkbox" at bounding box center [98, 345] width 7 height 6
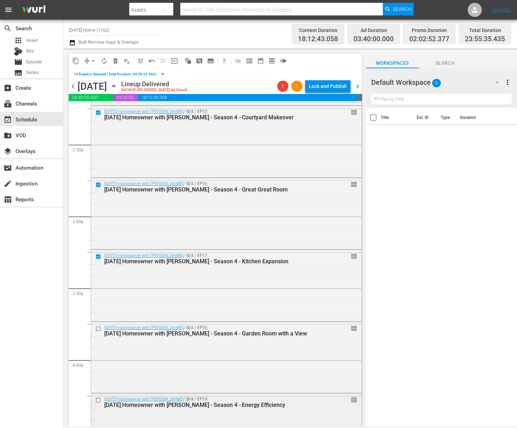
scroll to position [2102, 0]
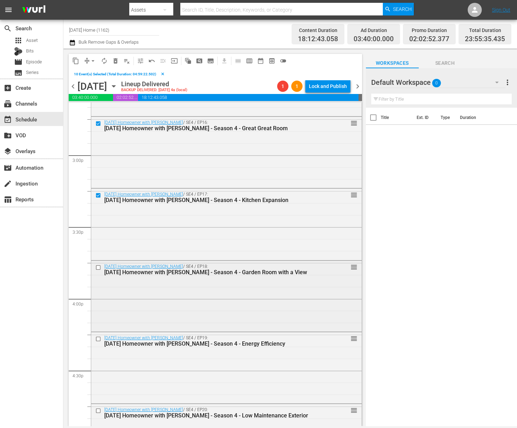
click at [98, 270] on div at bounding box center [99, 267] width 11 height 8
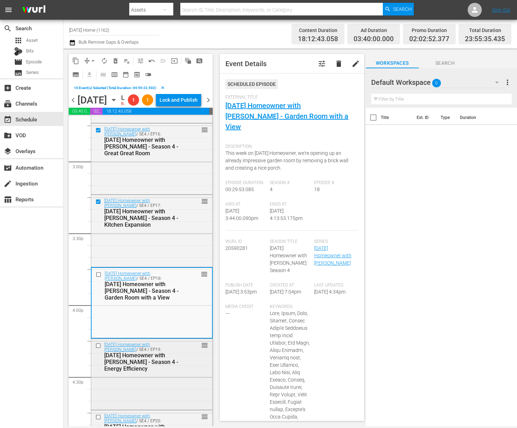
scroll to position [2117, 0]
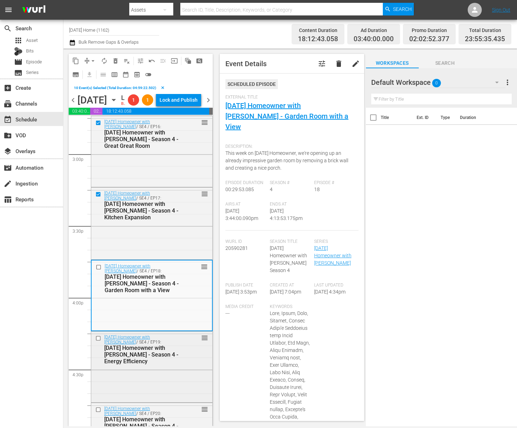
click at [99, 341] on input "checkbox" at bounding box center [98, 338] width 7 height 6
click at [100, 270] on input "checkbox" at bounding box center [99, 267] width 7 height 6
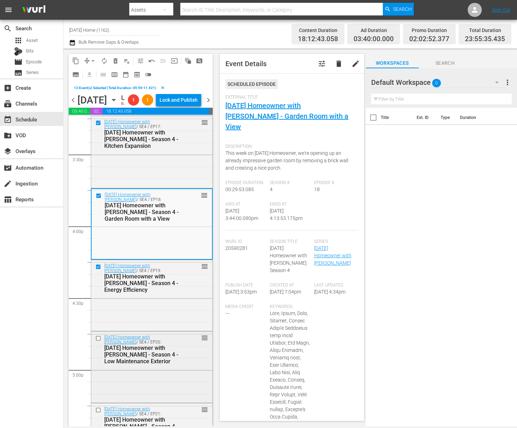
click at [99, 342] on input "checkbox" at bounding box center [98, 339] width 7 height 6
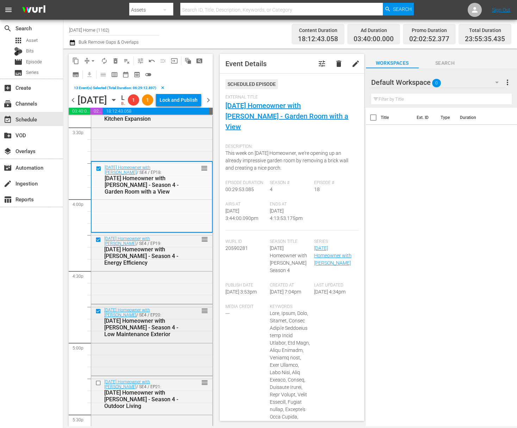
scroll to position [2260, 0]
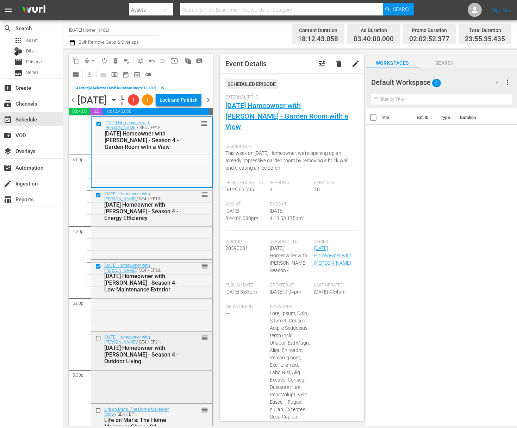
click at [99, 342] on input "checkbox" at bounding box center [98, 339] width 7 height 6
click at [99, 413] on input "checkbox" at bounding box center [98, 410] width 7 height 6
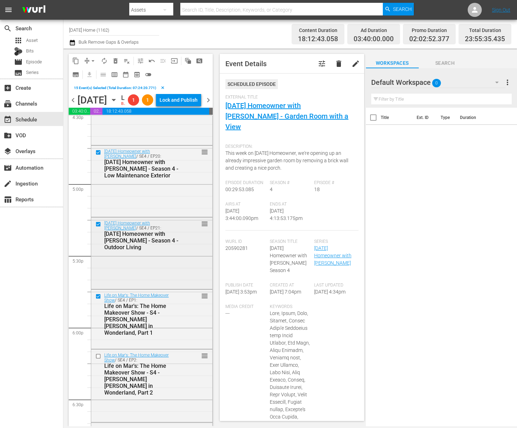
scroll to position [2411, 0]
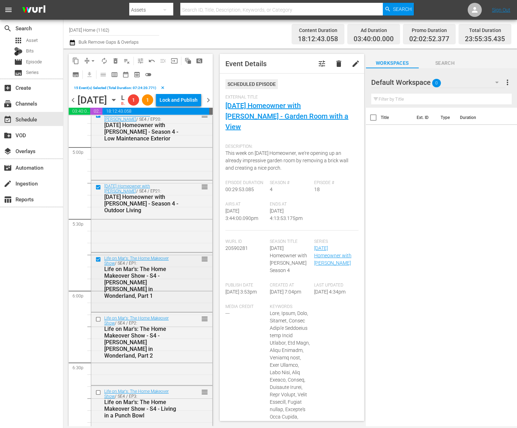
click at [98, 264] on div at bounding box center [99, 259] width 11 height 8
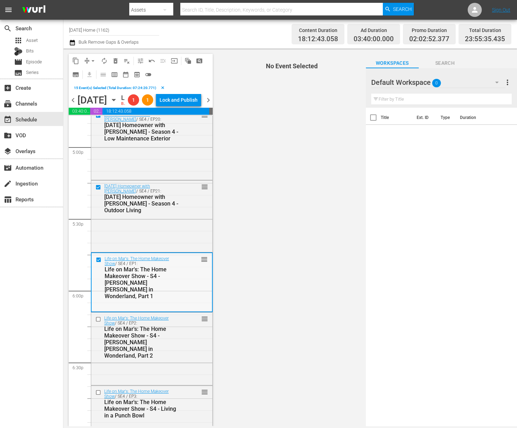
click at [98, 263] on input "checkbox" at bounding box center [99, 260] width 7 height 6
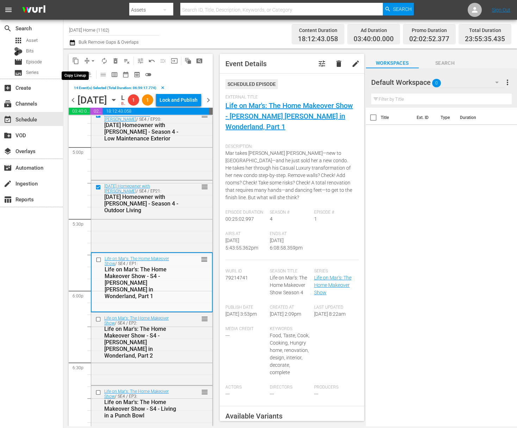
click at [75, 61] on span "content_copy" at bounding box center [75, 60] width 7 height 7
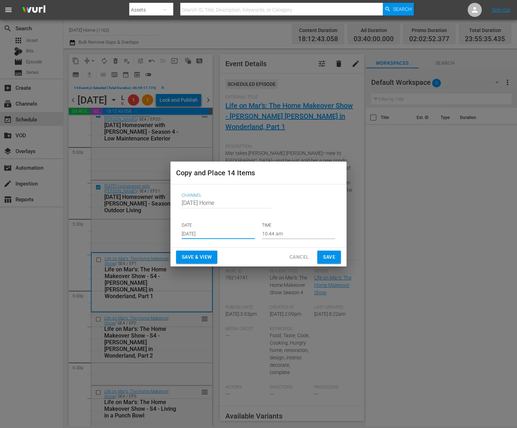
click at [224, 235] on input "[DATE]" at bounding box center [218, 234] width 73 height 11
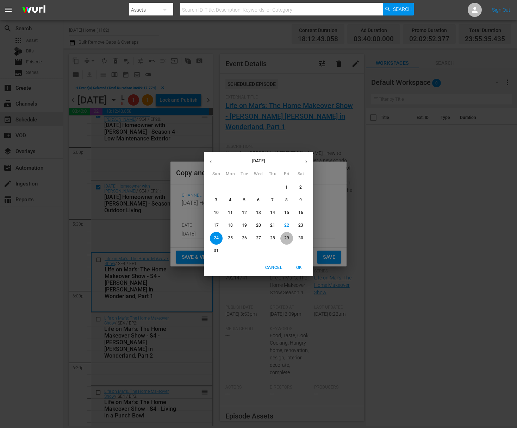
click at [288, 238] on p "29" at bounding box center [286, 238] width 5 height 6
type input "Aug 29th 2025"
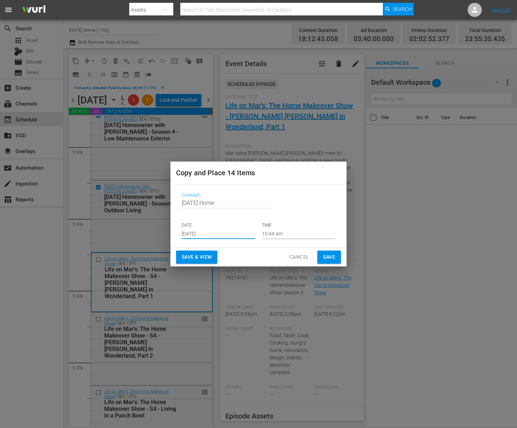
click at [280, 234] on input "10:44 am" at bounding box center [298, 234] width 73 height 11
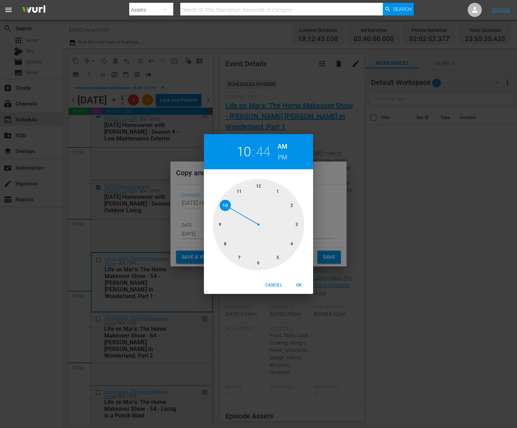
click at [258, 262] on div at bounding box center [259, 225] width 92 height 92
click at [258, 187] on div at bounding box center [259, 225] width 92 height 92
click at [281, 152] on h6 "PM" at bounding box center [283, 157] width 10 height 11
click at [299, 285] on span "OK" at bounding box center [298, 285] width 17 height 7
type input "06:00 pm"
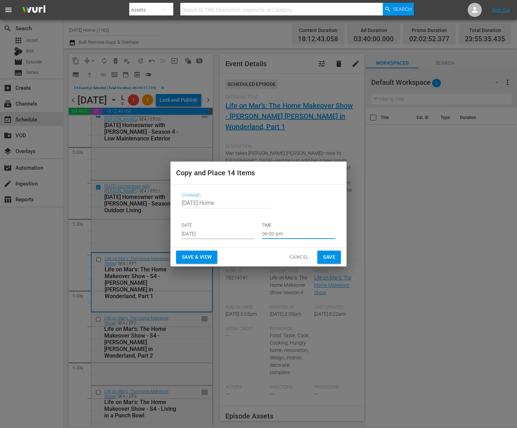
click at [327, 260] on span "Save" at bounding box center [329, 257] width 12 height 9
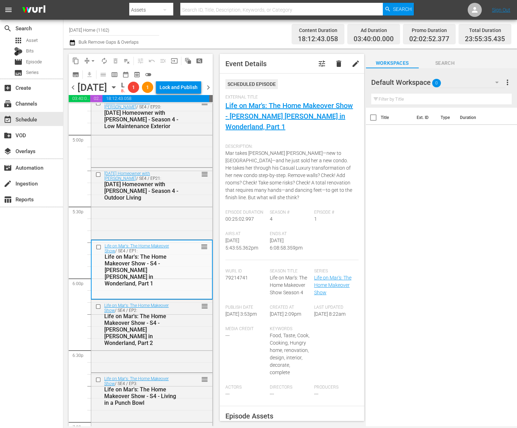
click at [115, 88] on icon "button" at bounding box center [113, 88] width 3 height 2
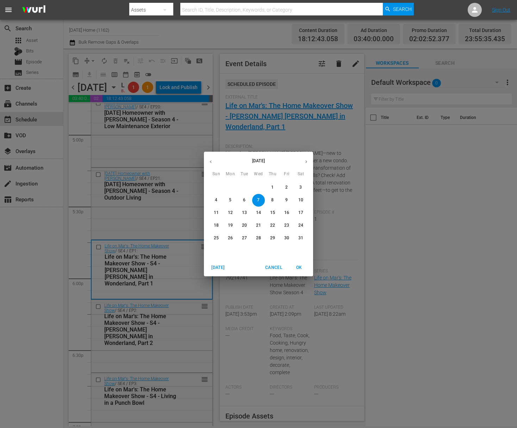
click at [308, 162] on icon "button" at bounding box center [306, 161] width 5 height 5
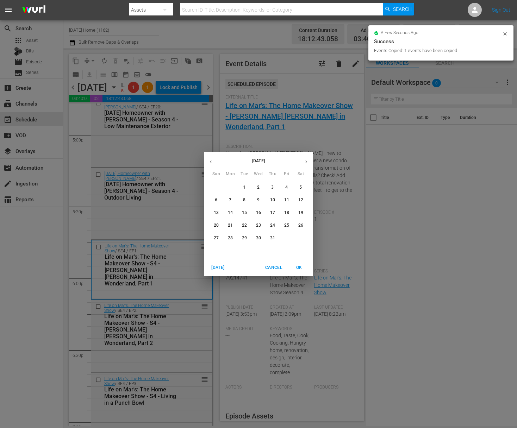
click at [306, 162] on icon "button" at bounding box center [306, 162] width 2 height 3
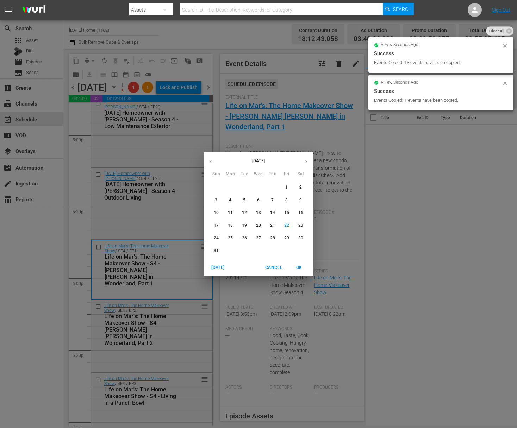
click at [306, 162] on icon "button" at bounding box center [306, 162] width 2 height 3
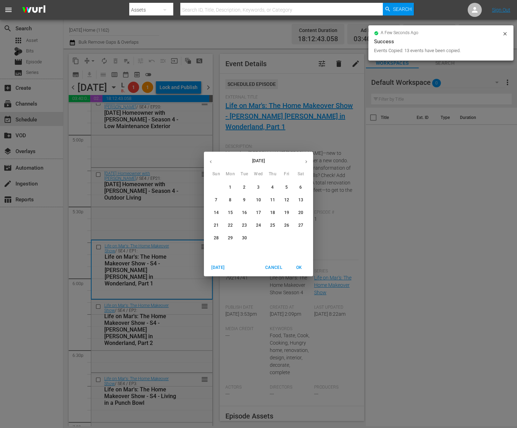
click at [212, 163] on icon "button" at bounding box center [210, 161] width 5 height 5
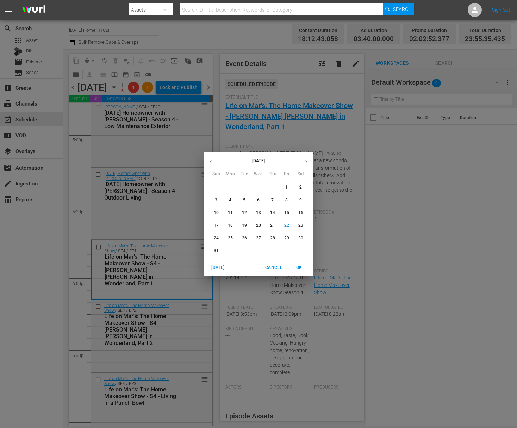
click at [287, 240] on p "29" at bounding box center [286, 238] width 5 height 6
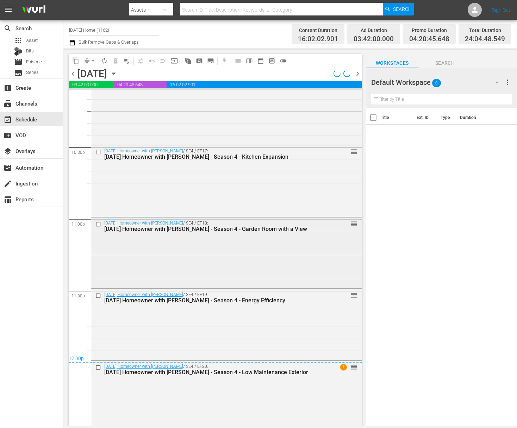
scroll to position [3181, 0]
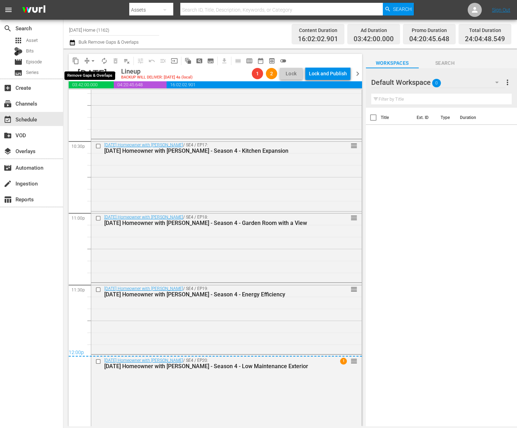
click at [92, 62] on span "arrow_drop_down" at bounding box center [92, 60] width 7 height 7
click at [112, 93] on li "Align to End of Previous Day" at bounding box center [93, 99] width 74 height 12
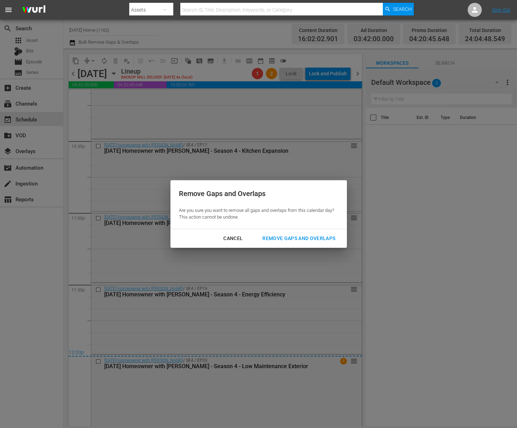
click at [299, 232] on button "Remove Gaps and Overlaps" at bounding box center [299, 238] width 90 height 13
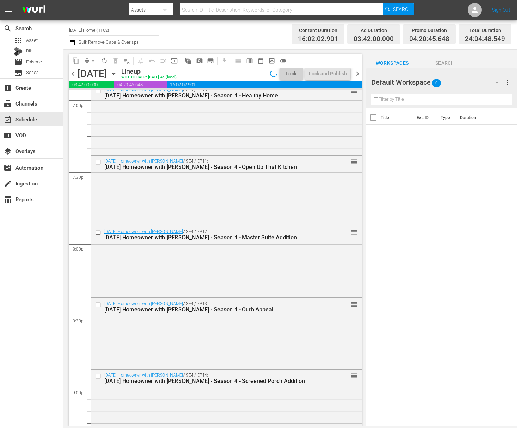
scroll to position [3164, 0]
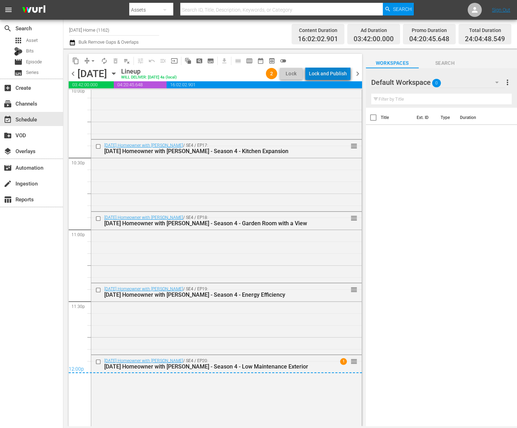
click at [334, 70] on div "Lock and Publish" at bounding box center [328, 73] width 38 height 13
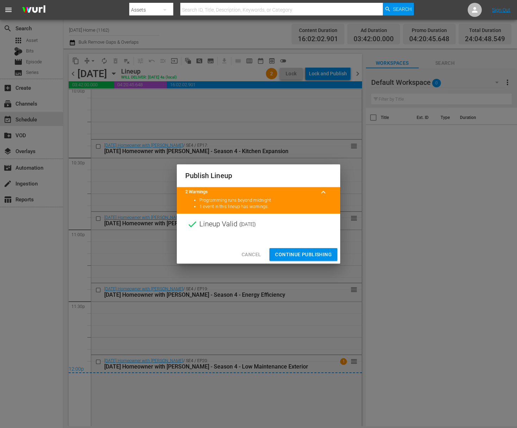
click at [305, 250] on button "Continue Publishing" at bounding box center [303, 254] width 68 height 13
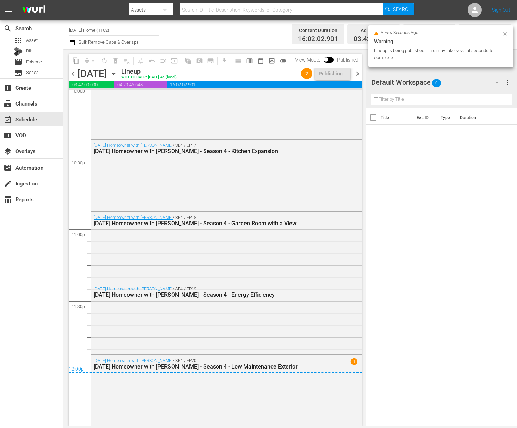
click at [118, 74] on icon "button" at bounding box center [114, 74] width 8 height 8
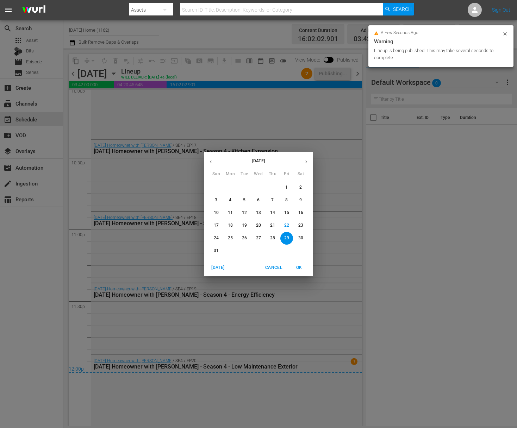
click at [302, 245] on div "6" at bounding box center [301, 251] width 14 height 13
click at [302, 241] on p "30" at bounding box center [300, 238] width 5 height 6
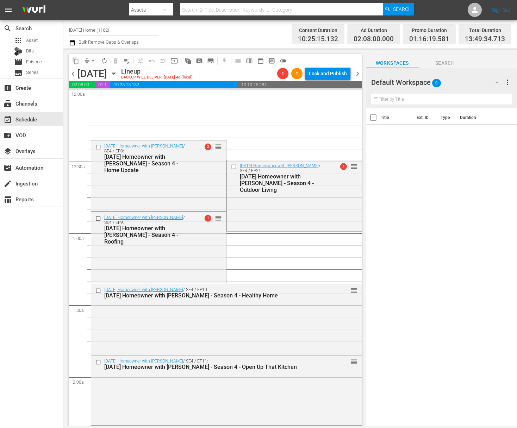
click at [129, 61] on span "playlist_remove_outlined" at bounding box center [126, 60] width 7 height 7
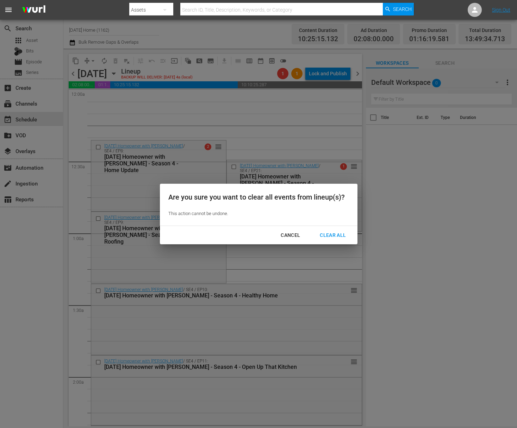
click at [336, 237] on div "Clear All" at bounding box center [332, 235] width 37 height 9
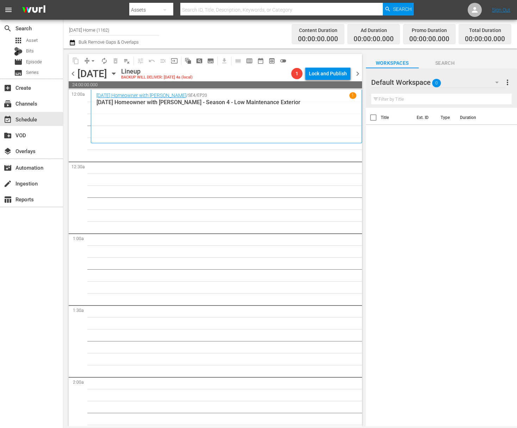
click at [118, 71] on icon "button" at bounding box center [114, 74] width 8 height 8
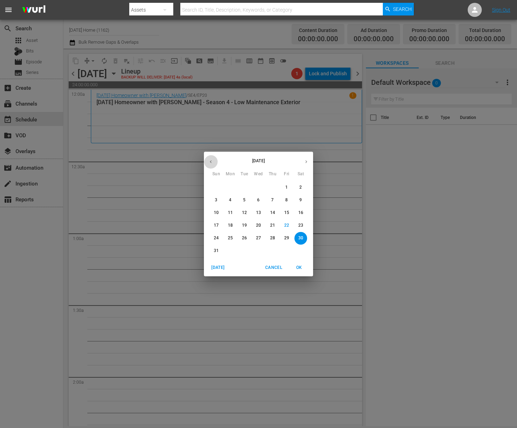
click at [212, 161] on icon "button" at bounding box center [210, 161] width 5 height 5
click at [213, 162] on icon "button" at bounding box center [210, 161] width 5 height 5
click at [274, 201] on span "8" at bounding box center [272, 200] width 13 height 6
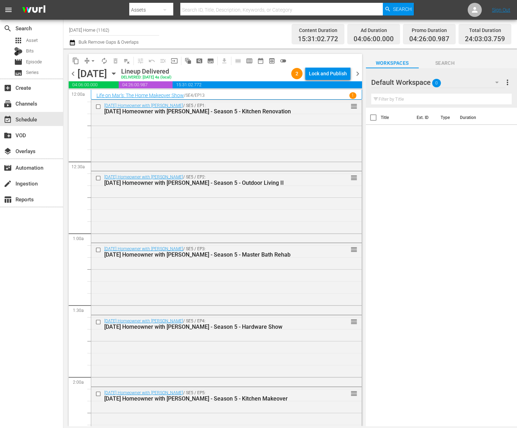
click at [118, 74] on icon "button" at bounding box center [114, 74] width 8 height 8
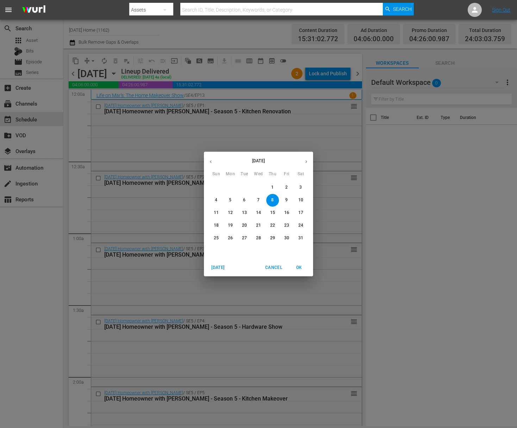
click at [259, 205] on button "7" at bounding box center [258, 200] width 13 height 13
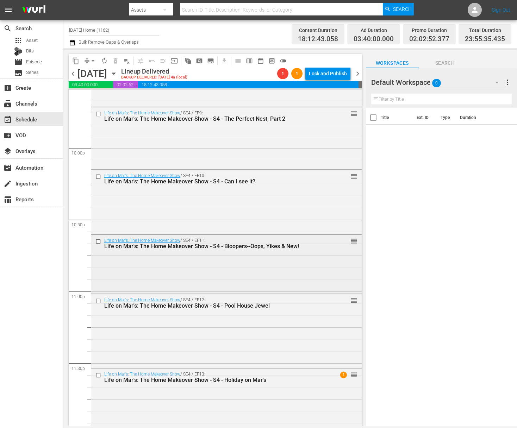
scroll to position [3121, 0]
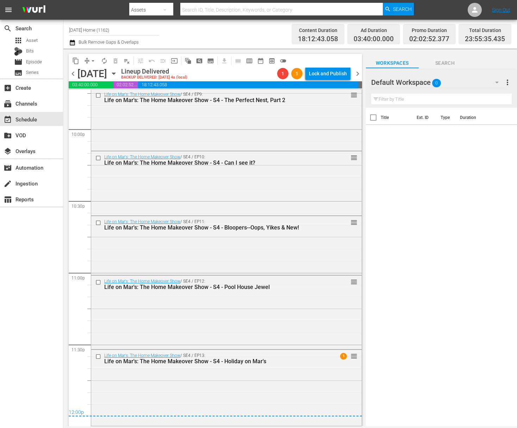
click at [118, 71] on icon "button" at bounding box center [114, 74] width 8 height 8
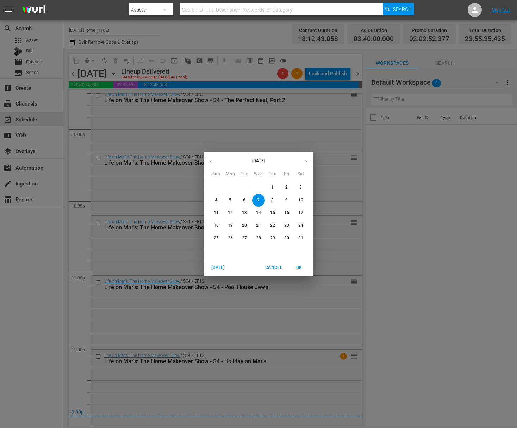
click at [276, 202] on span "8" at bounding box center [272, 200] width 13 height 6
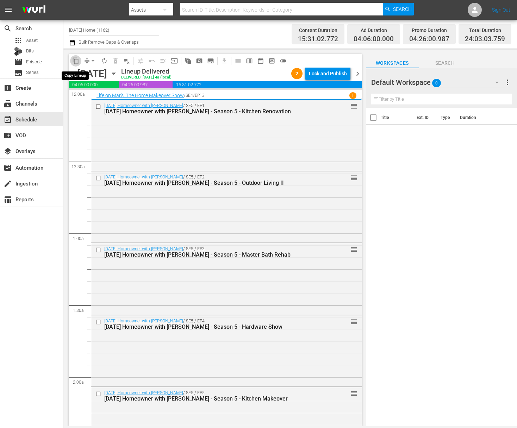
click at [80, 60] on button "content_copy" at bounding box center [75, 60] width 11 height 11
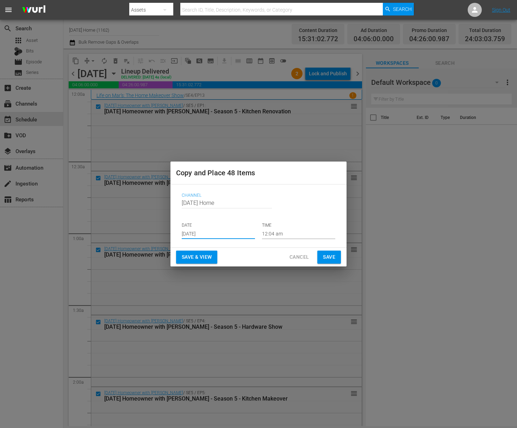
click at [215, 230] on input "[DATE]" at bounding box center [218, 234] width 73 height 11
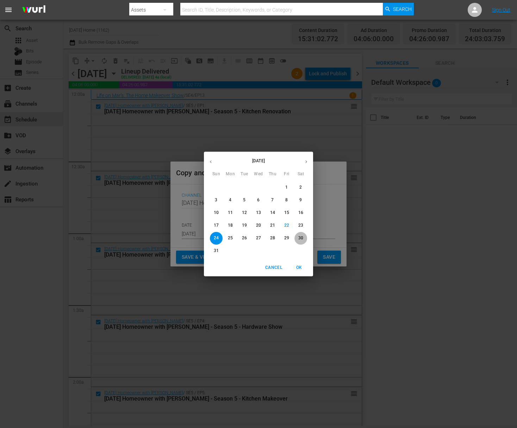
click at [306, 237] on span "30" at bounding box center [300, 238] width 13 height 6
type input "Aug 30th 2025"
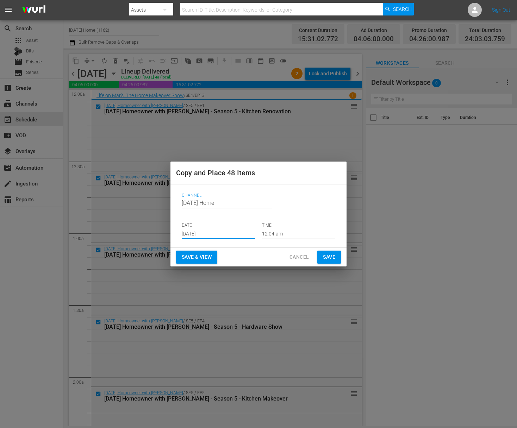
click at [287, 235] on input "12:04 am" at bounding box center [298, 234] width 73 height 11
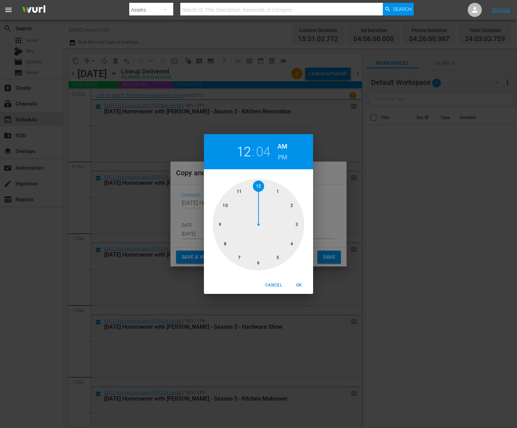
click at [259, 185] on div at bounding box center [259, 225] width 92 height 92
click at [299, 282] on span "OK" at bounding box center [298, 285] width 17 height 7
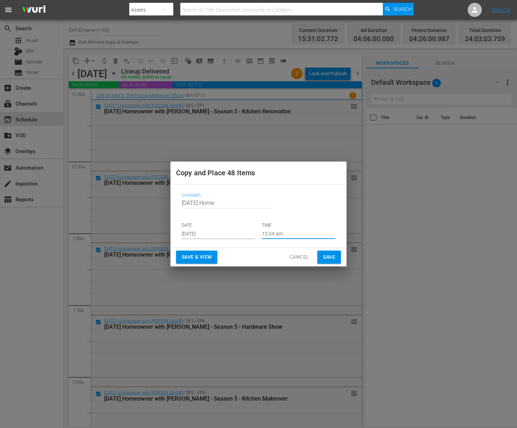
click at [327, 257] on span "Save" at bounding box center [329, 257] width 12 height 9
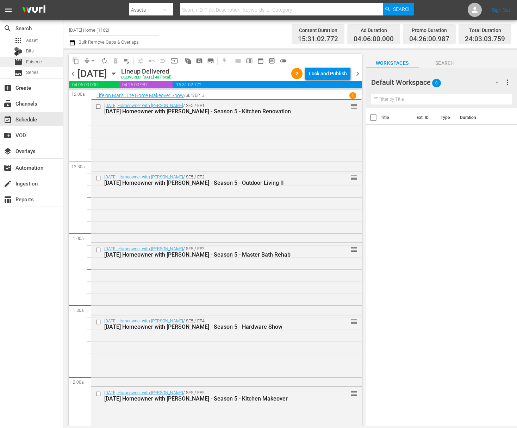
click at [46, 60] on div "movie Episode" at bounding box center [31, 62] width 63 height 10
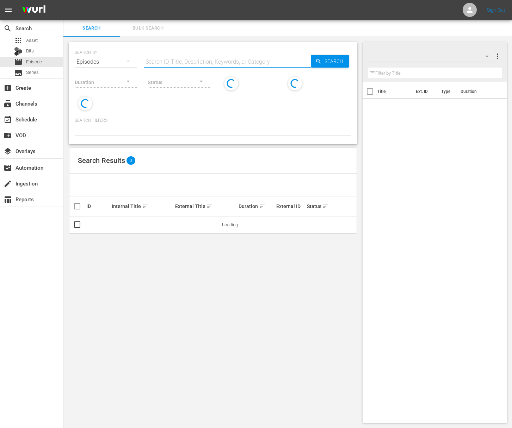
click at [168, 64] on input "text" at bounding box center [227, 62] width 167 height 17
paste input "Outdoor Living"
type input "Outdoor Living"
click at [321, 58] on span "Search" at bounding box center [334, 61] width 27 height 13
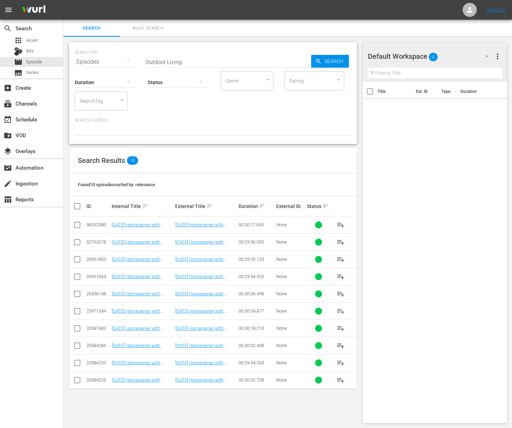
click at [340, 311] on span "playlist_add" at bounding box center [340, 311] width 8 height 8
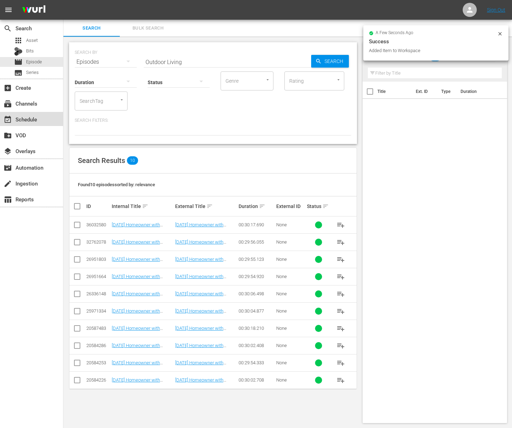
click at [40, 119] on div "event_available Schedule" at bounding box center [31, 119] width 63 height 14
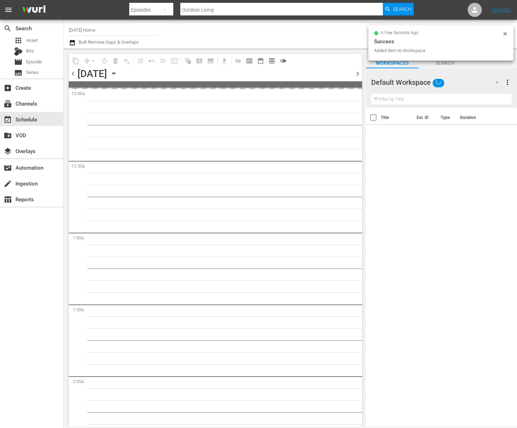
click at [118, 70] on icon "button" at bounding box center [114, 74] width 8 height 8
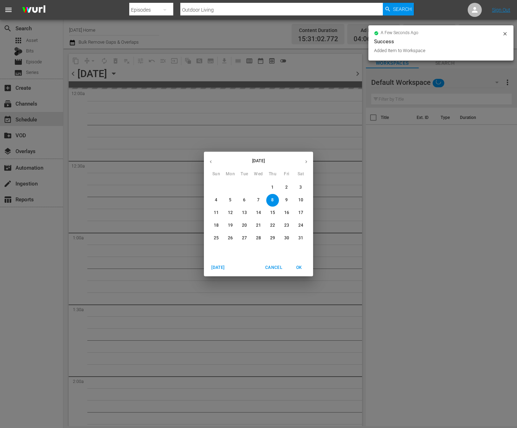
click at [307, 160] on icon "button" at bounding box center [306, 161] width 5 height 5
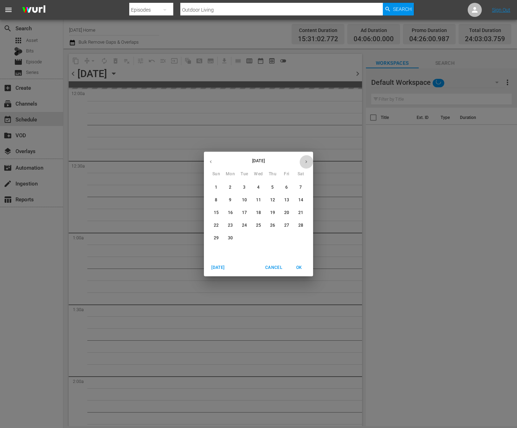
click at [307, 160] on icon "button" at bounding box center [306, 161] width 5 height 5
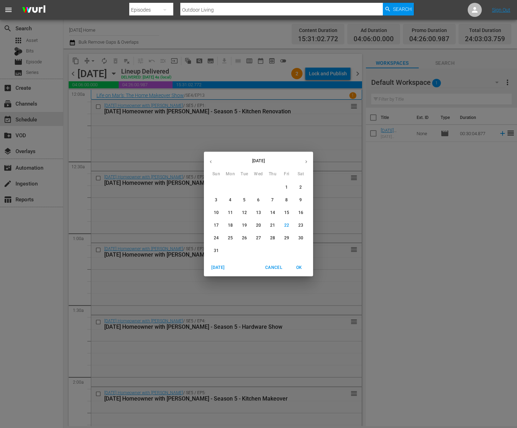
click at [298, 238] on p "30" at bounding box center [300, 238] width 5 height 6
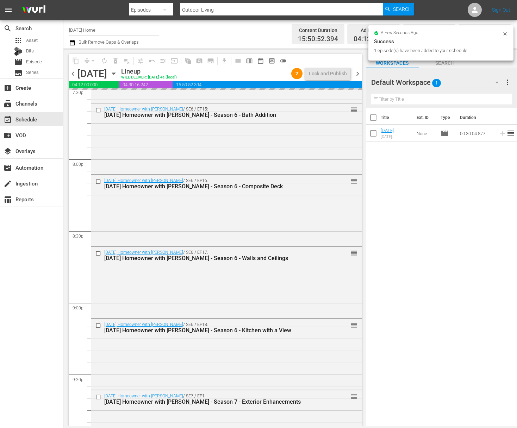
scroll to position [3128, 0]
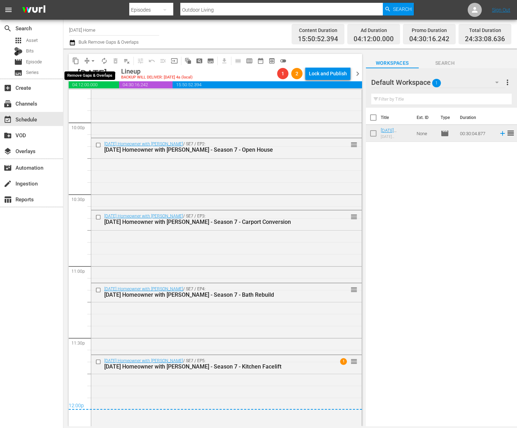
click at [90, 58] on span "arrow_drop_down" at bounding box center [92, 60] width 7 height 7
click at [92, 99] on li "Align to End of Previous Day" at bounding box center [93, 99] width 74 height 12
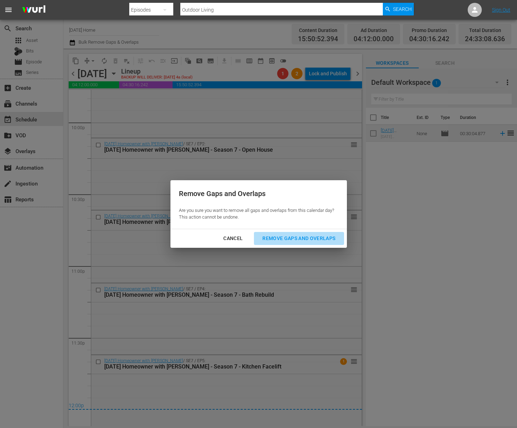
click at [313, 239] on div "Remove Gaps and Overlaps" at bounding box center [299, 238] width 84 height 9
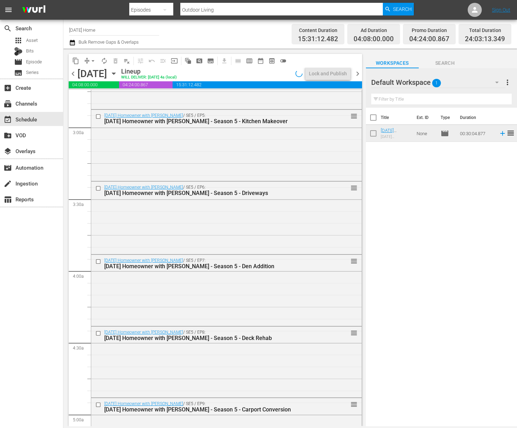
scroll to position [0, 0]
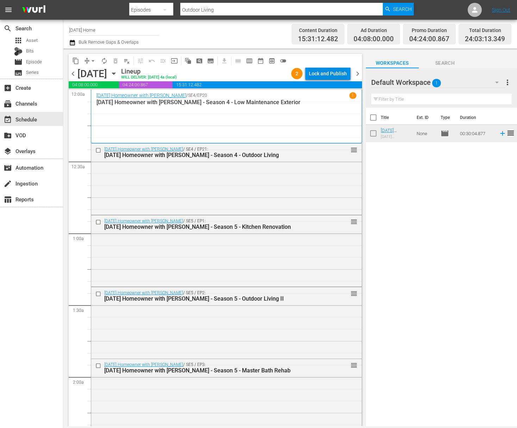
click at [325, 72] on div "Lock and Publish" at bounding box center [328, 73] width 38 height 13
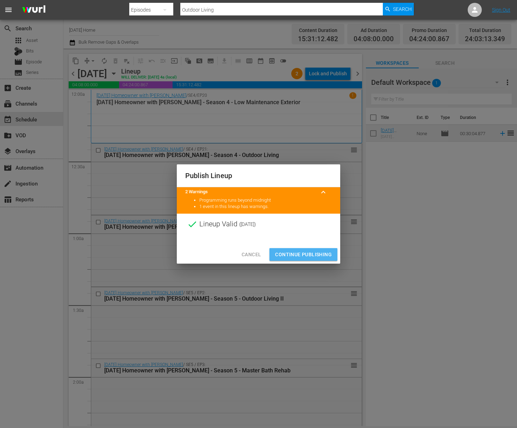
click at [307, 254] on span "Continue Publishing" at bounding box center [303, 254] width 57 height 9
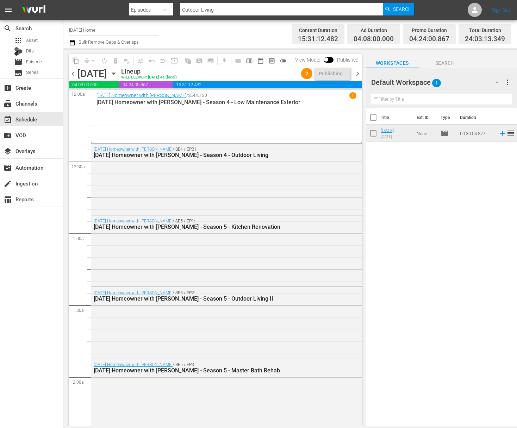
click at [118, 70] on icon "button" at bounding box center [114, 74] width 8 height 8
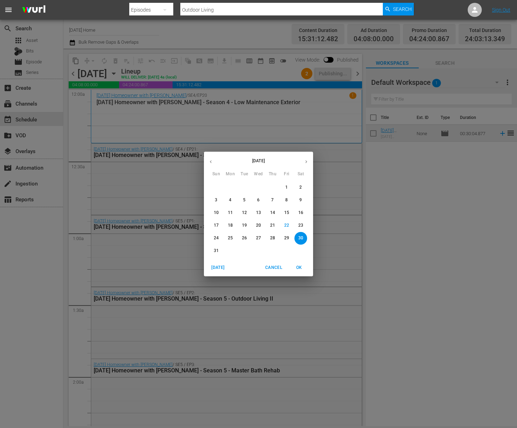
click at [331, 272] on div "[DATE] Sun Mon Tue Wed Thu Fri Sat 27 28 29 30 31 1 2 3 4 5 6 7 8 9 10 11 12 13…" at bounding box center [258, 214] width 517 height 428
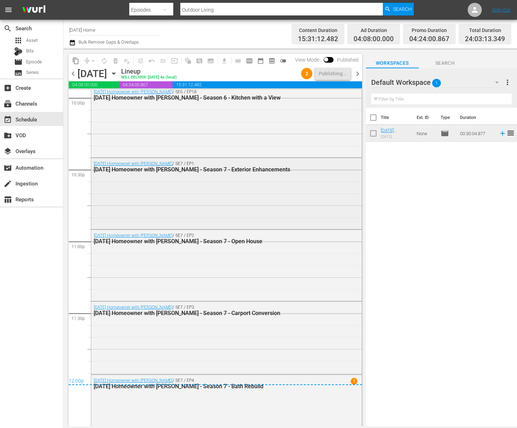
scroll to position [3173, 0]
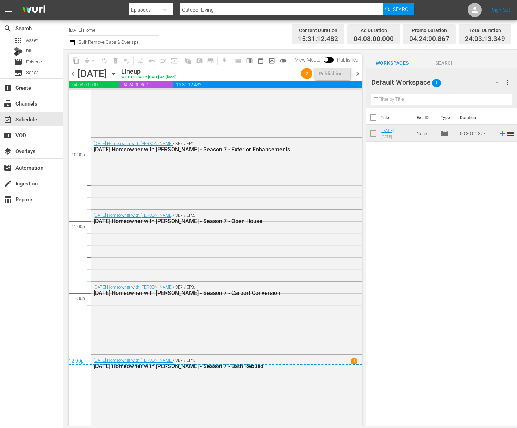
click at [118, 75] on icon "button" at bounding box center [114, 74] width 8 height 8
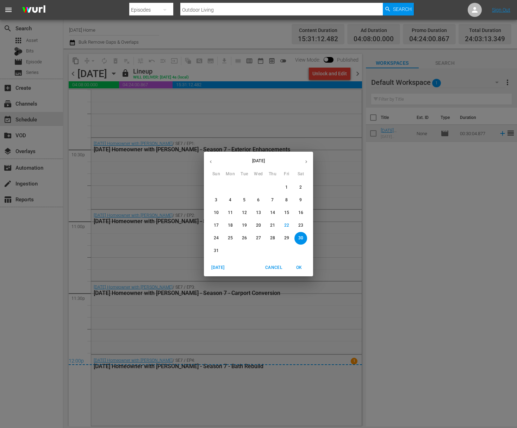
click at [212, 162] on icon "button" at bounding box center [210, 161] width 5 height 5
click at [273, 215] on p "15" at bounding box center [272, 213] width 5 height 6
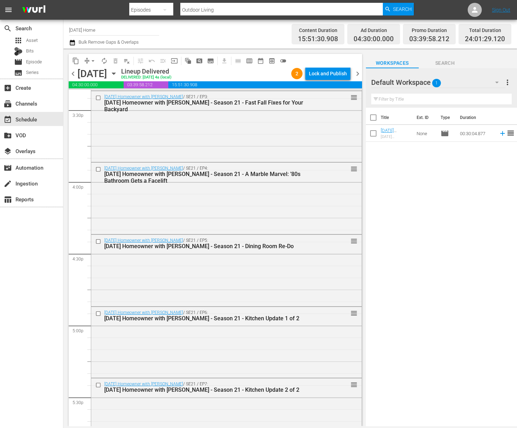
scroll to position [2044, 0]
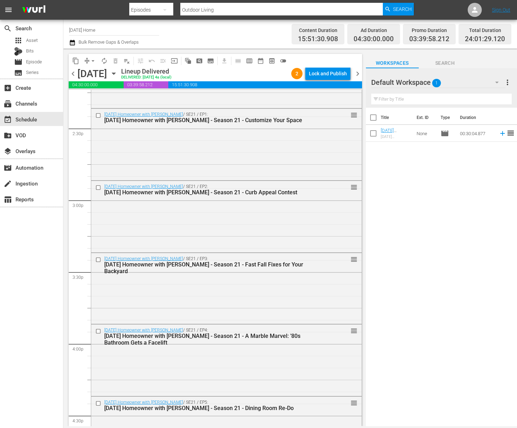
click at [118, 72] on icon "button" at bounding box center [114, 74] width 8 height 8
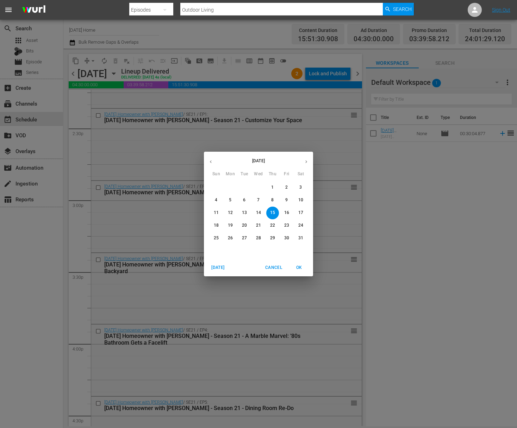
drag, startPoint x: 256, startPoint y: 216, endPoint x: 256, endPoint y: 211, distance: 5.3
click at [256, 217] on button "14" at bounding box center [258, 213] width 13 height 13
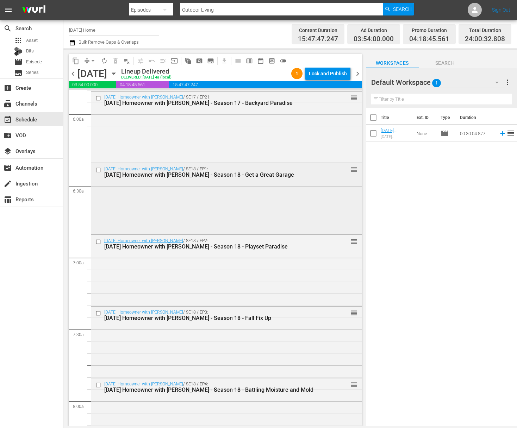
scroll to position [863, 0]
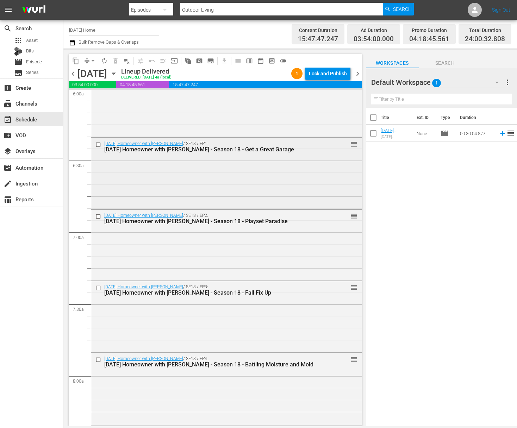
click at [98, 143] on input "checkbox" at bounding box center [98, 145] width 7 height 6
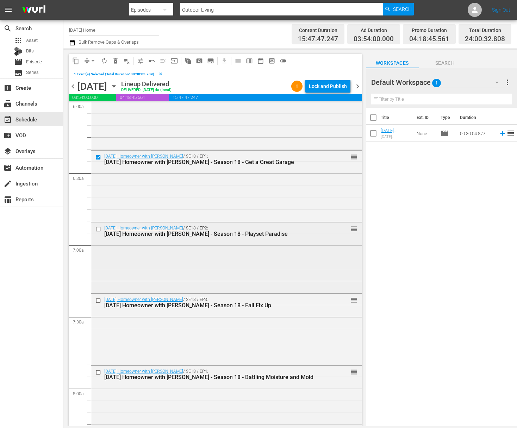
click at [98, 228] on input "checkbox" at bounding box center [98, 229] width 7 height 6
click at [98, 301] on input "checkbox" at bounding box center [98, 301] width 7 height 6
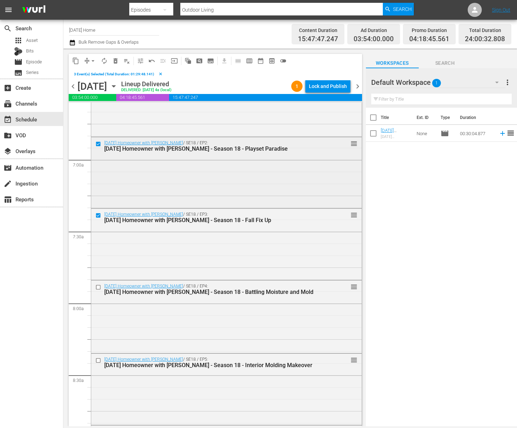
scroll to position [1005, 0]
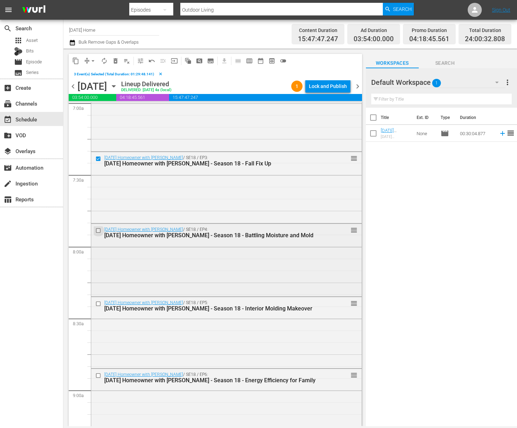
click at [99, 230] on input "checkbox" at bounding box center [98, 230] width 7 height 6
click at [99, 303] on input "checkbox" at bounding box center [98, 304] width 7 height 6
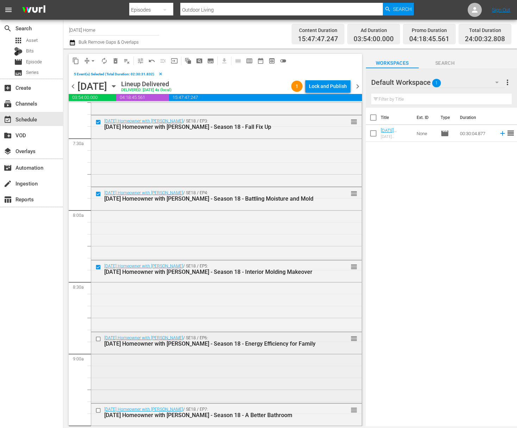
scroll to position [1080, 0]
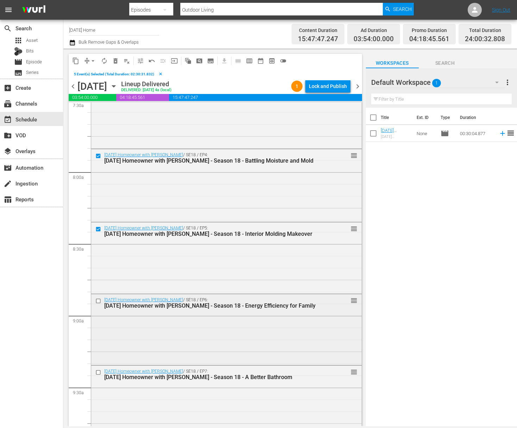
click at [98, 300] on input "checkbox" at bounding box center [98, 301] width 7 height 6
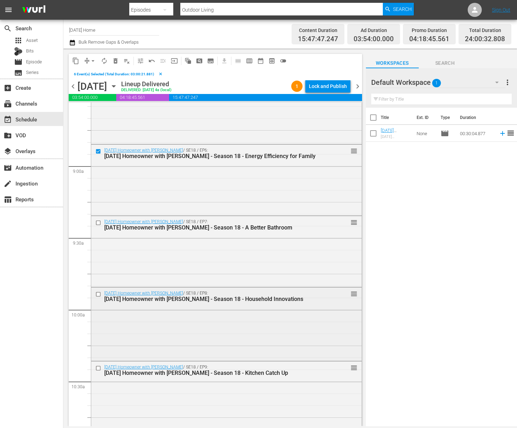
click at [100, 293] on input "checkbox" at bounding box center [98, 295] width 7 height 6
click at [99, 223] on input "checkbox" at bounding box center [98, 223] width 7 height 6
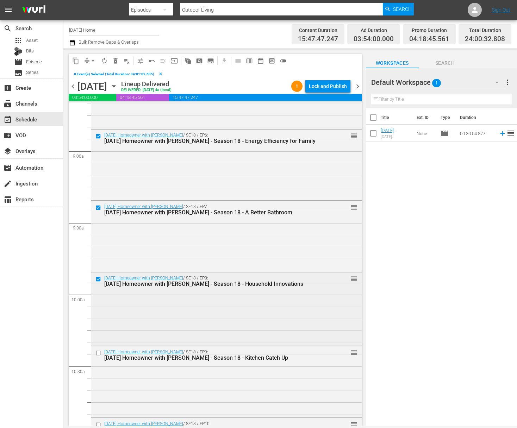
scroll to position [1245, 0]
click at [98, 354] on input "checkbox" at bounding box center [98, 353] width 7 height 6
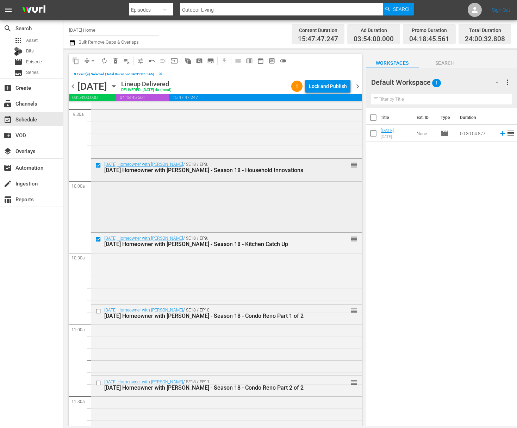
scroll to position [1397, 0]
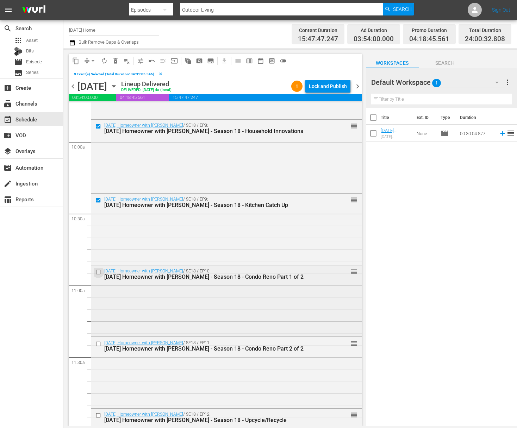
click at [100, 271] on input "checkbox" at bounding box center [98, 272] width 7 height 6
click at [96, 345] on input "checkbox" at bounding box center [98, 344] width 7 height 6
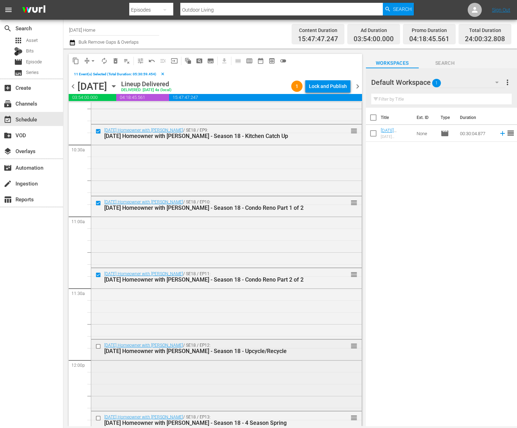
click at [98, 345] on input "checkbox" at bounding box center [98, 346] width 7 height 6
click at [98, 346] on input "checkbox" at bounding box center [98, 346] width 7 height 6
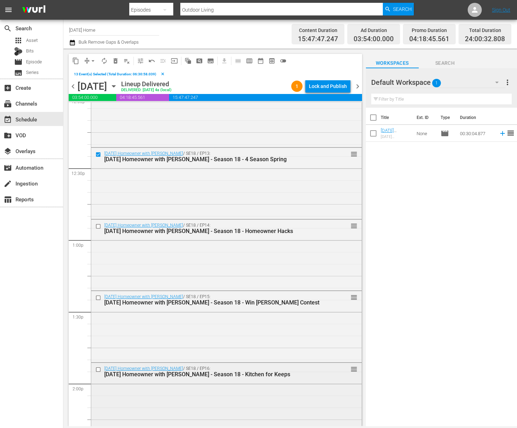
scroll to position [1777, 0]
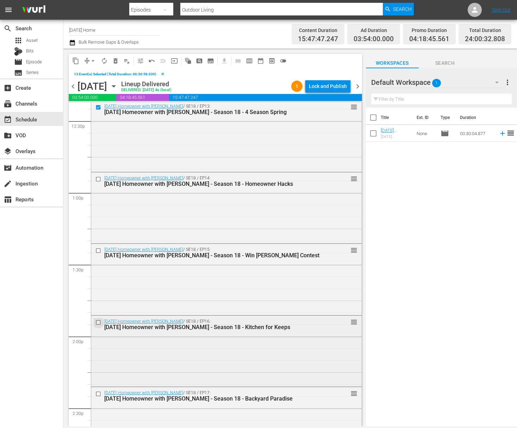
click at [101, 320] on input "checkbox" at bounding box center [98, 322] width 7 height 6
click at [97, 251] on input "checkbox" at bounding box center [98, 251] width 7 height 6
click at [99, 177] on input "checkbox" at bounding box center [98, 179] width 7 height 6
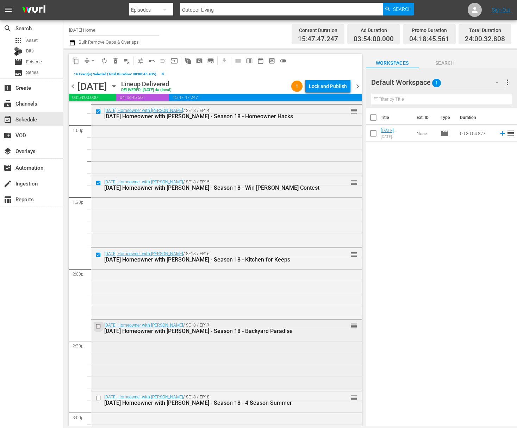
click at [98, 327] on input "checkbox" at bounding box center [98, 327] width 7 height 6
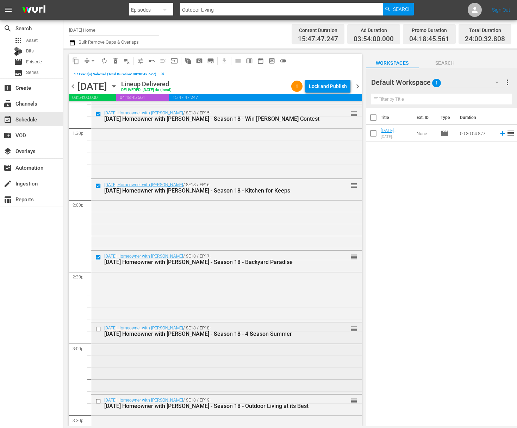
click at [98, 330] on input "checkbox" at bounding box center [98, 329] width 7 height 6
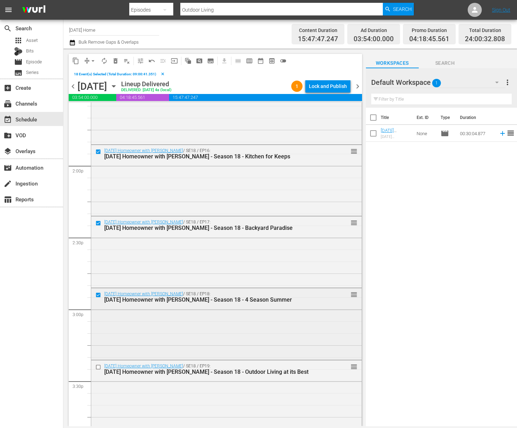
scroll to position [1982, 0]
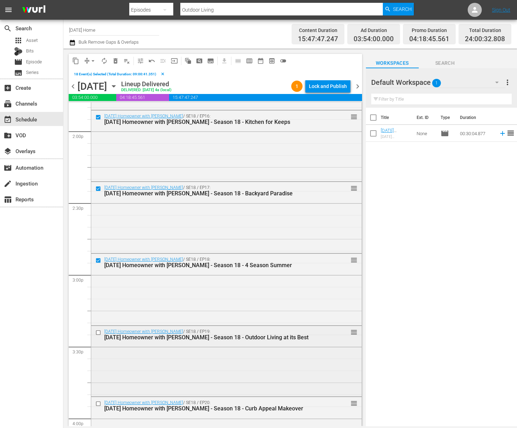
click at [99, 333] on input "checkbox" at bounding box center [98, 333] width 7 height 6
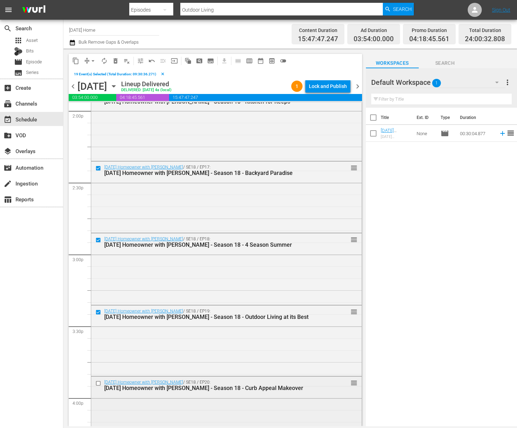
scroll to position [2046, 0]
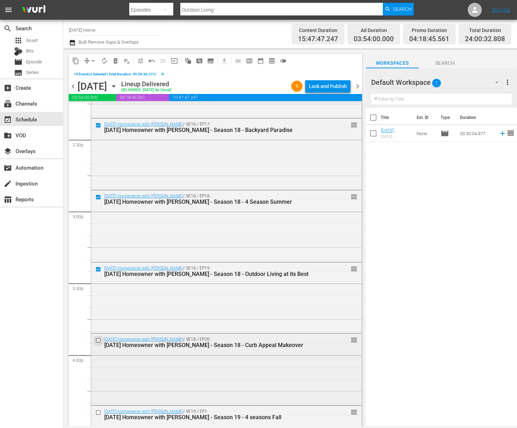
click at [99, 342] on input "checkbox" at bounding box center [98, 341] width 7 height 6
click at [76, 62] on span "content_copy" at bounding box center [75, 60] width 7 height 7
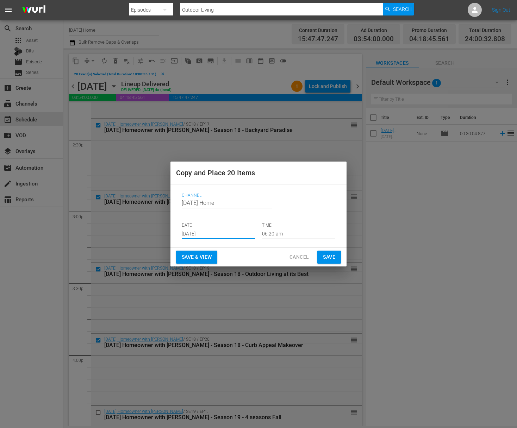
click at [218, 233] on input "[DATE]" at bounding box center [218, 234] width 73 height 11
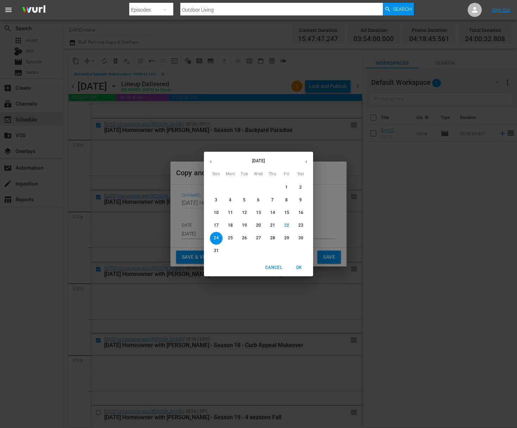
click at [217, 250] on p "31" at bounding box center [216, 251] width 5 height 6
type input "Aug 31st 2025"
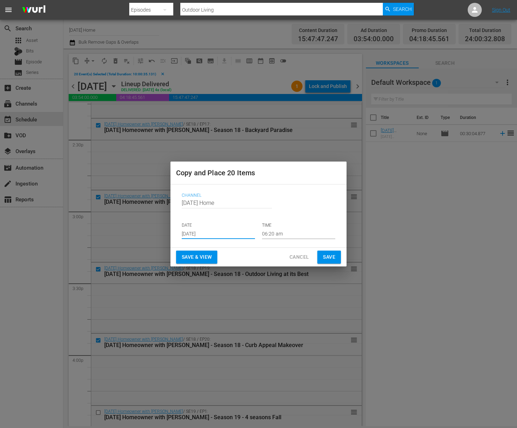
click at [274, 236] on input "06:20 am" at bounding box center [298, 234] width 73 height 11
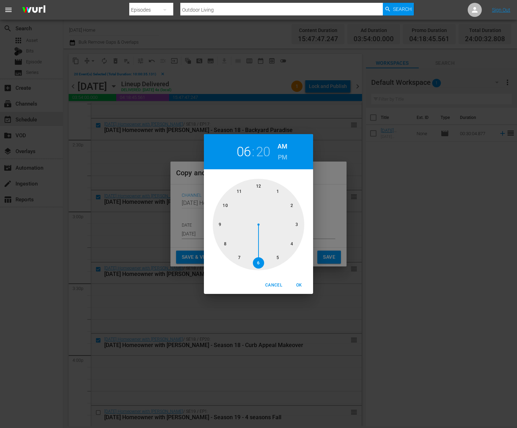
click at [261, 187] on div at bounding box center [259, 225] width 92 height 92
click at [260, 186] on div at bounding box center [259, 225] width 92 height 92
click at [304, 287] on span "OK" at bounding box center [298, 285] width 17 height 7
type input "12:00 am"
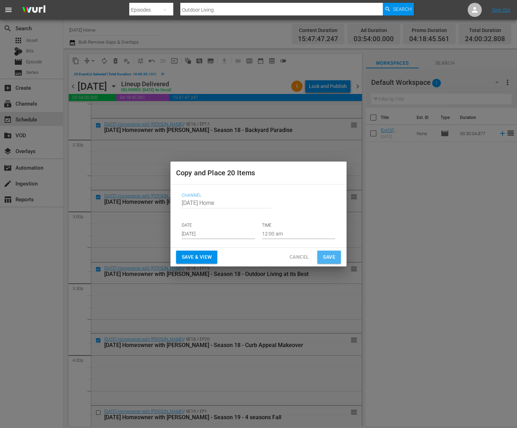
click at [331, 259] on span "Save" at bounding box center [329, 257] width 12 height 9
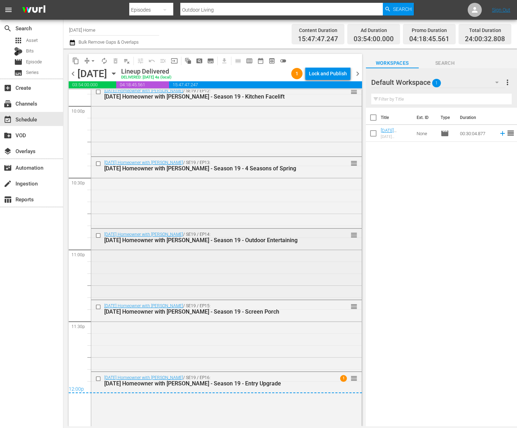
scroll to position [3161, 0]
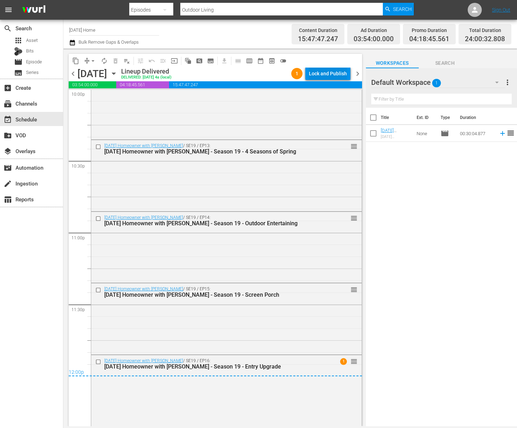
click at [331, 73] on div "Lock and Publish" at bounding box center [328, 73] width 38 height 13
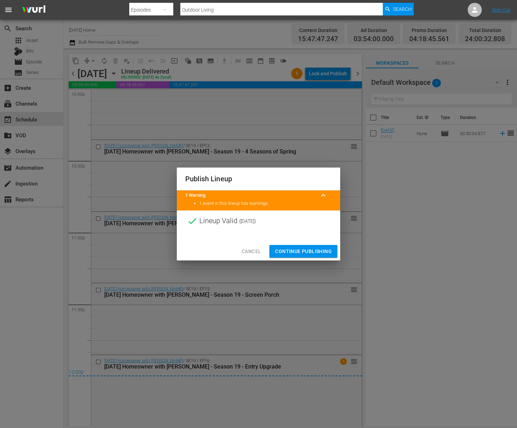
click at [304, 252] on span "Continue Publishing" at bounding box center [303, 251] width 57 height 9
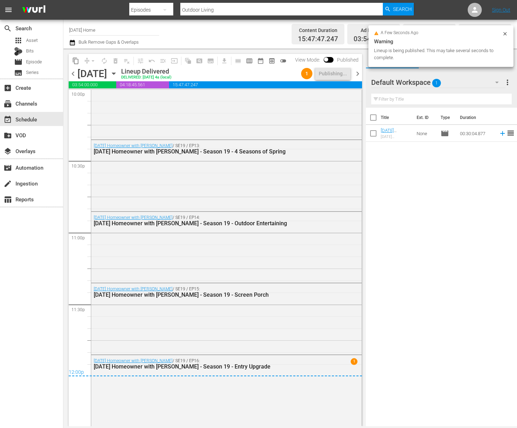
click at [118, 73] on icon "button" at bounding box center [114, 74] width 8 height 8
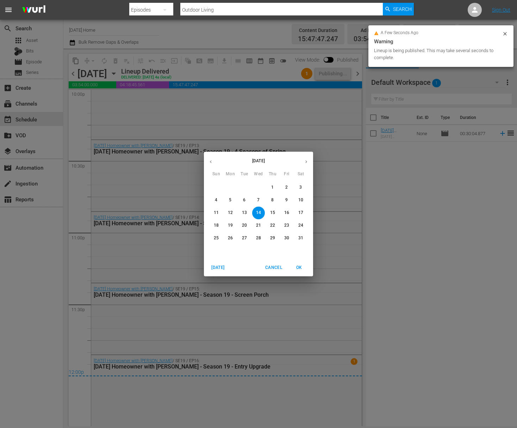
click at [271, 215] on p "15" at bounding box center [272, 213] width 5 height 6
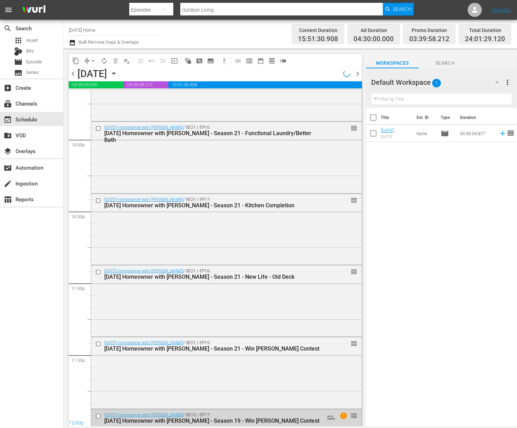
scroll to position [3161, 0]
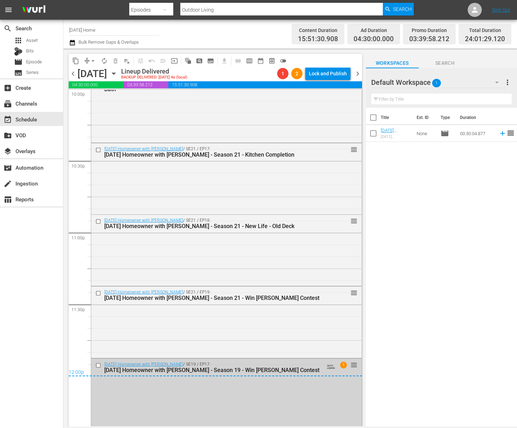
click at [232, 385] on div "Today's Homeowner with Danny Lipford / SE19 / EP17: Today's Homeowner with Dann…" at bounding box center [226, 394] width 270 height 70
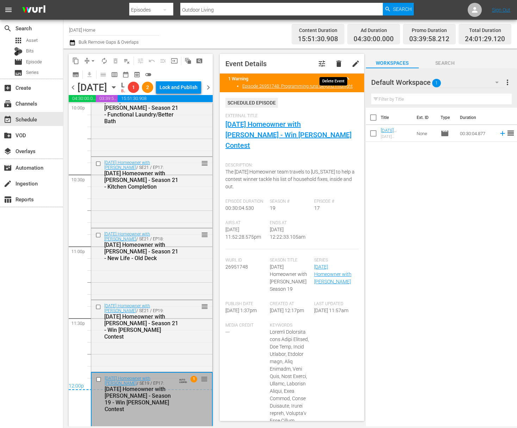
click at [335, 65] on span "delete" at bounding box center [339, 64] width 8 height 8
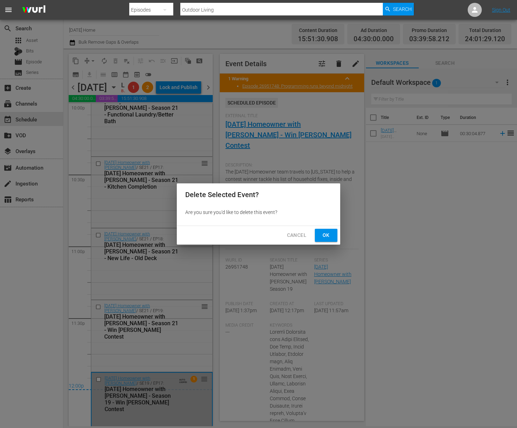
click at [325, 234] on span "Ok" at bounding box center [325, 235] width 11 height 9
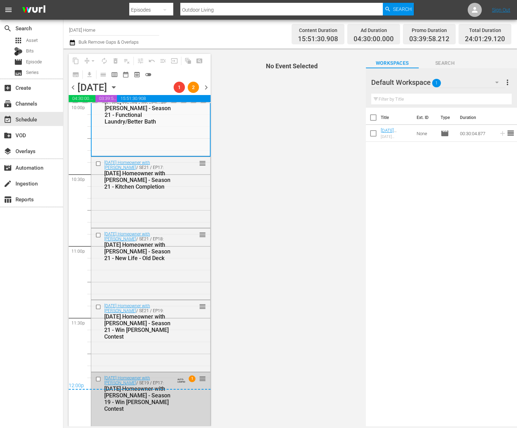
click at [115, 88] on icon "button" at bounding box center [113, 88] width 3 height 2
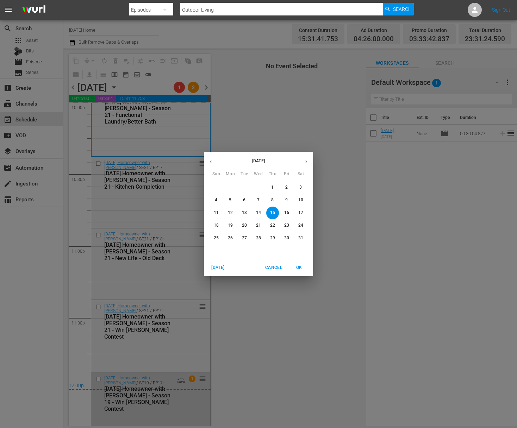
click at [310, 162] on button "button" at bounding box center [306, 162] width 14 height 14
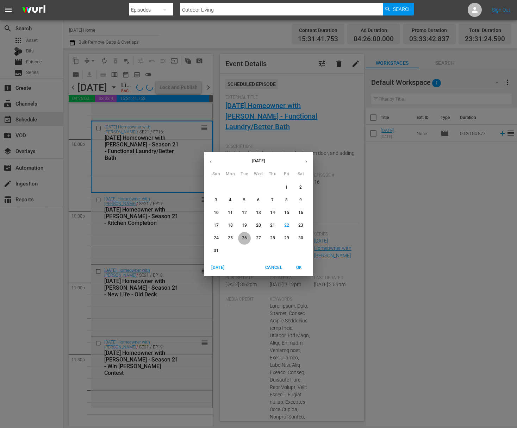
click at [244, 237] on p "26" at bounding box center [244, 238] width 5 height 6
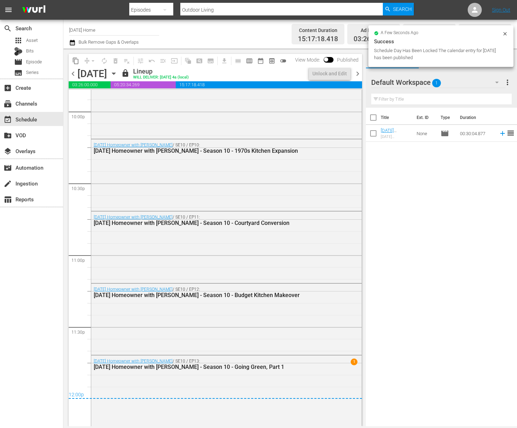
scroll to position [3139, 0]
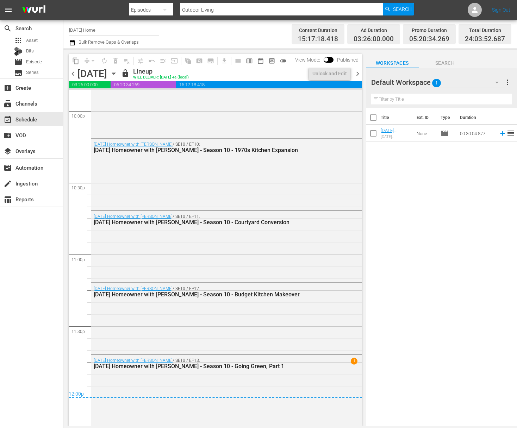
click at [118, 71] on icon "button" at bounding box center [114, 74] width 8 height 8
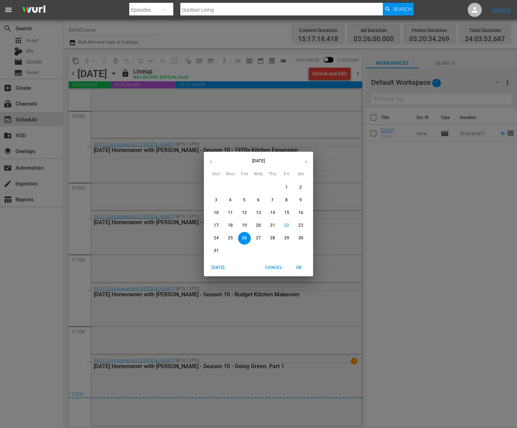
click at [263, 240] on span "27" at bounding box center [258, 238] width 13 height 6
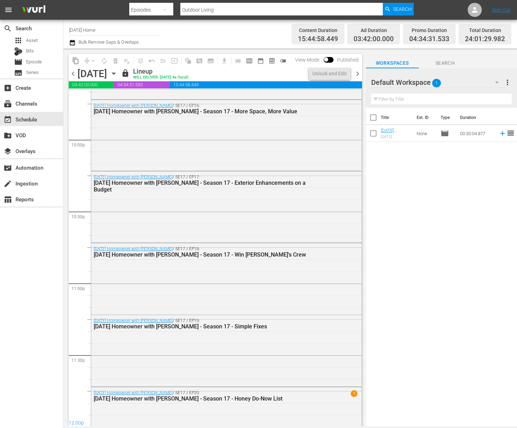
scroll to position [3143, 0]
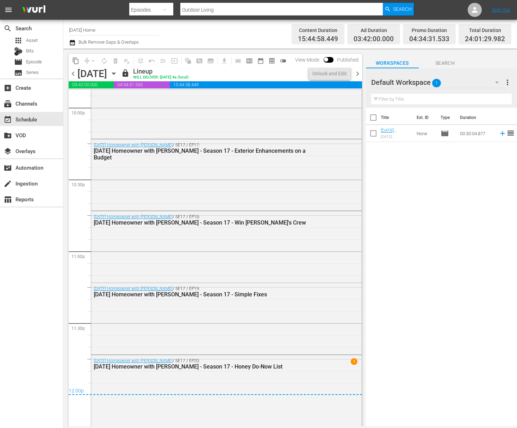
click at [118, 73] on icon "button" at bounding box center [114, 74] width 8 height 8
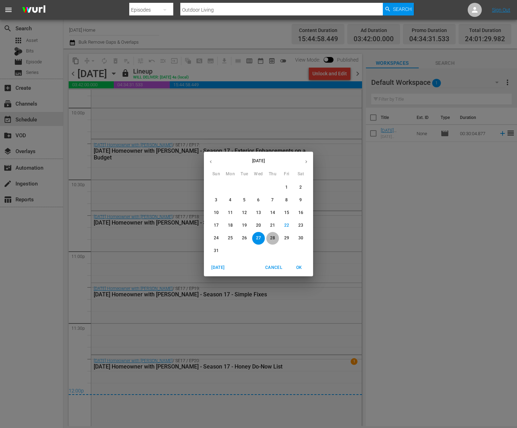
click at [275, 236] on span "28" at bounding box center [272, 238] width 13 height 6
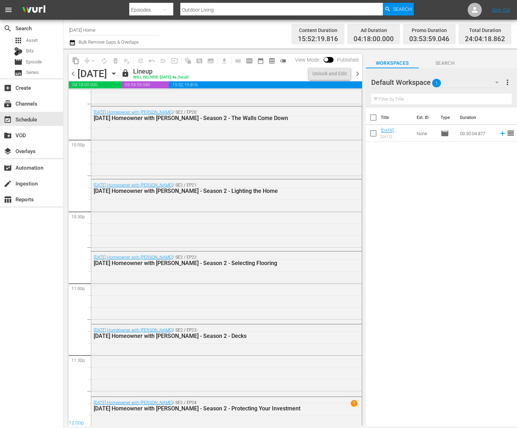
scroll to position [3153, 0]
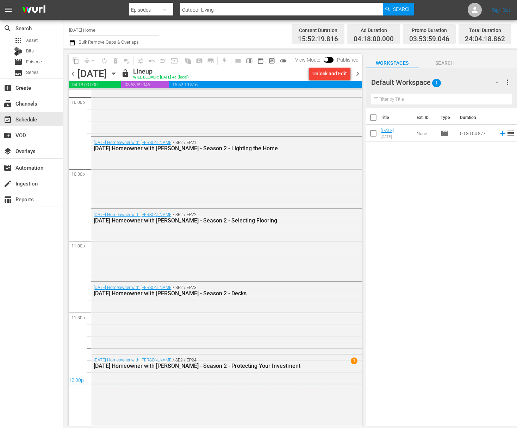
click at [119, 77] on div "Thursday, August 28th August 28th" at bounding box center [98, 74] width 42 height 12
click at [185, 80] on div "chevron_left Thursday, August 28th August 28th lock Lineup WILL DELIVER: 8/27 @…" at bounding box center [215, 75] width 293 height 14
click at [118, 73] on icon "button" at bounding box center [114, 74] width 8 height 8
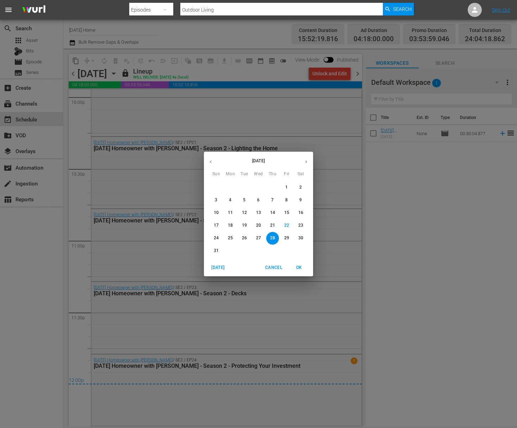
click at [281, 235] on span "29" at bounding box center [286, 238] width 13 height 6
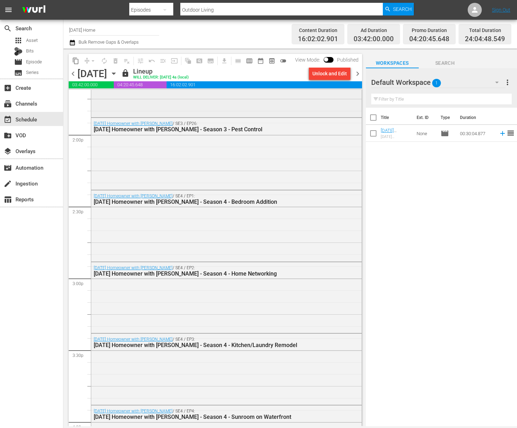
scroll to position [1949, 0]
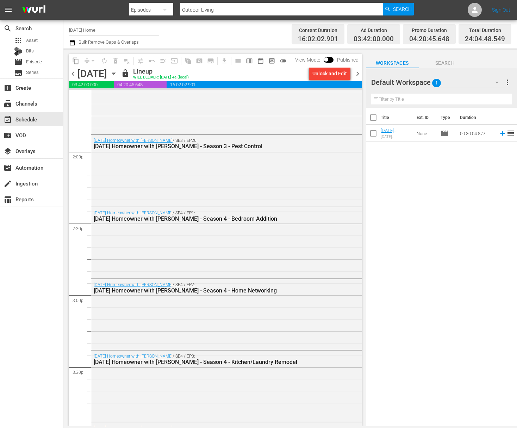
click at [119, 70] on div "Friday, August 29th August 29th" at bounding box center [98, 74] width 42 height 12
click at [118, 70] on icon "button" at bounding box center [114, 74] width 8 height 8
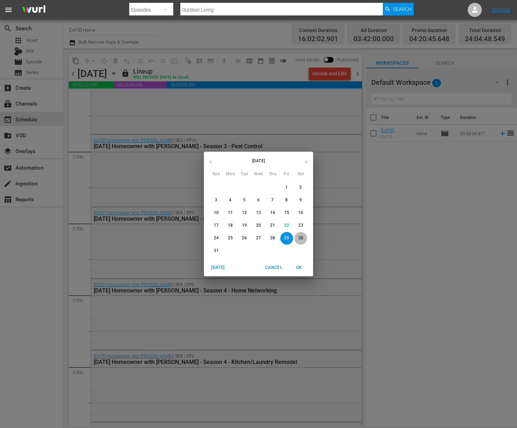
click at [301, 237] on p "30" at bounding box center [300, 238] width 5 height 6
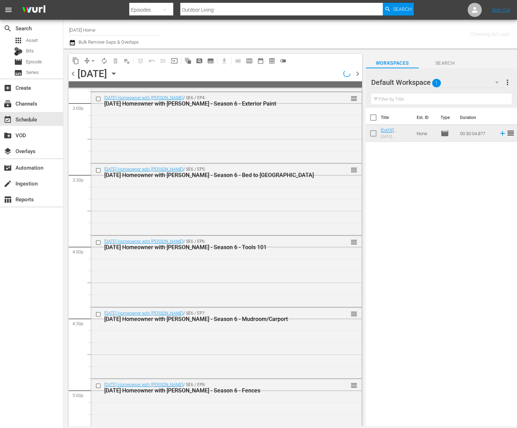
scroll to position [1889, 0]
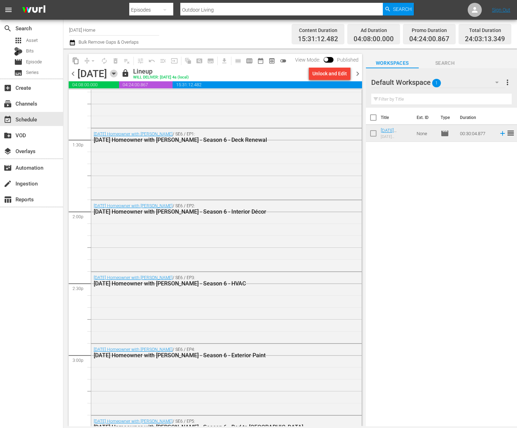
click at [118, 75] on icon "button" at bounding box center [114, 74] width 8 height 8
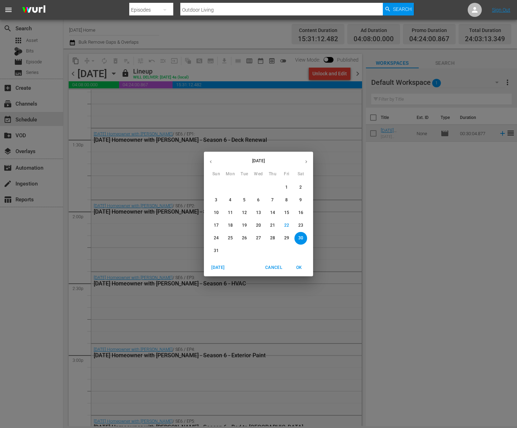
click at [218, 257] on button "31" at bounding box center [216, 251] width 13 height 13
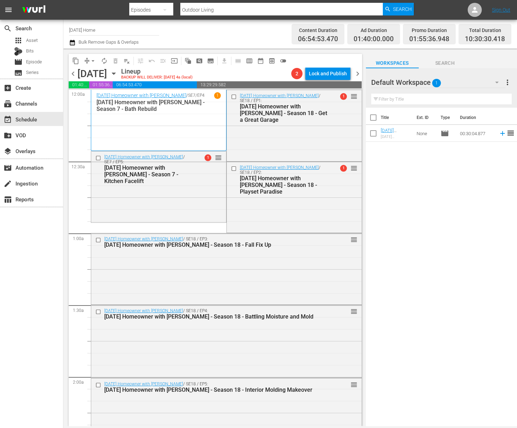
click at [117, 122] on div "Today's Homeowner with Danny Lipford / SE7 / EP4 1 Today's Homeowner with Danny…" at bounding box center [158, 120] width 124 height 56
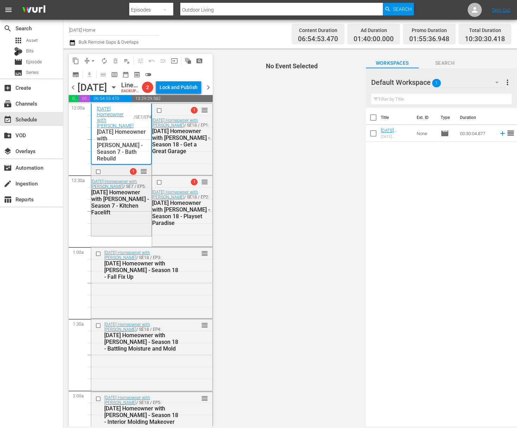
click at [114, 214] on div "[DATE] Homeowner with [PERSON_NAME] - Season 7 - Kitchen Facelift" at bounding box center [120, 202] width 58 height 27
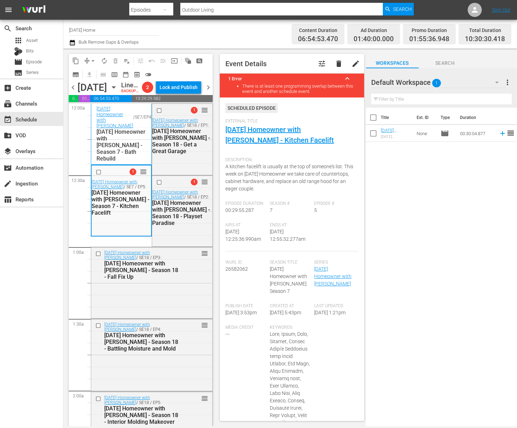
click at [335, 62] on span "delete" at bounding box center [339, 64] width 8 height 8
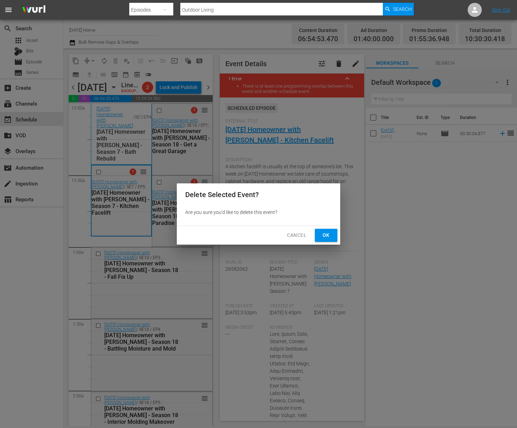
click at [325, 238] on span "Ok" at bounding box center [325, 235] width 11 height 9
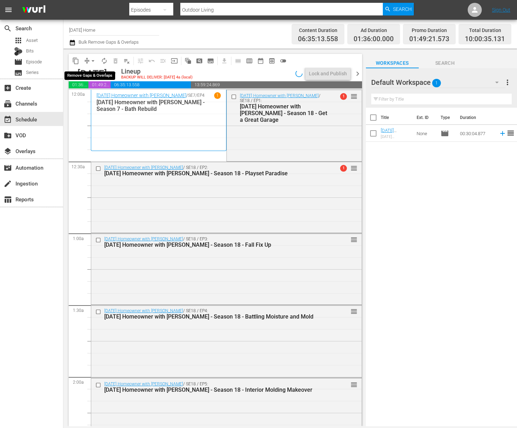
click at [92, 60] on span "arrow_drop_down" at bounding box center [92, 60] width 7 height 7
click at [94, 96] on li "Align to End of Previous Day" at bounding box center [93, 99] width 74 height 12
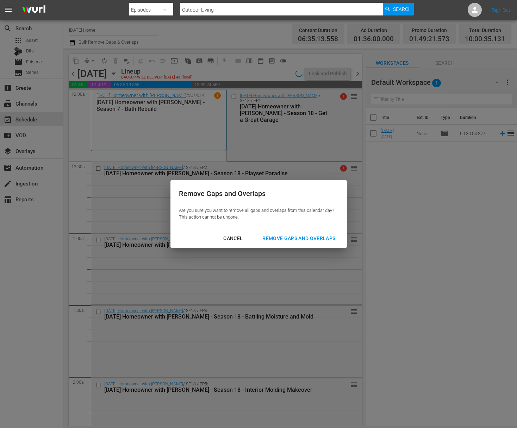
click at [283, 233] on button "Remove Gaps and Overlaps" at bounding box center [299, 238] width 90 height 13
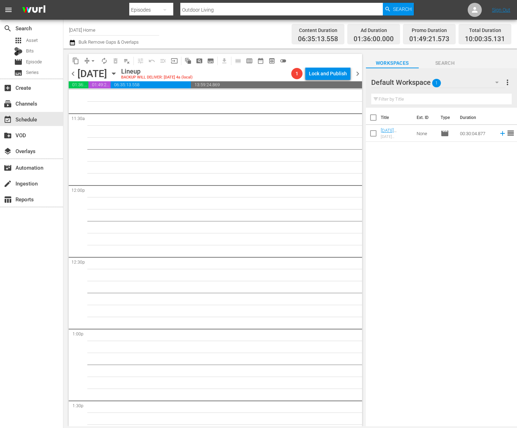
scroll to position [1379, 0]
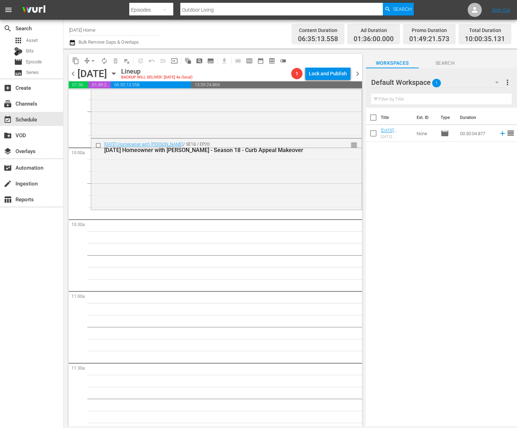
click at [115, 73] on icon "button" at bounding box center [113, 74] width 3 height 2
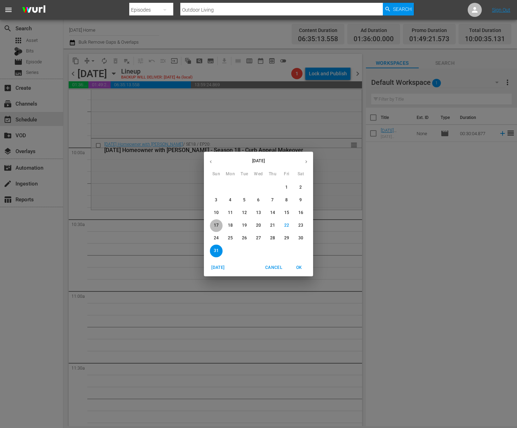
click at [214, 227] on p "17" at bounding box center [216, 226] width 5 height 6
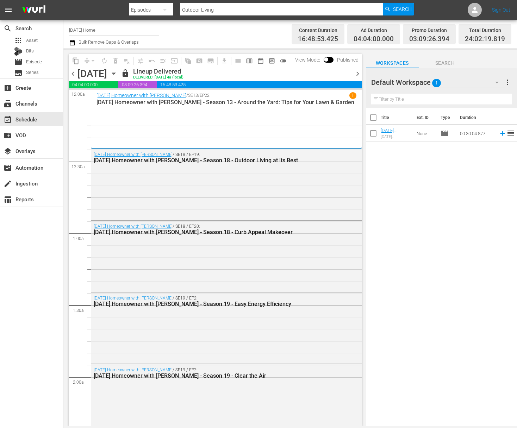
click at [118, 74] on icon "button" at bounding box center [114, 74] width 8 height 8
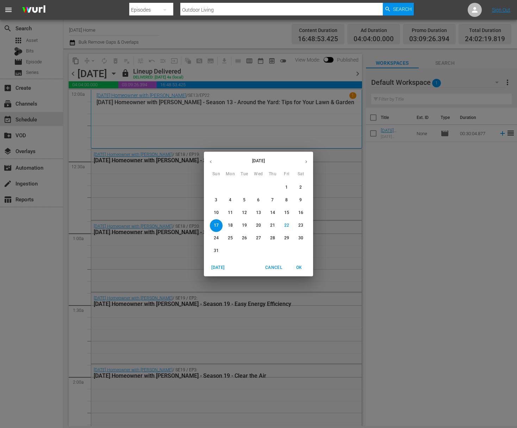
click at [156, 221] on div "[DATE] Sun Mon Tue Wed Thu Fri Sat 27 28 29 30 31 1 2 3 4 5 6 7 8 9 10 11 12 13…" at bounding box center [258, 214] width 517 height 428
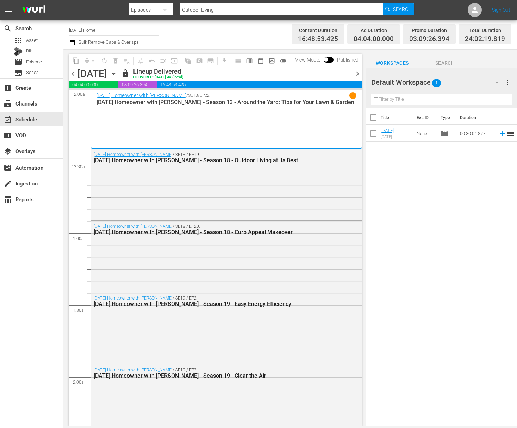
click at [118, 74] on icon "button" at bounding box center [114, 74] width 8 height 8
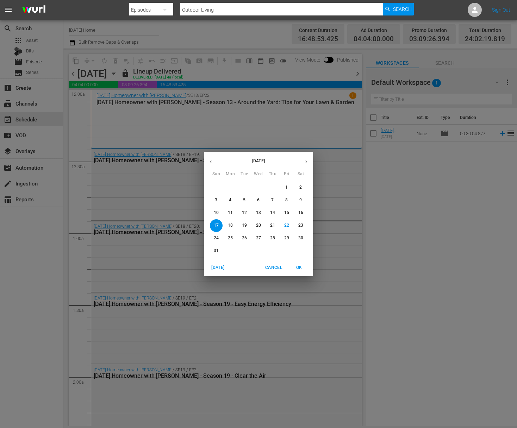
click at [301, 213] on p "16" at bounding box center [300, 213] width 5 height 6
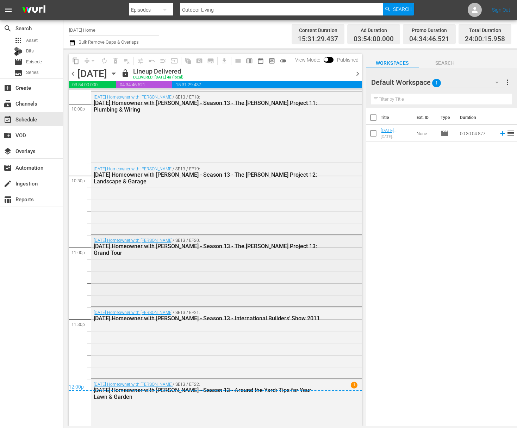
scroll to position [3170, 0]
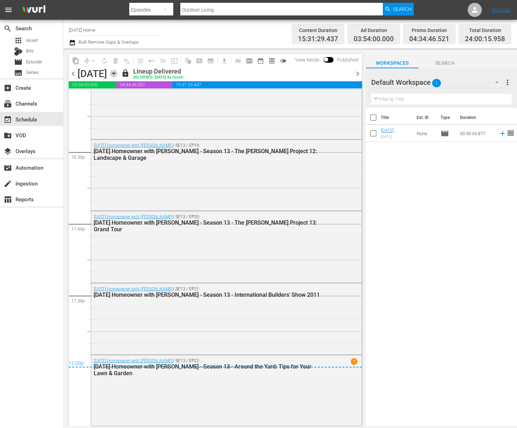
click at [118, 74] on icon "button" at bounding box center [114, 74] width 8 height 8
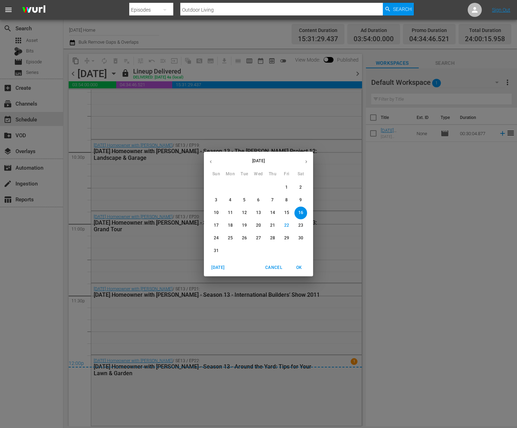
click at [286, 217] on button "15" at bounding box center [286, 213] width 13 height 13
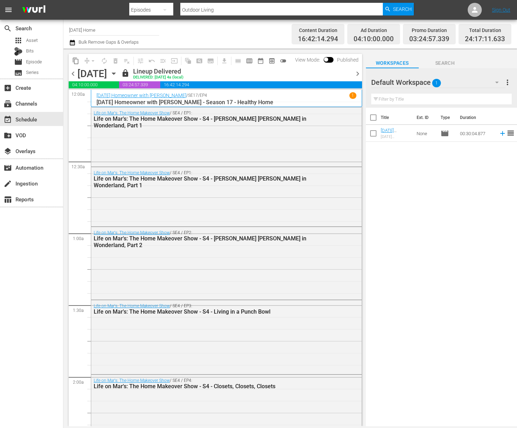
click at [118, 73] on icon "button" at bounding box center [114, 74] width 8 height 8
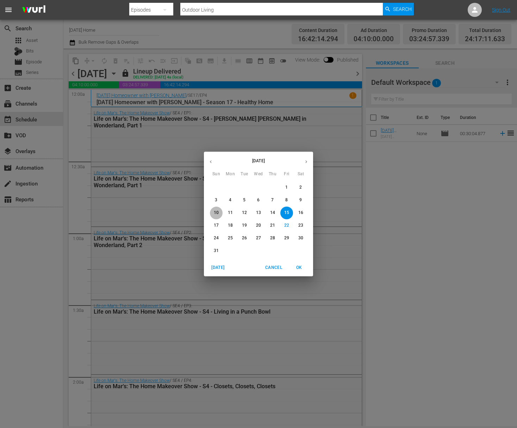
click at [215, 214] on p "10" at bounding box center [216, 213] width 5 height 6
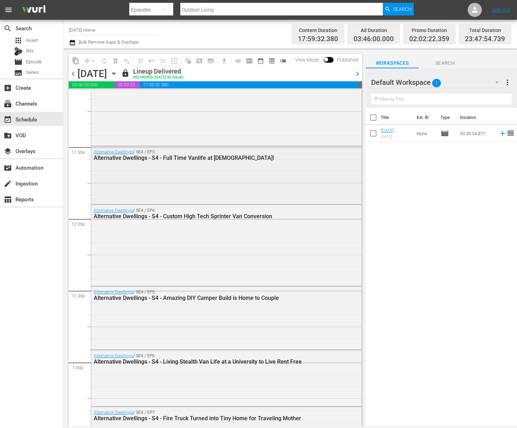
scroll to position [1529, 0]
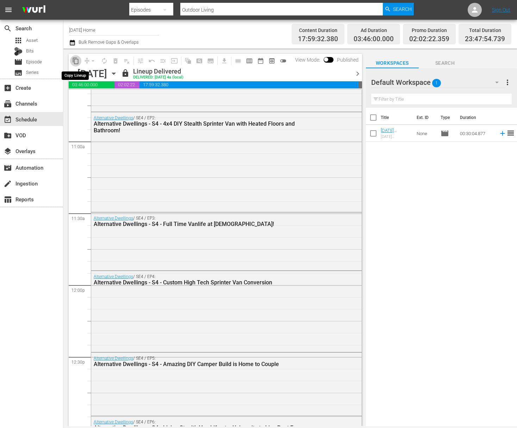
click at [78, 61] on span "content_copy" at bounding box center [75, 60] width 7 height 7
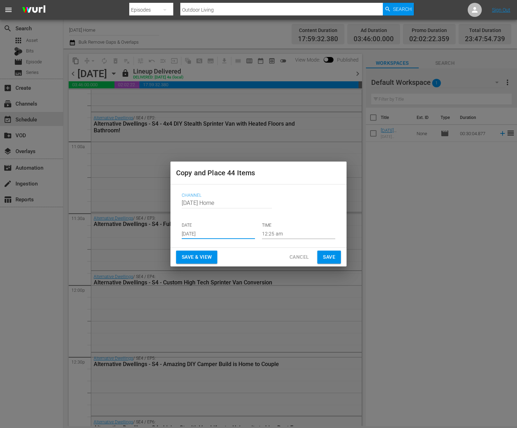
click at [207, 231] on input "[DATE]" at bounding box center [218, 234] width 73 height 11
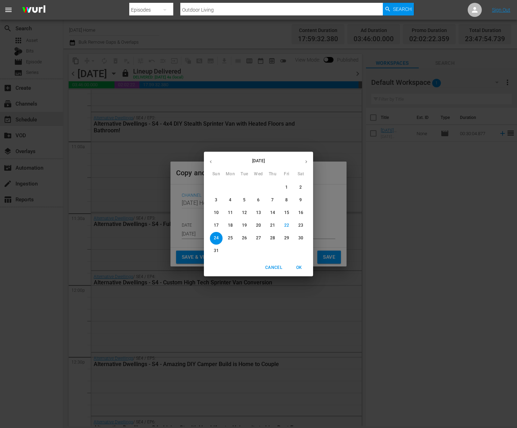
click at [309, 163] on button "button" at bounding box center [306, 162] width 14 height 14
click at [232, 189] on span "1" at bounding box center [230, 188] width 13 height 6
type input "Sep 1st 2025"
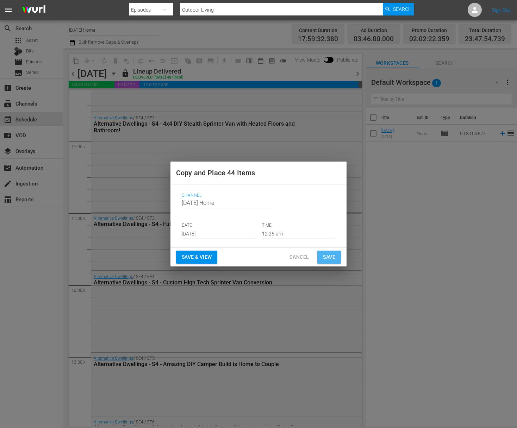
click at [327, 256] on span "Save" at bounding box center [329, 257] width 12 height 9
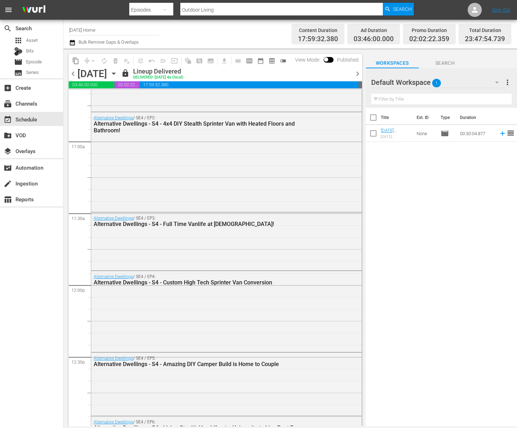
click at [115, 74] on icon "button" at bounding box center [113, 74] width 3 height 2
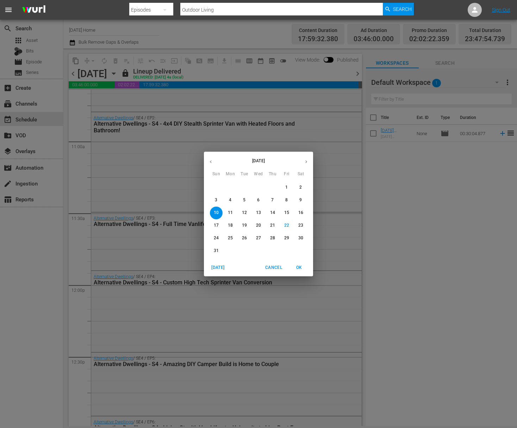
click at [303, 161] on button "button" at bounding box center [306, 162] width 14 height 14
click at [230, 187] on p "1" at bounding box center [230, 188] width 2 height 6
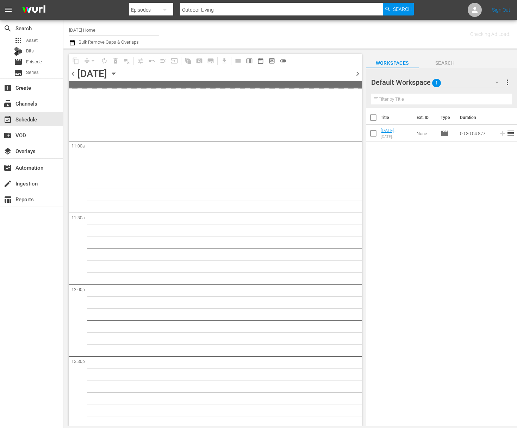
scroll to position [1672, 0]
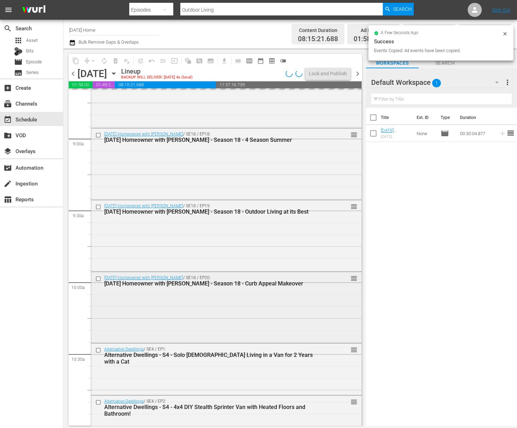
scroll to position [1316, 0]
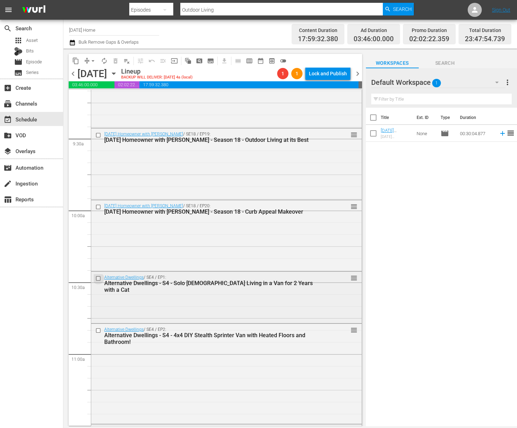
click at [99, 276] on input "checkbox" at bounding box center [98, 279] width 7 height 6
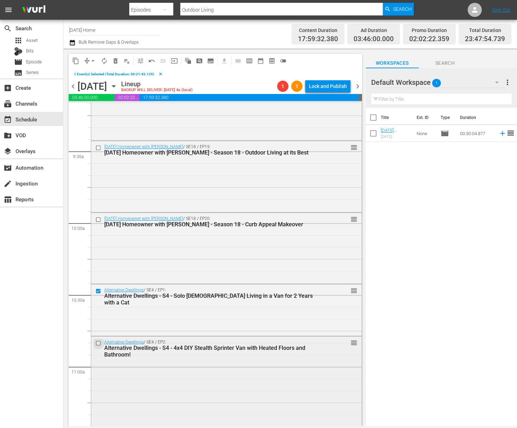
click at [99, 344] on input "checkbox" at bounding box center [98, 343] width 7 height 6
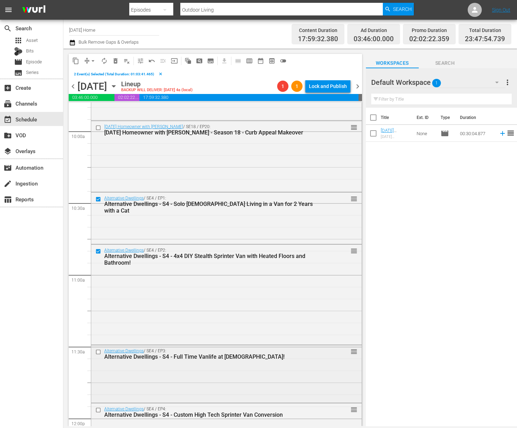
scroll to position [1456, 0]
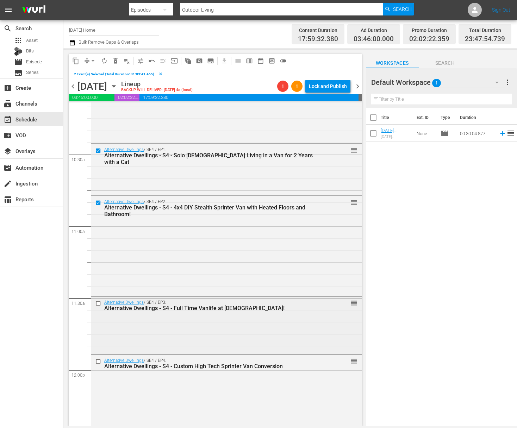
click at [99, 304] on input "checkbox" at bounding box center [98, 304] width 7 height 6
click at [98, 360] on input "checkbox" at bounding box center [98, 361] width 7 height 6
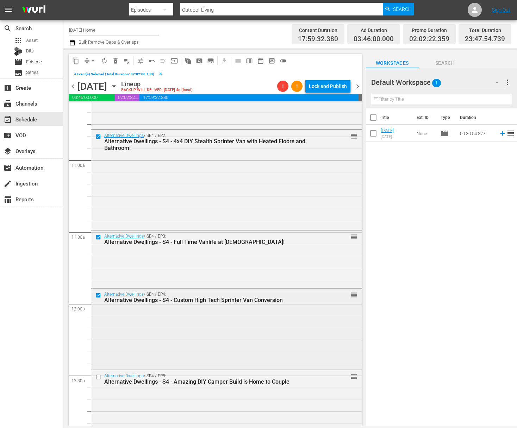
scroll to position [1609, 0]
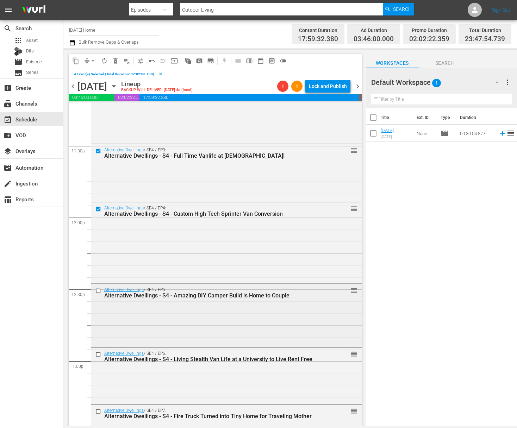
click at [98, 290] on input "checkbox" at bounding box center [98, 291] width 7 height 6
click at [99, 354] on input "checkbox" at bounding box center [98, 354] width 7 height 6
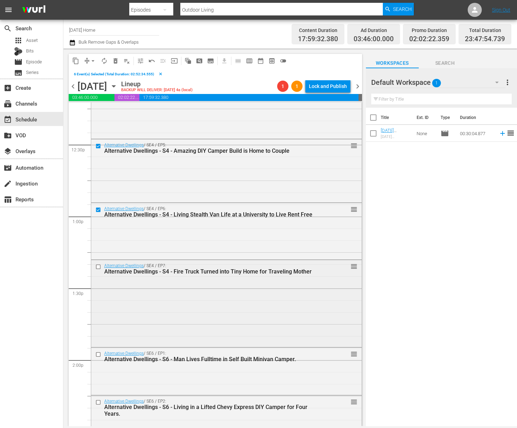
click at [97, 267] on input "checkbox" at bounding box center [98, 267] width 7 height 6
click at [98, 353] on input "checkbox" at bounding box center [98, 355] width 7 height 6
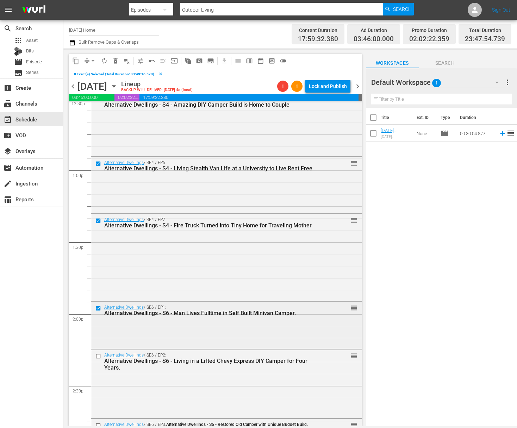
scroll to position [1826, 0]
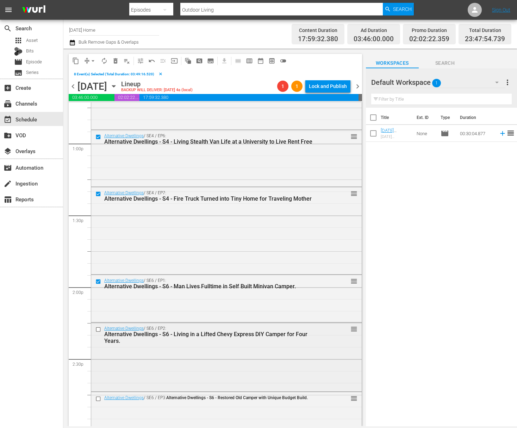
click at [100, 329] on input "checkbox" at bounding box center [98, 330] width 7 height 6
click at [99, 398] on input "checkbox" at bounding box center [98, 399] width 7 height 6
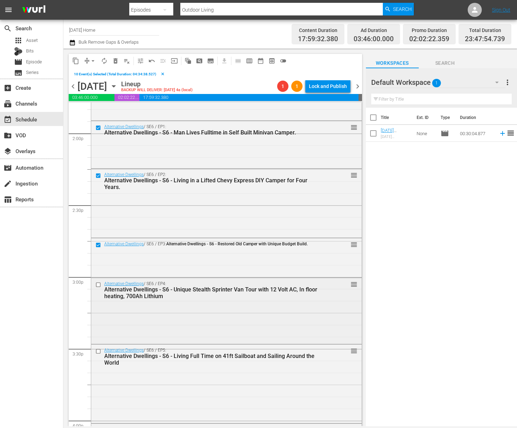
click at [97, 283] on input "checkbox" at bounding box center [98, 285] width 7 height 6
click at [99, 349] on input "checkbox" at bounding box center [98, 351] width 7 height 6
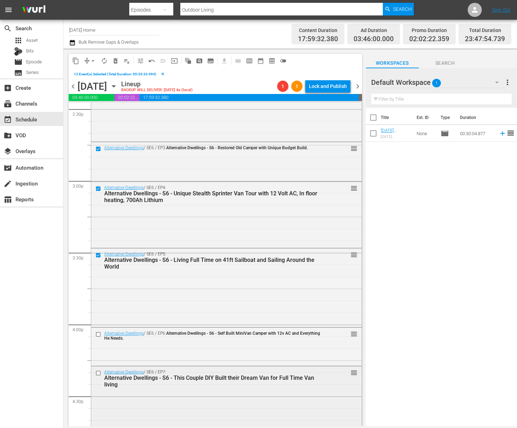
scroll to position [2137, 0]
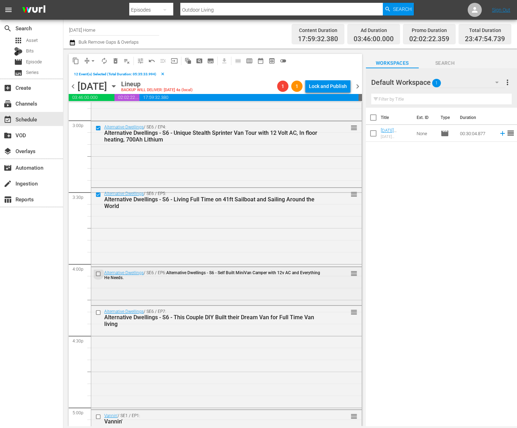
click at [99, 273] on input "checkbox" at bounding box center [98, 274] width 7 height 6
click at [98, 312] on input "checkbox" at bounding box center [98, 313] width 7 height 6
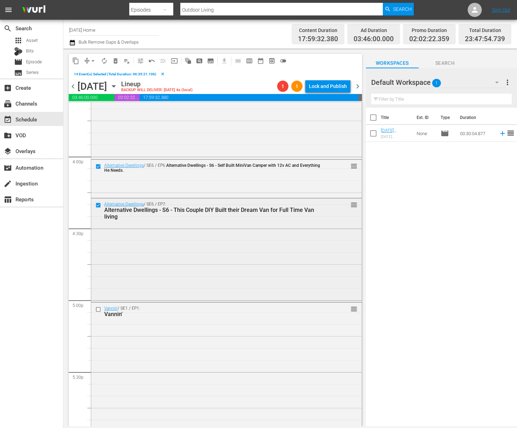
scroll to position [2287, 0]
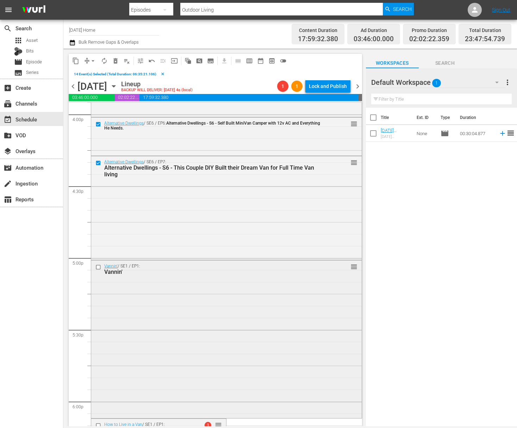
click at [98, 269] on input "checkbox" at bounding box center [98, 267] width 7 height 6
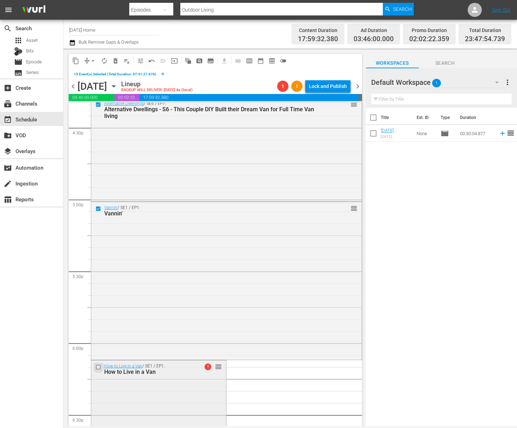
click at [98, 368] on input "checkbox" at bounding box center [98, 367] width 7 height 6
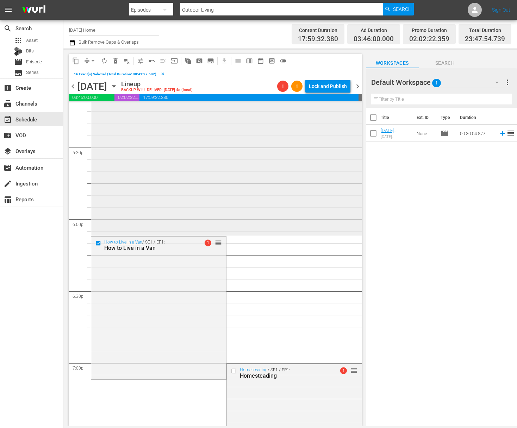
scroll to position [2501, 0]
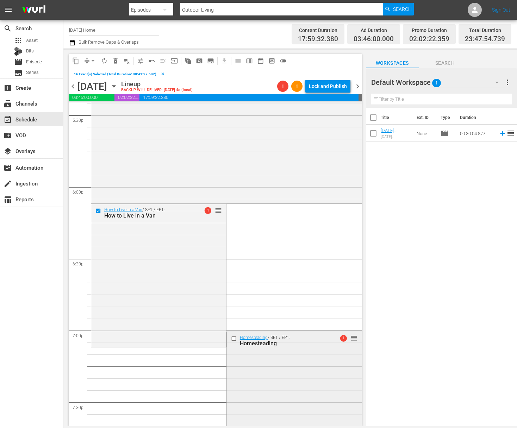
click at [231, 338] on input "checkbox" at bounding box center [234, 339] width 7 height 6
click at [77, 62] on span "content_copy" at bounding box center [75, 60] width 7 height 7
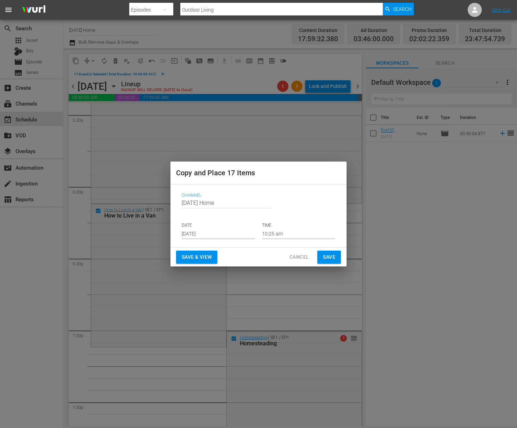
click at [218, 234] on input "[DATE]" at bounding box center [218, 234] width 73 height 11
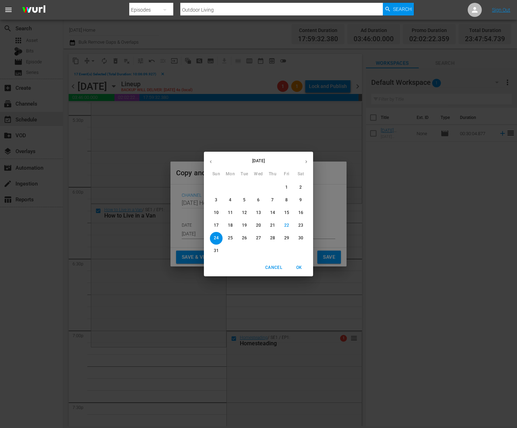
click at [220, 251] on span "31" at bounding box center [216, 251] width 13 height 6
type input "Aug 31st 2025"
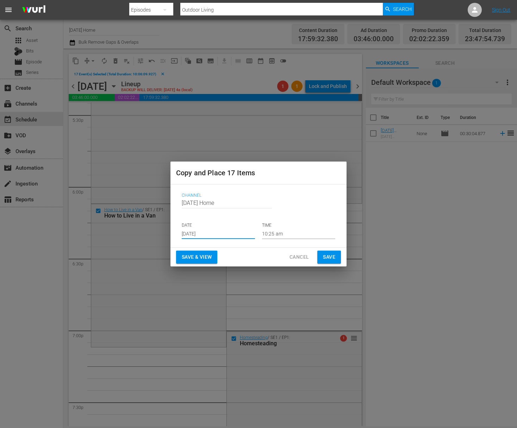
click at [283, 236] on input "10:25 am" at bounding box center [298, 234] width 73 height 11
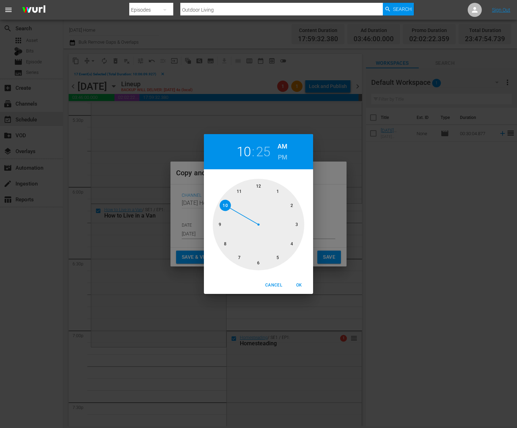
click at [229, 208] on div at bounding box center [259, 225] width 92 height 92
click at [258, 186] on div at bounding box center [259, 225] width 92 height 92
click at [292, 243] on div at bounding box center [259, 225] width 92 height 92
click at [298, 188] on div at bounding box center [259, 225] width 92 height 92
click at [292, 246] on div at bounding box center [259, 225] width 92 height 92
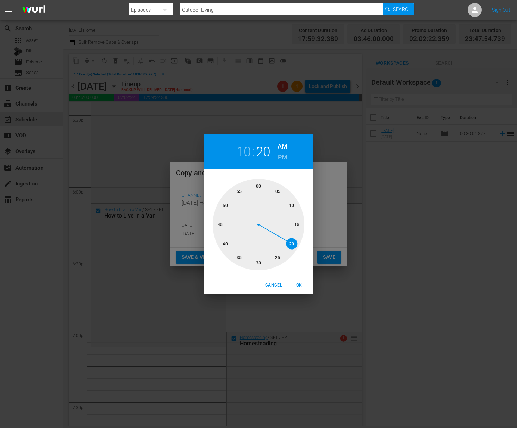
click at [299, 285] on span "OK" at bounding box center [298, 285] width 17 height 7
type input "10:20 am"
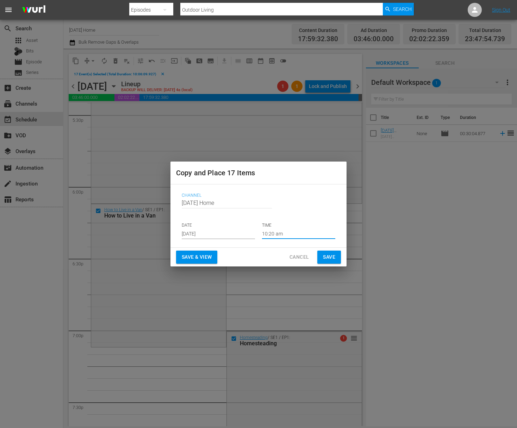
click at [328, 256] on span "Save" at bounding box center [329, 257] width 12 height 9
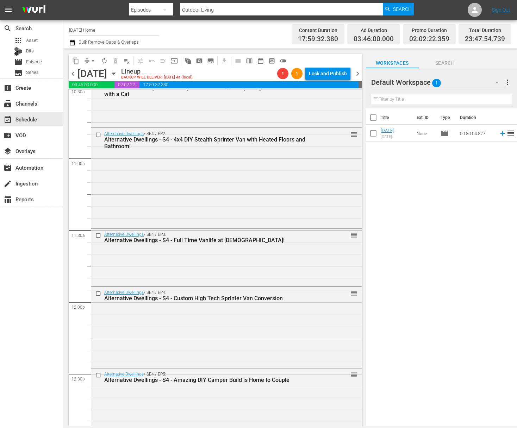
scroll to position [1393, 0]
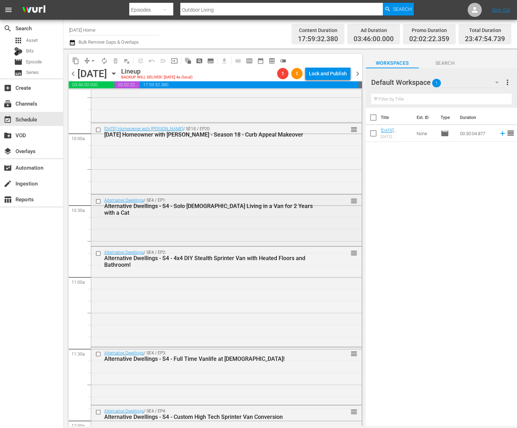
click at [100, 201] on input "checkbox" at bounding box center [98, 202] width 7 height 6
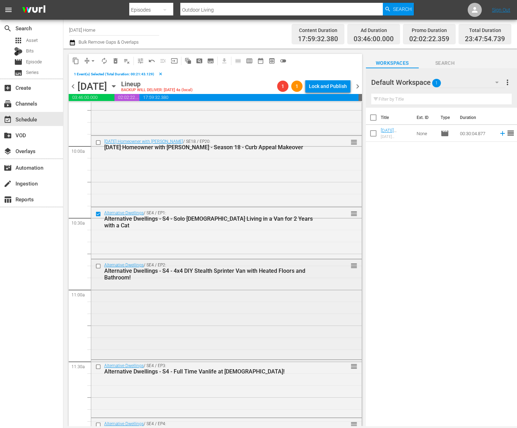
click at [100, 267] on input "checkbox" at bounding box center [98, 266] width 7 height 6
click at [77, 61] on span "content_copy" at bounding box center [75, 60] width 7 height 7
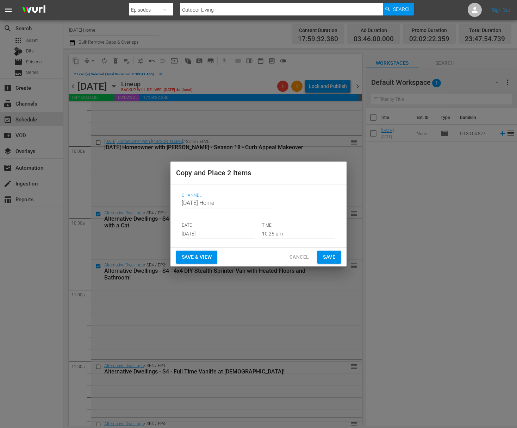
click at [223, 232] on input "[DATE]" at bounding box center [218, 234] width 73 height 11
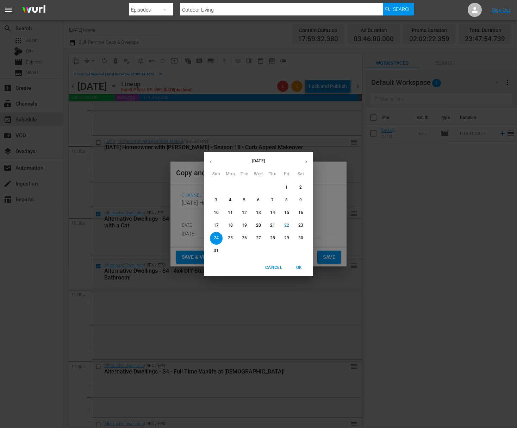
click at [217, 250] on p "31" at bounding box center [216, 251] width 5 height 6
type input "Aug 31st 2025"
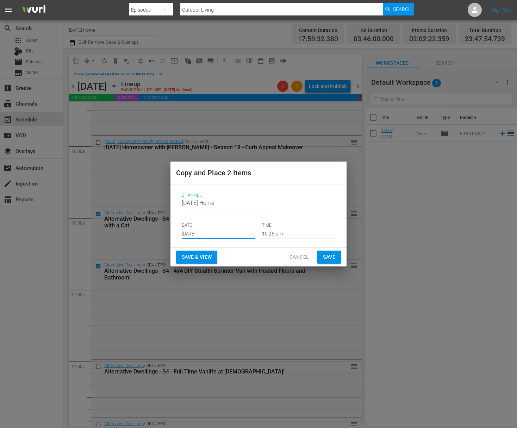
click at [273, 233] on input "10:25 am" at bounding box center [298, 234] width 73 height 11
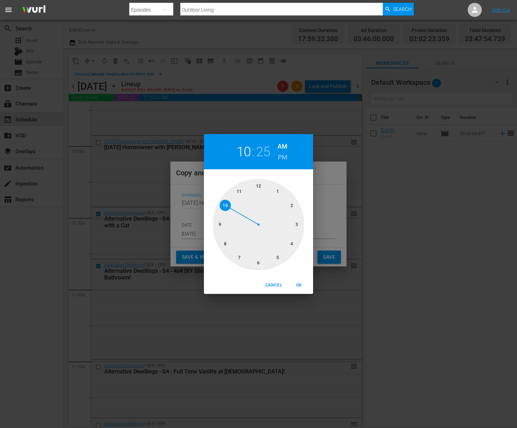
click at [220, 222] on div at bounding box center [259, 225] width 92 height 92
click at [259, 264] on div at bounding box center [259, 225] width 92 height 92
click at [286, 156] on h6 "PM" at bounding box center [283, 157] width 10 height 11
click at [296, 285] on span "OK" at bounding box center [298, 285] width 17 height 7
type input "09:30 pm"
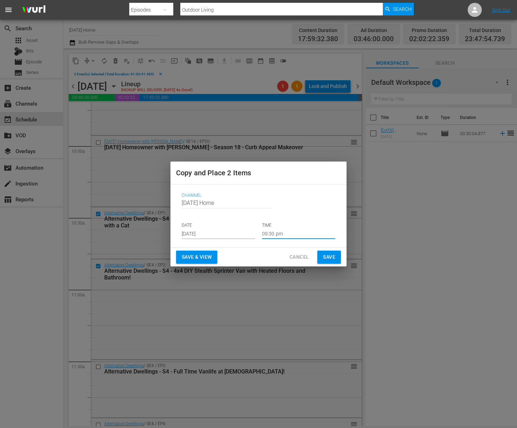
click at [332, 259] on span "Save" at bounding box center [329, 257] width 12 height 9
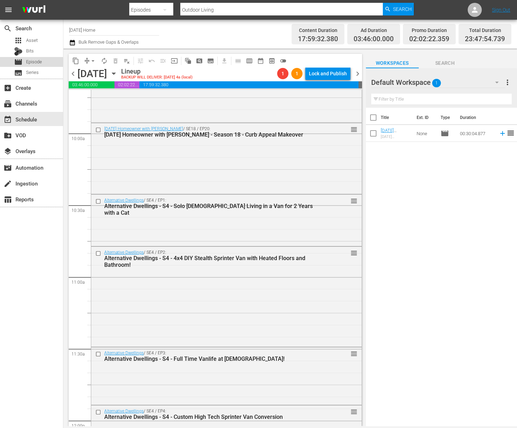
click at [40, 64] on span "Episode" at bounding box center [34, 61] width 16 height 7
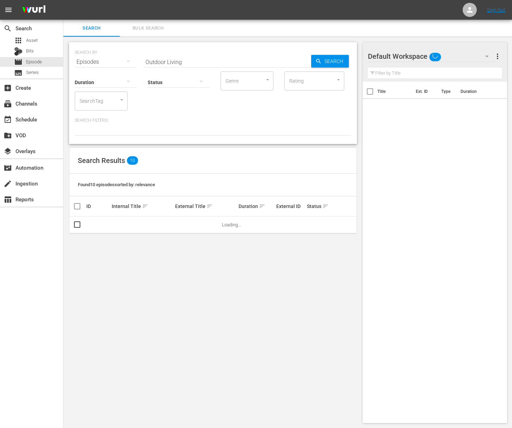
click at [165, 63] on input "Outdoor Living" at bounding box center [227, 62] width 167 height 17
drag, startPoint x: 185, startPoint y: 63, endPoint x: 115, endPoint y: 56, distance: 69.4
click at [115, 56] on div "SEARCH BY Search By Episodes Search ID, Title, Description, Keywords, or Catego…" at bounding box center [213, 57] width 276 height 25
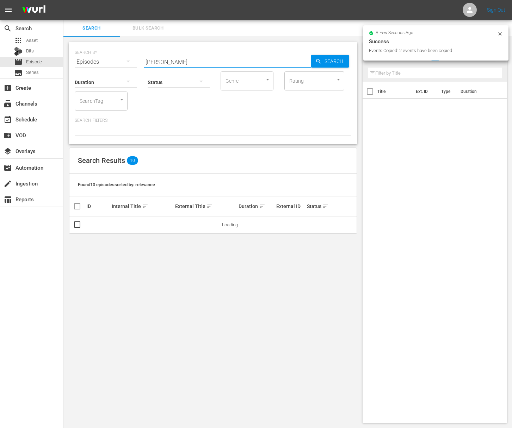
type input "margie"
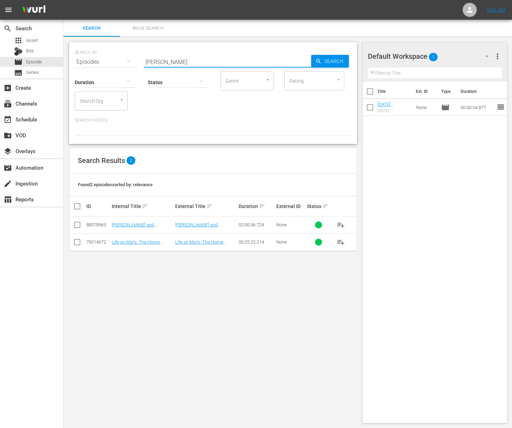
click at [77, 225] on input "checkbox" at bounding box center [77, 226] width 8 height 8
checkbox input "true"
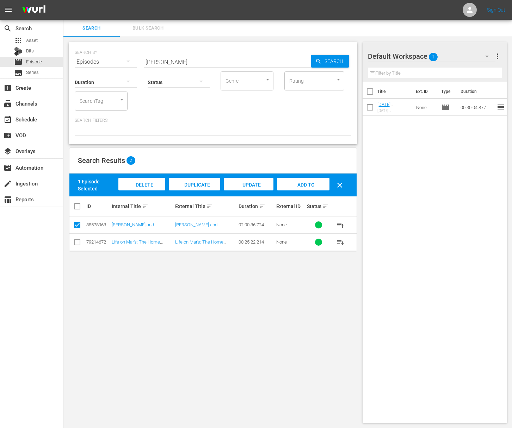
click at [311, 185] on span "Add to Workspace" at bounding box center [303, 191] width 35 height 19
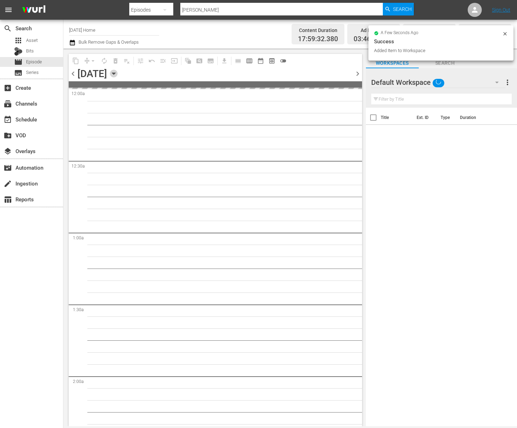
click at [118, 72] on icon "button" at bounding box center [114, 74] width 8 height 8
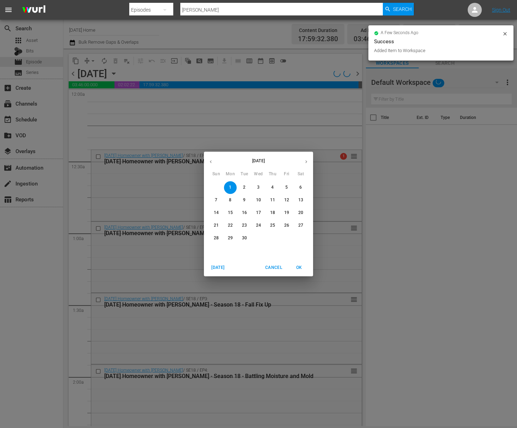
click at [212, 161] on icon "button" at bounding box center [210, 161] width 5 height 5
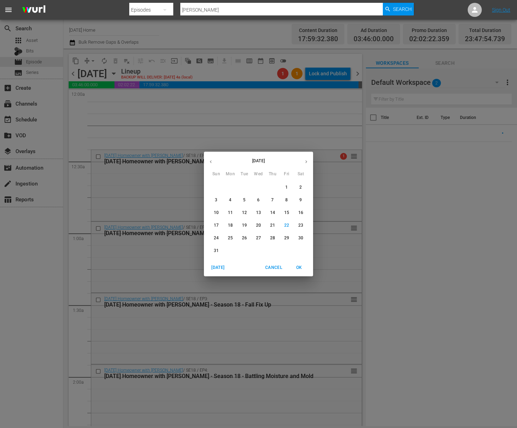
drag, startPoint x: 164, startPoint y: 187, endPoint x: 162, endPoint y: 168, distance: 19.4
click at [164, 185] on div "[DATE] Sun Mon Tue Wed Thu Fri Sat 27 28 29 30 31 1 2 3 4 5 6 7 8 9 10 11 12 13…" at bounding box center [258, 214] width 517 height 428
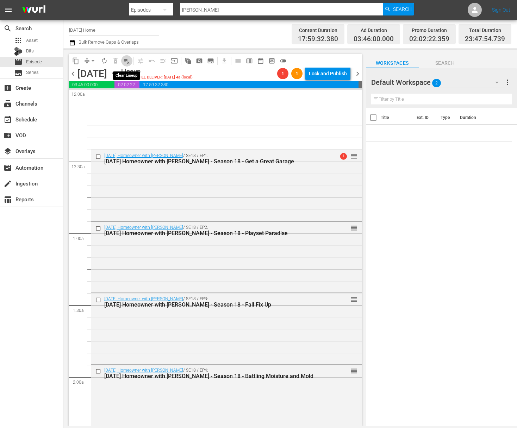
click at [125, 62] on span "playlist_remove_outlined" at bounding box center [126, 60] width 7 height 7
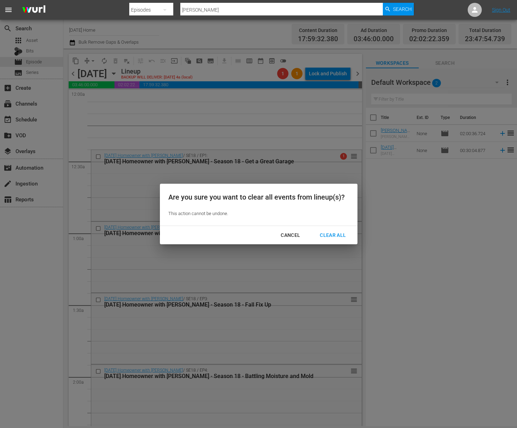
click at [324, 232] on div "Clear All" at bounding box center [332, 235] width 37 height 9
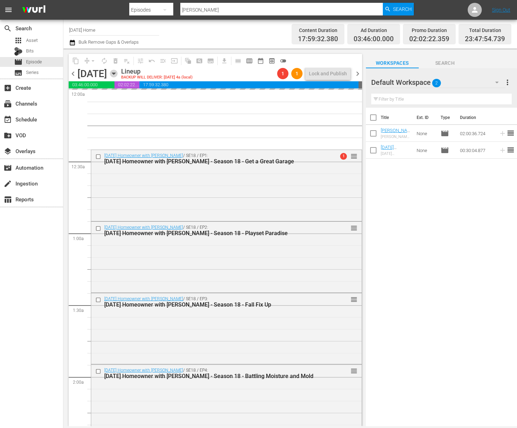
click at [118, 73] on icon "button" at bounding box center [114, 74] width 8 height 8
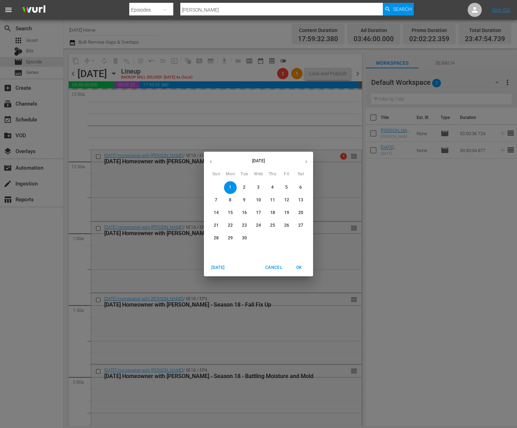
click at [210, 160] on icon "button" at bounding box center [210, 161] width 5 height 5
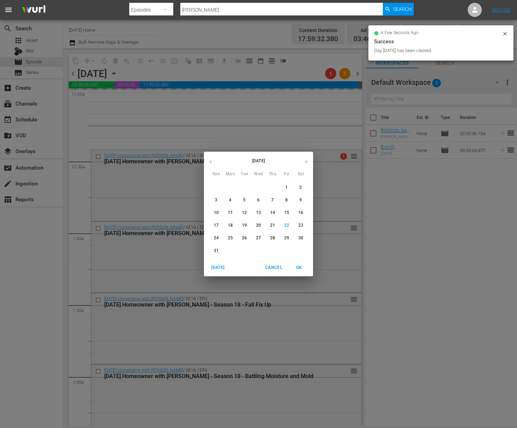
click at [216, 252] on p "31" at bounding box center [216, 251] width 5 height 6
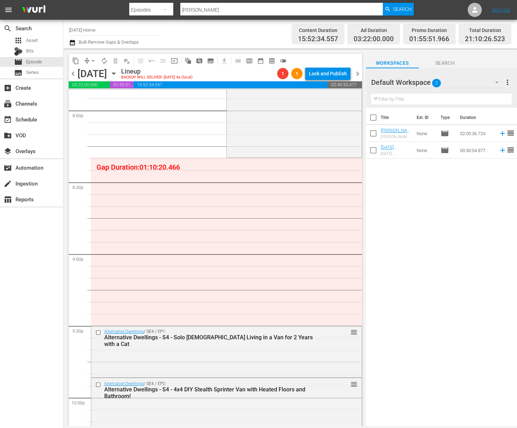
scroll to position [2696, 0]
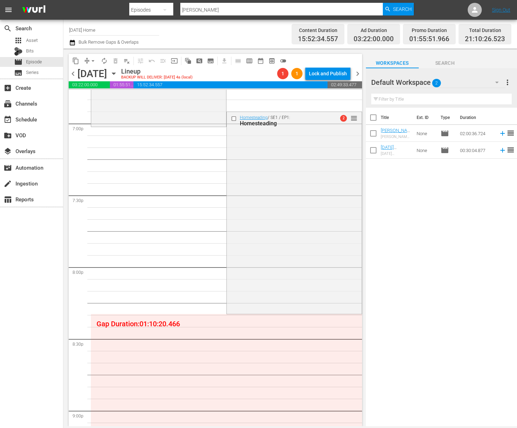
click at [92, 54] on div "content_copy compress arrow_drop_down autorenew_outlined delete_forever_outline…" at bounding box center [179, 61] width 221 height 14
click at [91, 61] on span "arrow_drop_down" at bounding box center [92, 60] width 7 height 7
click at [95, 102] on li "Align to End of Previous Day" at bounding box center [93, 99] width 74 height 12
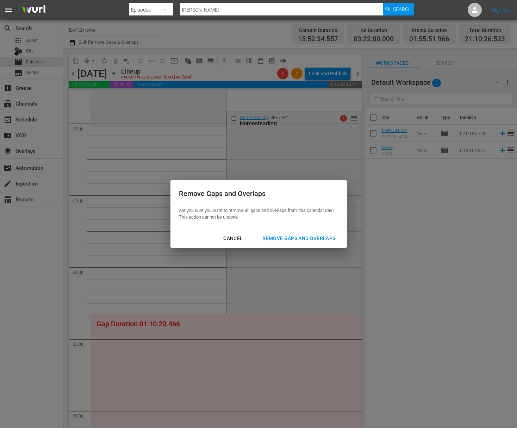
click at [312, 238] on div "Remove Gaps and Overlaps" at bounding box center [299, 238] width 84 height 9
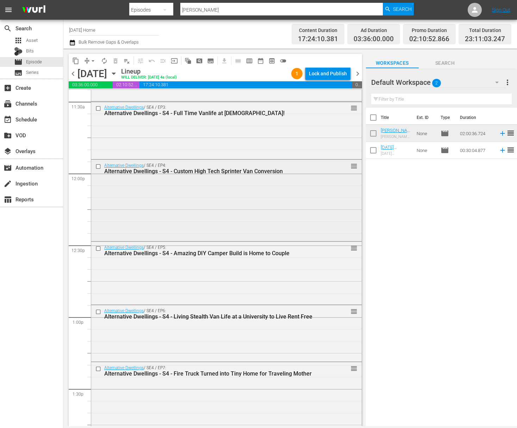
scroll to position [1602, 0]
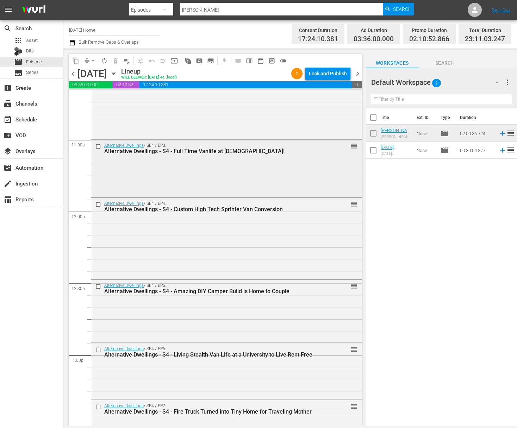
click at [99, 146] on input "checkbox" at bounding box center [98, 147] width 7 height 6
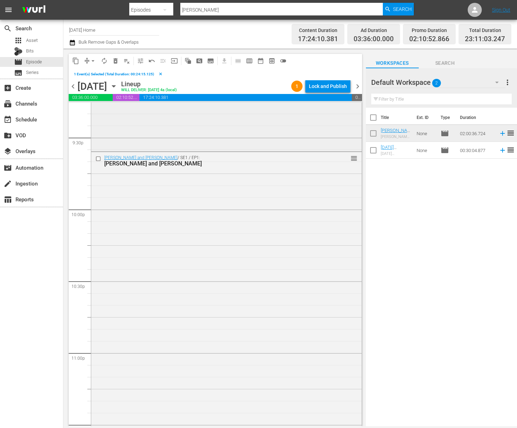
scroll to position [3124, 0]
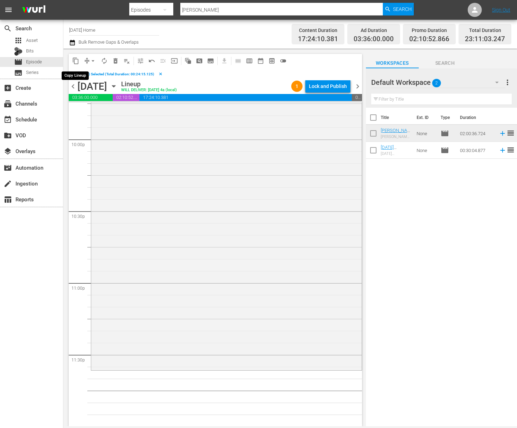
click at [76, 61] on span "content_copy" at bounding box center [75, 60] width 7 height 7
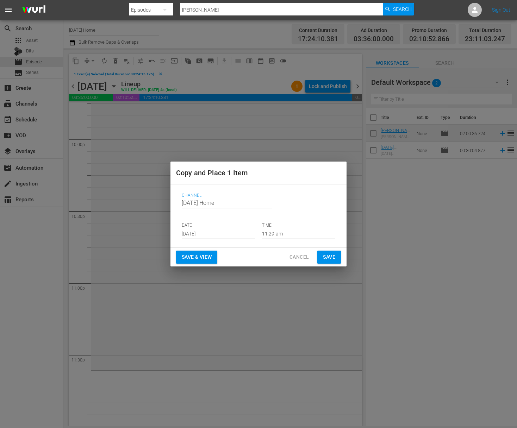
click at [217, 233] on input "[DATE]" at bounding box center [218, 234] width 73 height 11
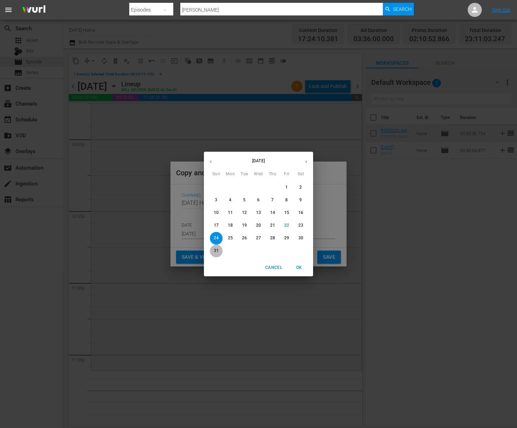
click at [218, 252] on p "31" at bounding box center [216, 251] width 5 height 6
type input "Aug 31st 2025"
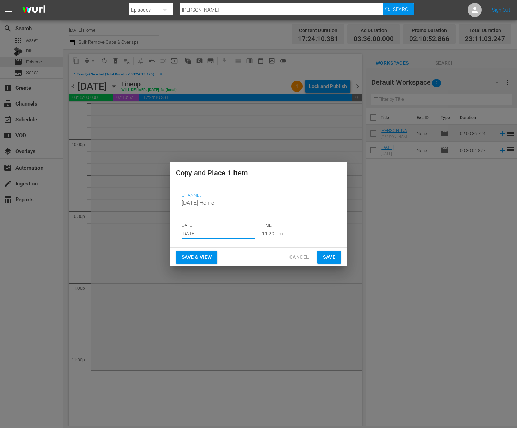
click at [270, 232] on input "11:29 am" at bounding box center [298, 234] width 73 height 11
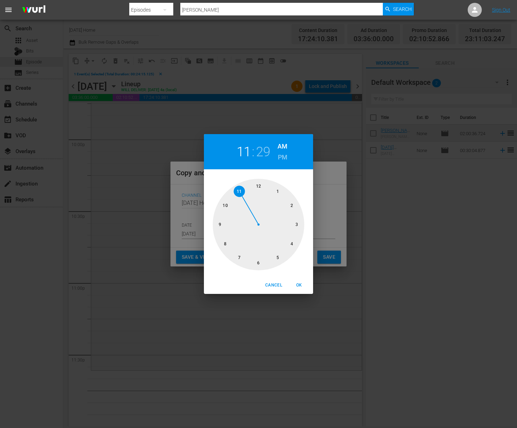
click at [241, 190] on div at bounding box center [259, 225] width 92 height 92
click at [239, 258] on div at bounding box center [259, 225] width 92 height 92
click at [282, 156] on h6 "PM" at bounding box center [283, 157] width 10 height 11
click at [298, 280] on button "OK" at bounding box center [299, 286] width 23 height 12
type input "11:35 pm"
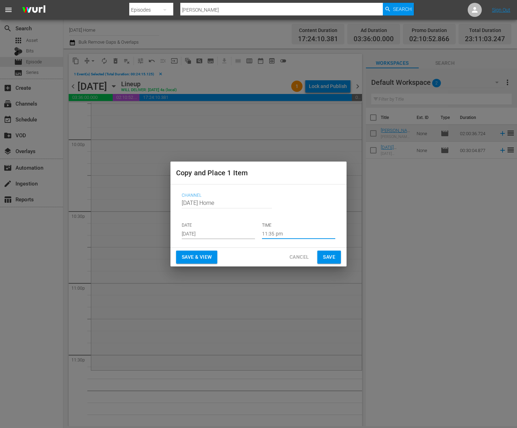
click at [298, 283] on div "Copy and Place 1 Item Channel Channel Title Today's Home DATE Aug 31st 2025 TIM…" at bounding box center [258, 214] width 517 height 428
click at [329, 257] on span "Save" at bounding box center [329, 257] width 12 height 9
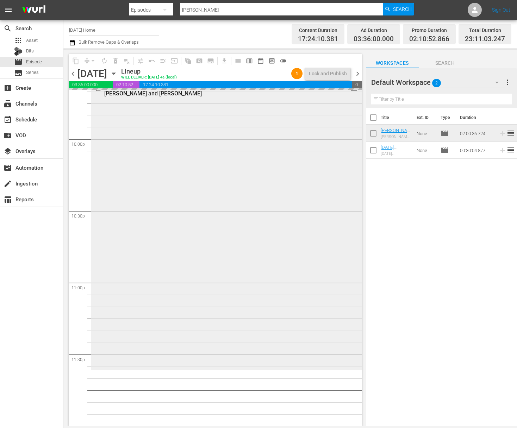
scroll to position [3111, 0]
click at [115, 74] on icon "button" at bounding box center [113, 74] width 3 height 2
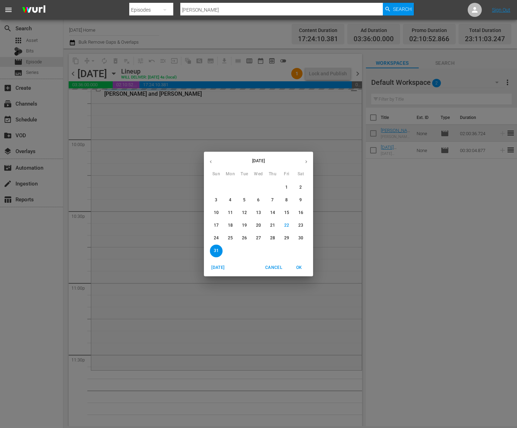
click at [314, 223] on div "[DATE] Sun Mon Tue Wed Thu Fri Sat 27 28 29 30 31 1 2 3 4 5 6 7 8 9 10 11 12 13…" at bounding box center [258, 214] width 517 height 428
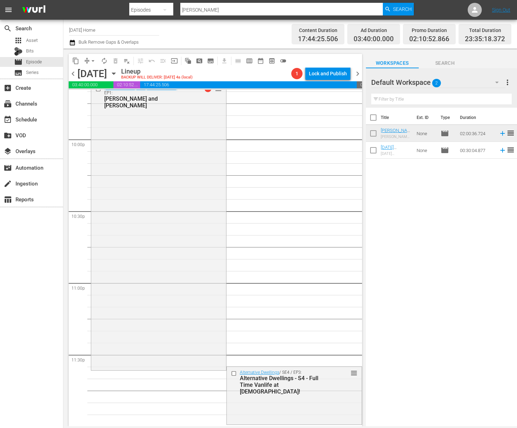
click at [92, 60] on span "arrow_drop_down" at bounding box center [92, 60] width 7 height 7
click at [92, 95] on li "Align to End of Previous Day" at bounding box center [93, 99] width 74 height 12
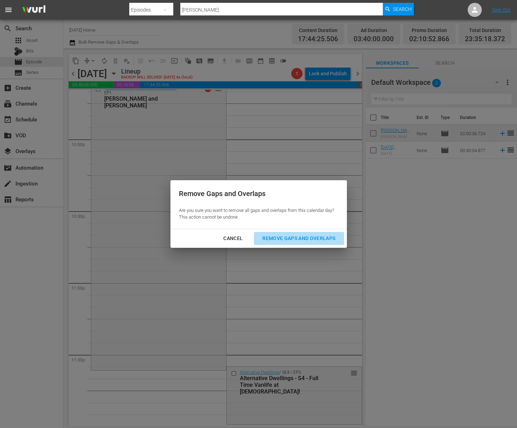
click at [301, 241] on div "Remove Gaps and Overlaps" at bounding box center [299, 238] width 84 height 9
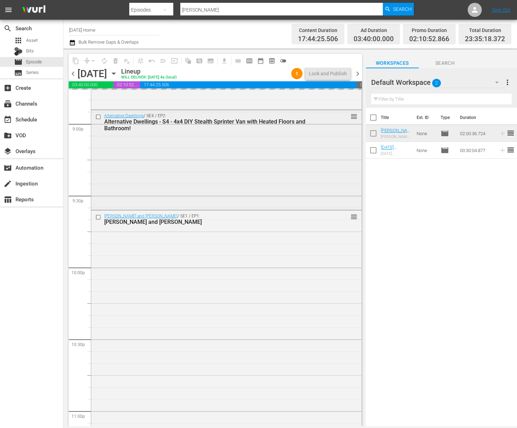
scroll to position [2927, 0]
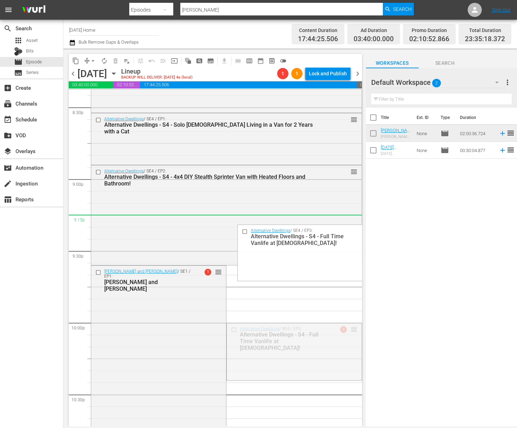
drag, startPoint x: 350, startPoint y: 328, endPoint x: 332, endPoint y: 224, distance: 105.7
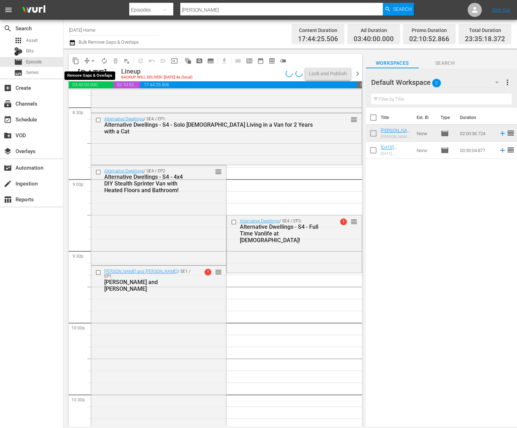
click at [92, 60] on span "arrow_drop_down" at bounding box center [92, 60] width 7 height 7
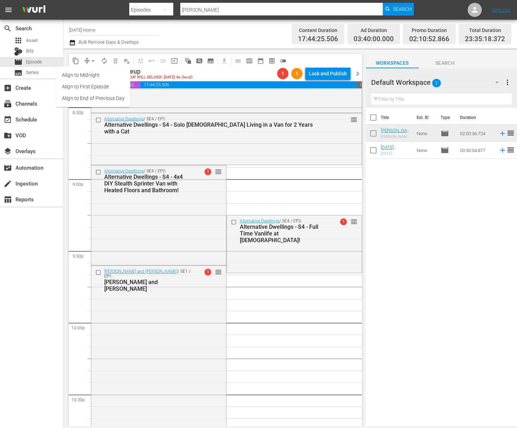
click at [96, 105] on ul "Align to Midnight Align to First Episode Align to End of Previous Day" at bounding box center [93, 87] width 74 height 40
click at [97, 101] on li "Align to End of Previous Day" at bounding box center [93, 99] width 74 height 12
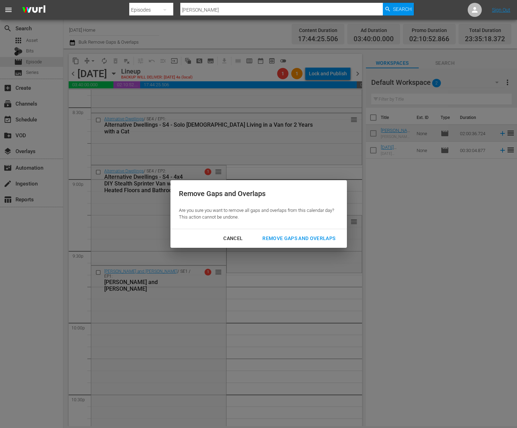
click at [288, 237] on div "Remove Gaps and Overlaps" at bounding box center [299, 238] width 84 height 9
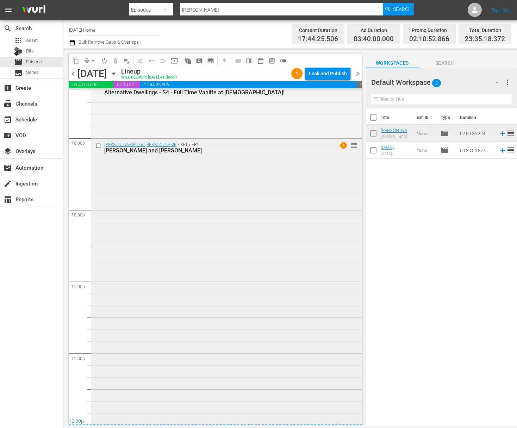
scroll to position [3113, 0]
click at [329, 71] on div "Lock and Publish" at bounding box center [328, 73] width 38 height 13
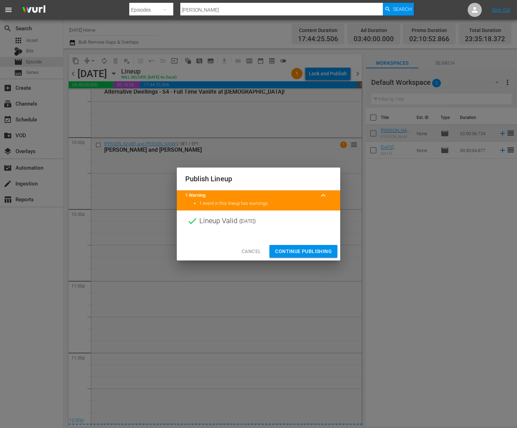
click at [307, 252] on span "Continue Publishing" at bounding box center [303, 251] width 57 height 9
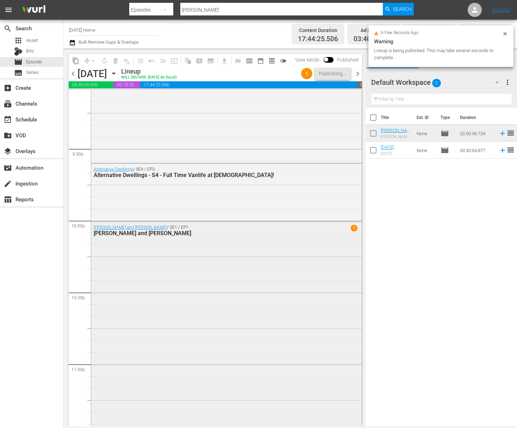
scroll to position [2993, 0]
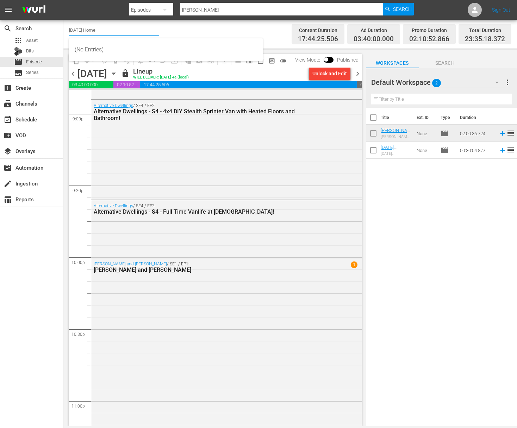
click at [115, 30] on input "[DATE] Home" at bounding box center [114, 29] width 90 height 17
click at [48, 14] on div "menu Search By Episodes Search ID, Title, Description, Keywords, or Category ma…" at bounding box center [258, 213] width 517 height 426
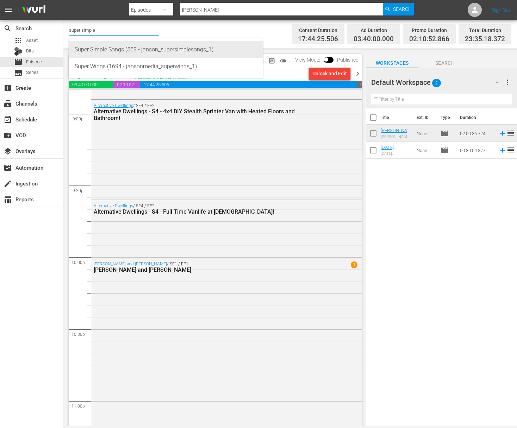
click at [188, 55] on div "Super Simple Songs (559 - janson_supersimplesongs_1)" at bounding box center [166, 49] width 182 height 17
type input "Super Simple Songs (559 - janson_supersimplesongs_1)"
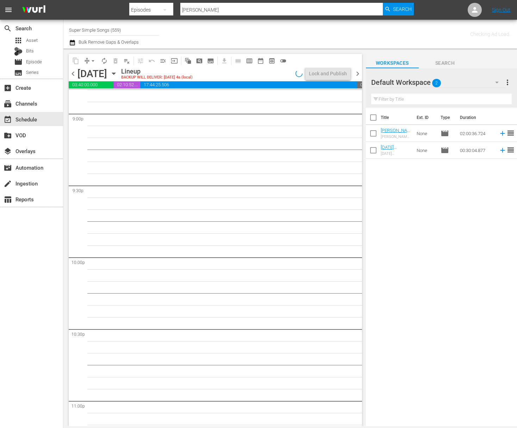
click at [118, 74] on icon "button" at bounding box center [114, 74] width 8 height 8
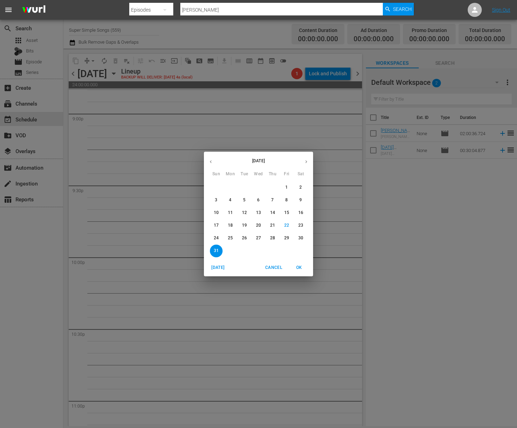
click at [230, 240] on p "25" at bounding box center [230, 238] width 5 height 6
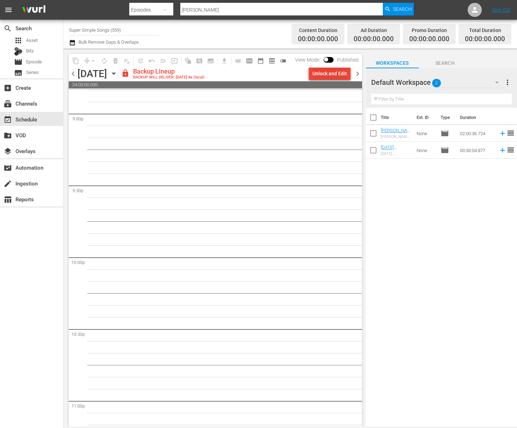
click at [339, 75] on div "Unlock and Edit" at bounding box center [329, 73] width 35 height 13
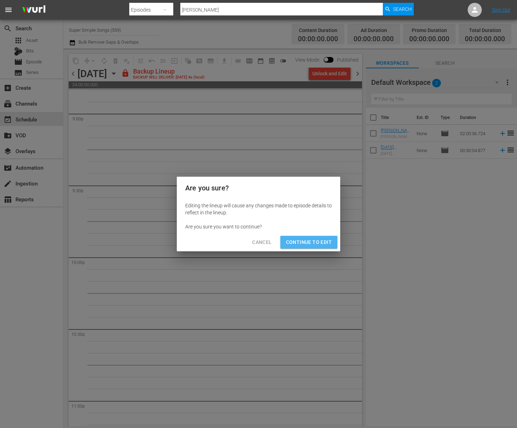
click at [312, 238] on span "Continue to Edit" at bounding box center [309, 242] width 46 height 9
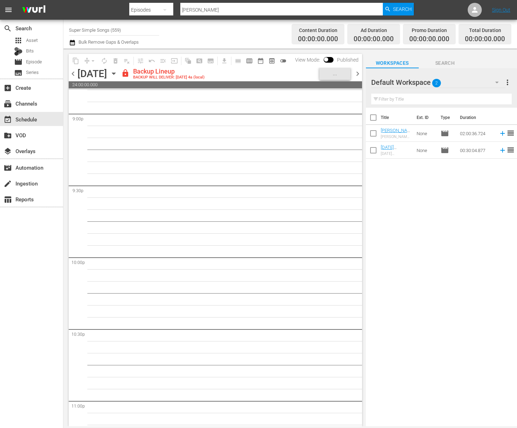
click at [118, 73] on icon "button" at bounding box center [114, 74] width 8 height 8
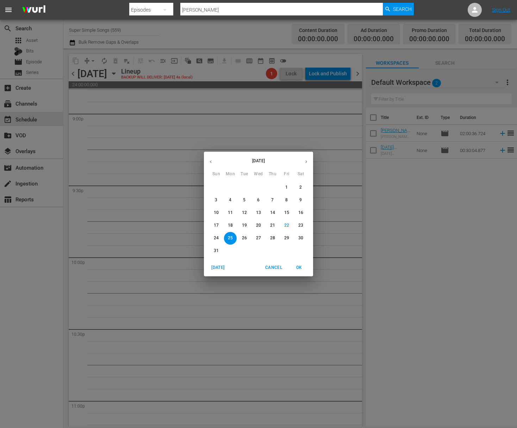
click at [245, 236] on p "26" at bounding box center [244, 238] width 5 height 6
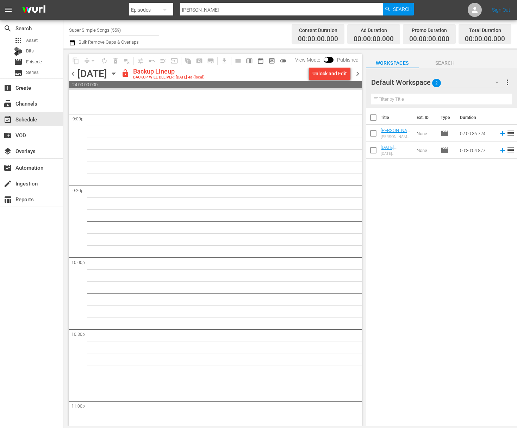
click at [332, 78] on div "Unlock and Edit" at bounding box center [329, 73] width 35 height 13
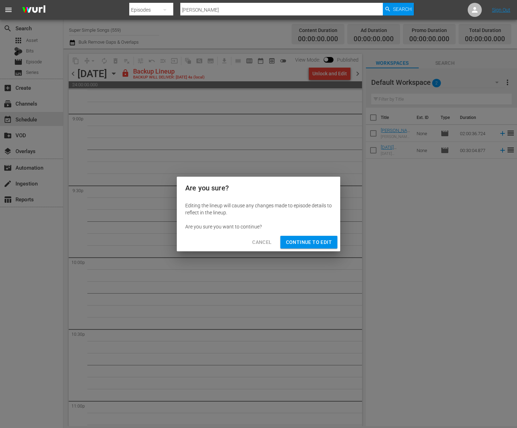
click at [311, 246] on button "Continue to Edit" at bounding box center [308, 242] width 57 height 13
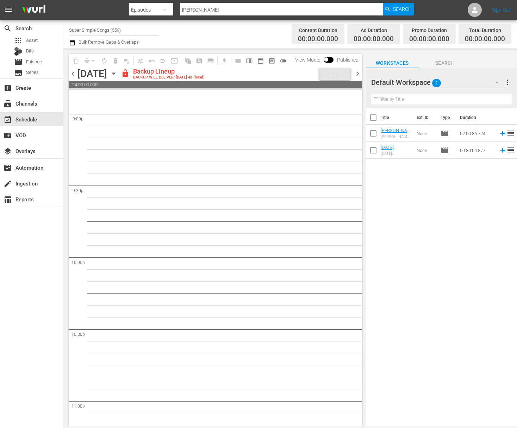
click at [118, 74] on icon "button" at bounding box center [114, 74] width 8 height 8
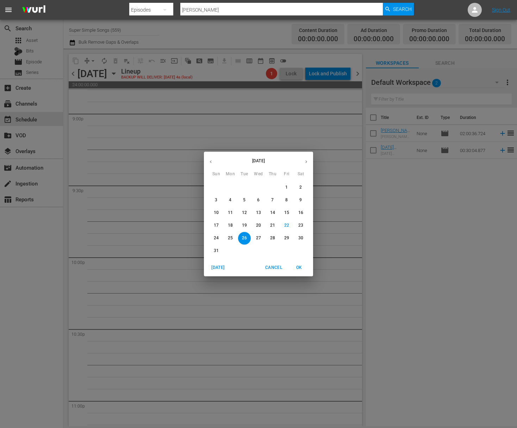
click at [262, 238] on span "27" at bounding box center [258, 238] width 13 height 6
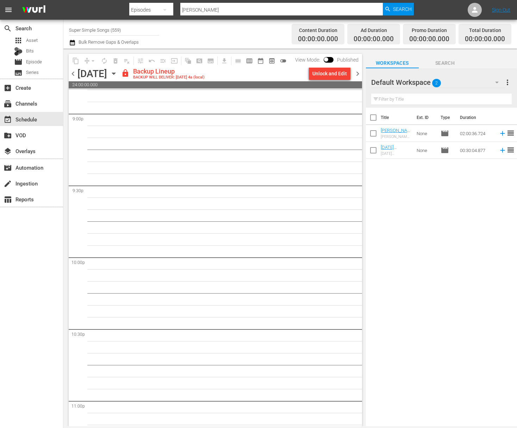
click at [337, 74] on div "Unlock and Edit" at bounding box center [329, 73] width 35 height 13
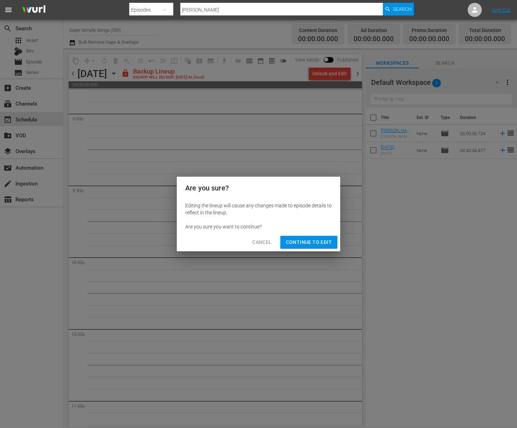
click at [307, 243] on span "Continue to Edit" at bounding box center [309, 242] width 46 height 9
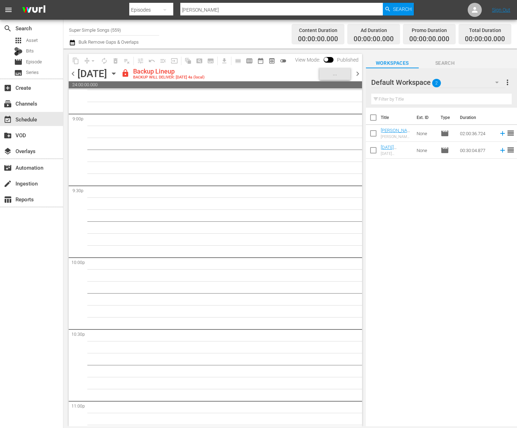
click at [115, 73] on icon "button" at bounding box center [113, 74] width 3 height 2
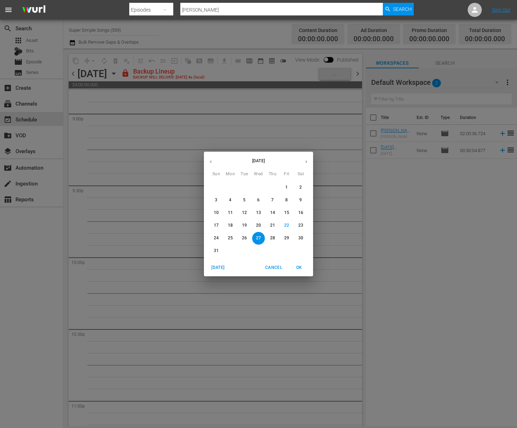
click at [275, 236] on span "28" at bounding box center [272, 238] width 13 height 6
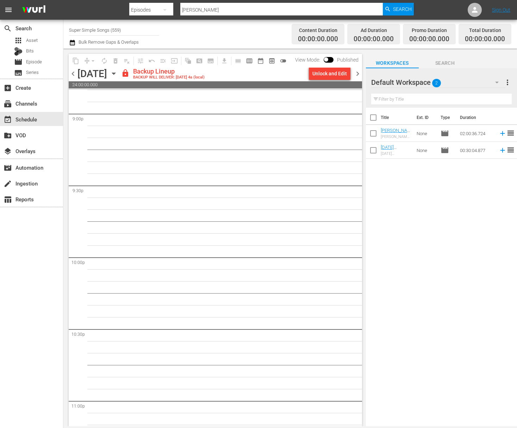
click at [333, 71] on div "Unlock and Edit" at bounding box center [329, 73] width 35 height 13
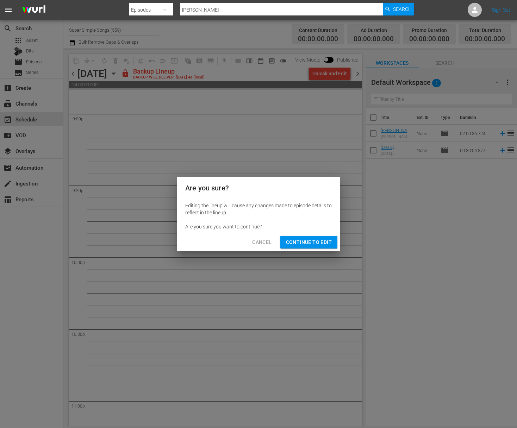
click at [305, 244] on span "Continue to Edit" at bounding box center [309, 242] width 46 height 9
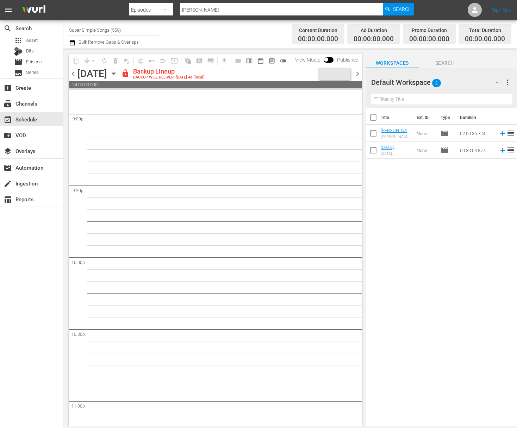
click at [115, 74] on icon "button" at bounding box center [113, 74] width 3 height 2
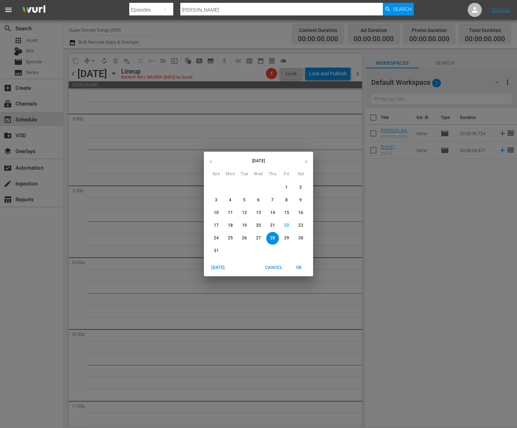
click at [290, 236] on span "29" at bounding box center [286, 238] width 13 height 6
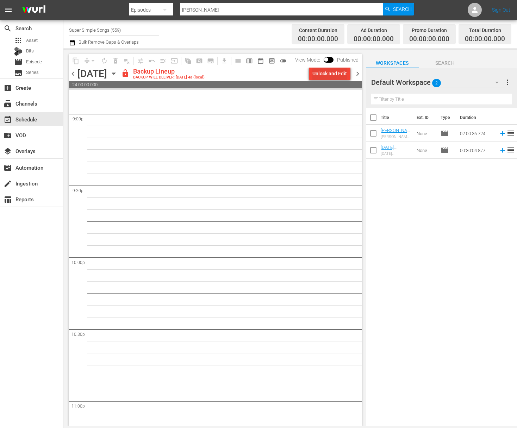
click at [329, 74] on div "Unlock and Edit" at bounding box center [329, 73] width 35 height 13
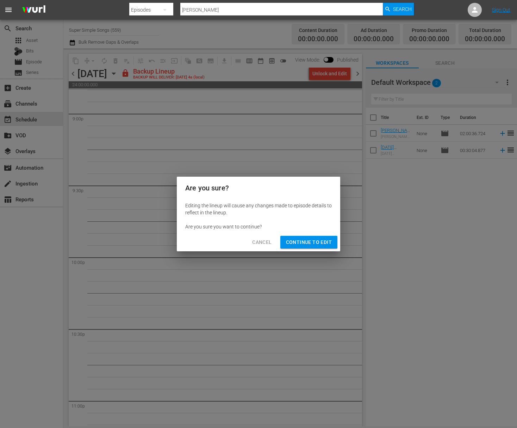
click at [320, 245] on span "Continue to Edit" at bounding box center [309, 242] width 46 height 9
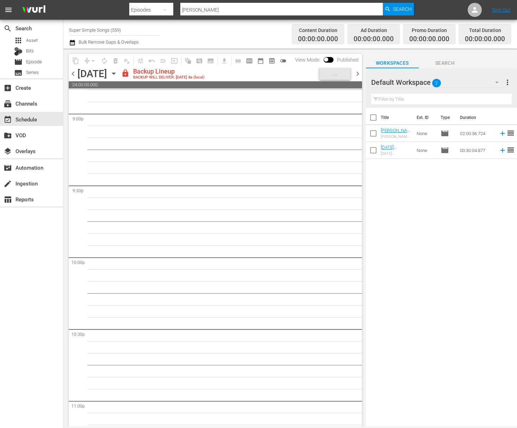
click at [119, 69] on div "Friday, August 29th August 29th" at bounding box center [98, 74] width 42 height 12
click at [115, 74] on icon "button" at bounding box center [113, 74] width 3 height 2
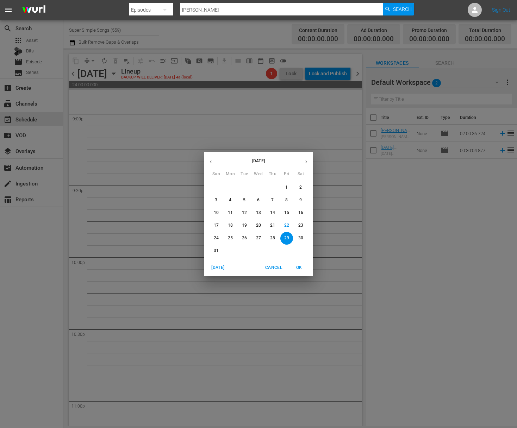
click at [305, 238] on span "30" at bounding box center [300, 238] width 13 height 6
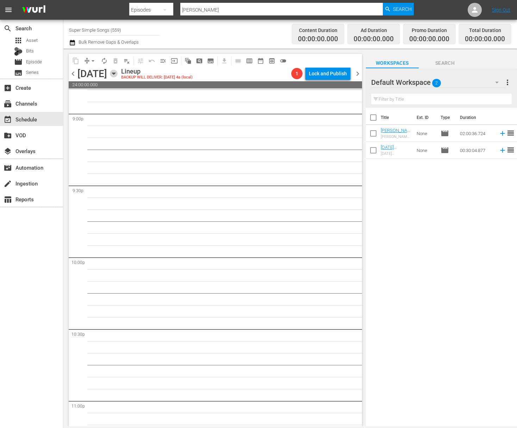
click at [118, 75] on icon "button" at bounding box center [114, 74] width 8 height 8
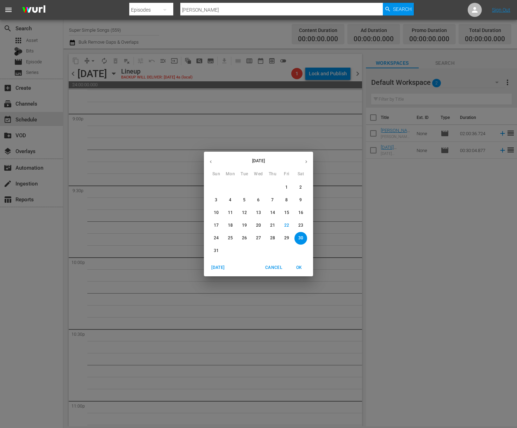
click at [234, 237] on span "25" at bounding box center [230, 238] width 13 height 6
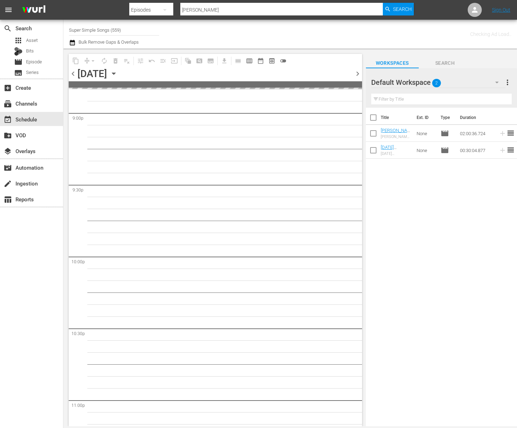
click at [119, 69] on div "Monday, August 25th August 25th" at bounding box center [98, 74] width 42 height 12
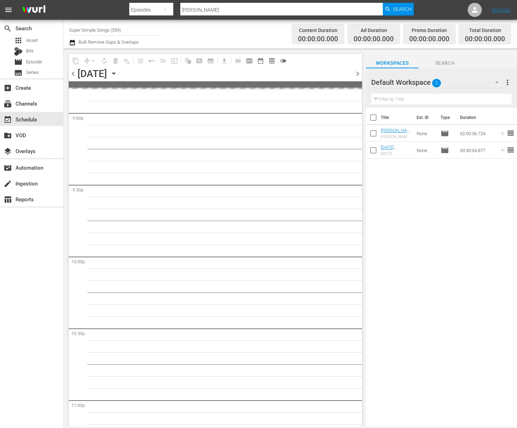
click at [118, 75] on icon "button" at bounding box center [114, 74] width 8 height 8
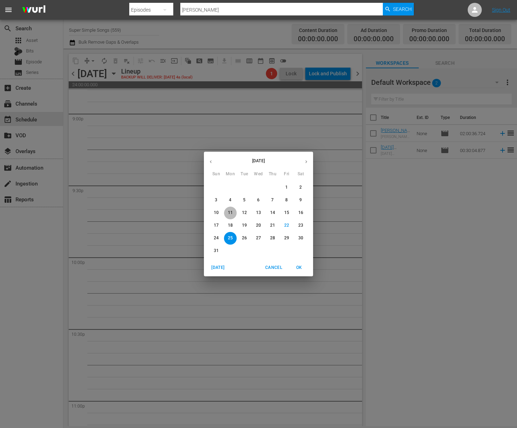
click at [232, 213] on p "11" at bounding box center [230, 213] width 5 height 6
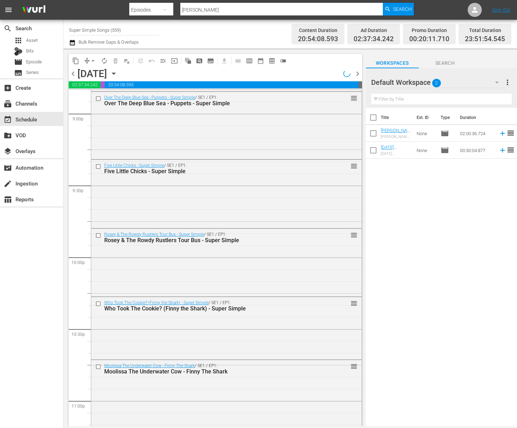
scroll to position [2713, 0]
